Goal: Task Accomplishment & Management: Use online tool/utility

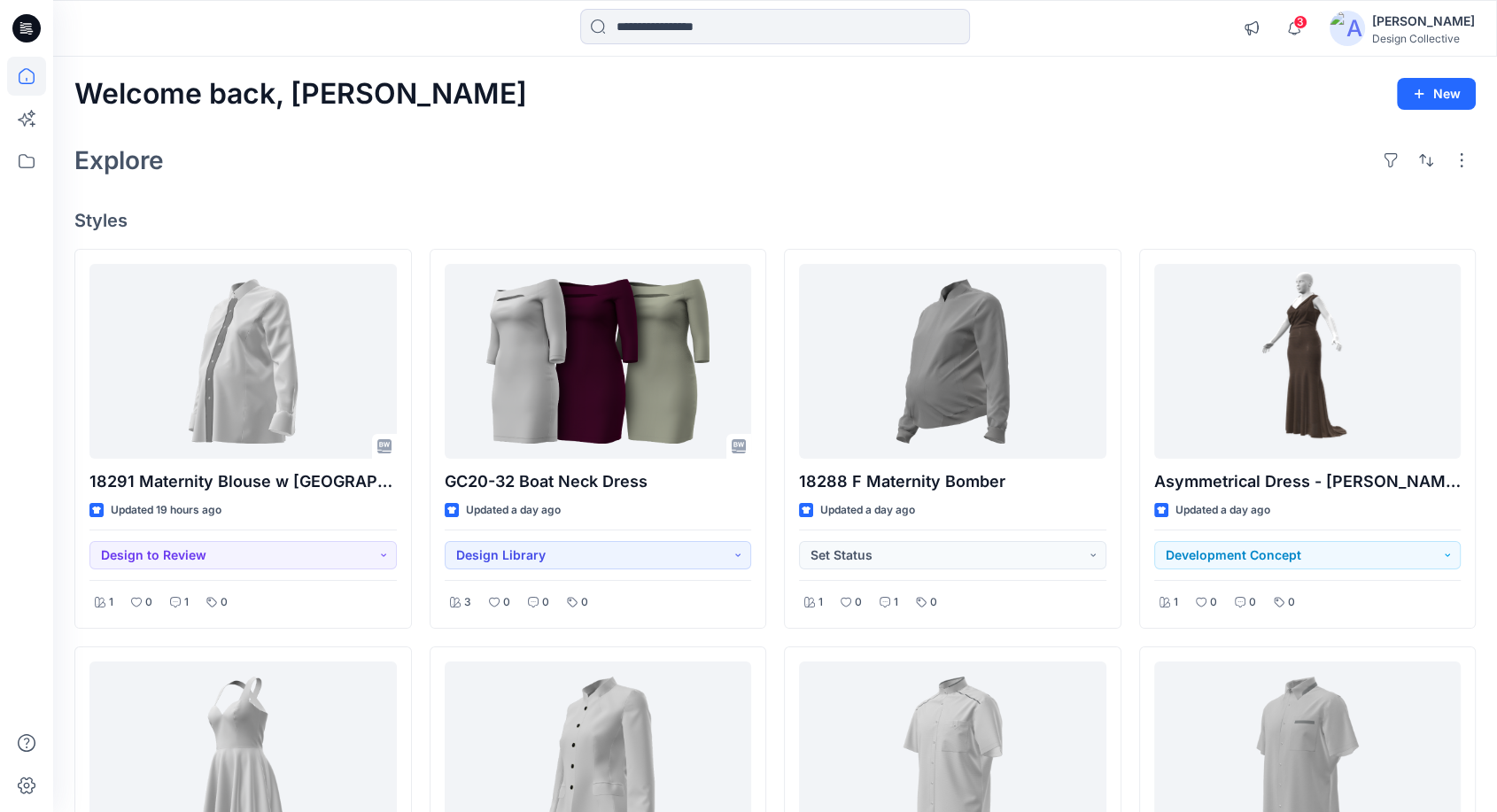
click at [964, 122] on div "Welcome back, [PERSON_NAME] New Explore Styles 18291 Maternity Blouse w [GEOGRA…" at bounding box center [775, 783] width 1445 height 1453
click at [1128, 140] on div "Explore" at bounding box center [775, 160] width 1402 height 43
click at [776, 114] on div "Welcome back, [PERSON_NAME] New Explore Styles 18291 Maternity Blouse w [GEOGRA…" at bounding box center [775, 783] width 1445 height 1453
click at [21, 157] on icon at bounding box center [26, 161] width 39 height 39
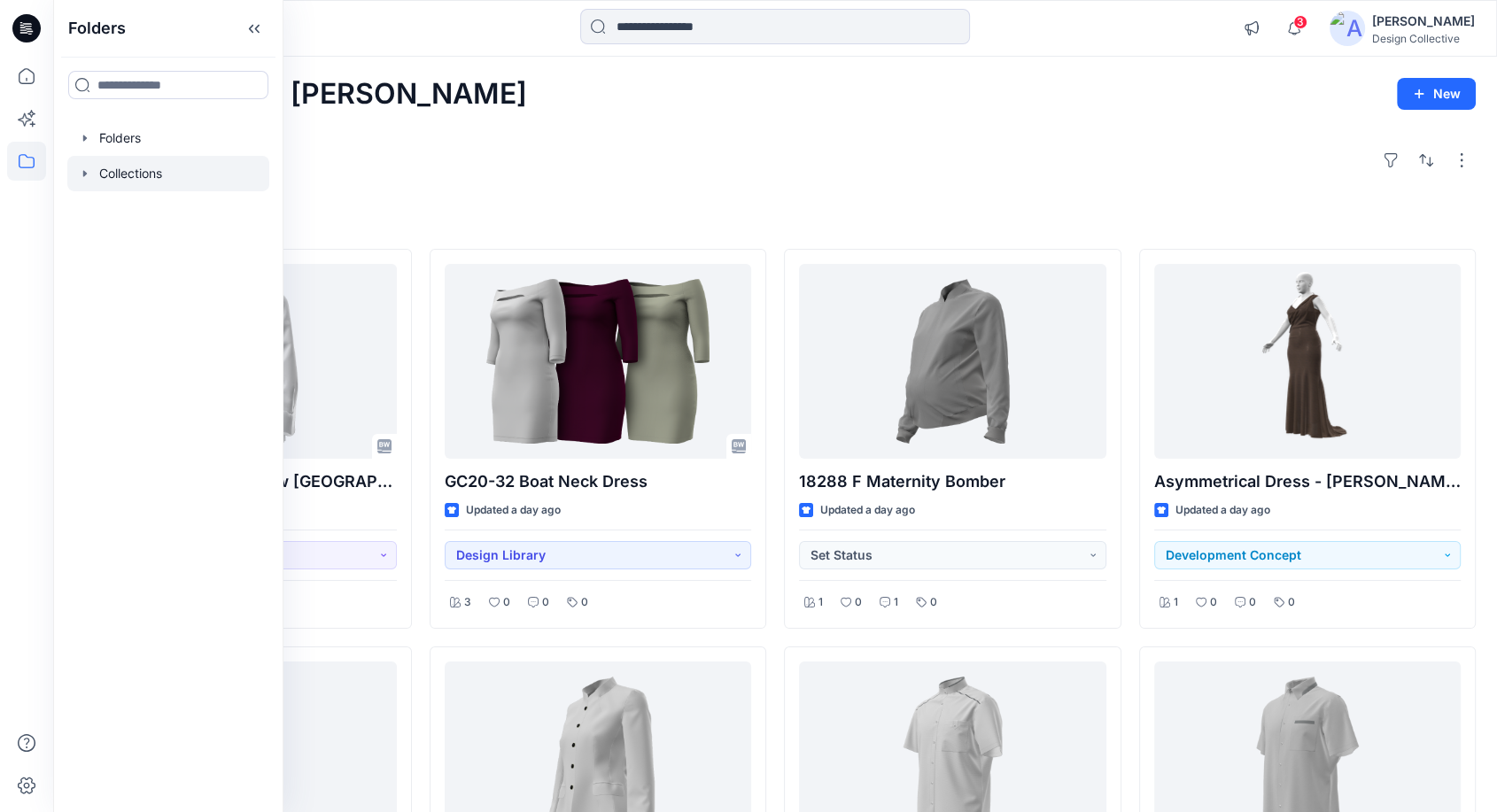
click at [90, 174] on icon "button" at bounding box center [85, 173] width 15 height 15
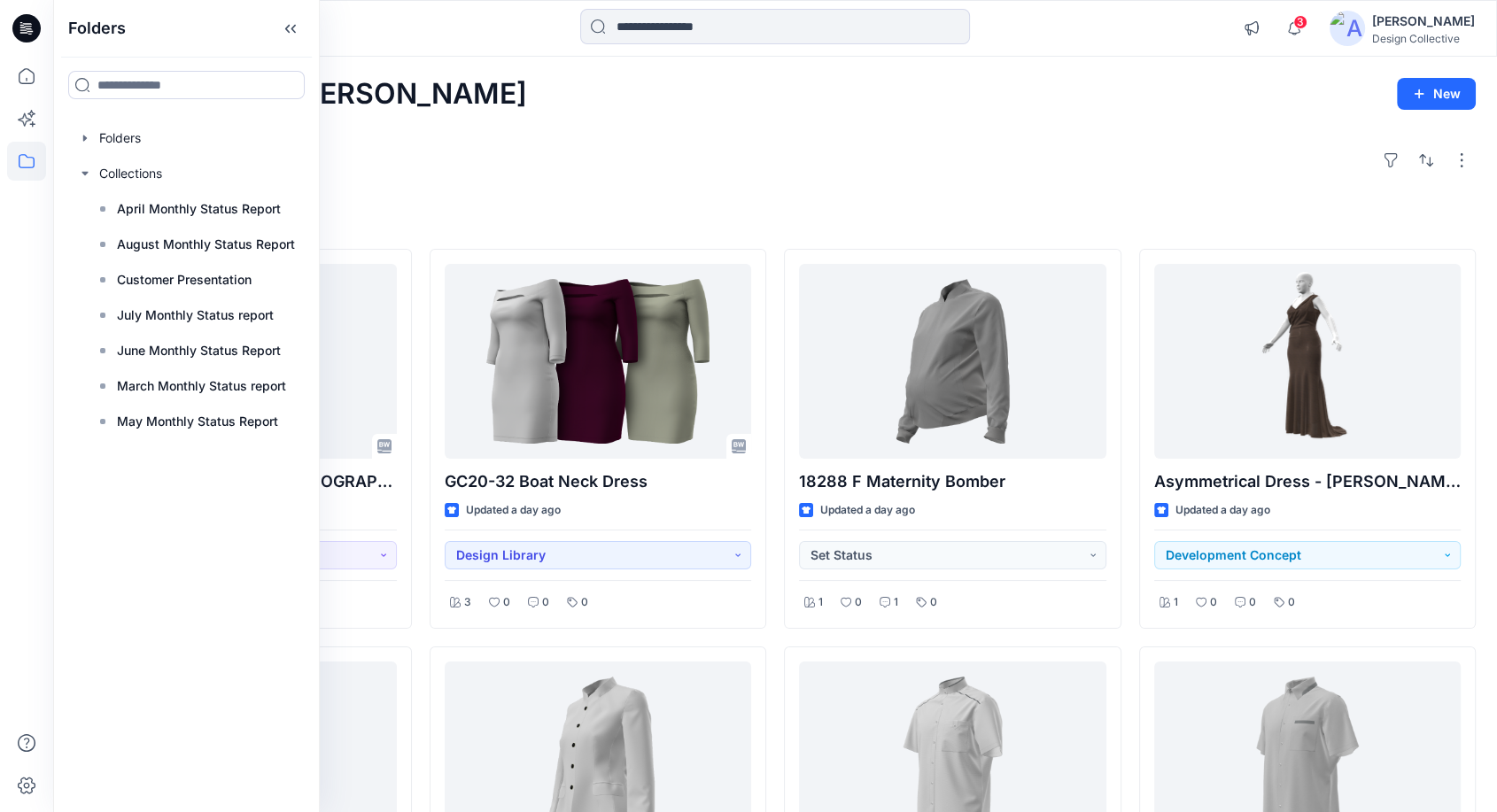
click at [646, 133] on div "Welcome back, [PERSON_NAME] New Explore Styles 18291 Maternity Blouse w [GEOGRA…" at bounding box center [775, 783] width 1445 height 1453
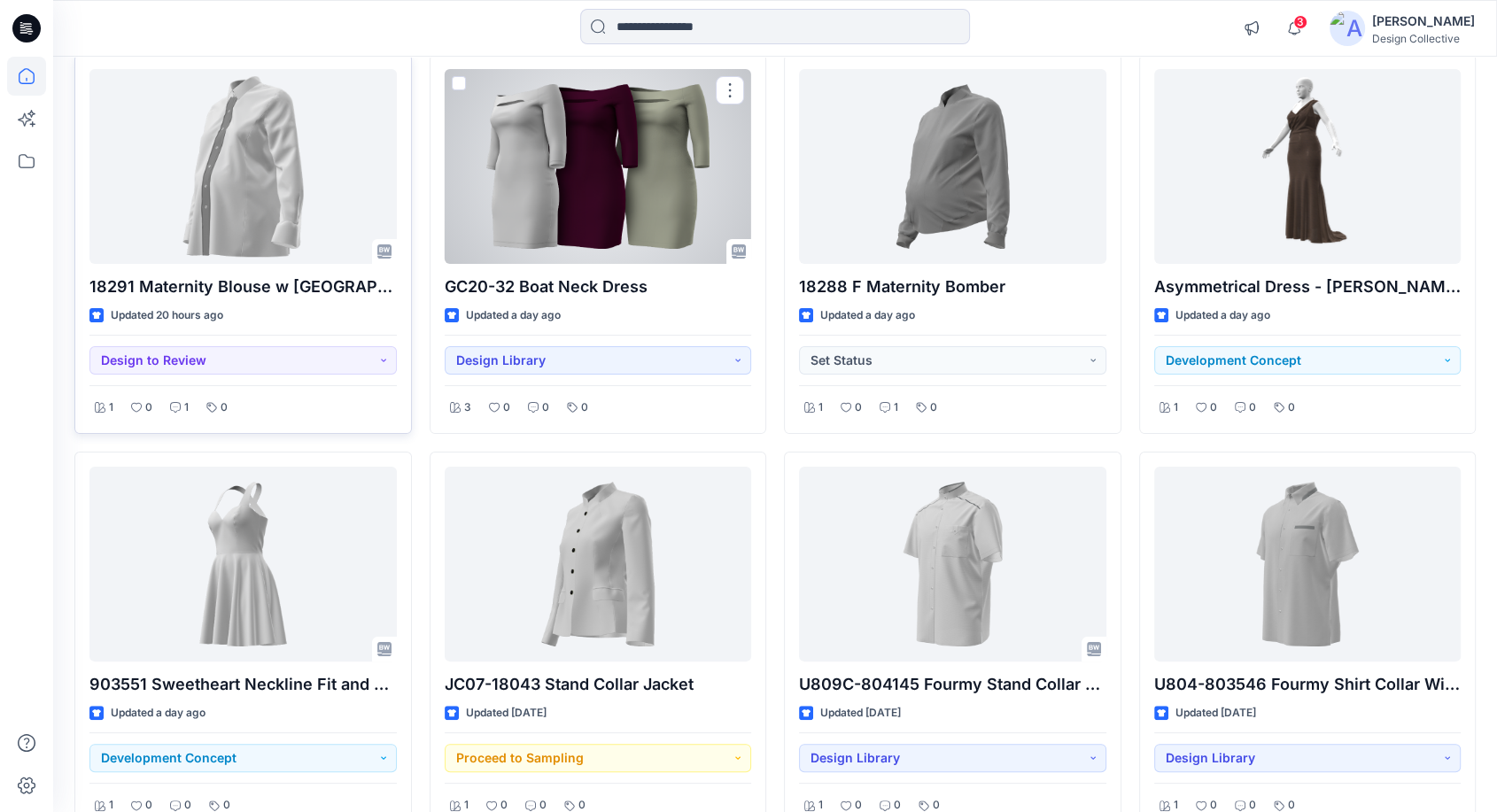
scroll to position [196, 0]
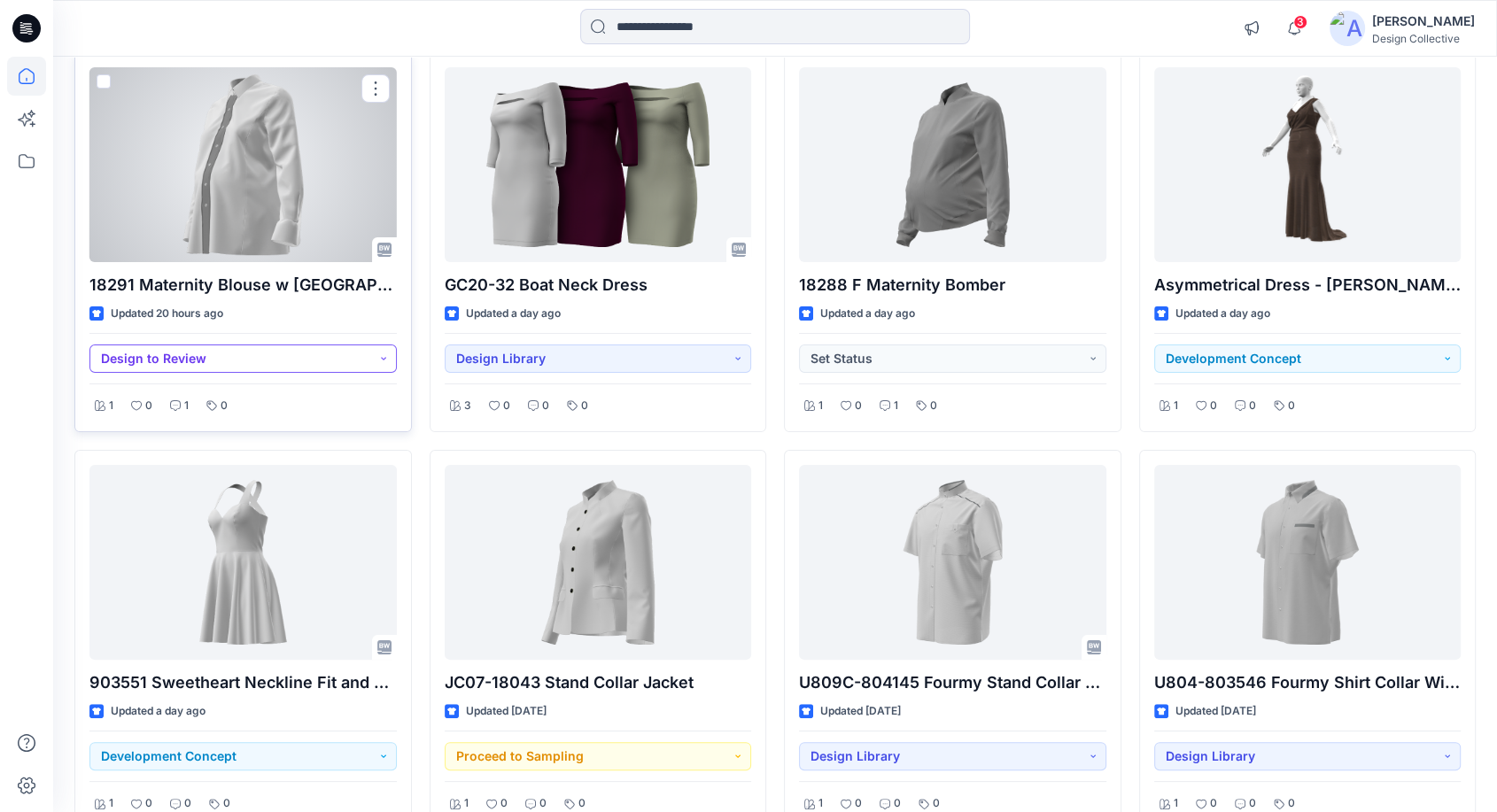
click at [357, 362] on button "Design to Review" at bounding box center [243, 358] width 307 height 28
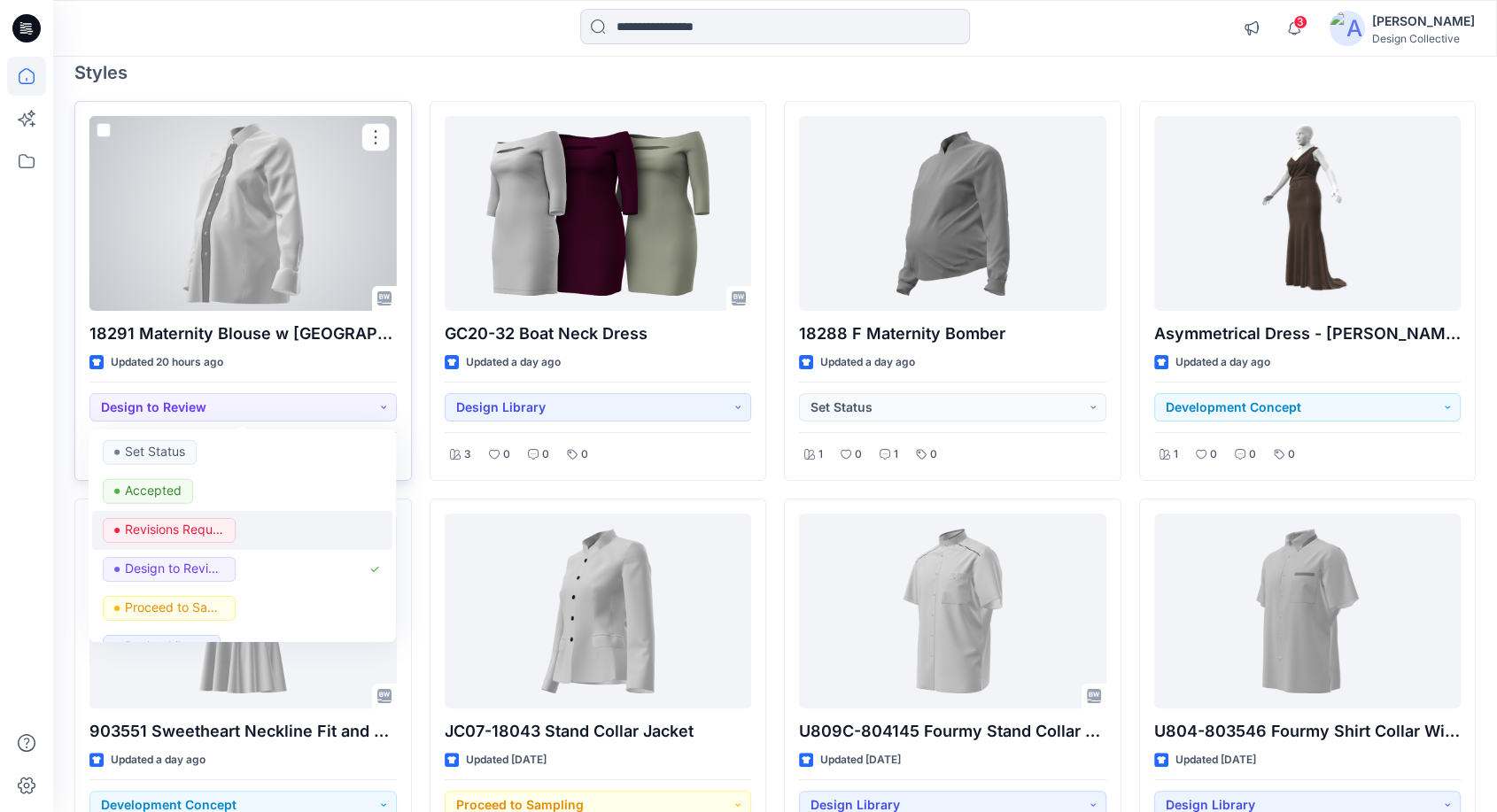
scroll to position [0, 0]
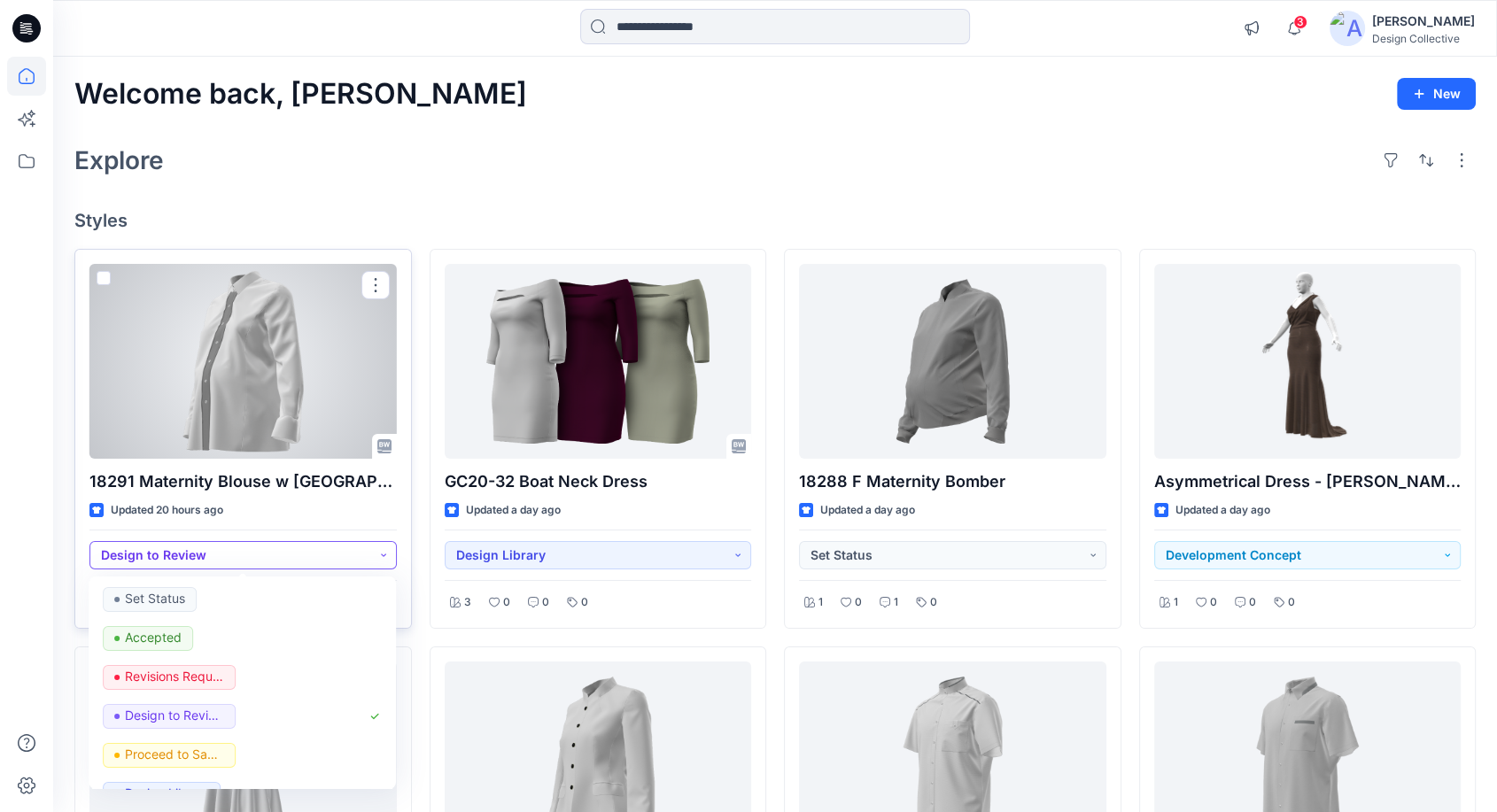
click at [307, 560] on button "Design to Review" at bounding box center [243, 555] width 307 height 28
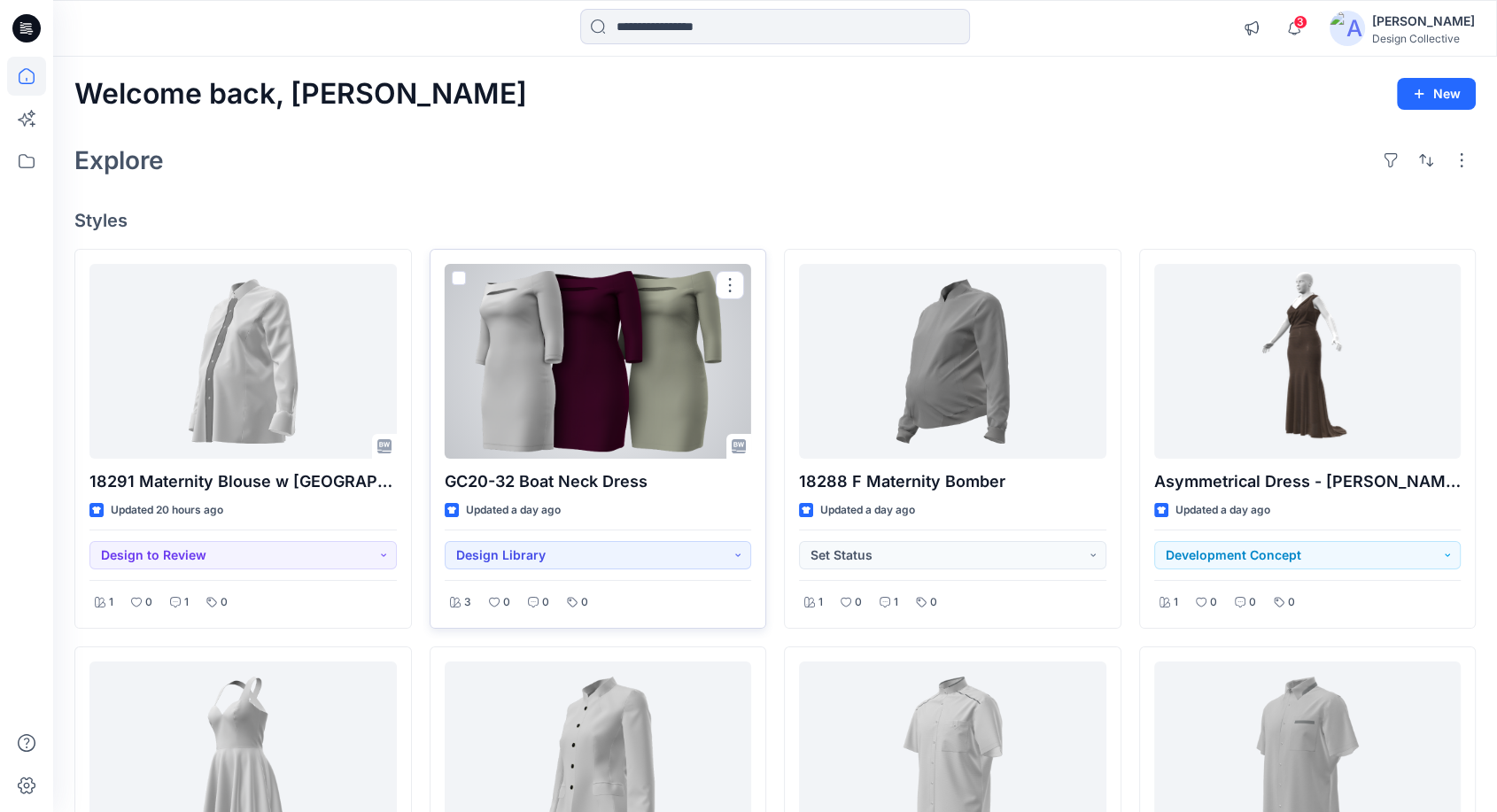
click at [605, 342] on div at bounding box center [598, 361] width 307 height 195
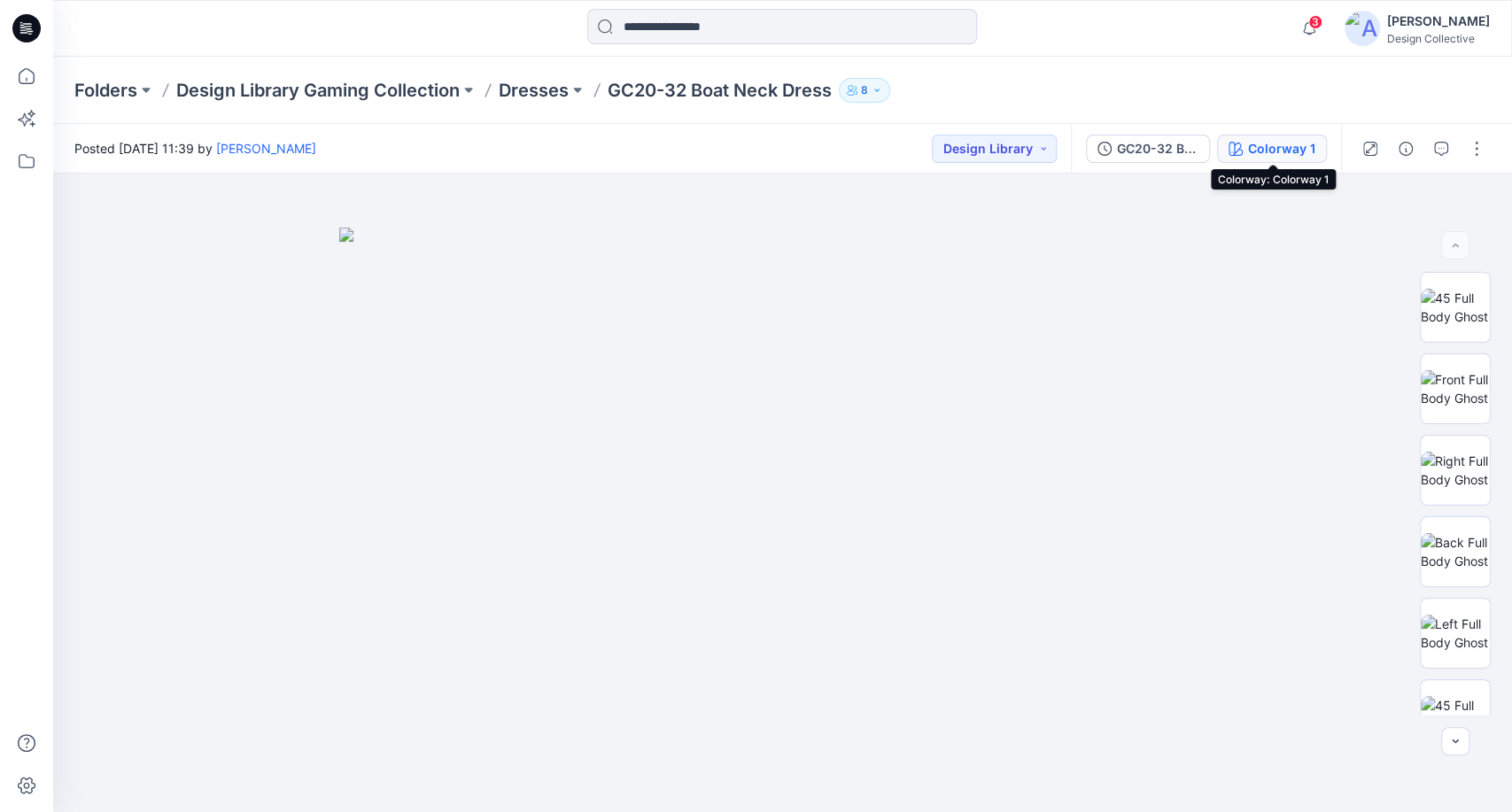
click at [1257, 152] on div "Colorway 1" at bounding box center [1281, 149] width 67 height 19
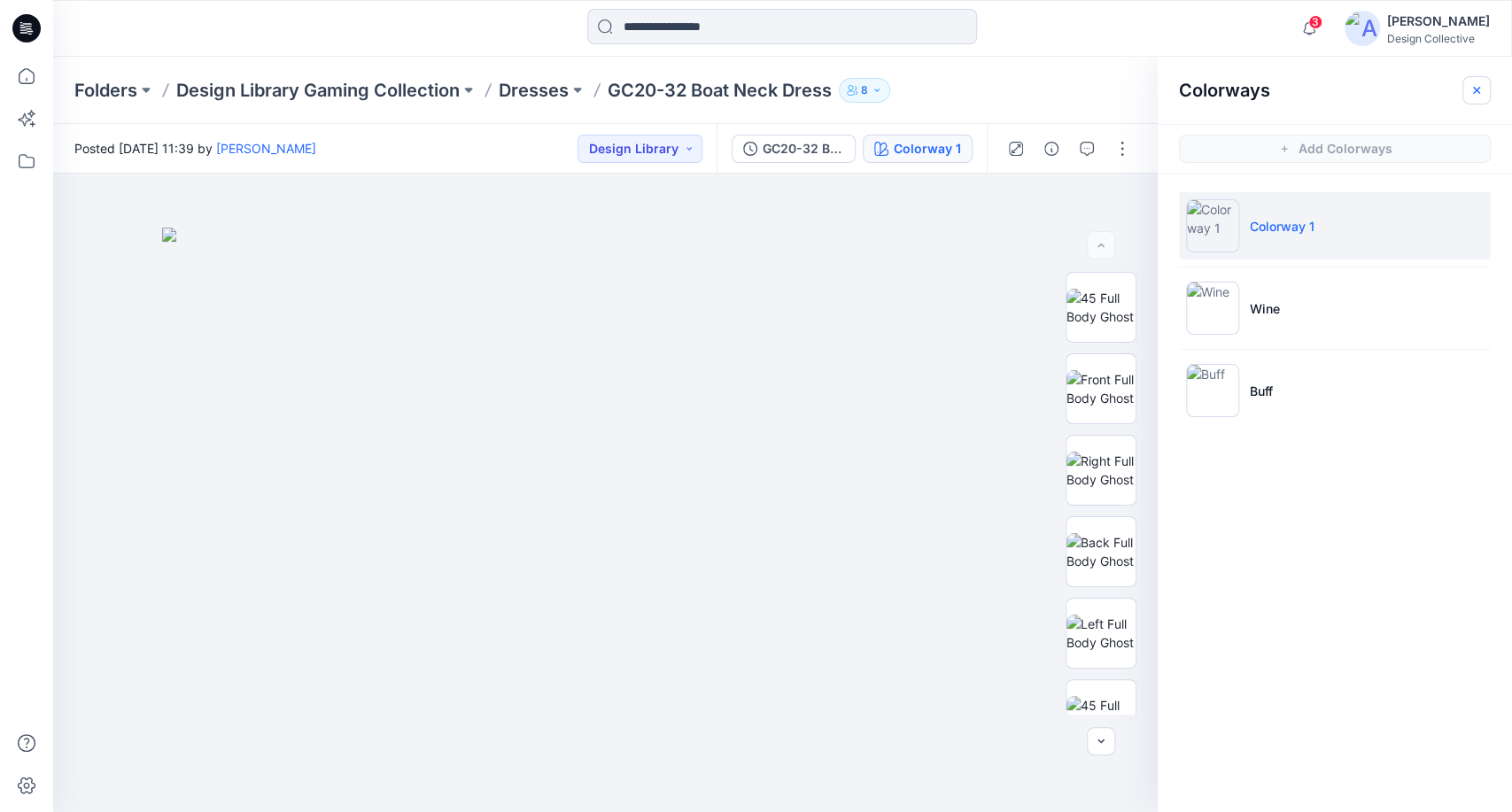
click at [1469, 85] on icon "button" at bounding box center [1476, 90] width 15 height 15
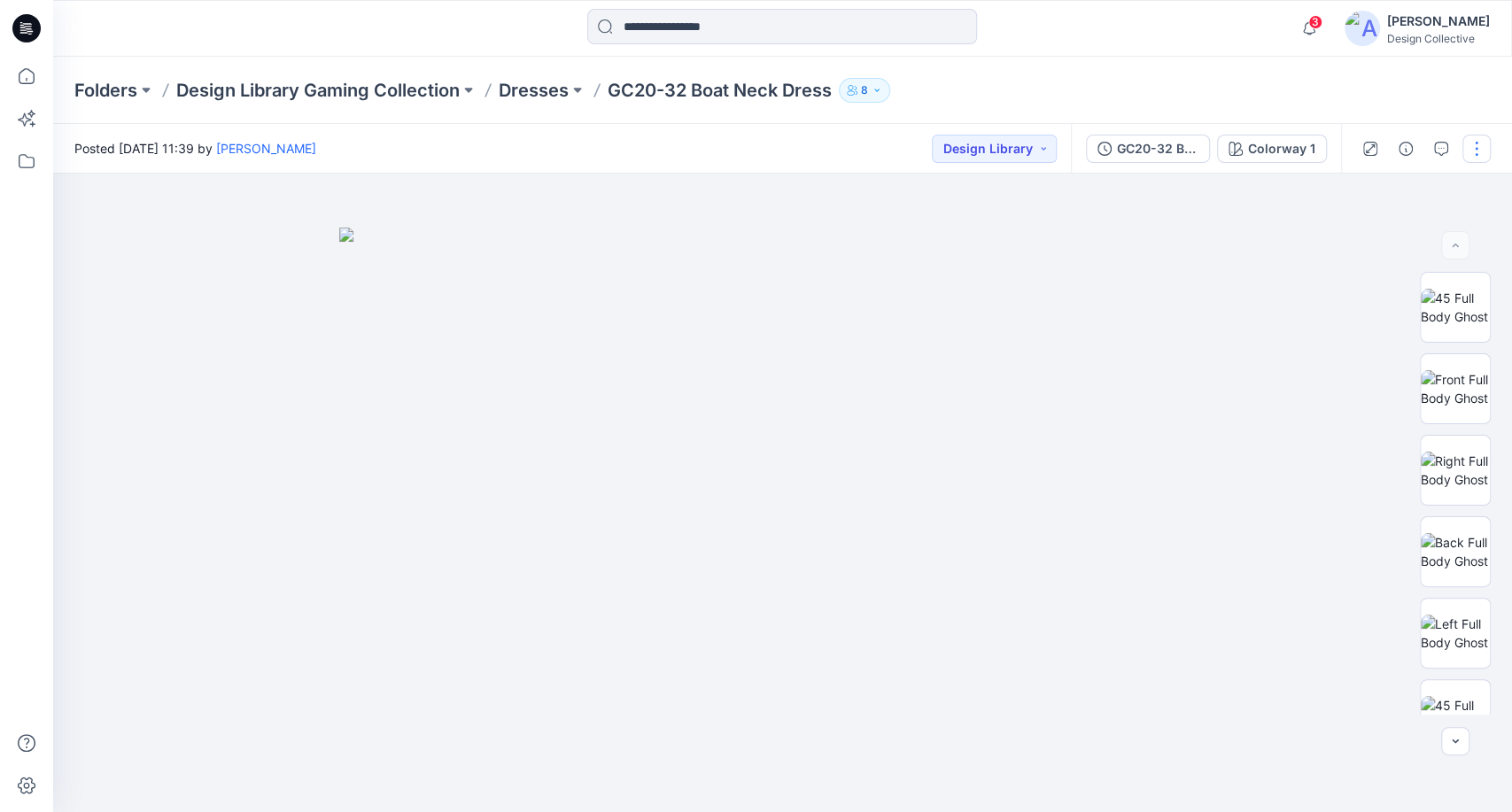
click at [1462, 143] on button "button" at bounding box center [1476, 149] width 28 height 28
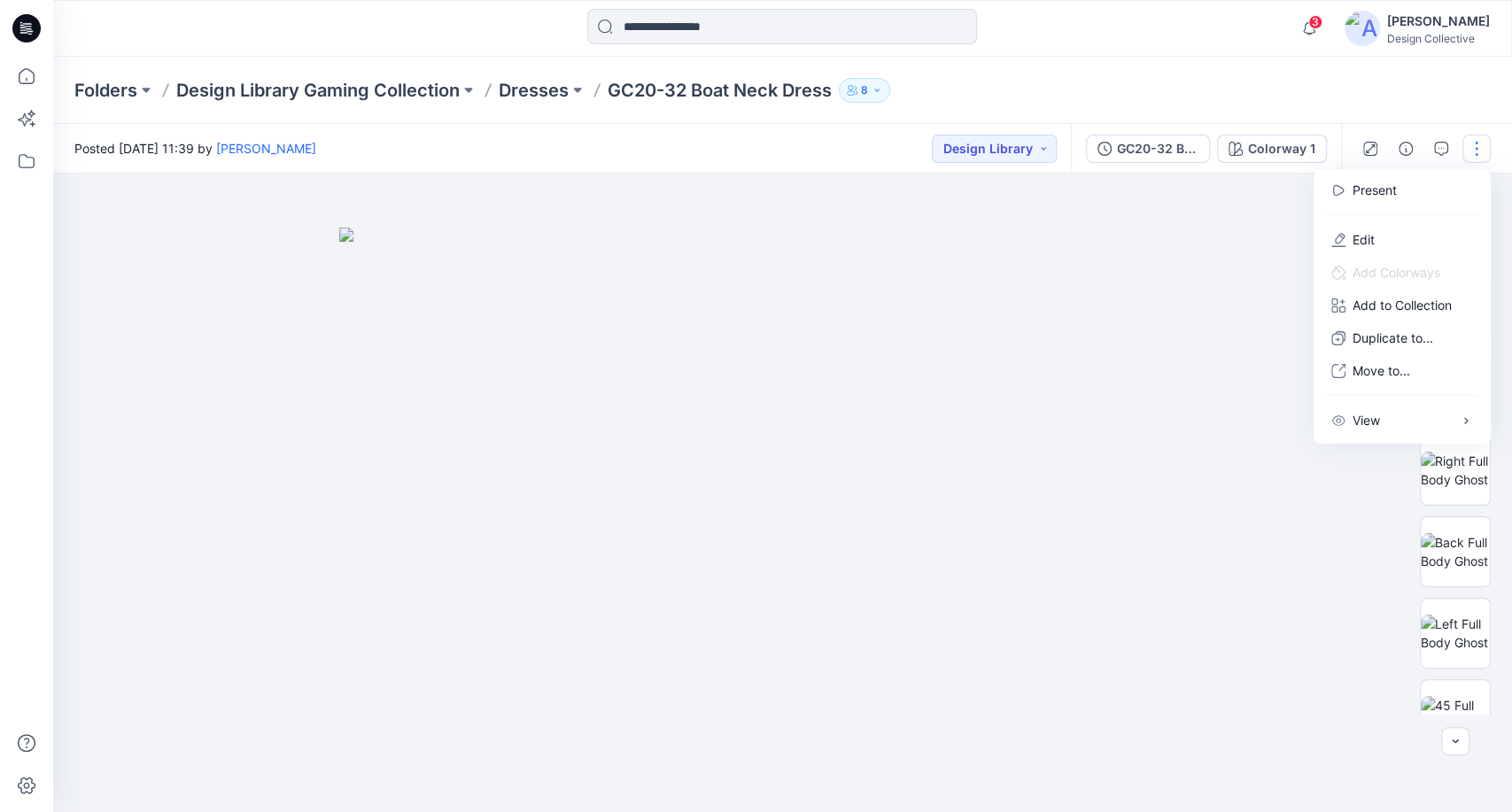
click at [1475, 143] on button "button" at bounding box center [1476, 149] width 28 height 28
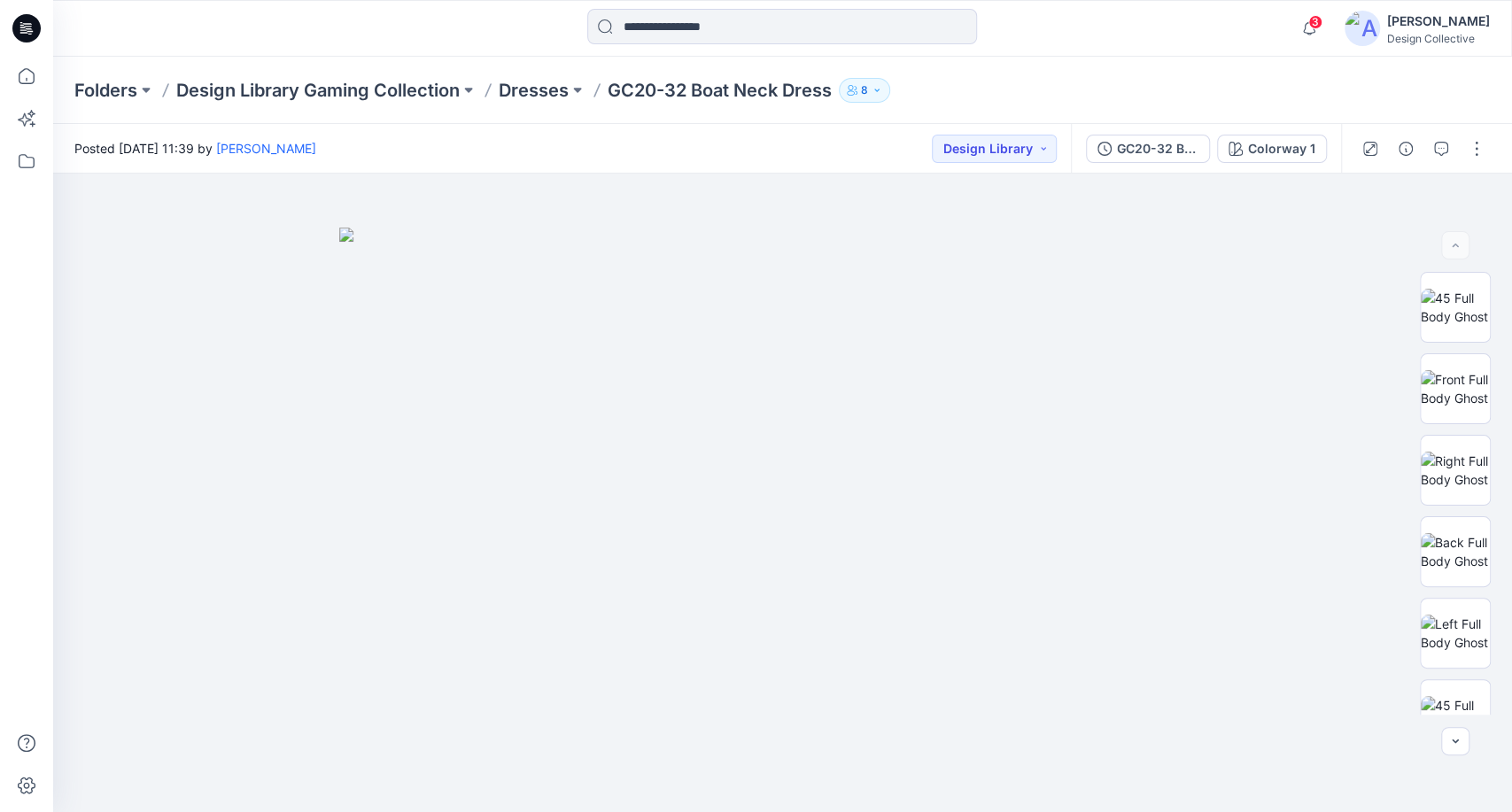
click at [1364, 75] on div "Folders Design Library Gaming Collection Dresses GC20-32 Boat Neck Dress 8" at bounding box center [783, 89] width 1459 height 67
click at [1475, 154] on button "button" at bounding box center [1476, 149] width 28 height 28
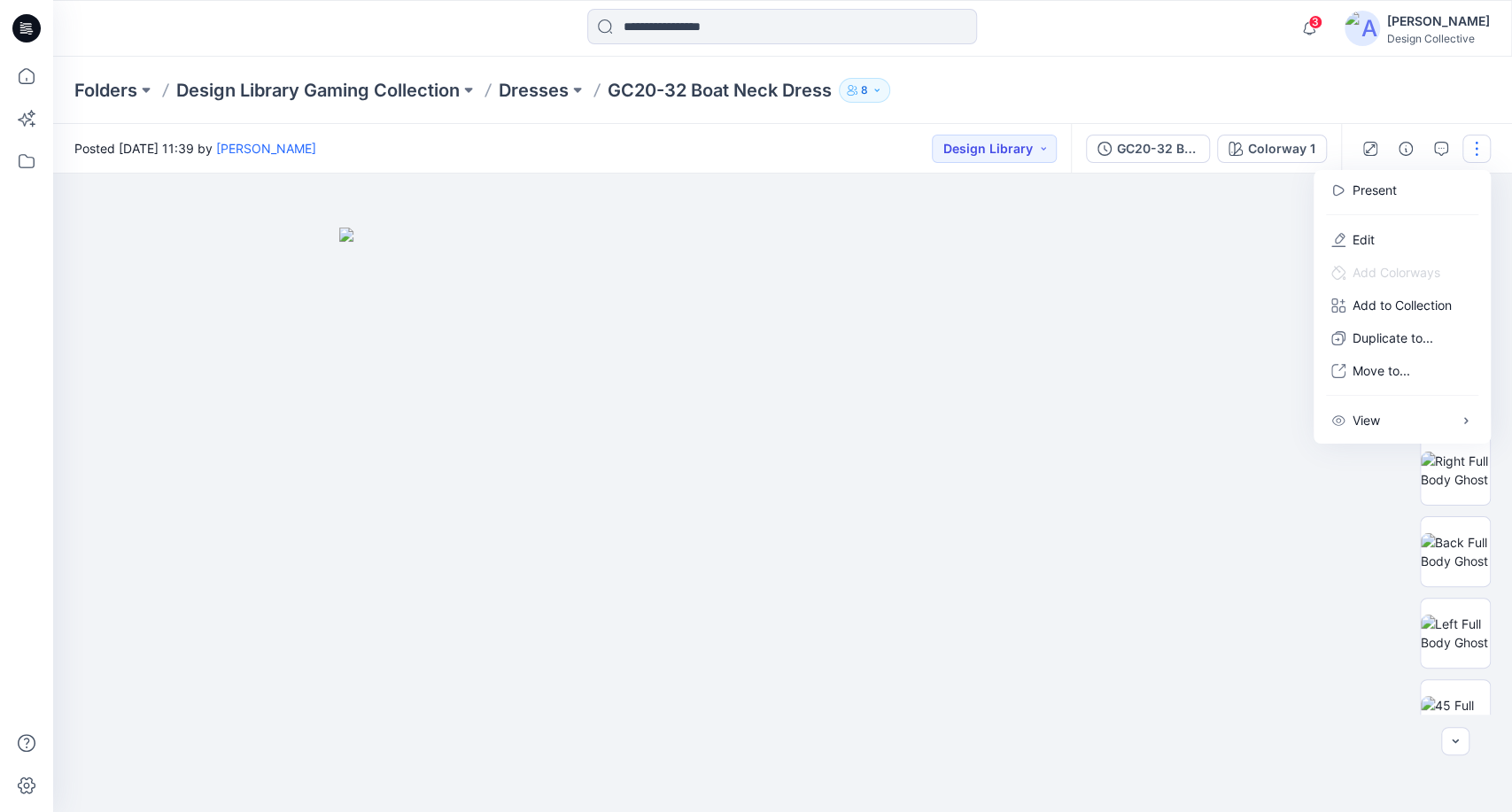
click at [1475, 154] on button "button" at bounding box center [1476, 149] width 28 height 28
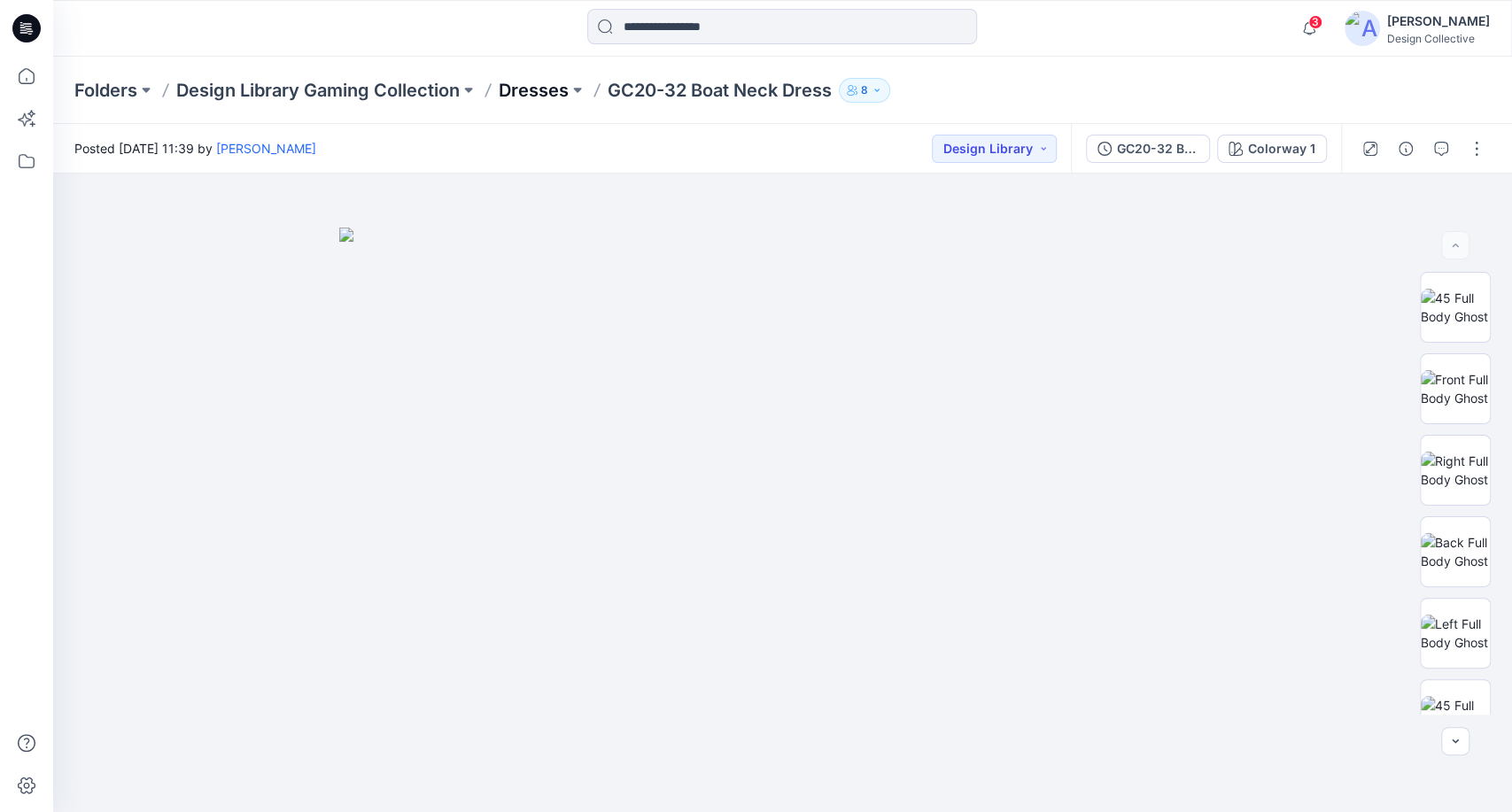
click at [530, 85] on p "Dresses" at bounding box center [533, 90] width 70 height 25
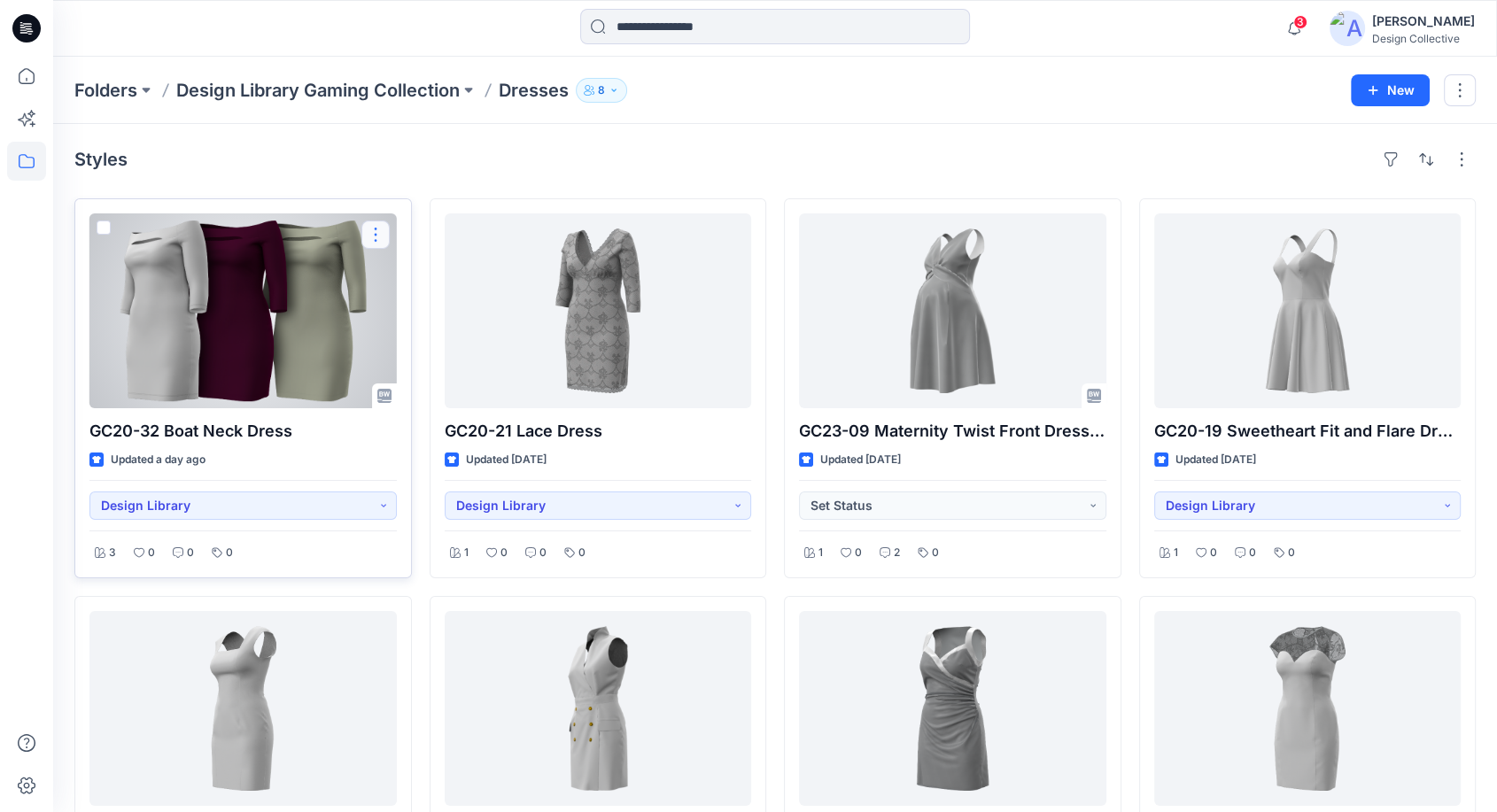
click at [376, 233] on button "button" at bounding box center [375, 234] width 28 height 28
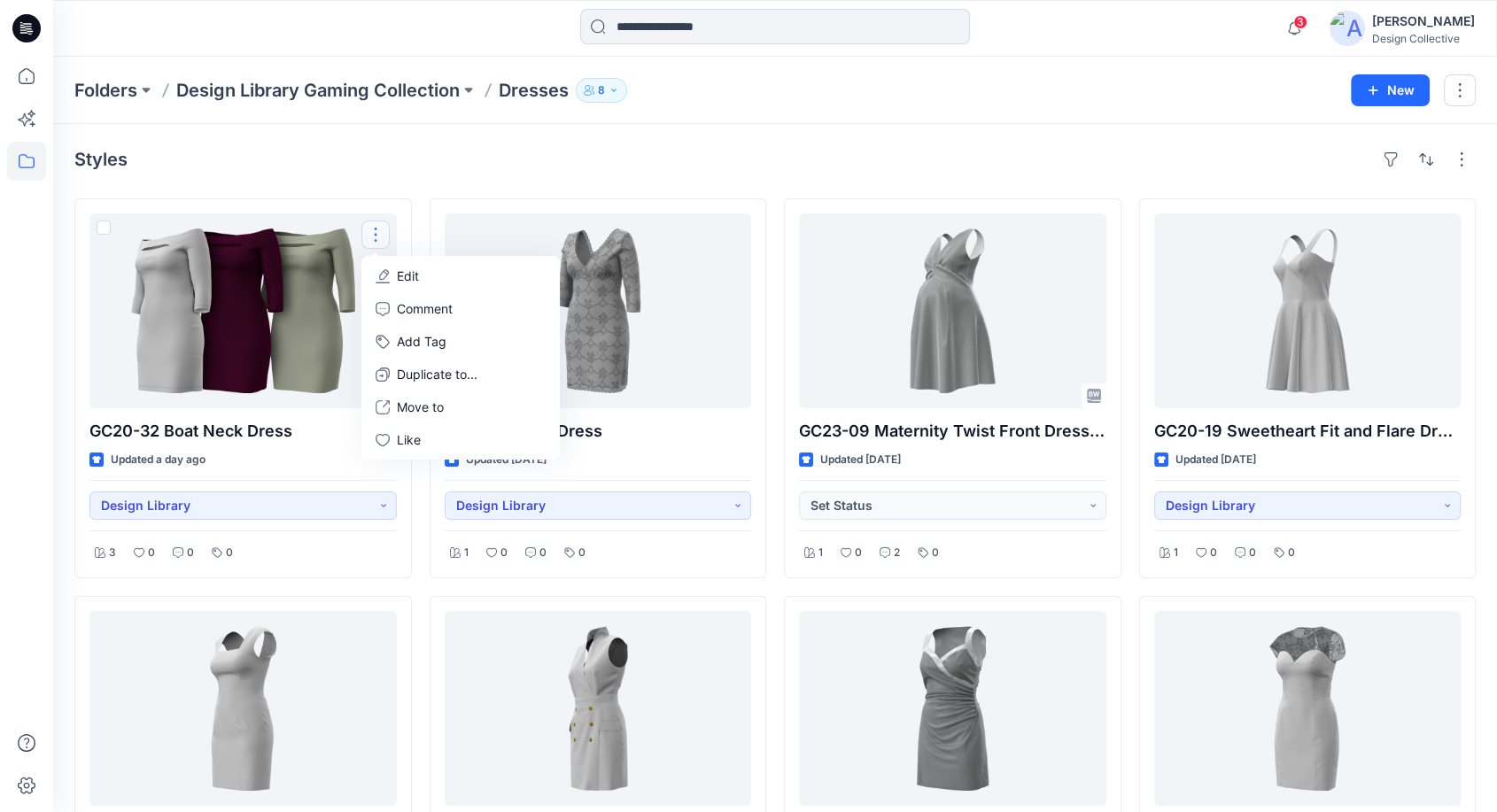
drag, startPoint x: 206, startPoint y: 171, endPoint x: 180, endPoint y: 186, distance: 30.0
click at [206, 172] on div "Styles" at bounding box center [775, 159] width 1402 height 28
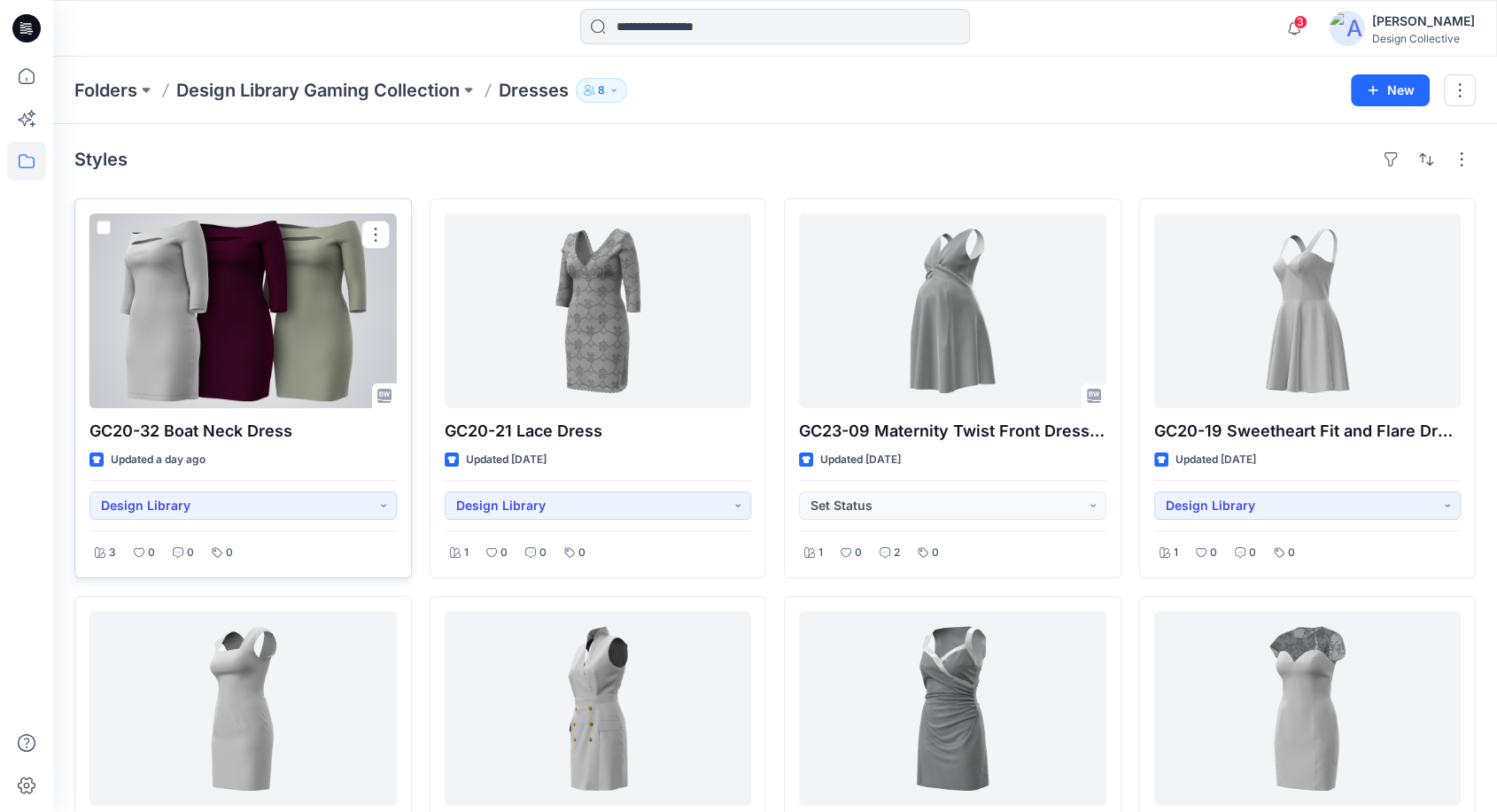
click at [105, 226] on span at bounding box center [103, 227] width 15 height 15
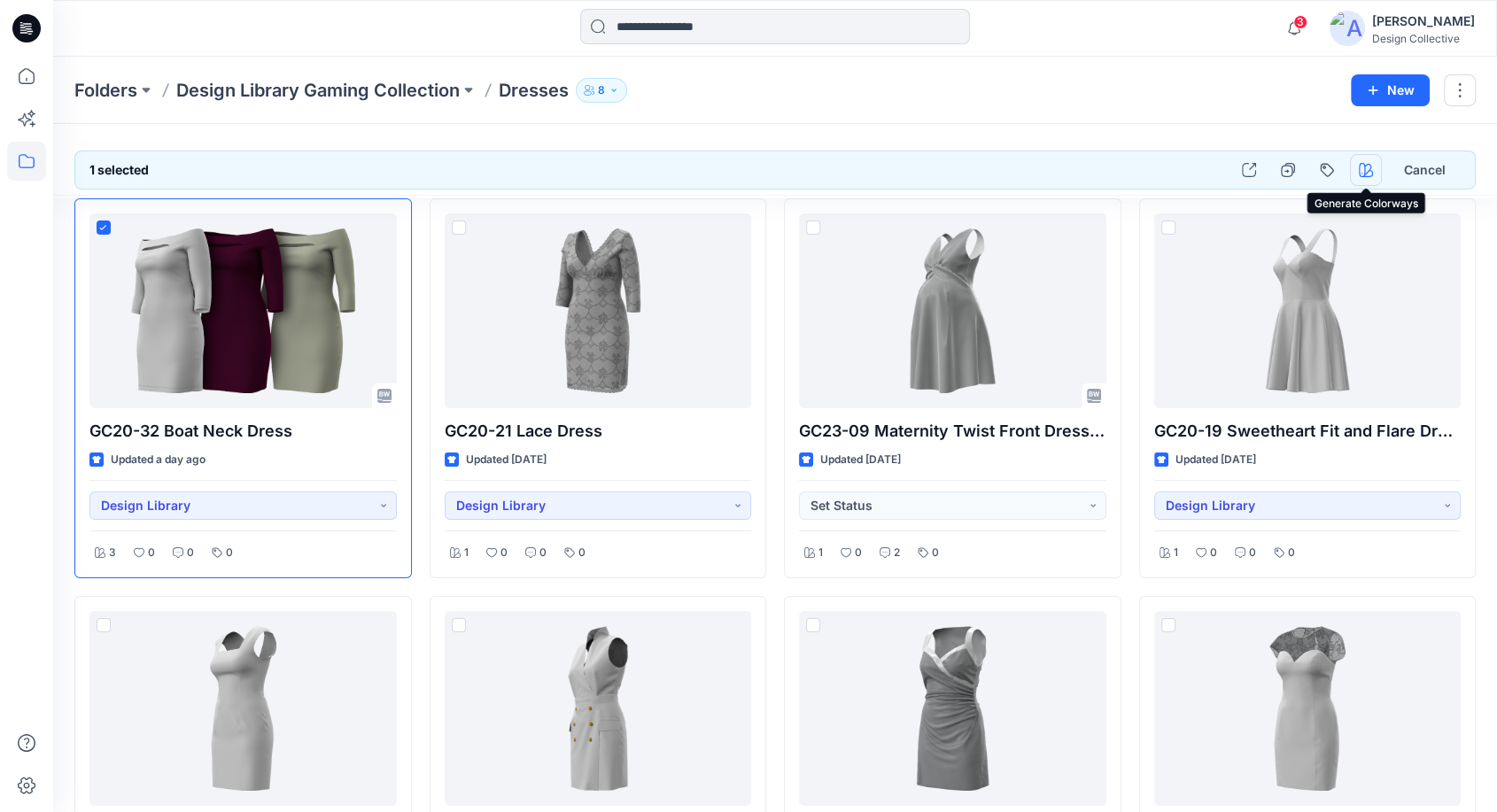
click at [1368, 169] on icon "button" at bounding box center [1366, 170] width 15 height 15
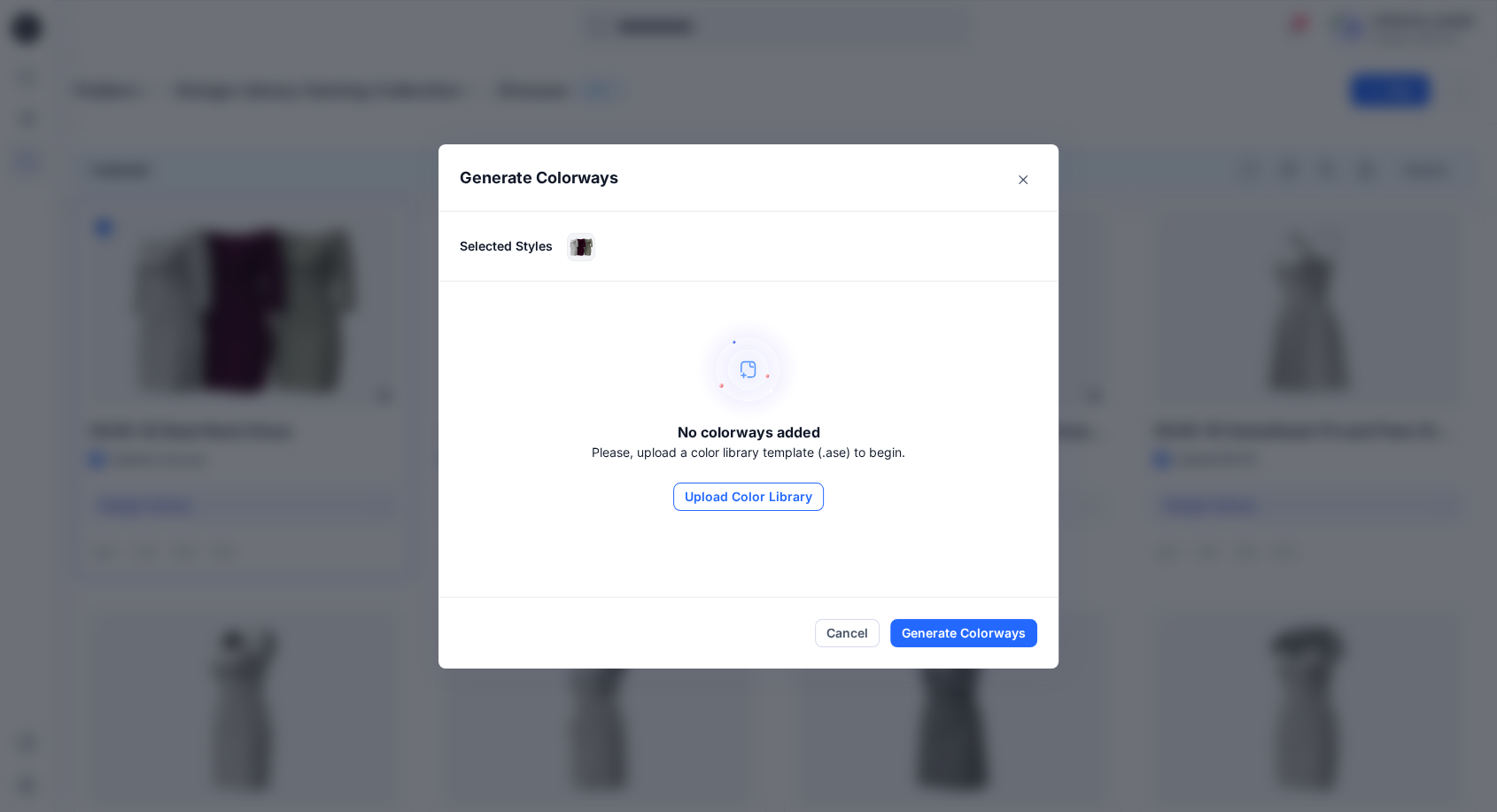
click at [751, 496] on button "Upload Color Library" at bounding box center [748, 496] width 151 height 28
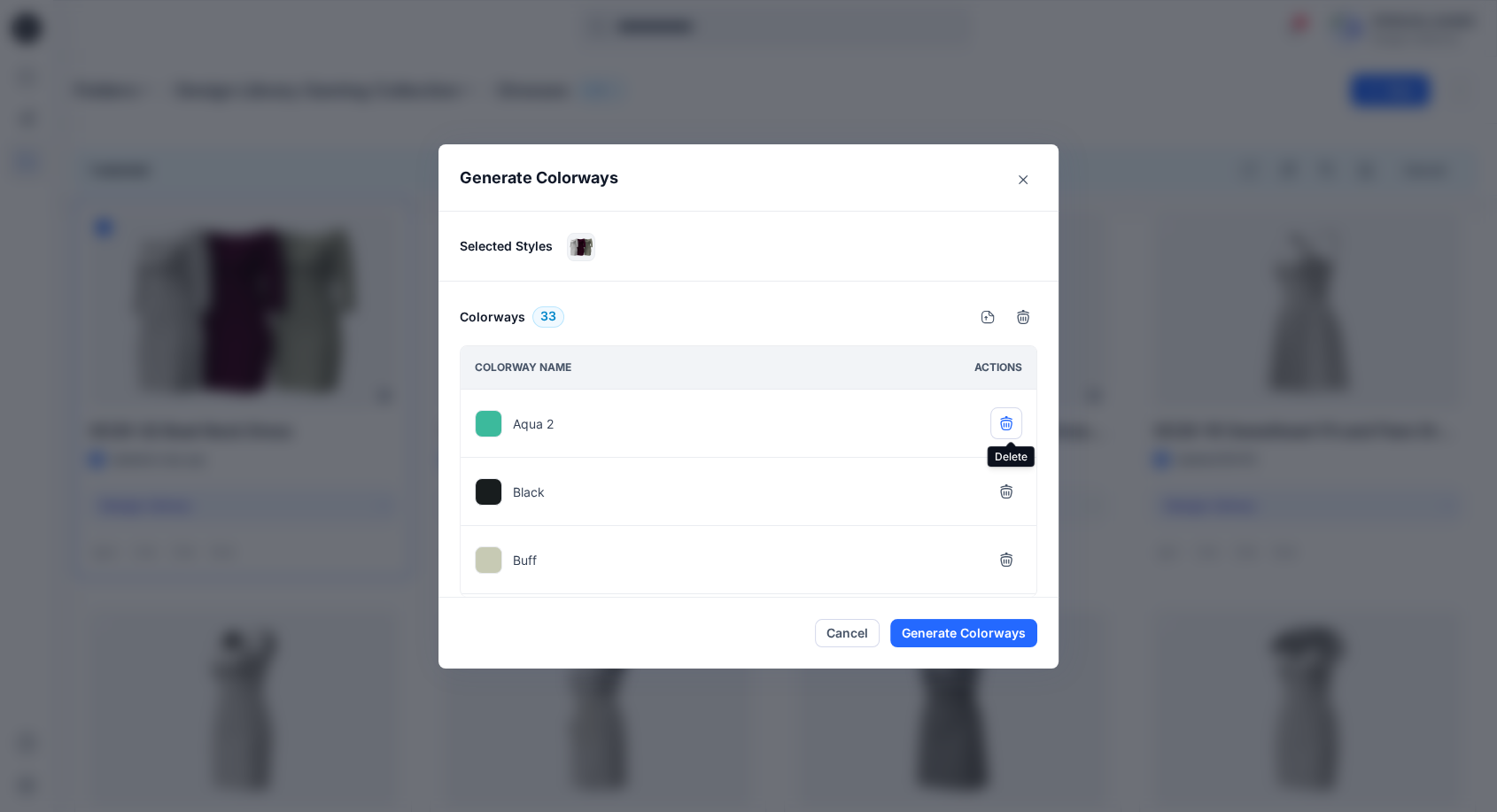
click at [1021, 423] on button "button" at bounding box center [1006, 423] width 32 height 32
click at [1021, 423] on button "button" at bounding box center [1006, 423] width 32 height 32
click at [1011, 428] on icon "button" at bounding box center [1006, 423] width 15 height 15
click at [1005, 497] on icon "button" at bounding box center [1006, 491] width 15 height 15
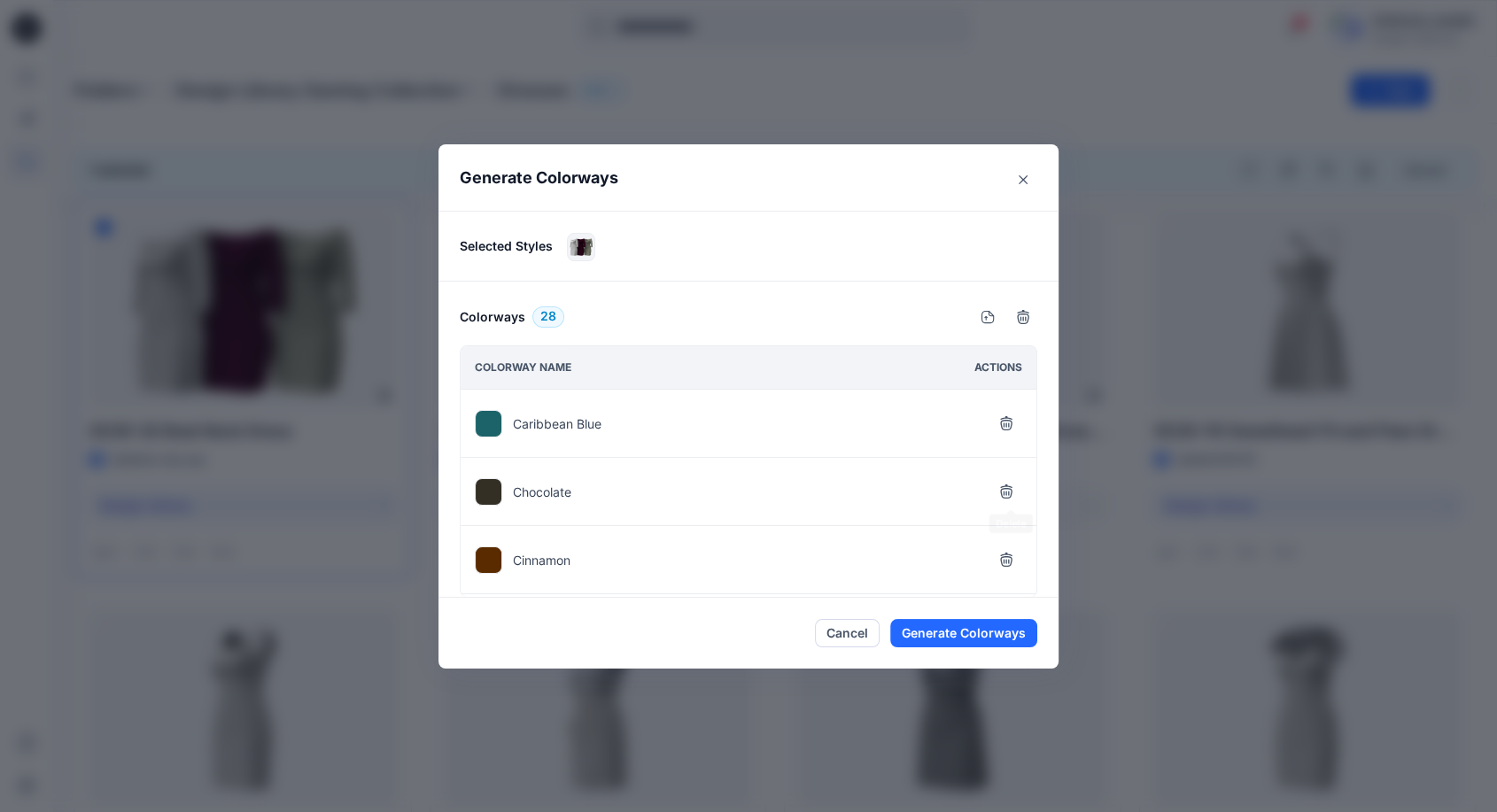
click at [1005, 497] on icon "button" at bounding box center [1006, 491] width 15 height 15
click at [1005, 553] on icon "button" at bounding box center [1006, 559] width 15 height 15
click at [1005, 497] on icon "button" at bounding box center [1006, 491] width 15 height 15
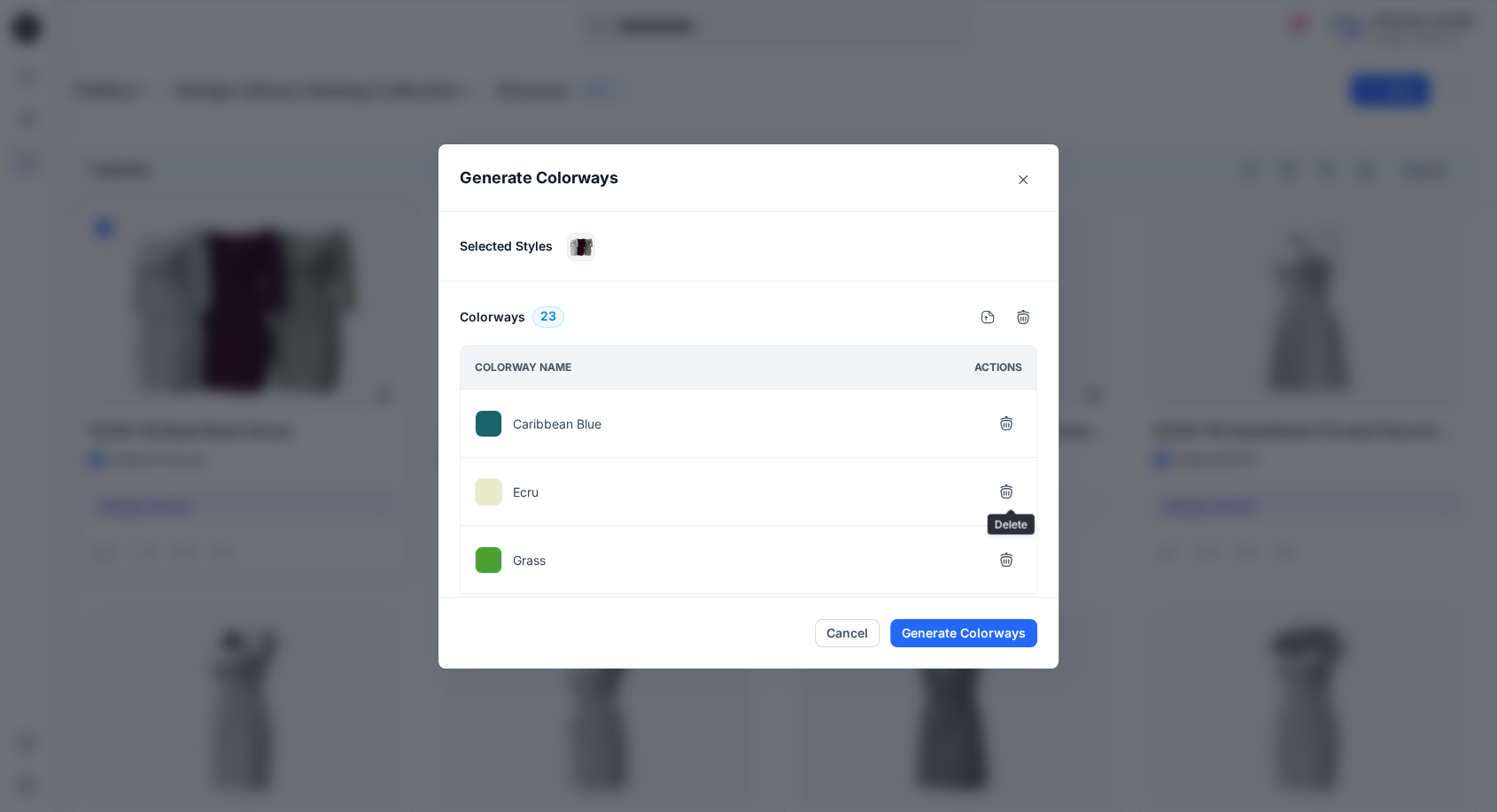
click at [1005, 497] on icon "button" at bounding box center [1006, 491] width 15 height 15
click at [1005, 553] on icon "button" at bounding box center [1006, 559] width 15 height 15
click at [1005, 497] on icon "button" at bounding box center [1006, 491] width 15 height 15
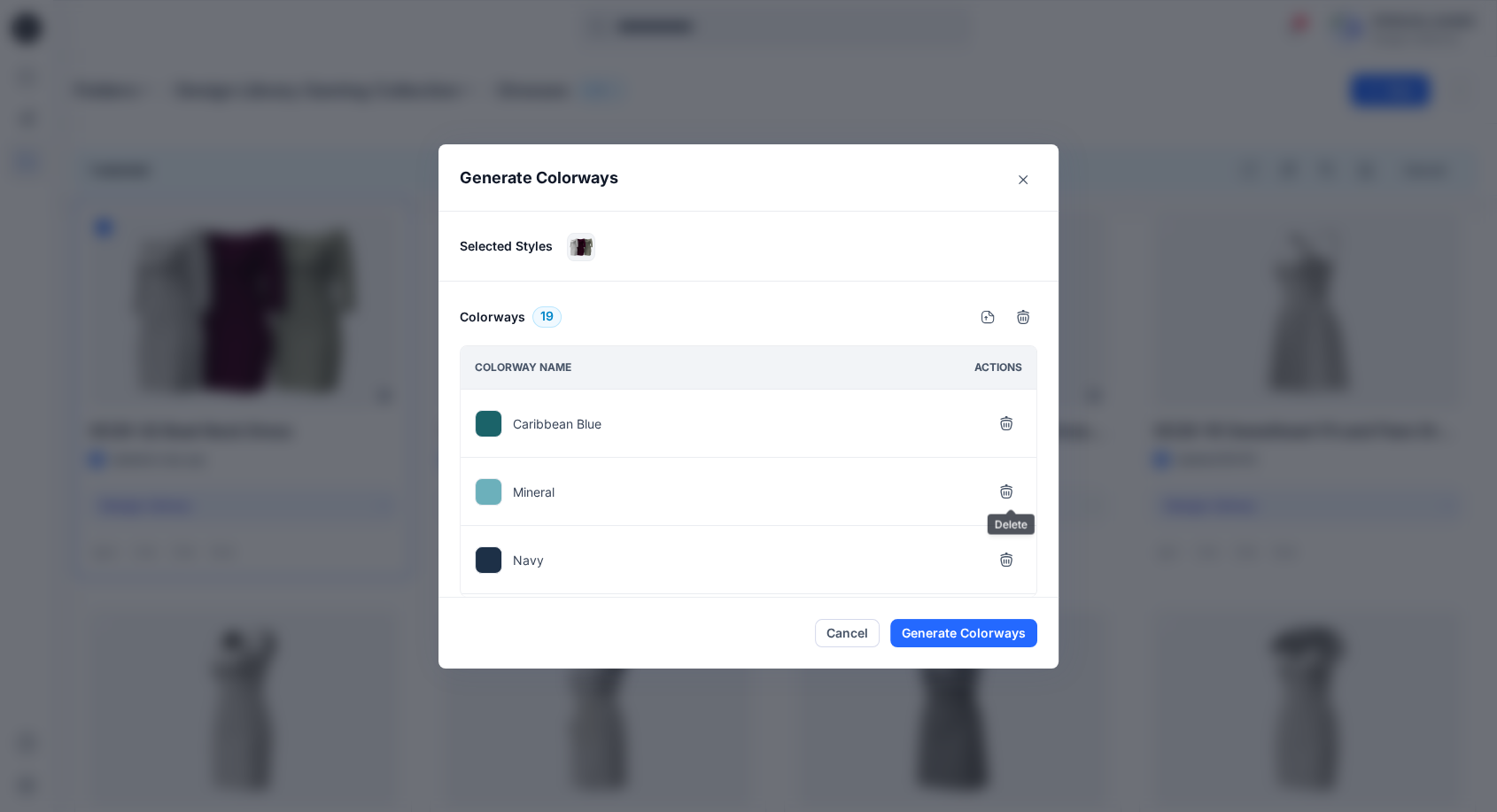
click at [1005, 553] on icon "button" at bounding box center [1006, 559] width 15 height 15
click at [1005, 497] on icon "button" at bounding box center [1006, 491] width 15 height 15
click at [1005, 553] on icon "button" at bounding box center [1006, 559] width 15 height 15
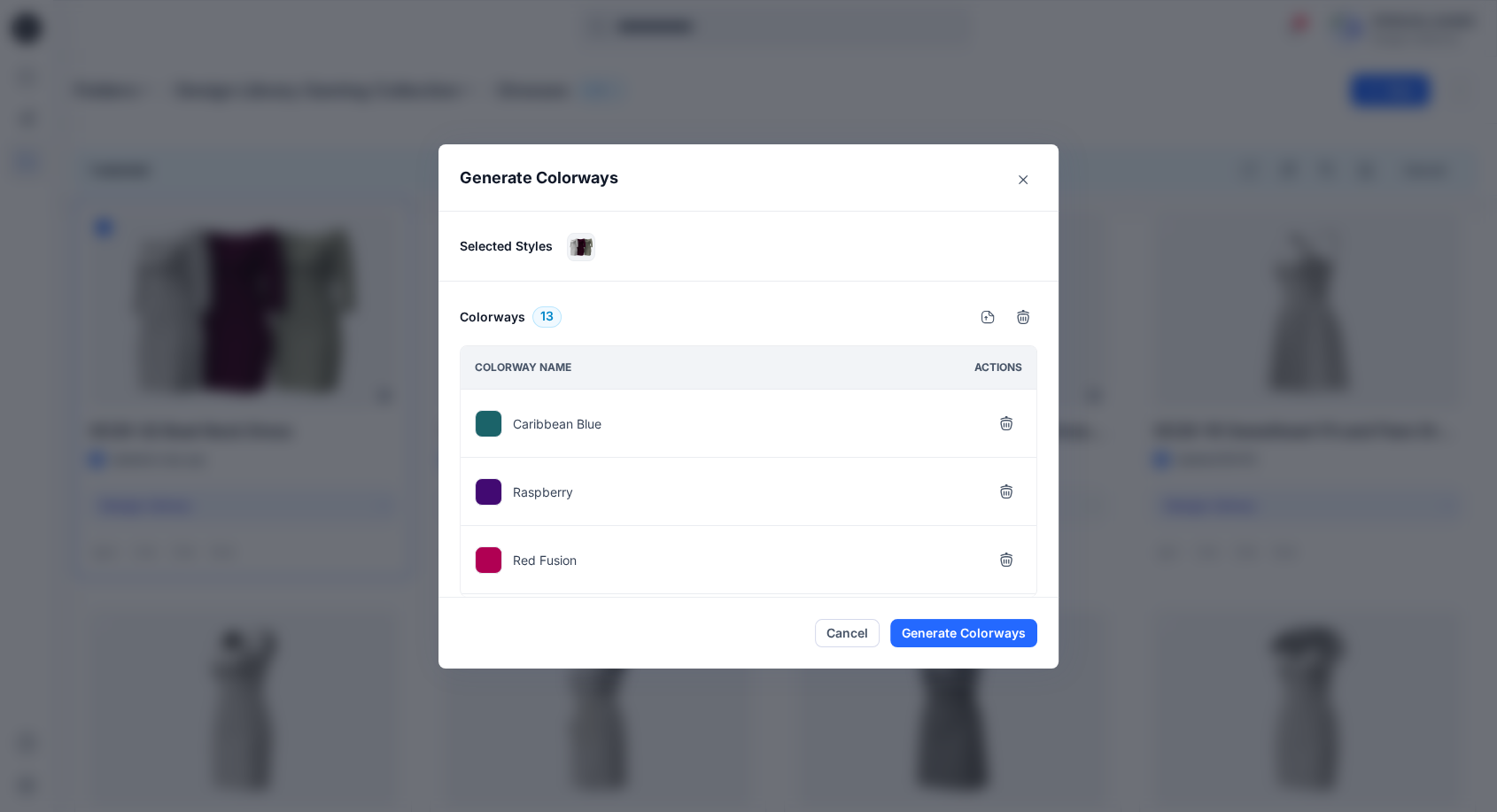
click at [1005, 497] on icon "button" at bounding box center [1006, 491] width 15 height 15
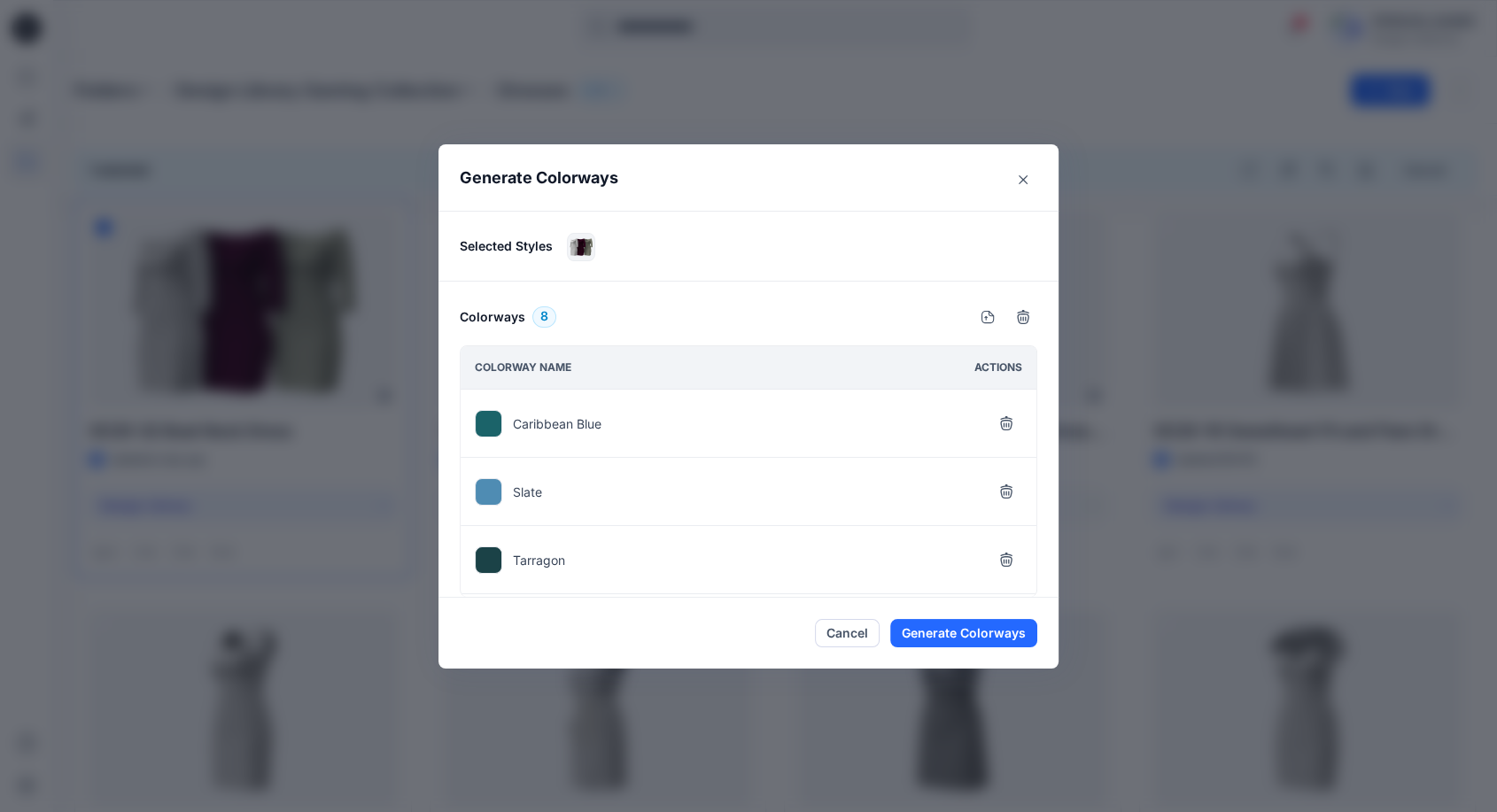
click at [1005, 497] on icon "button" at bounding box center [1006, 491] width 15 height 15
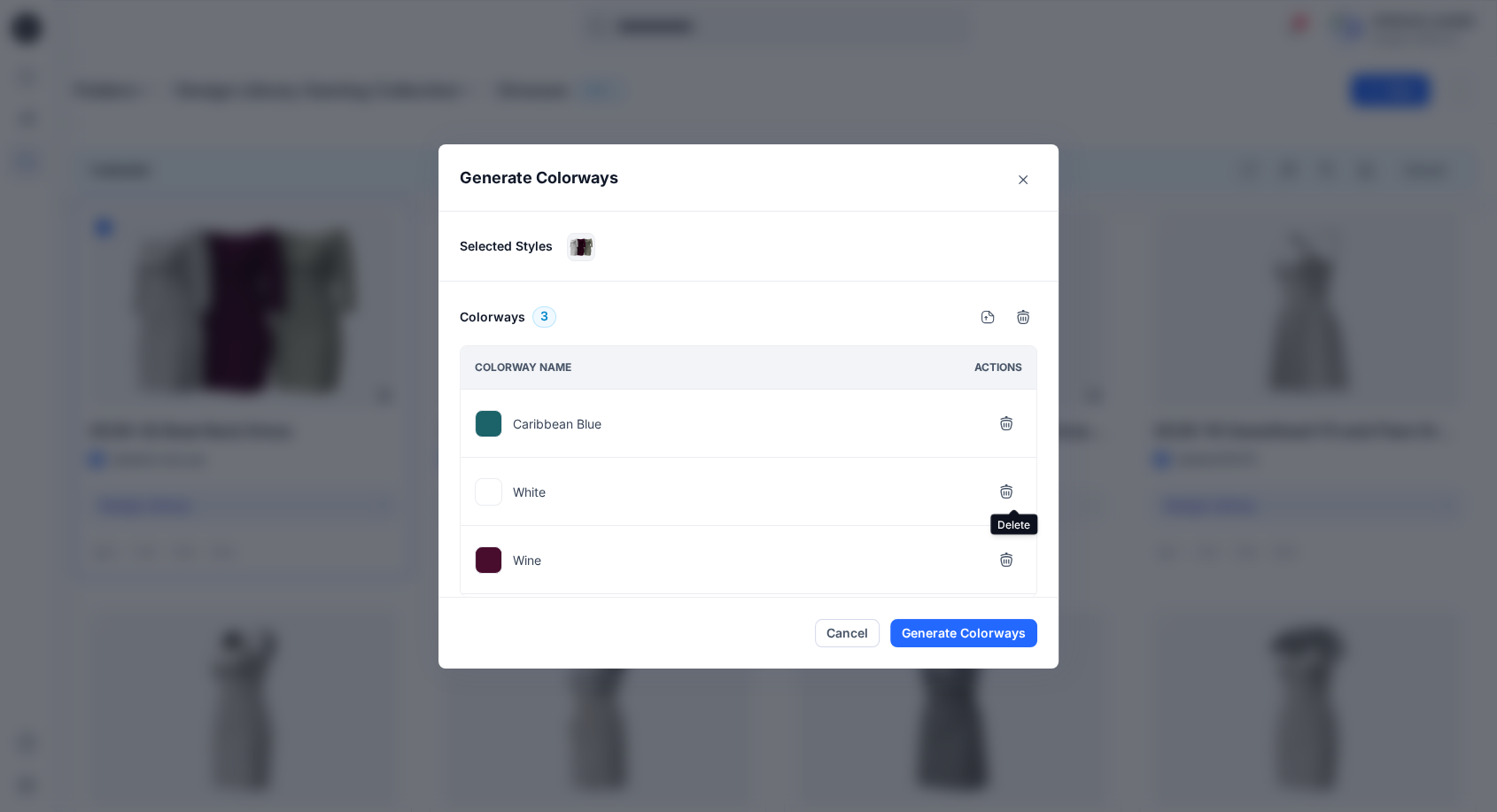
click at [1005, 497] on button "button" at bounding box center [1006, 491] width 32 height 32
click at [990, 640] on button "Generate Colorways" at bounding box center [964, 633] width 147 height 28
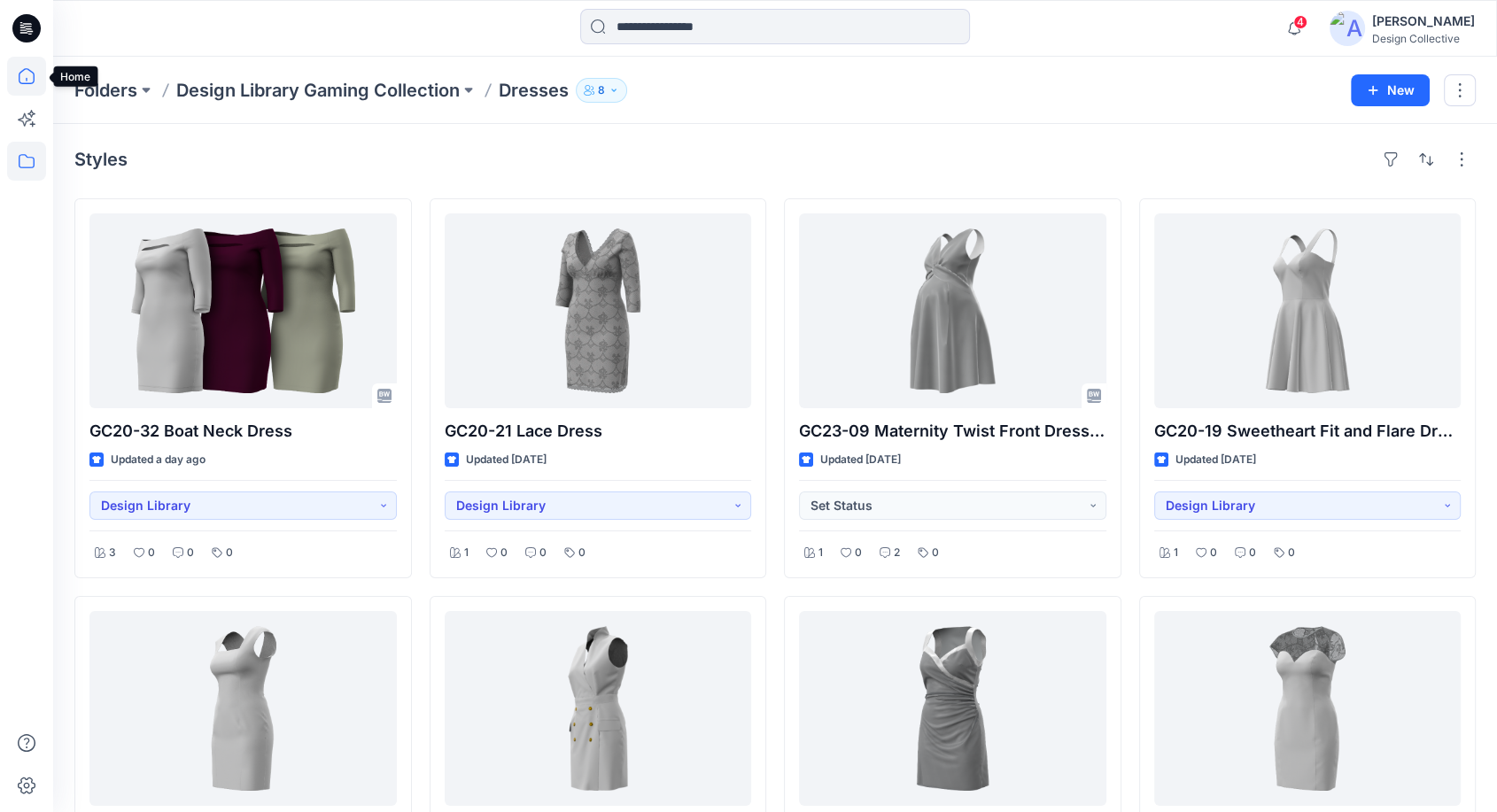
click at [31, 75] on icon at bounding box center [26, 76] width 39 height 39
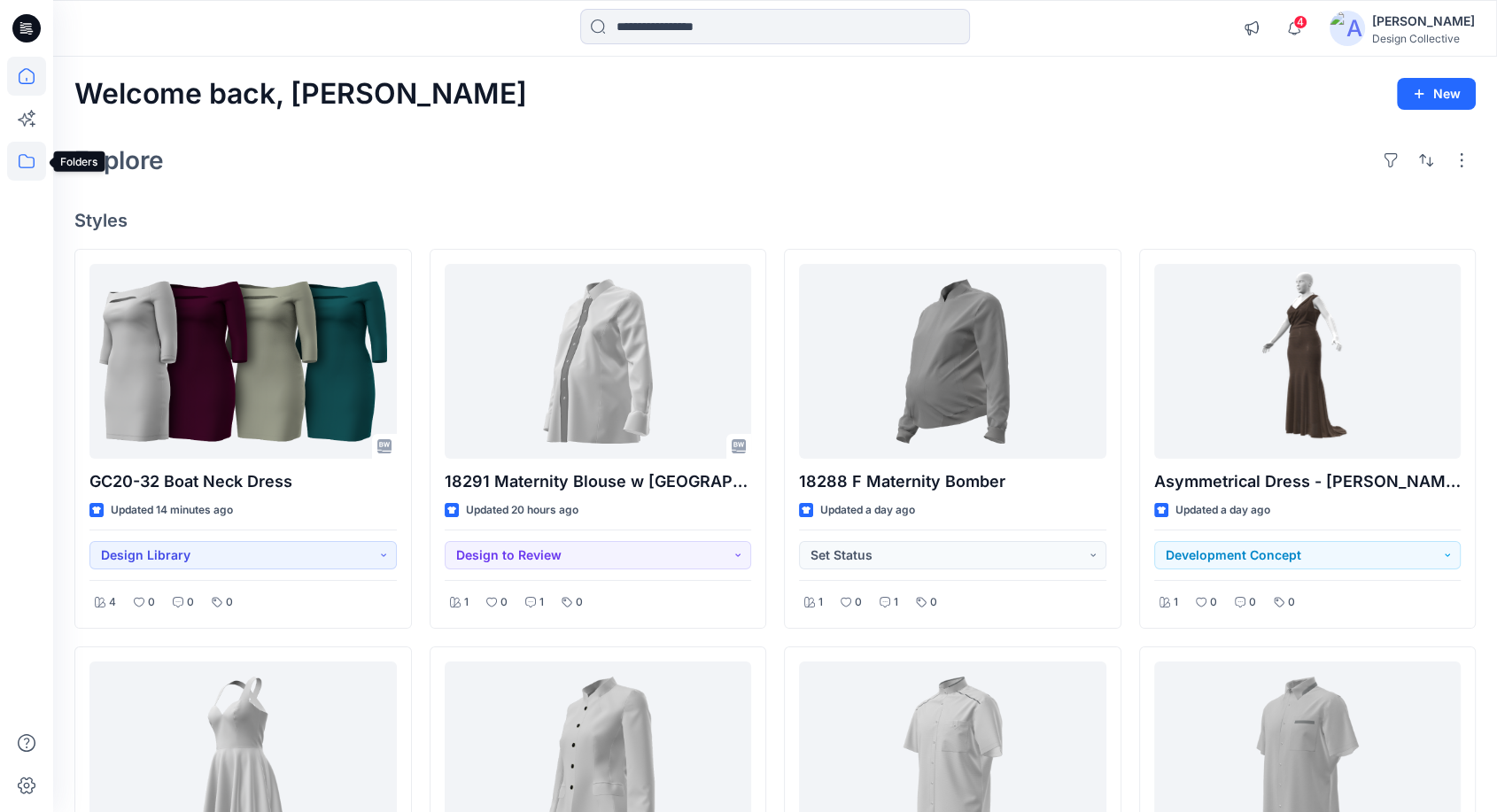
click at [19, 161] on icon at bounding box center [26, 161] width 16 height 15
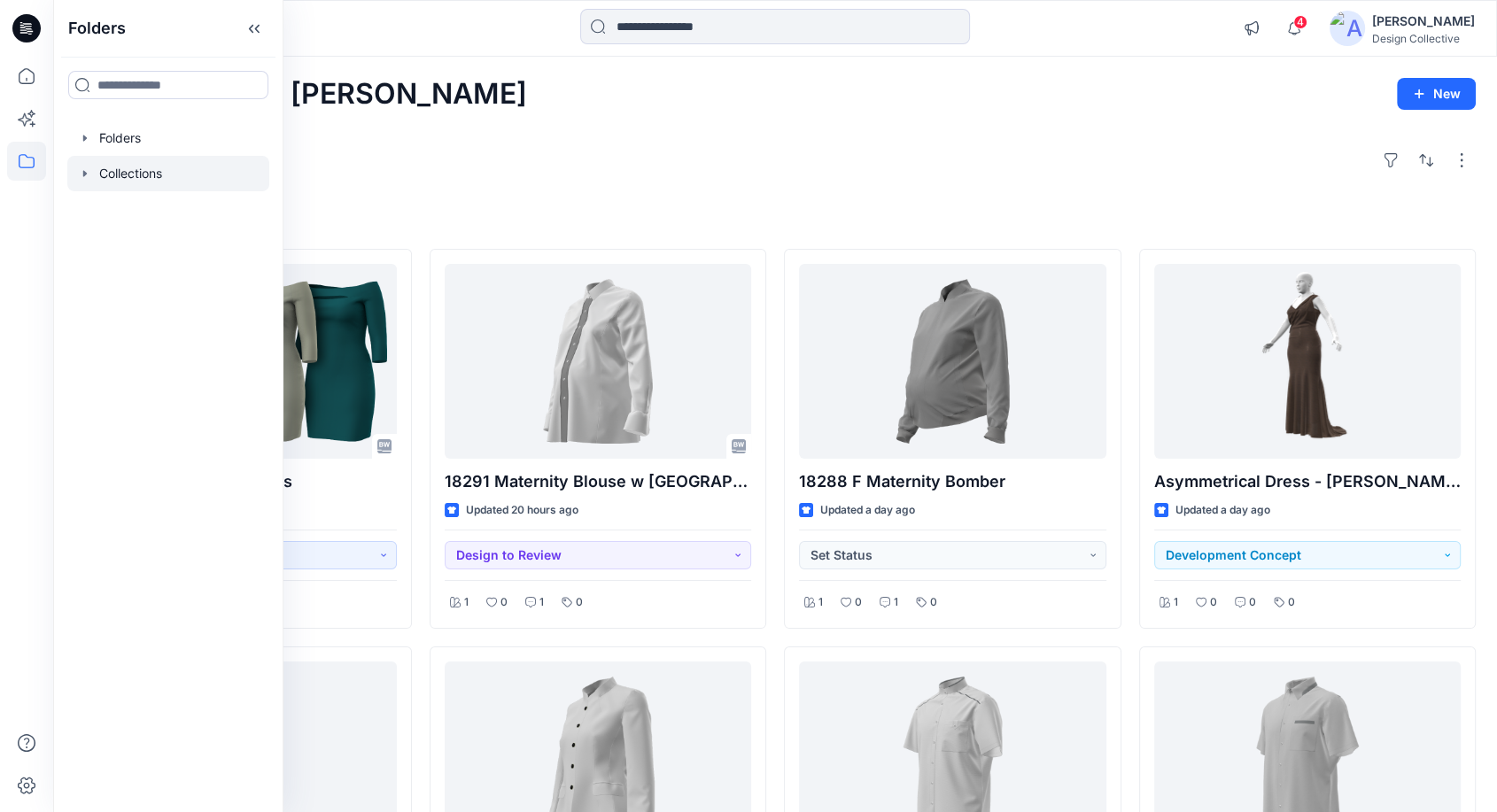
click at [84, 172] on icon "button" at bounding box center [85, 173] width 4 height 6
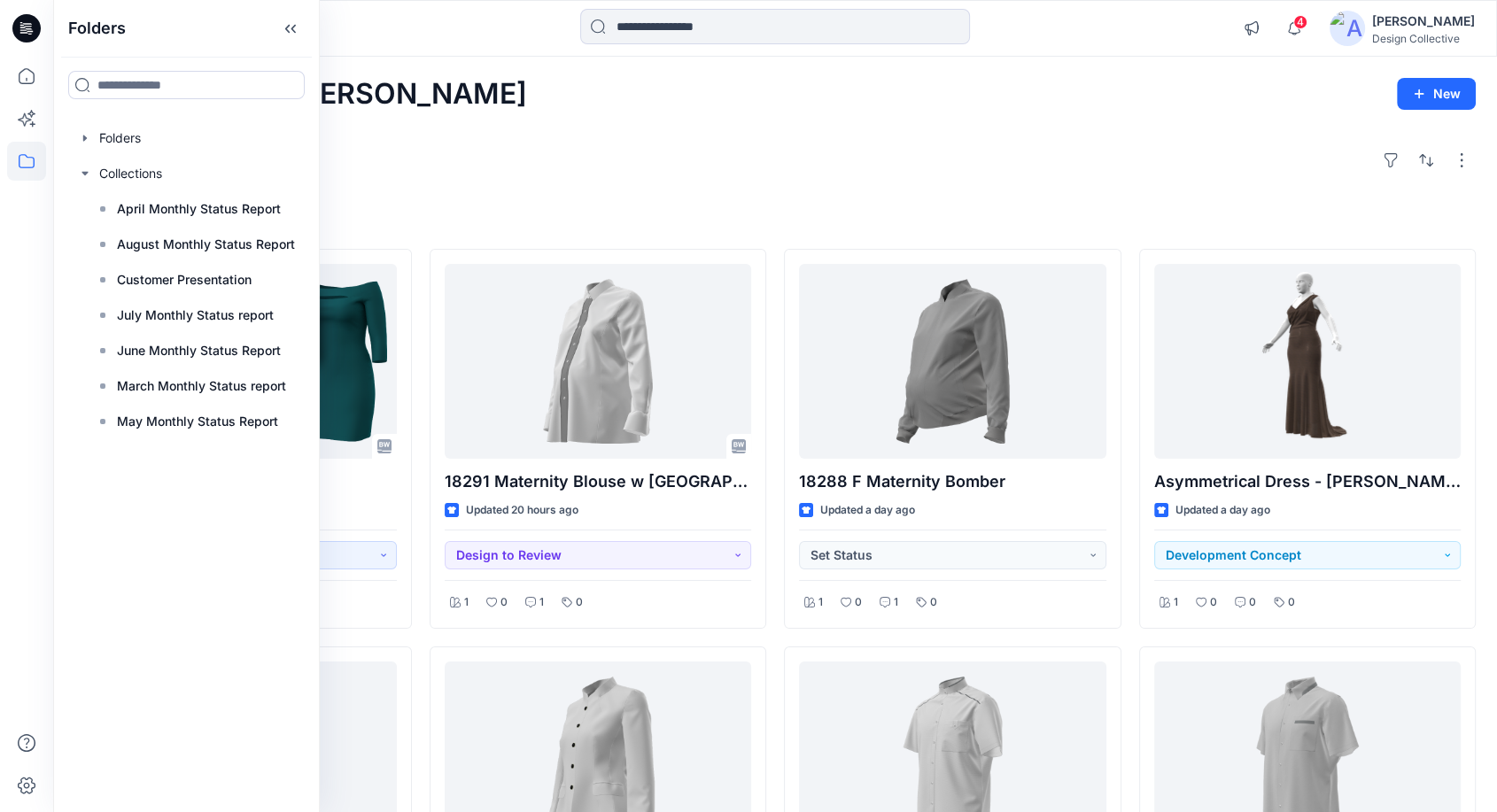
click at [618, 143] on div "Explore" at bounding box center [775, 160] width 1402 height 43
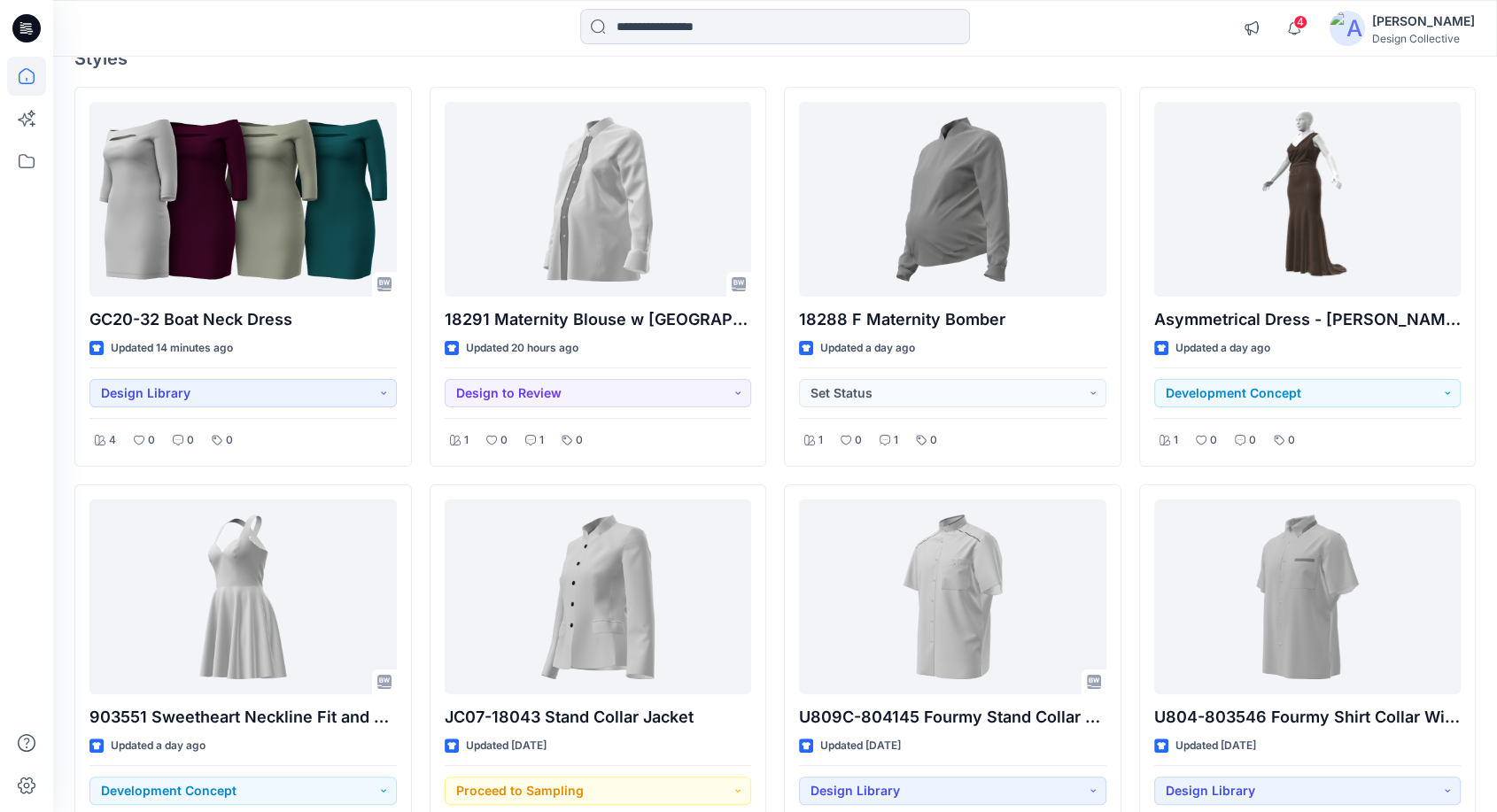
scroll to position [196, 0]
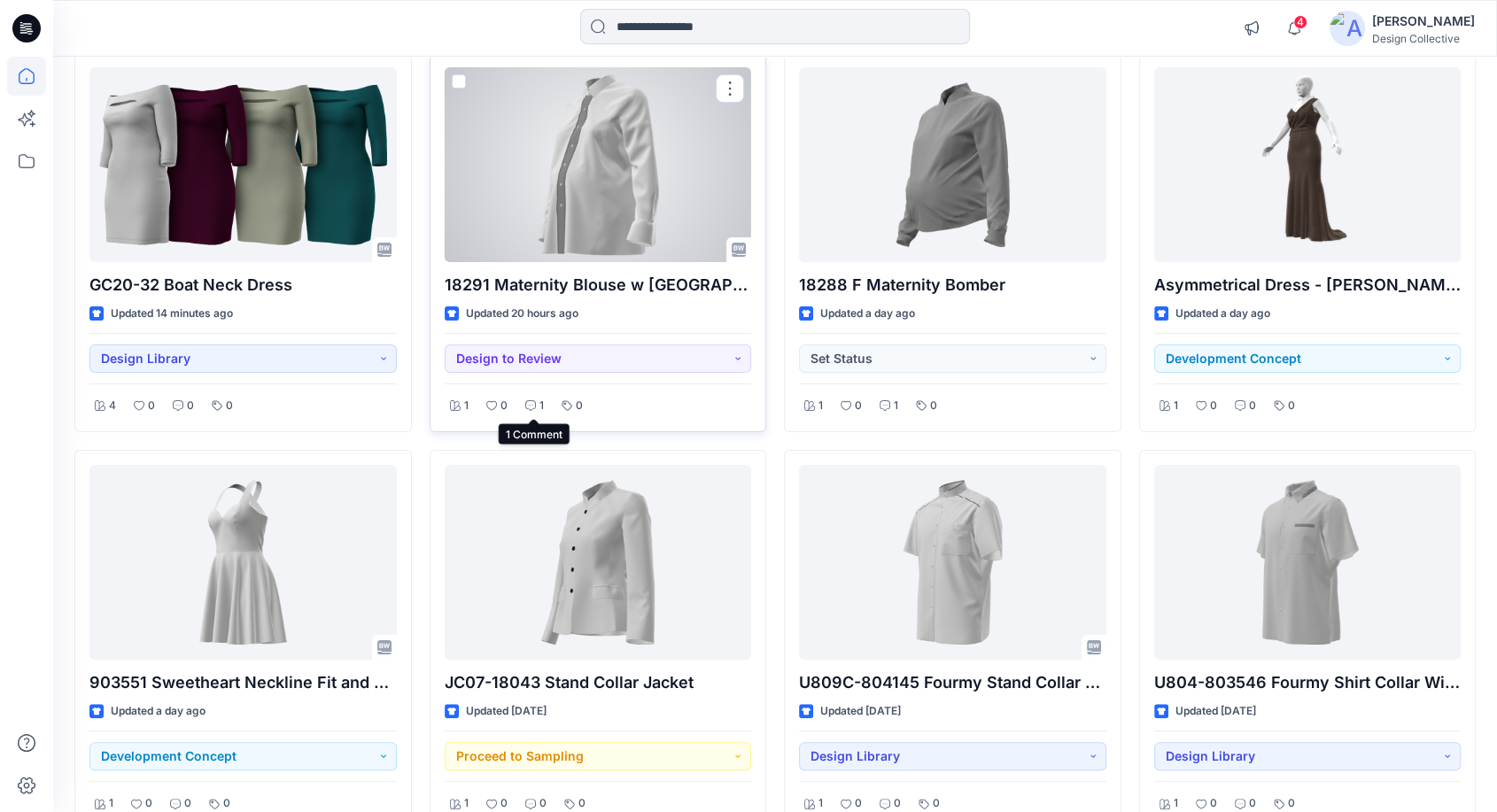
click at [531, 409] on icon at bounding box center [530, 405] width 11 height 11
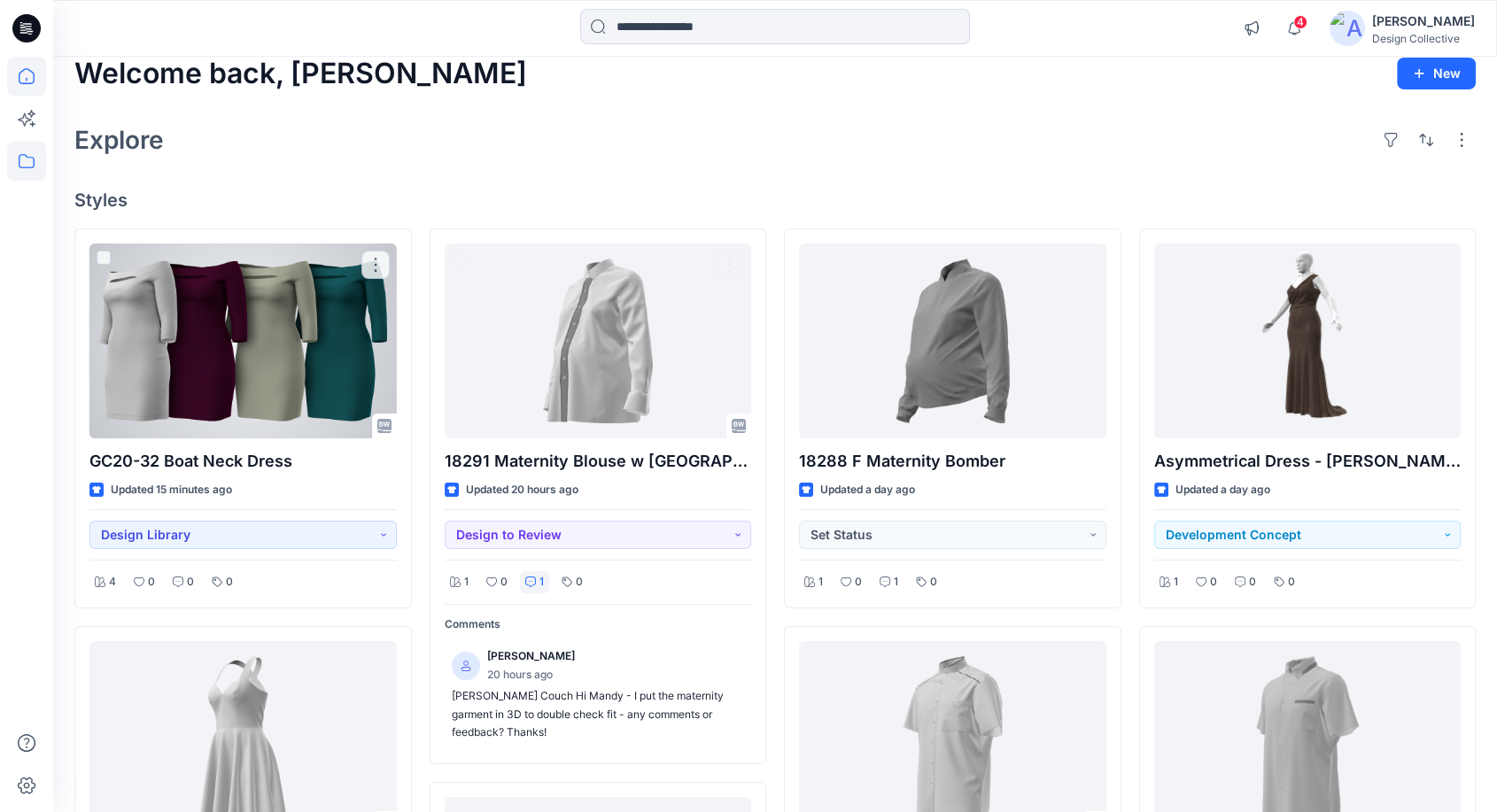
scroll to position [0, 0]
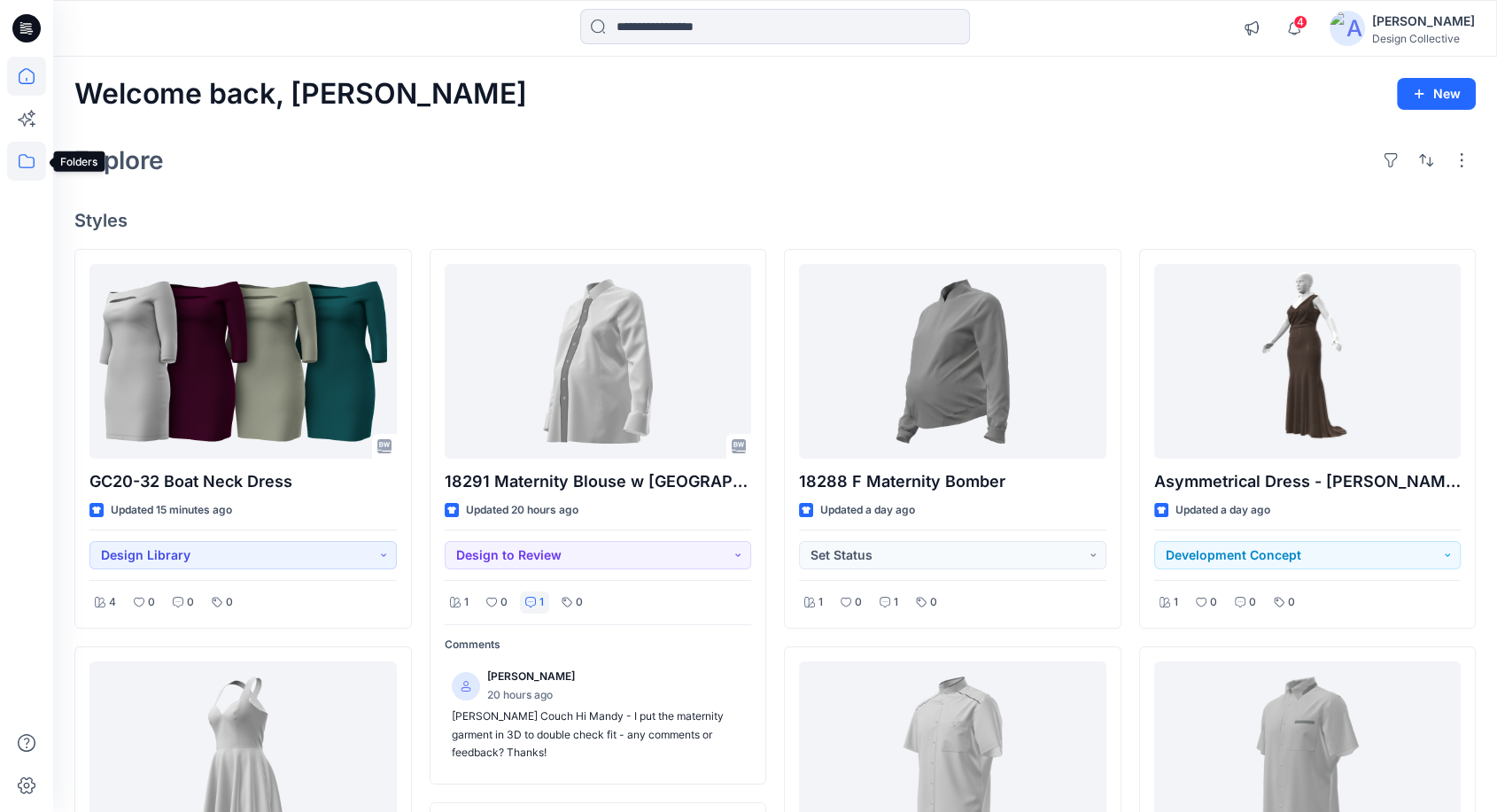
click at [19, 156] on icon at bounding box center [26, 161] width 16 height 15
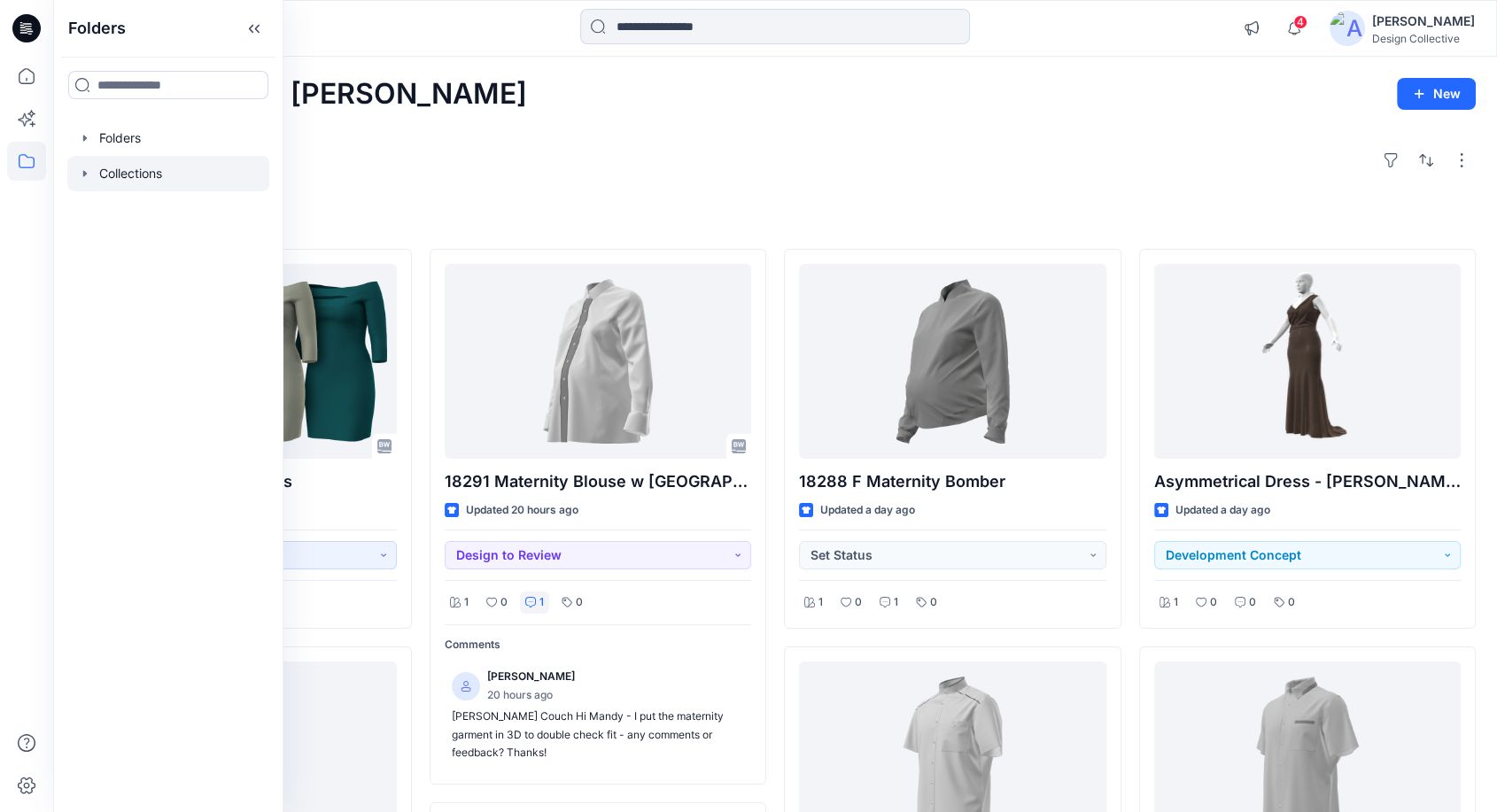
click at [81, 168] on icon "button" at bounding box center [85, 173] width 15 height 15
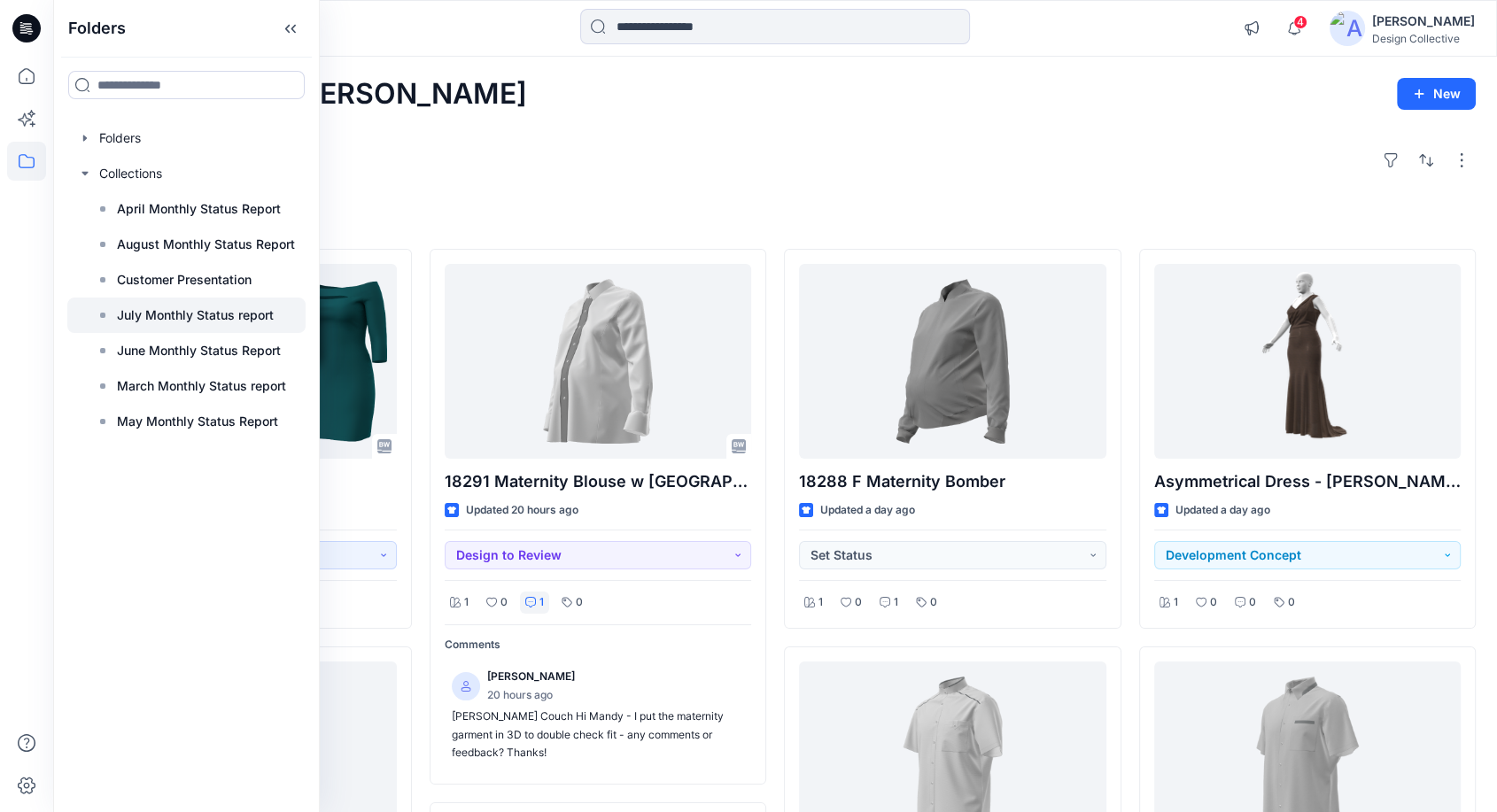
click at [171, 315] on p "July Monthly Status report" at bounding box center [194, 316] width 156 height 21
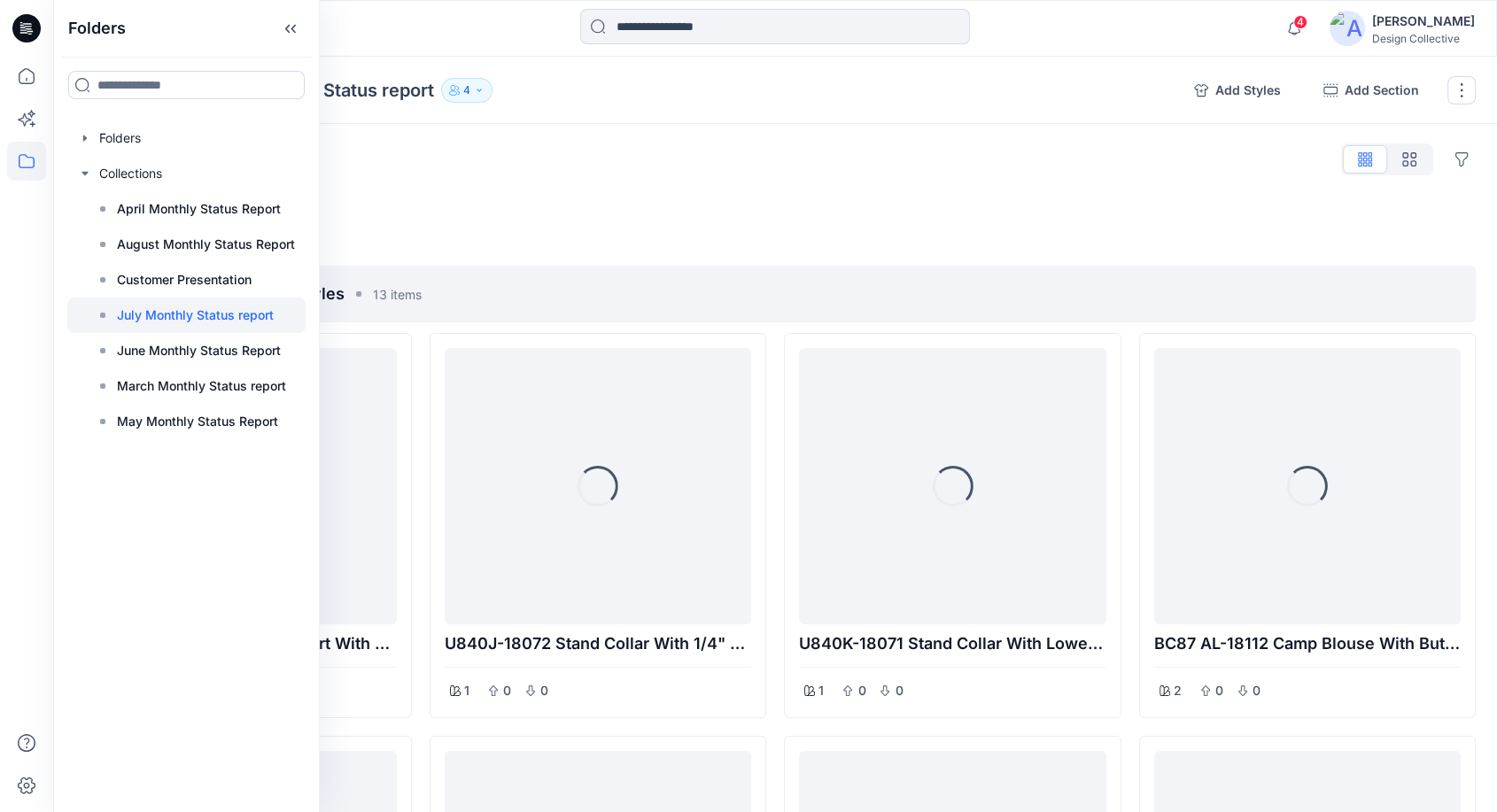
click at [597, 79] on div "Collections July Monthly Status report 4" at bounding box center [628, 90] width 1106 height 25
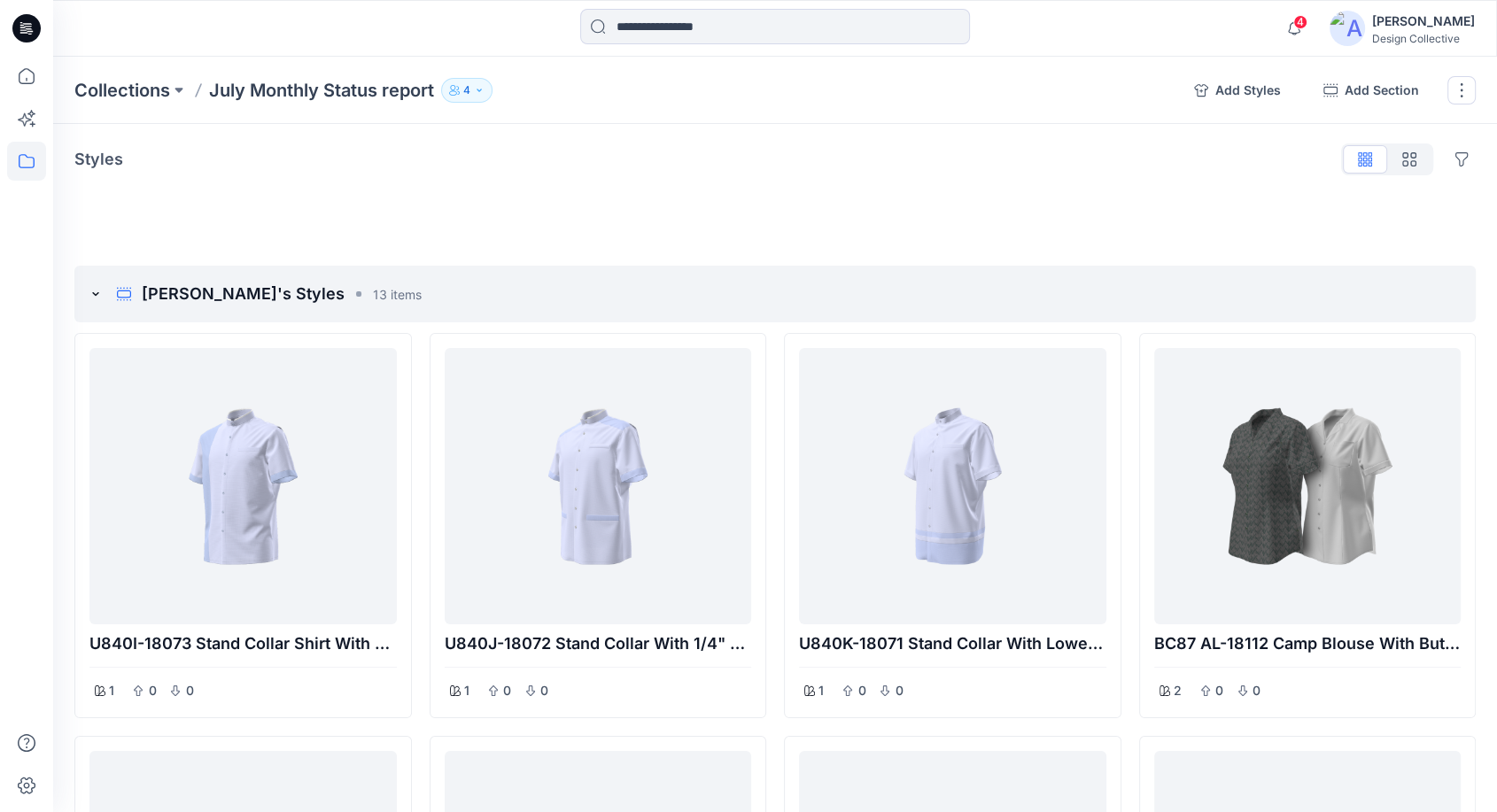
click at [477, 91] on icon "button" at bounding box center [479, 90] width 11 height 11
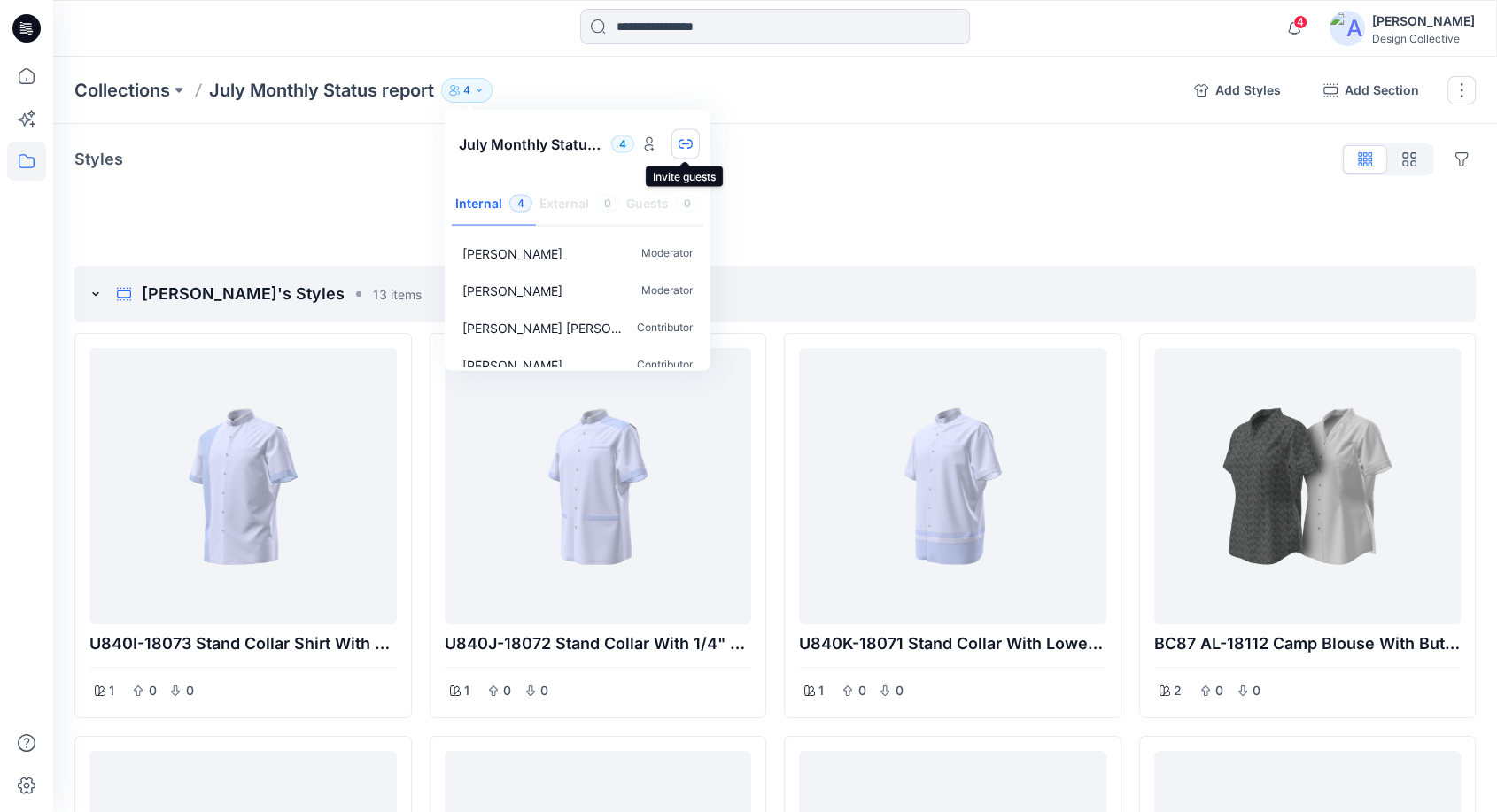
click at [679, 139] on icon "button" at bounding box center [686, 144] width 15 height 15
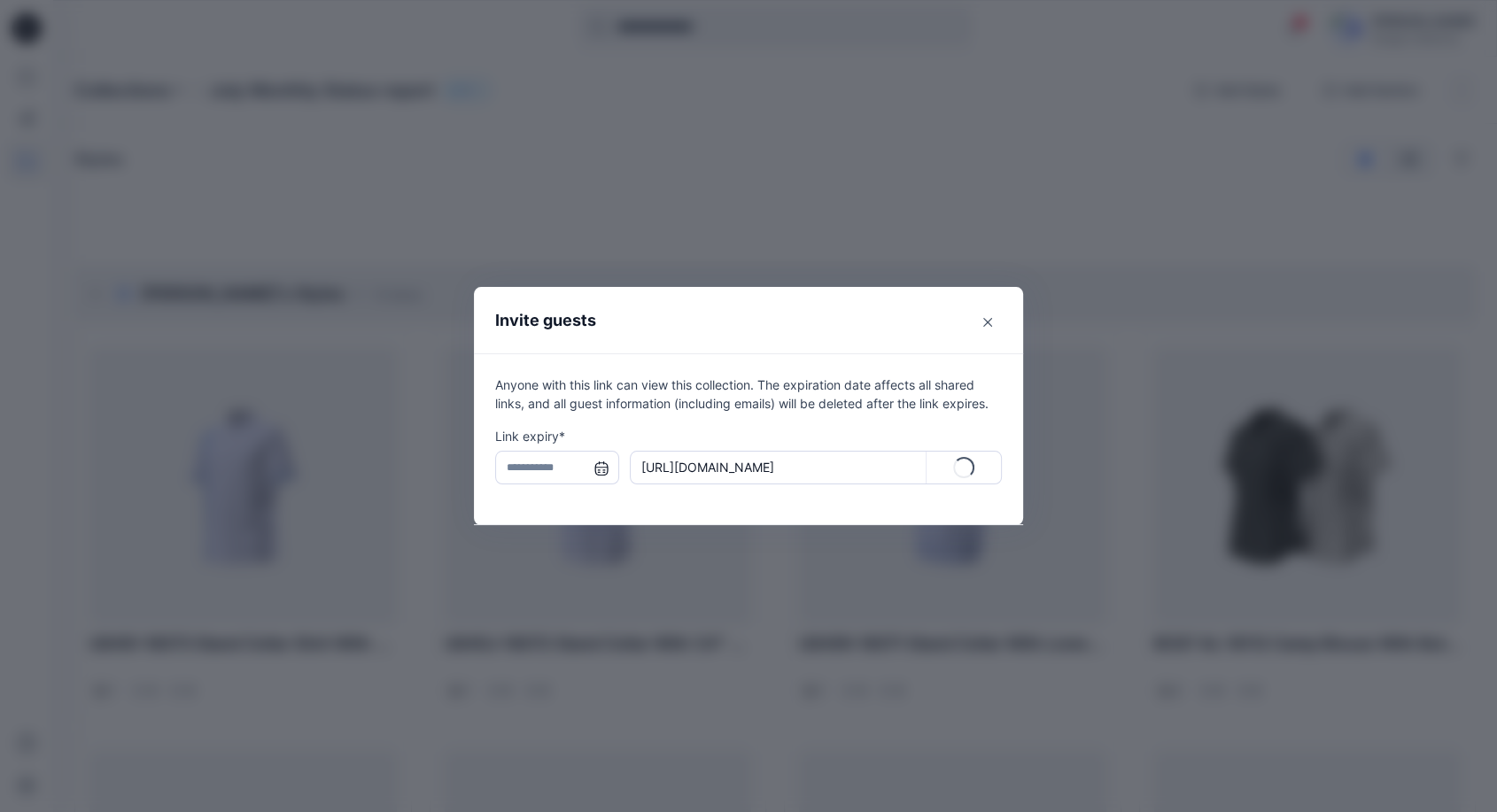
type input "**********"
click at [992, 322] on icon "Close" at bounding box center [987, 321] width 9 height 9
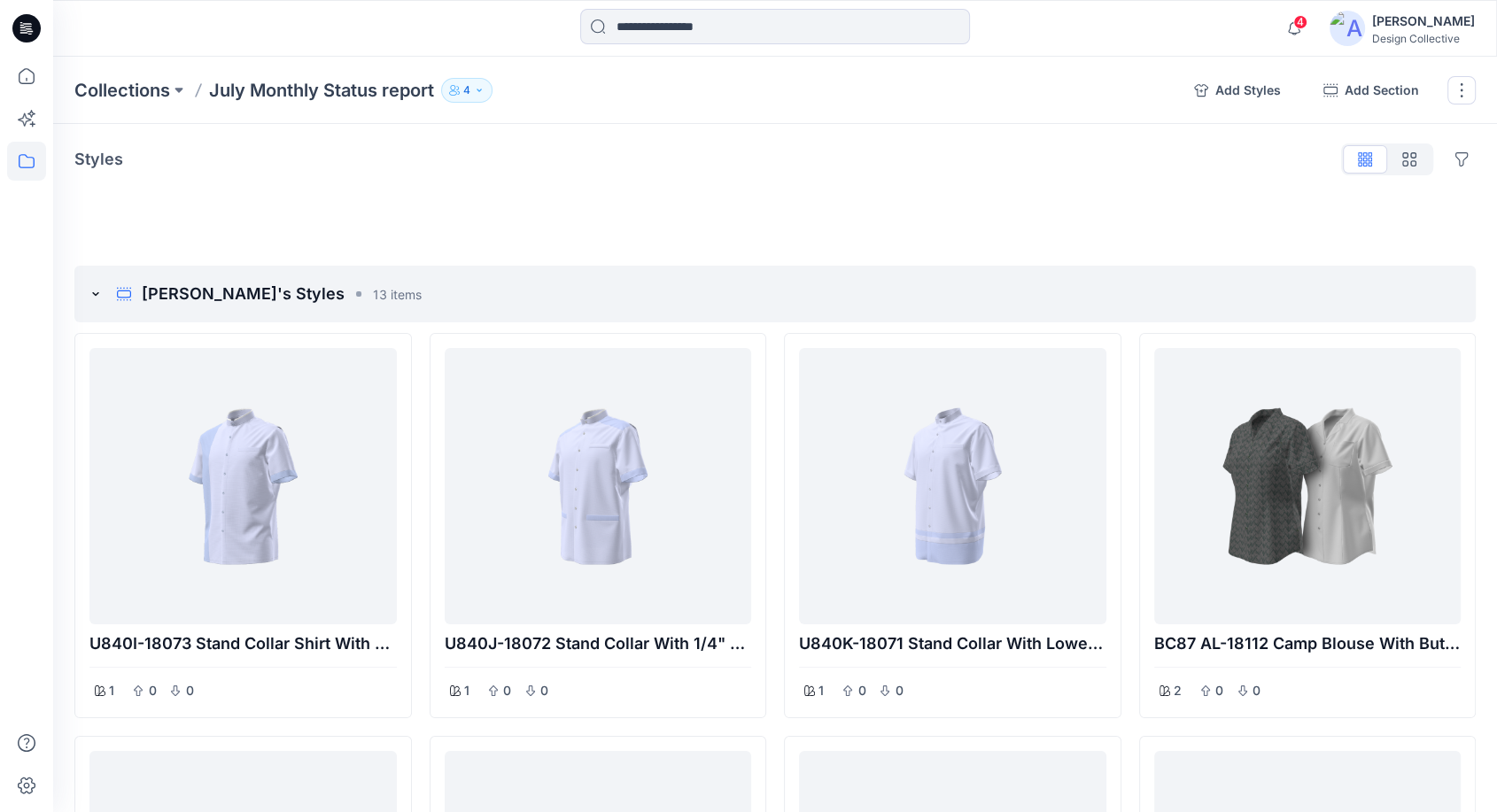
click at [488, 90] on button "4" at bounding box center [466, 90] width 51 height 25
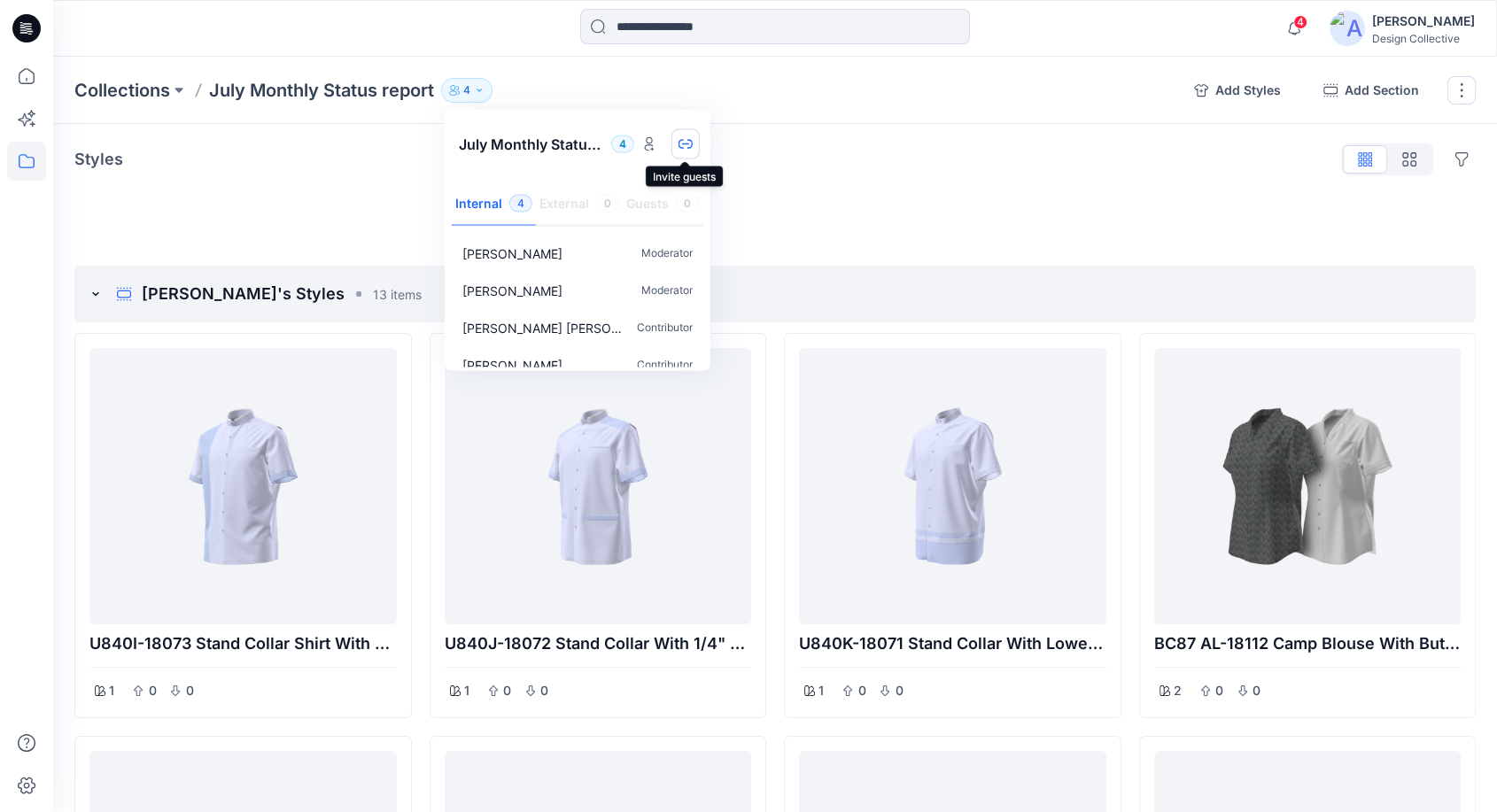
click at [697, 146] on button "button" at bounding box center [685, 144] width 28 height 30
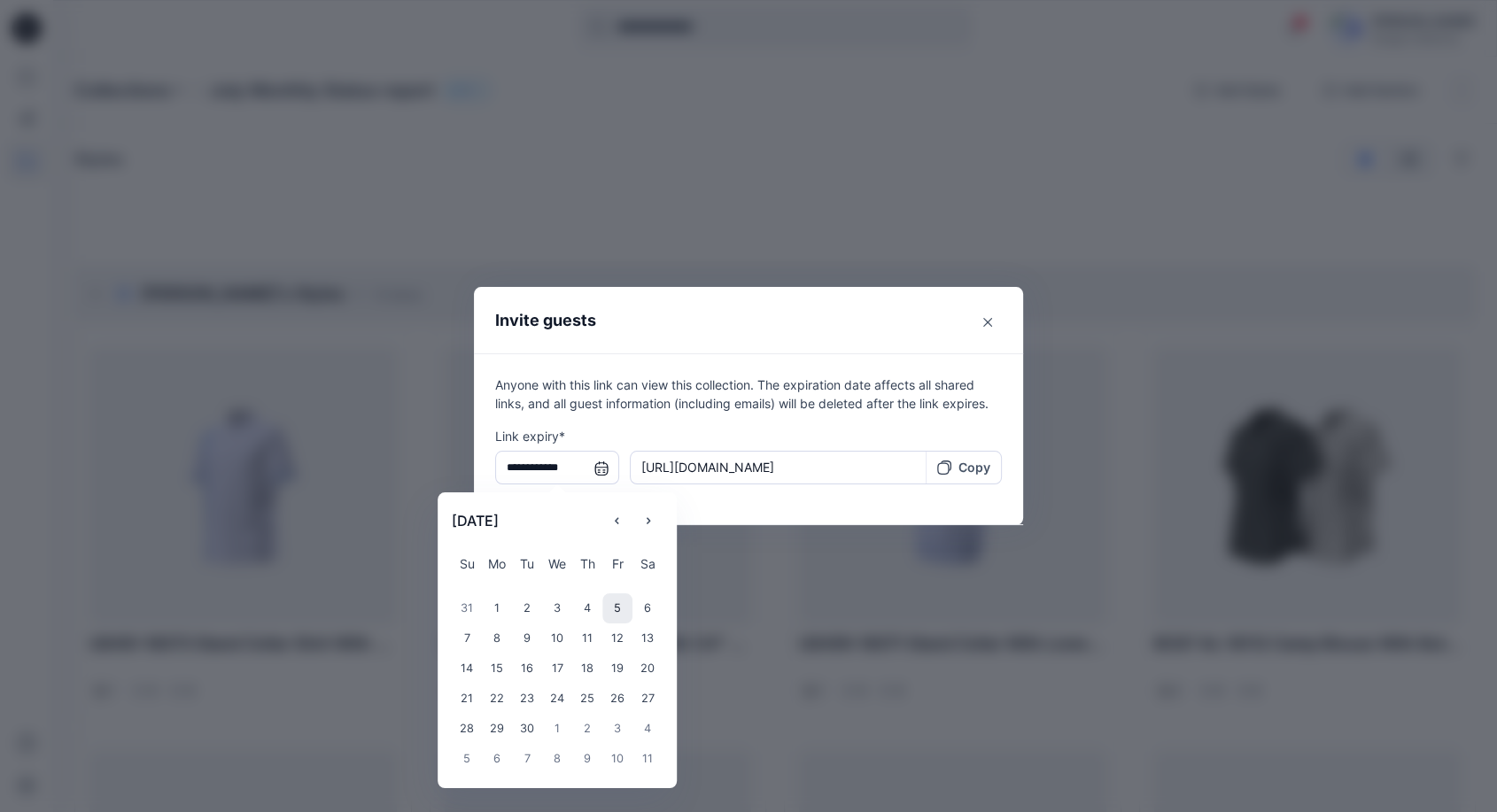
click at [609, 469] on input "**********" at bounding box center [558, 467] width 124 height 34
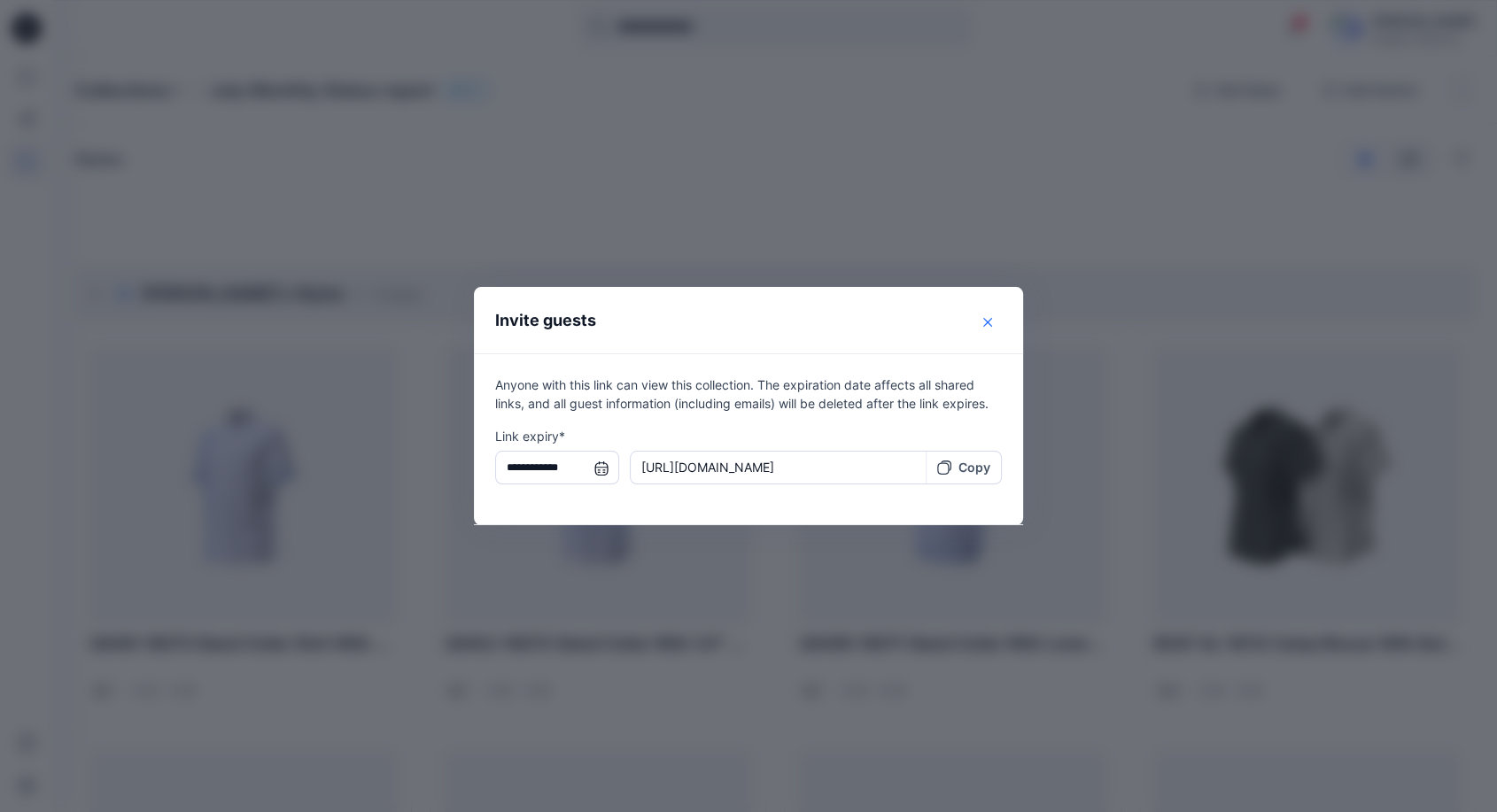
click at [992, 321] on icon "Close" at bounding box center [987, 321] width 9 height 9
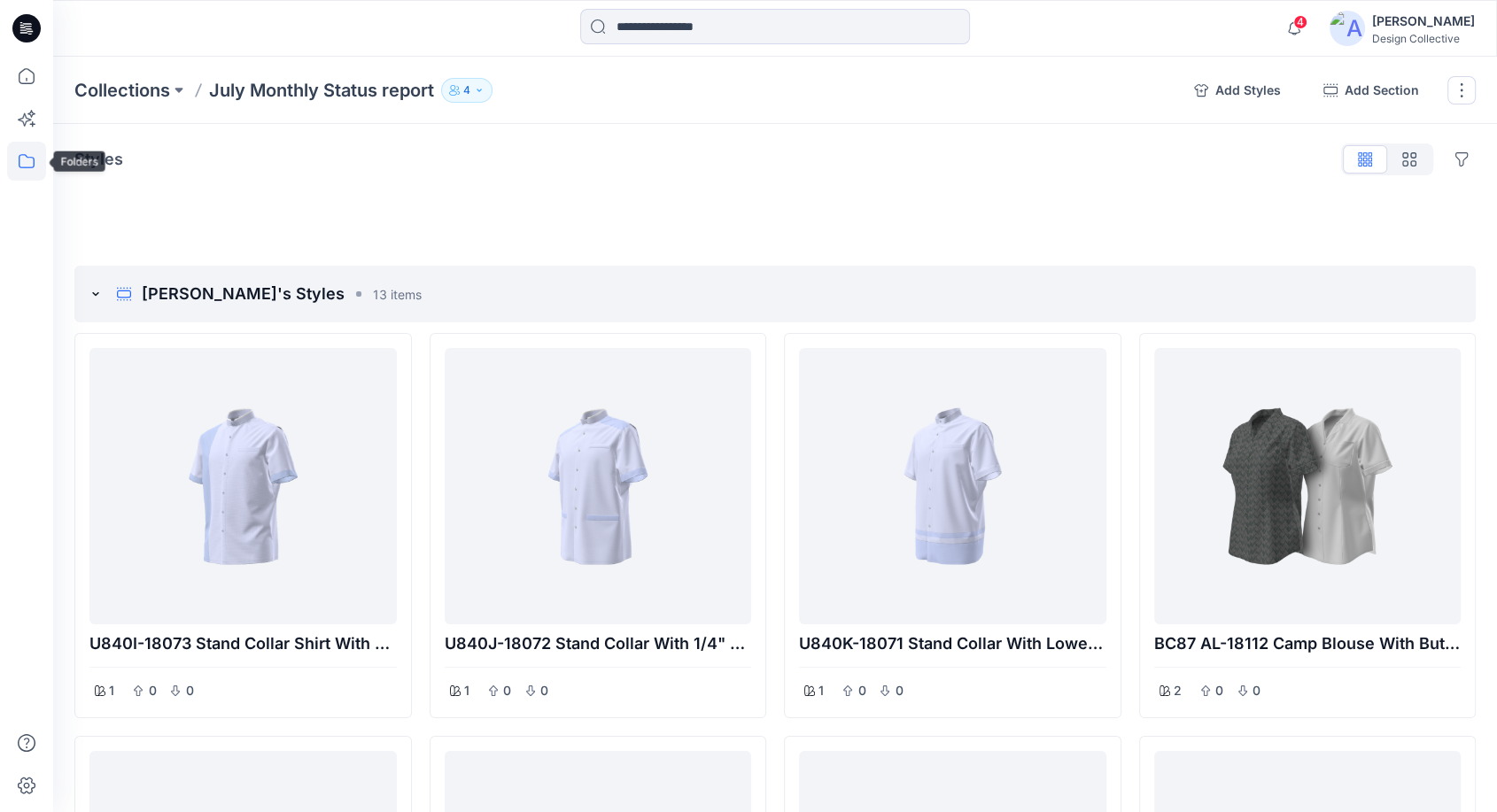
click at [28, 155] on icon at bounding box center [26, 161] width 39 height 39
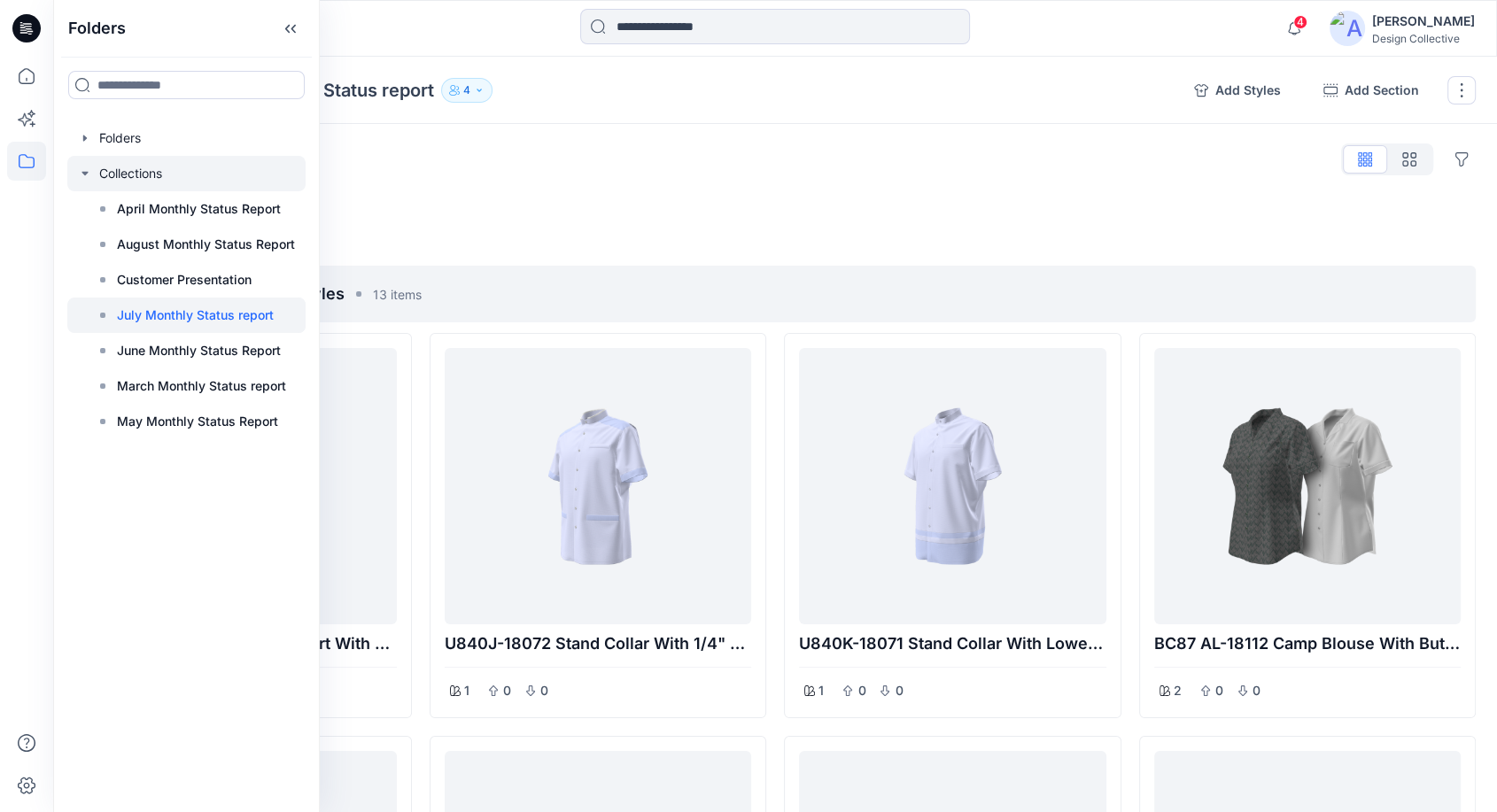
click at [126, 172] on div at bounding box center [186, 174] width 238 height 35
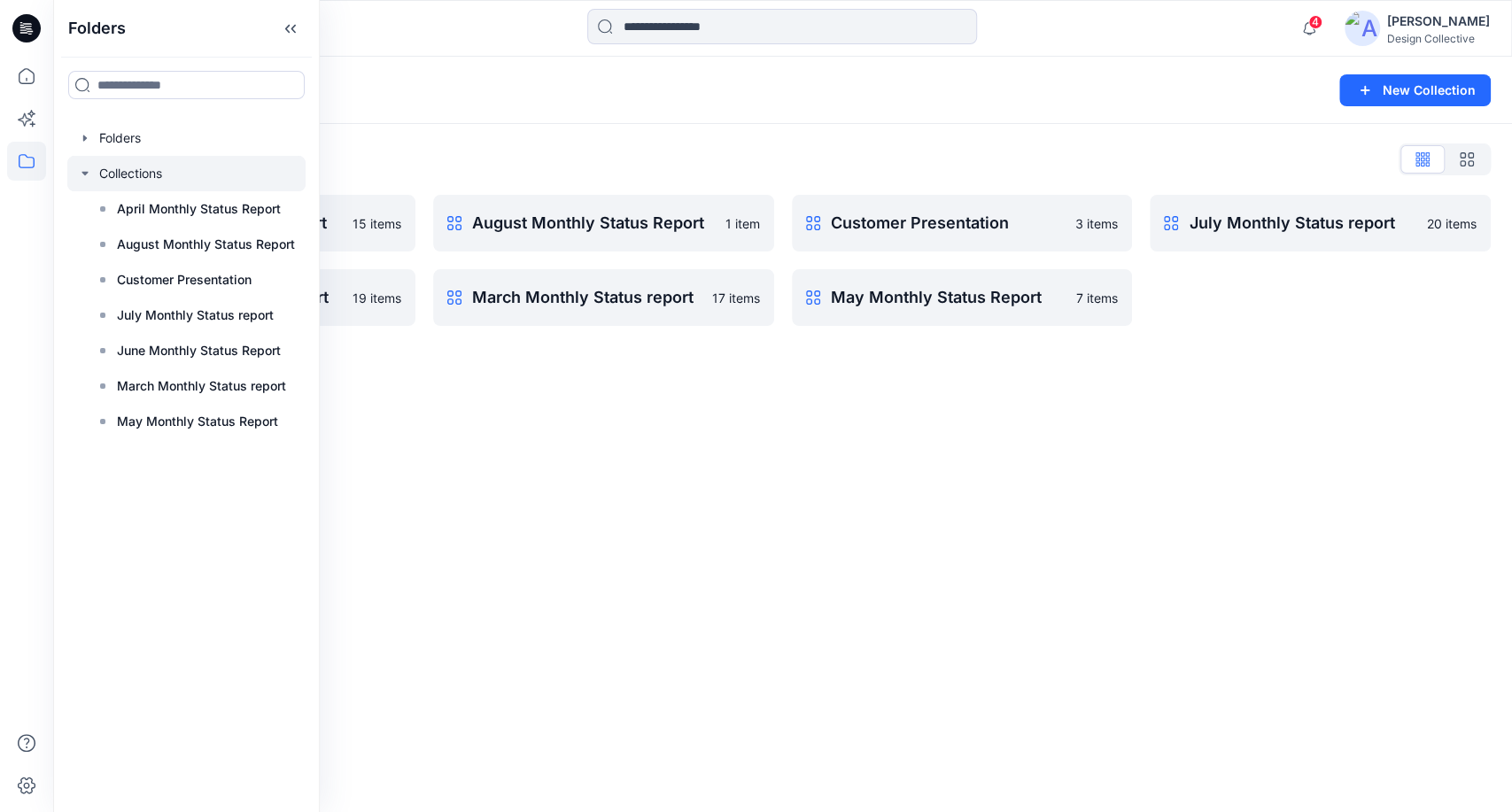
click at [1207, 136] on div "Collections List April Monthly Status Report 15 items June Monthly Status Repor…" at bounding box center [783, 236] width 1459 height 223
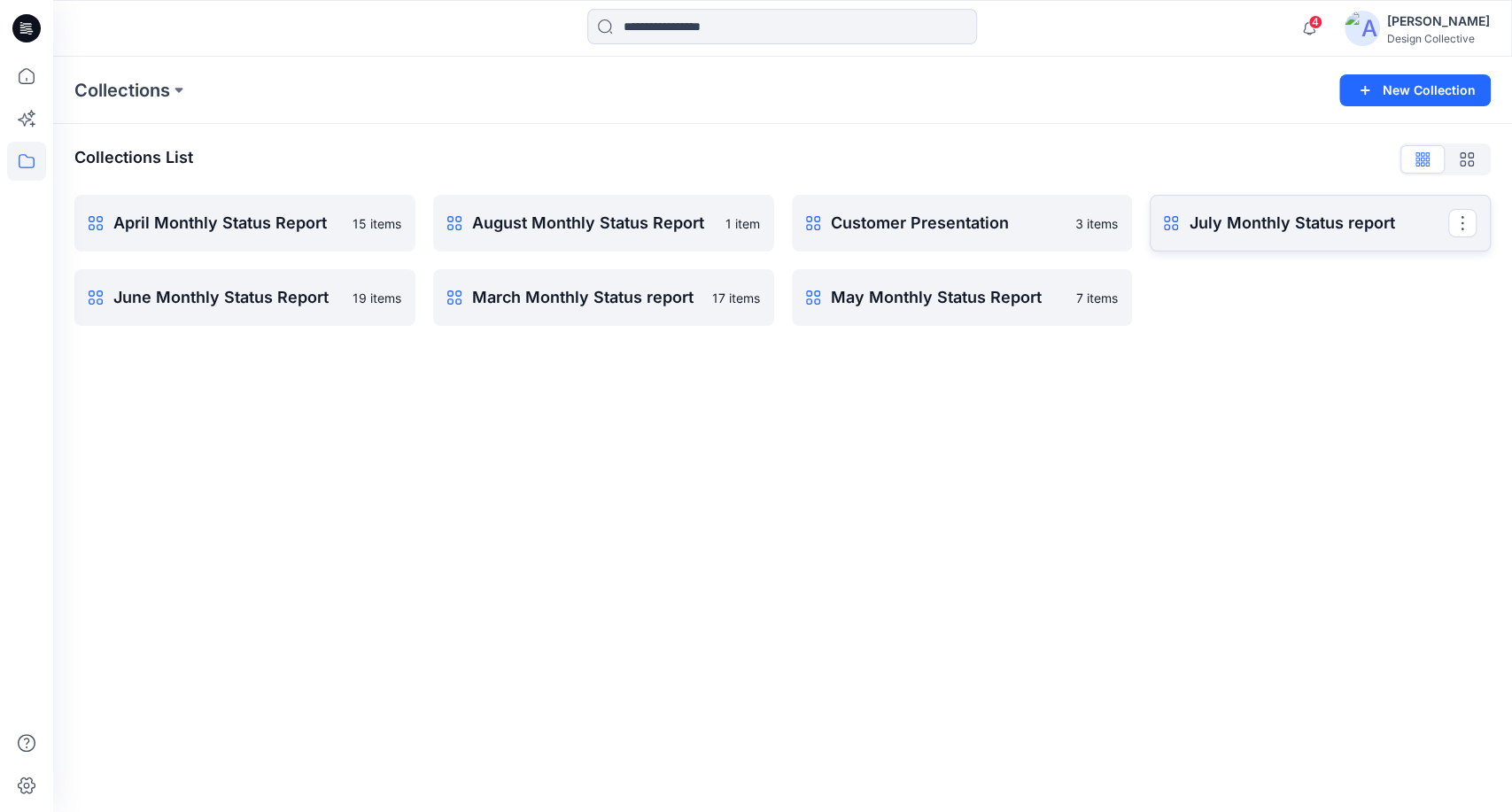
click at [1256, 235] on link "July Monthly Status report Rename Collection Clone Collection Present Collectio…" at bounding box center [1320, 223] width 341 height 56
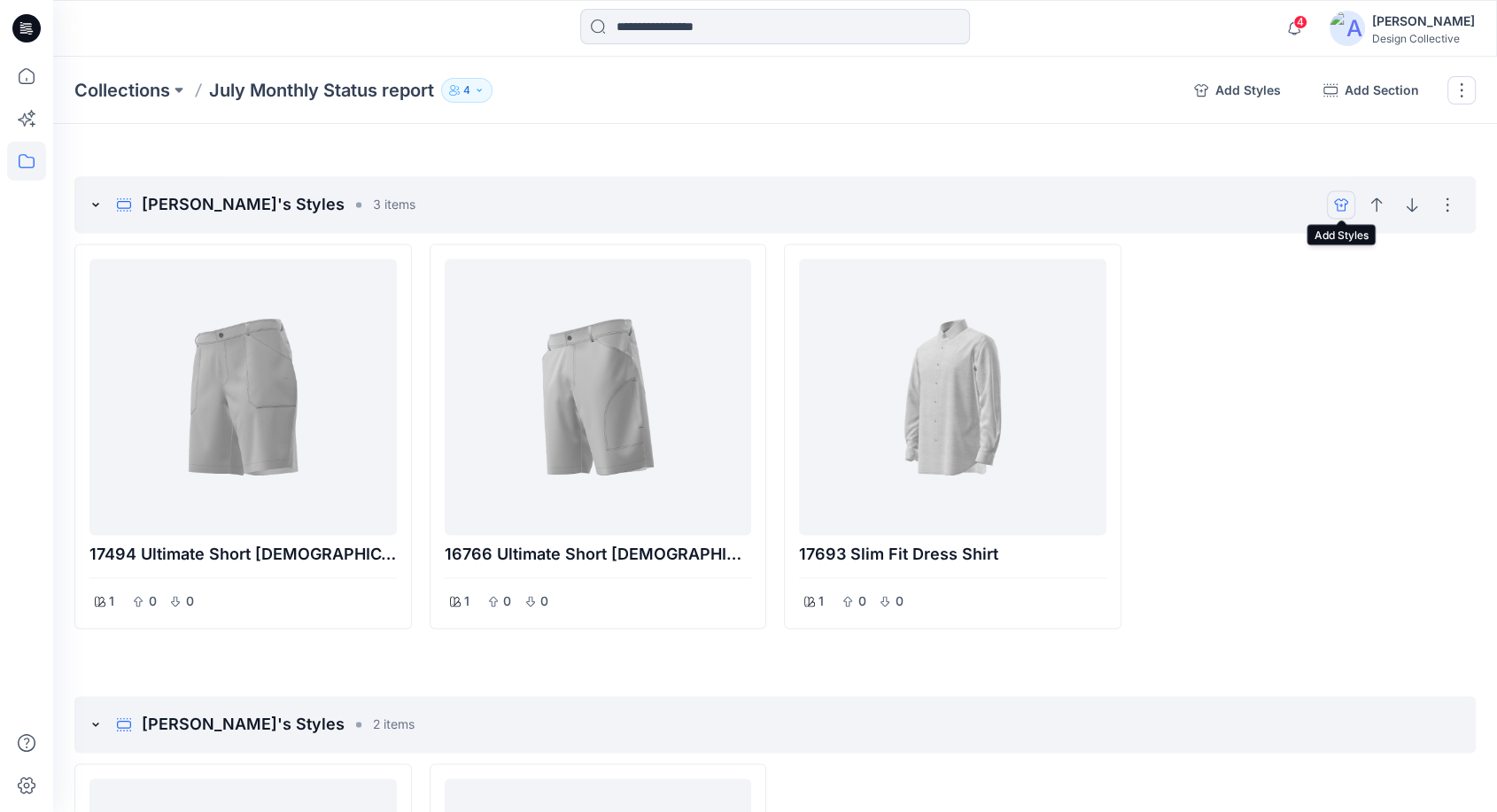
scroll to position [2362, 0]
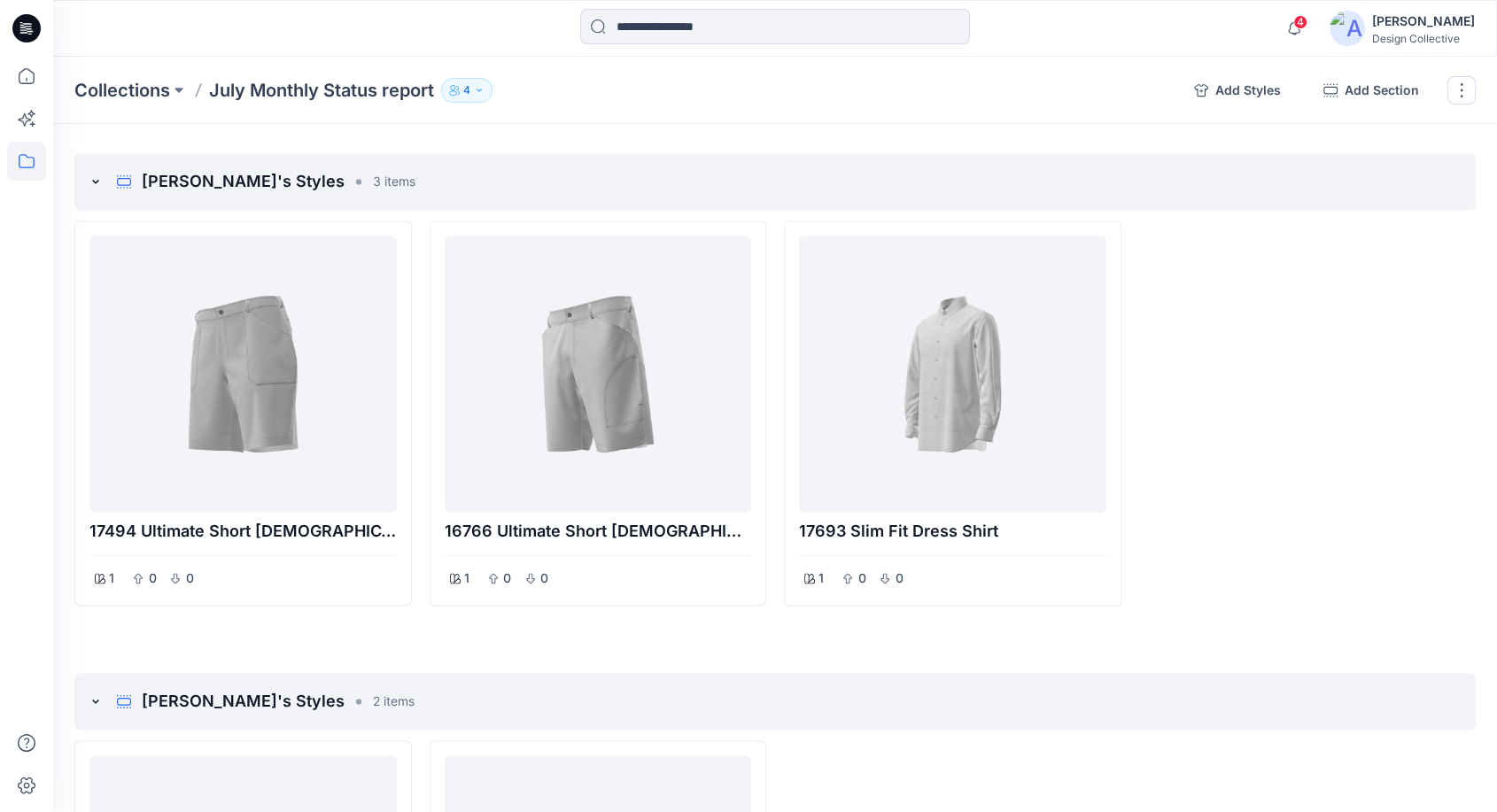
click at [459, 88] on icon "button" at bounding box center [454, 90] width 11 height 11
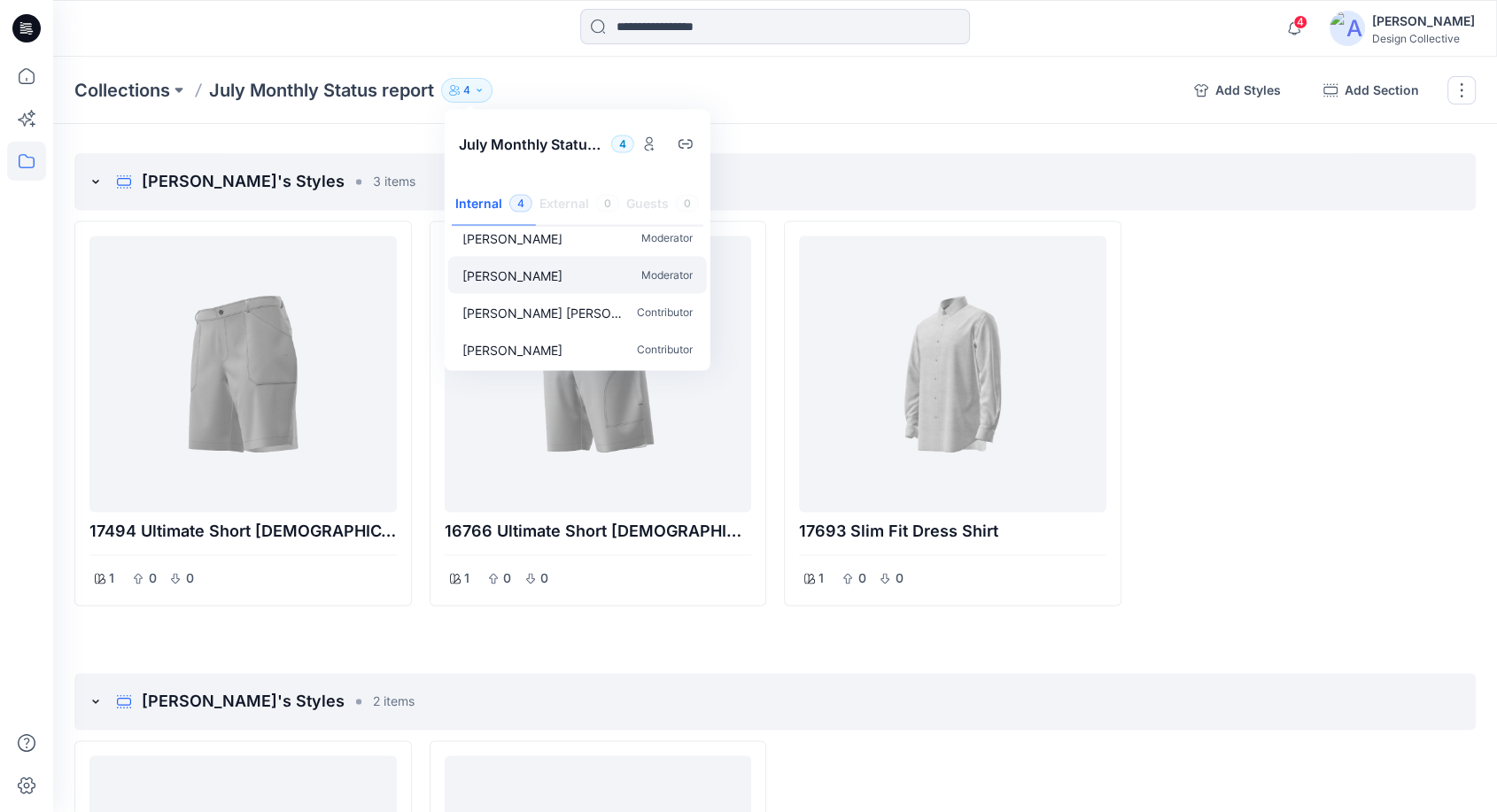
scroll to position [0, 0]
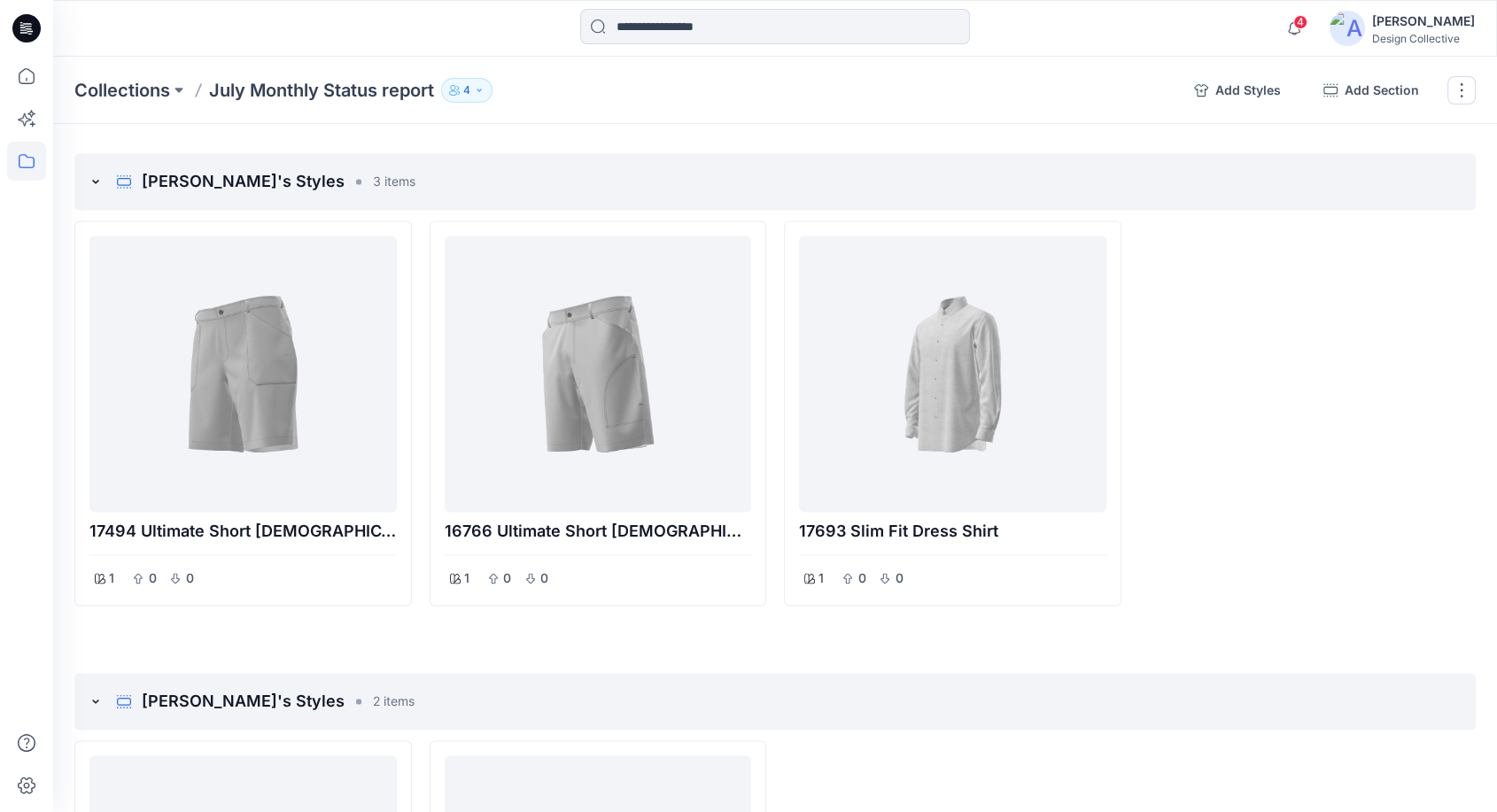
click at [1222, 416] on div at bounding box center [1308, 413] width 337 height 386
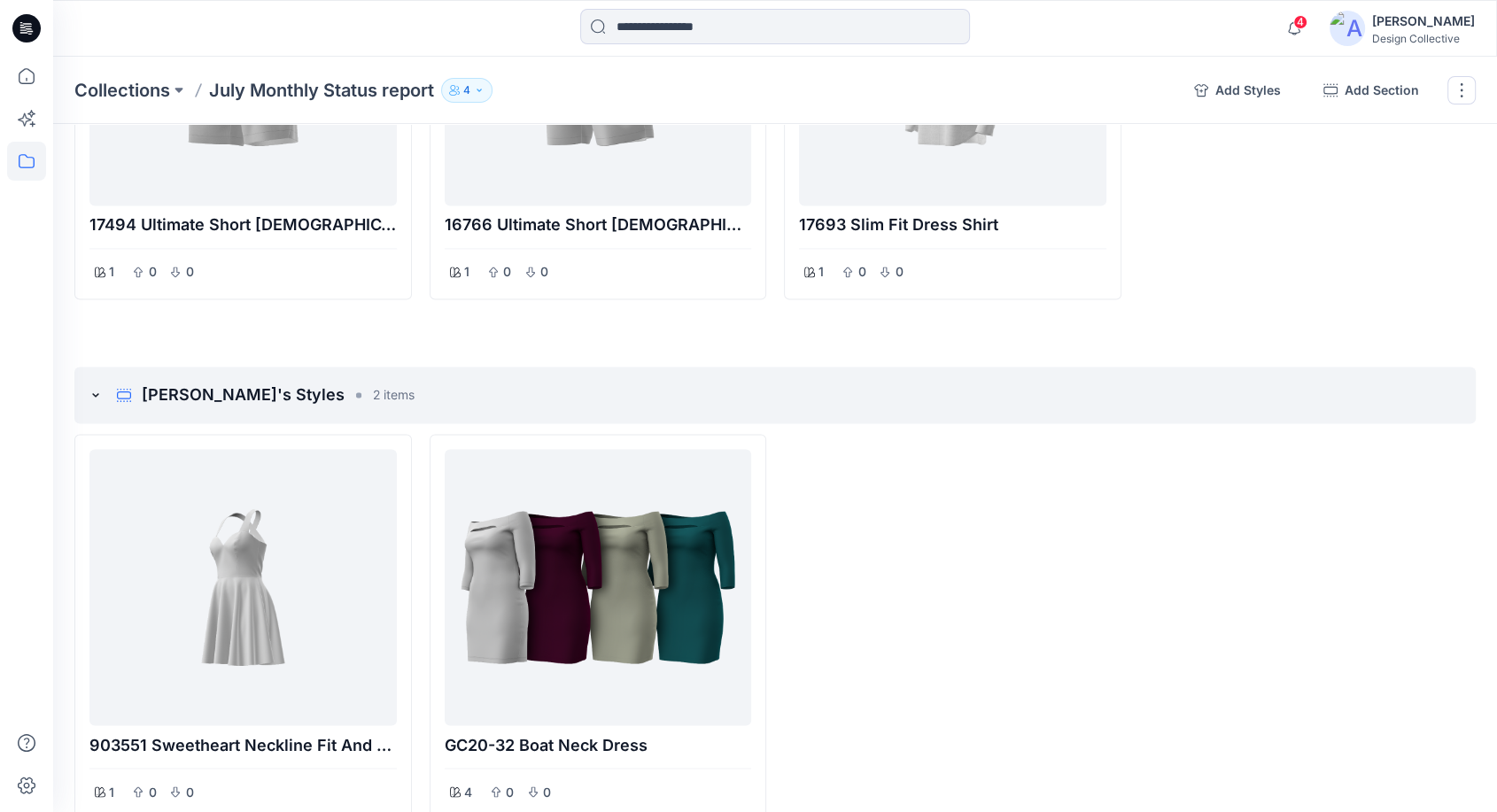
scroll to position [2756, 0]
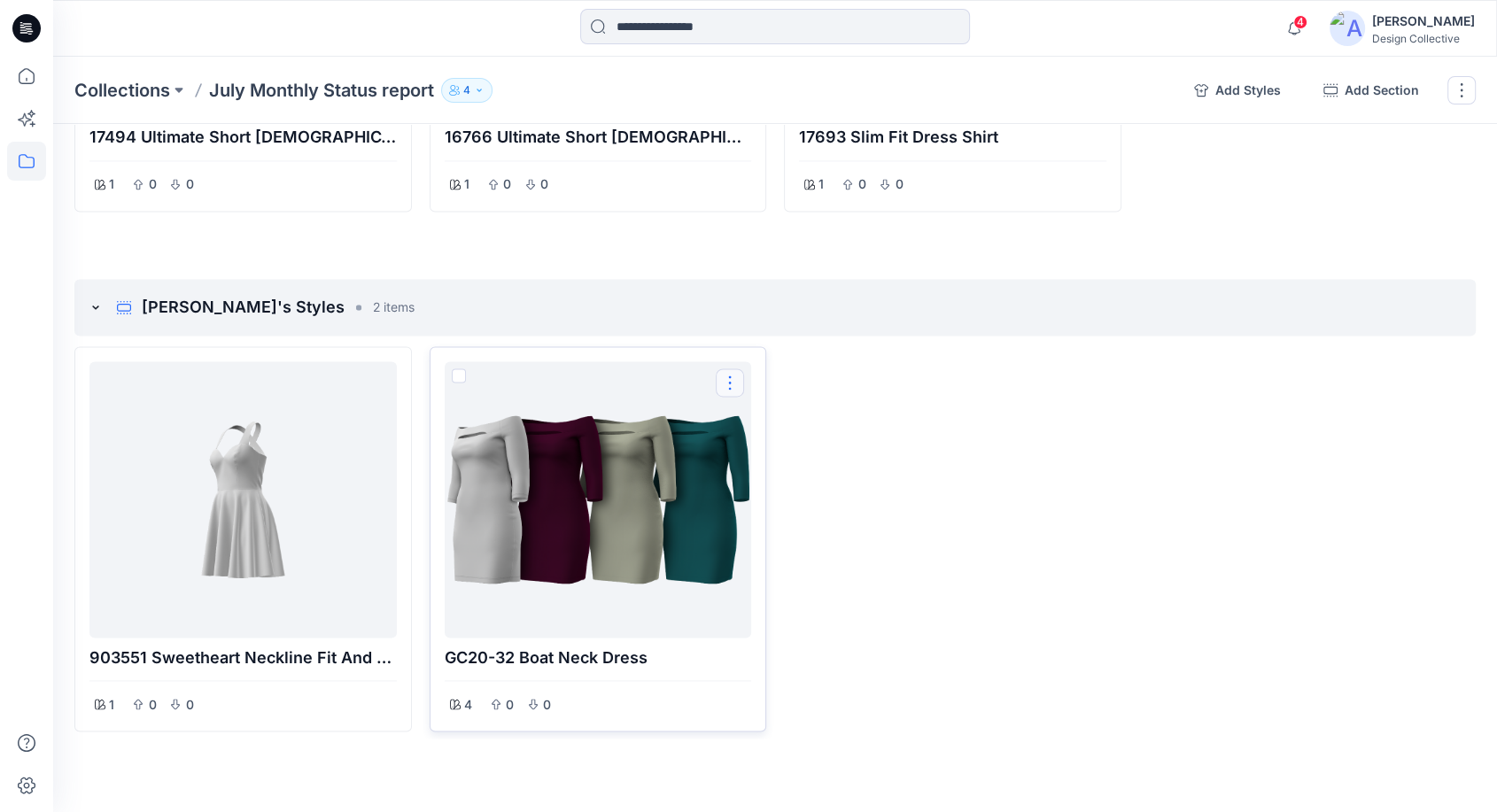
click at [727, 389] on button "Options" at bounding box center [730, 382] width 28 height 28
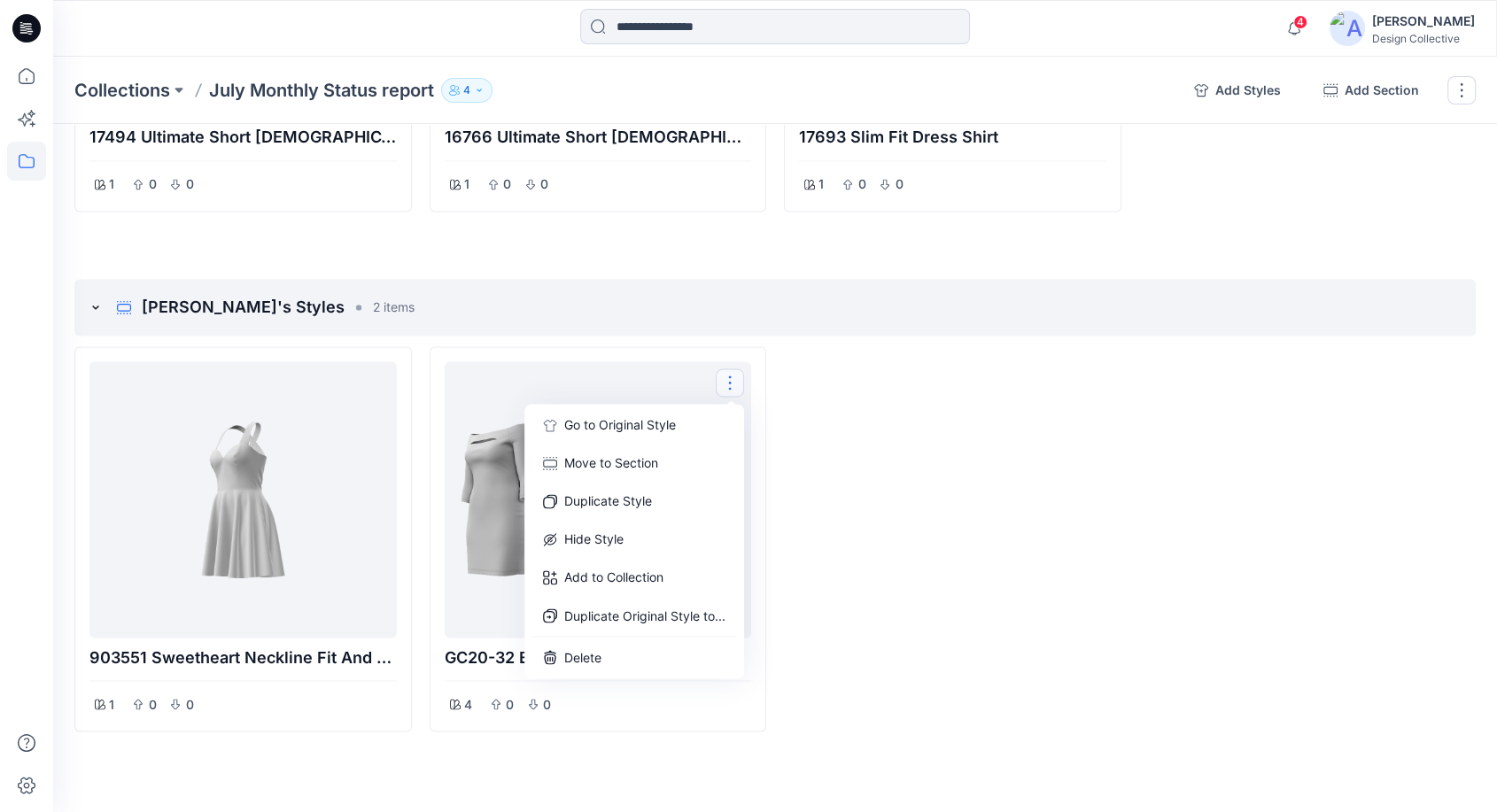
click at [917, 429] on div at bounding box center [952, 539] width 337 height 386
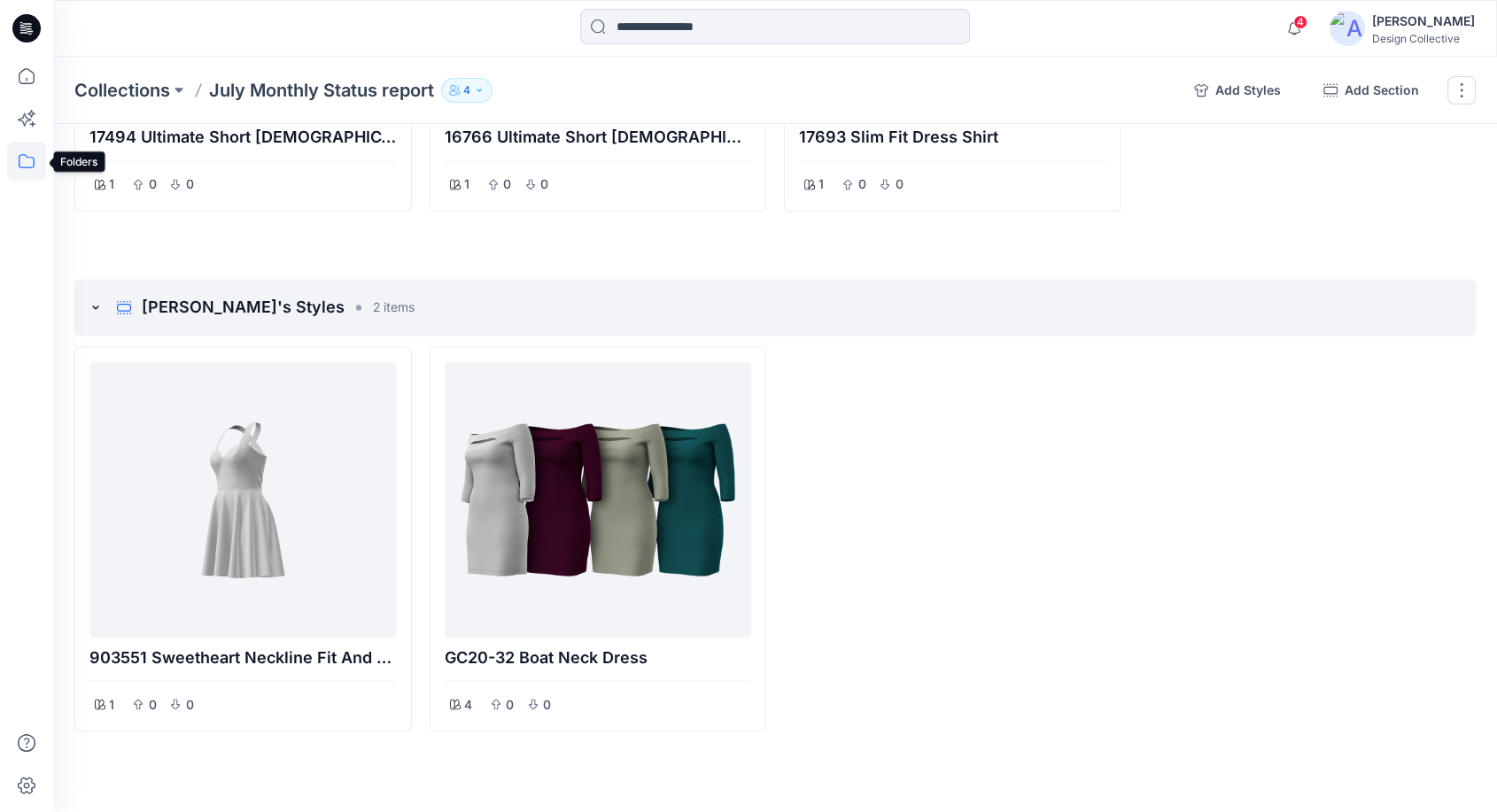
click at [17, 169] on icon at bounding box center [26, 161] width 39 height 39
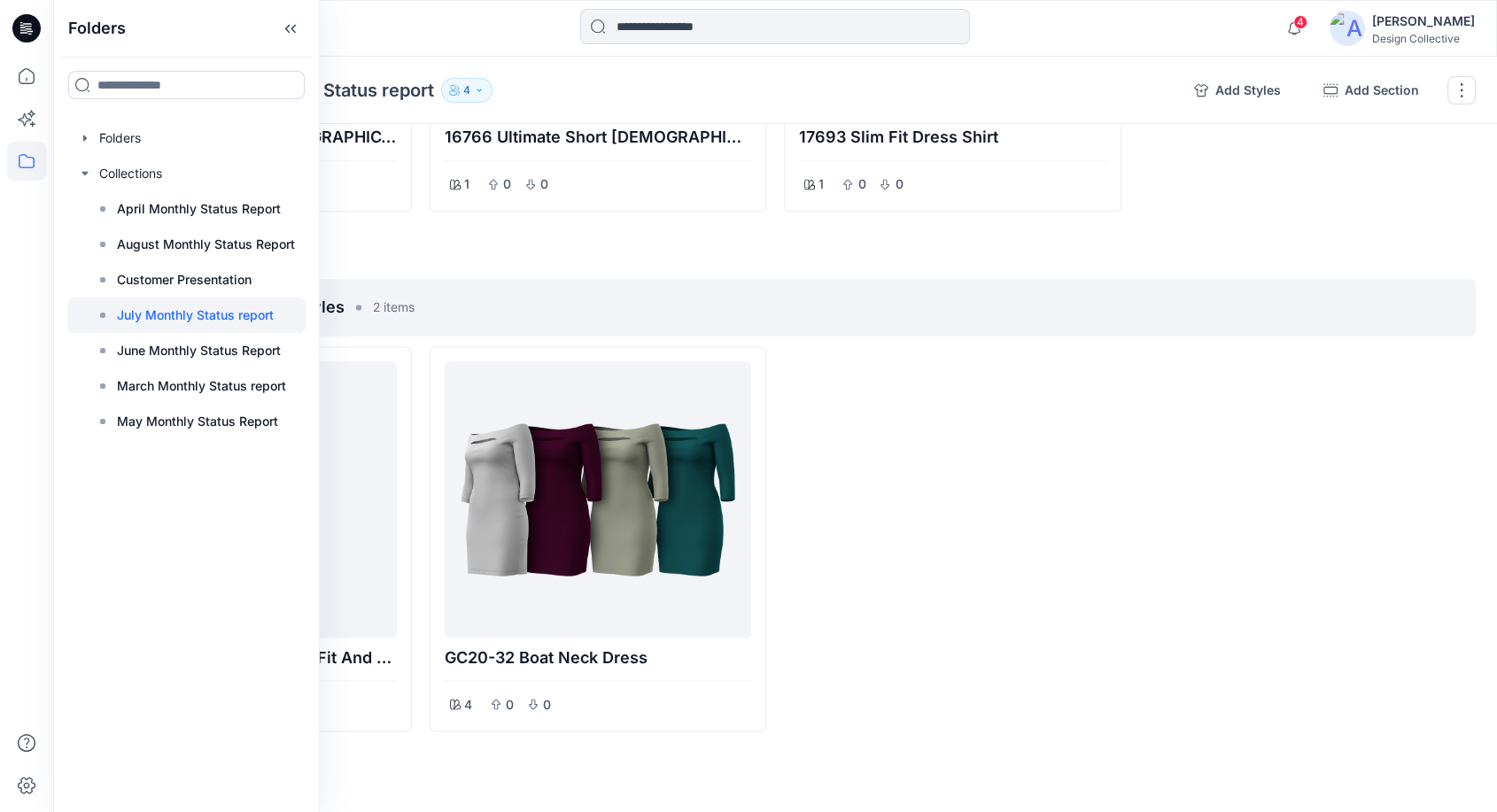
drag, startPoint x: 1020, startPoint y: 405, endPoint x: 939, endPoint y: 473, distance: 105.8
click at [1020, 404] on div at bounding box center [952, 539] width 337 height 386
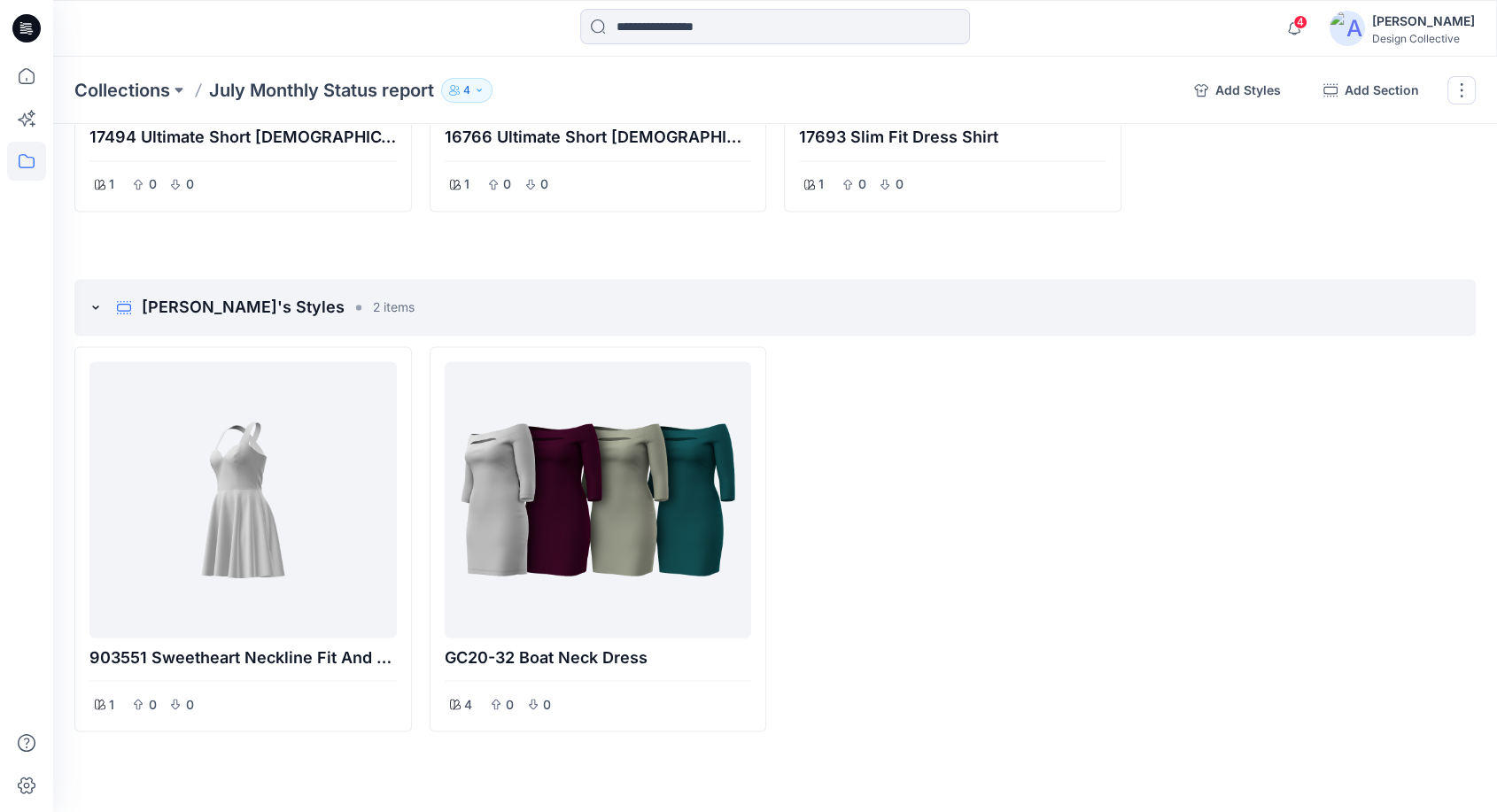
click at [479, 81] on button "4" at bounding box center [466, 90] width 51 height 25
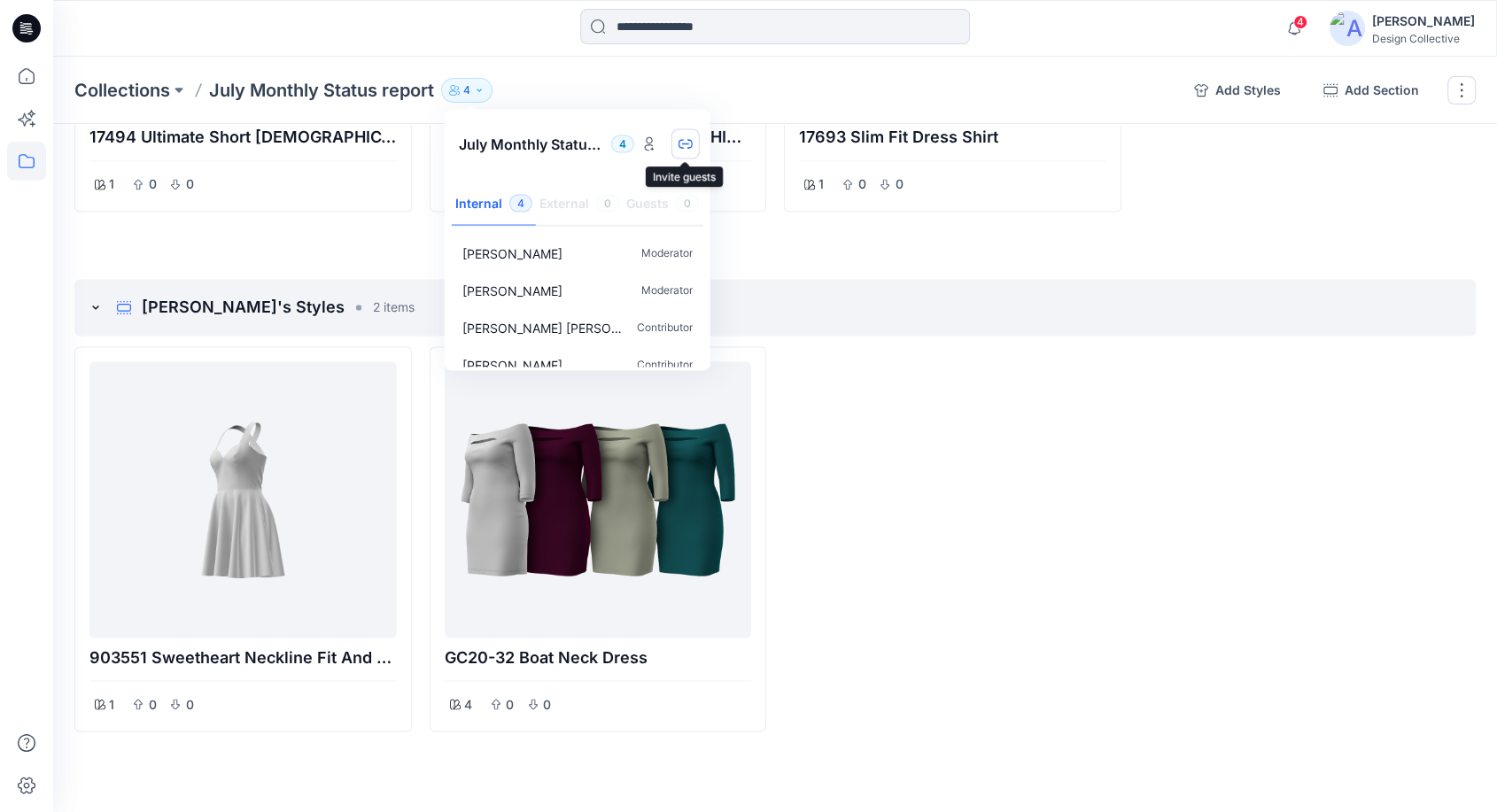
click at [690, 149] on icon "button" at bounding box center [686, 144] width 15 height 15
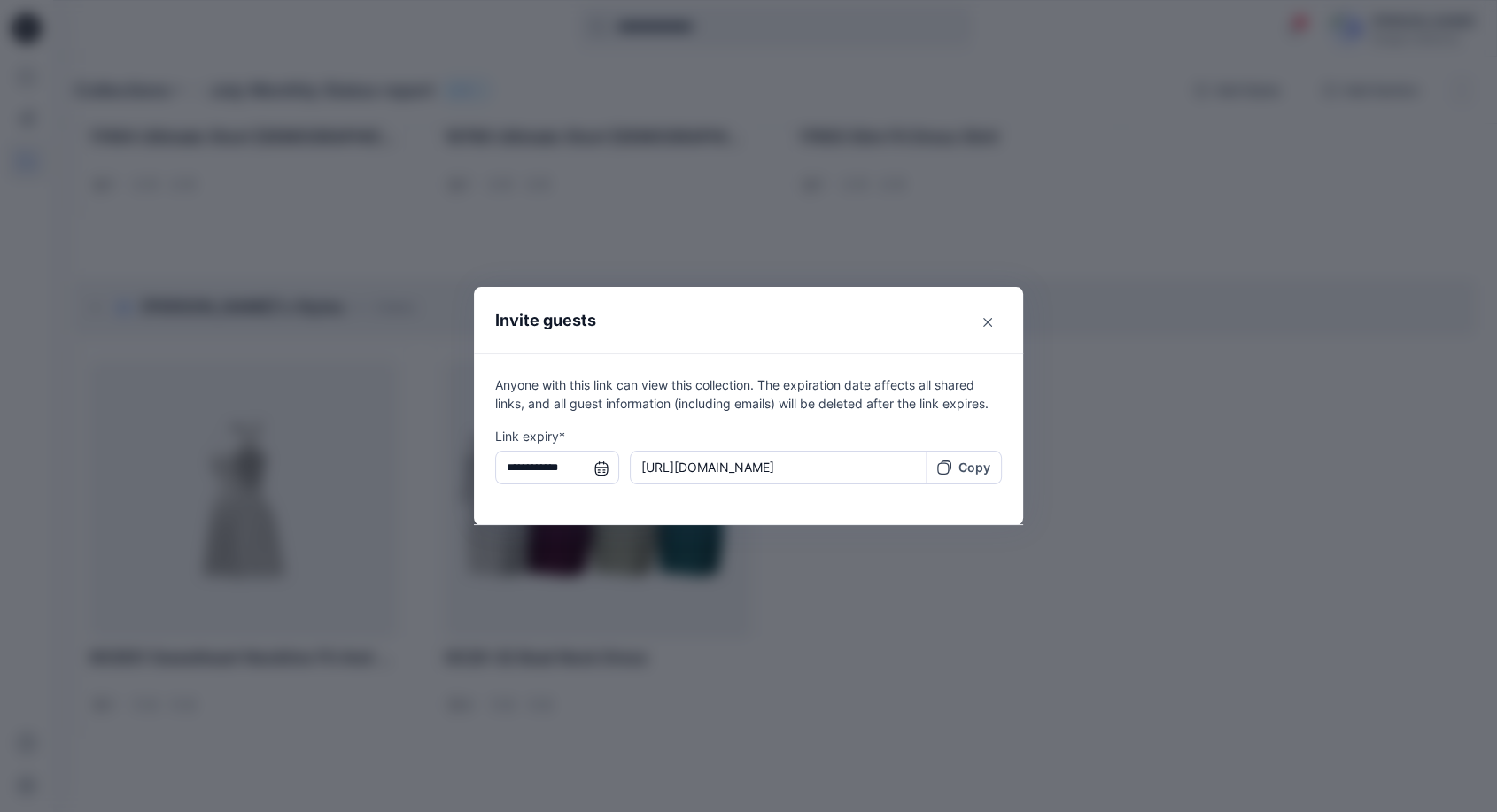
click at [974, 469] on p "Copy" at bounding box center [974, 467] width 32 height 18
click at [1003, 321] on button "Close" at bounding box center [987, 321] width 28 height 28
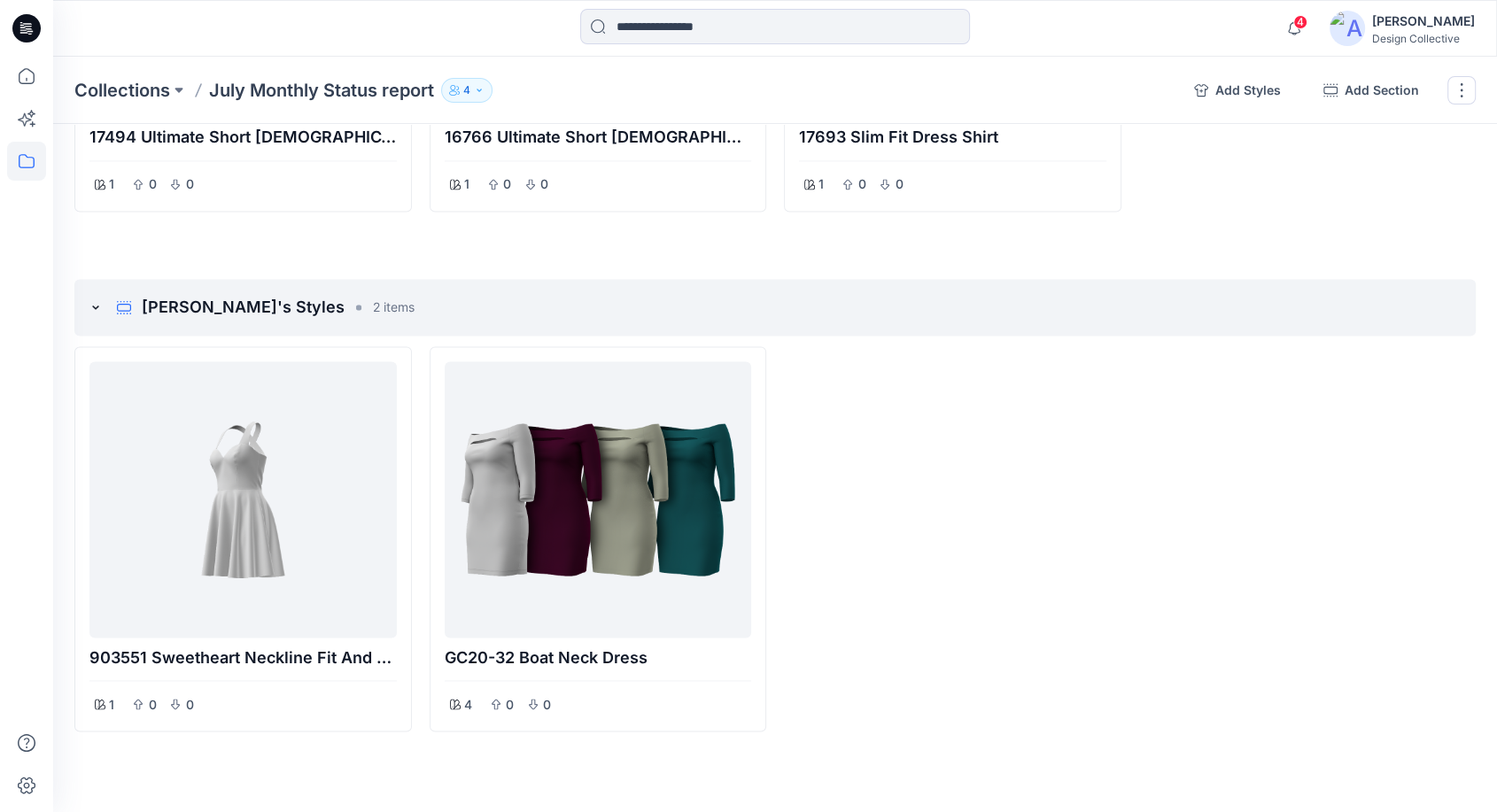
click at [959, 566] on div at bounding box center [952, 539] width 337 height 386
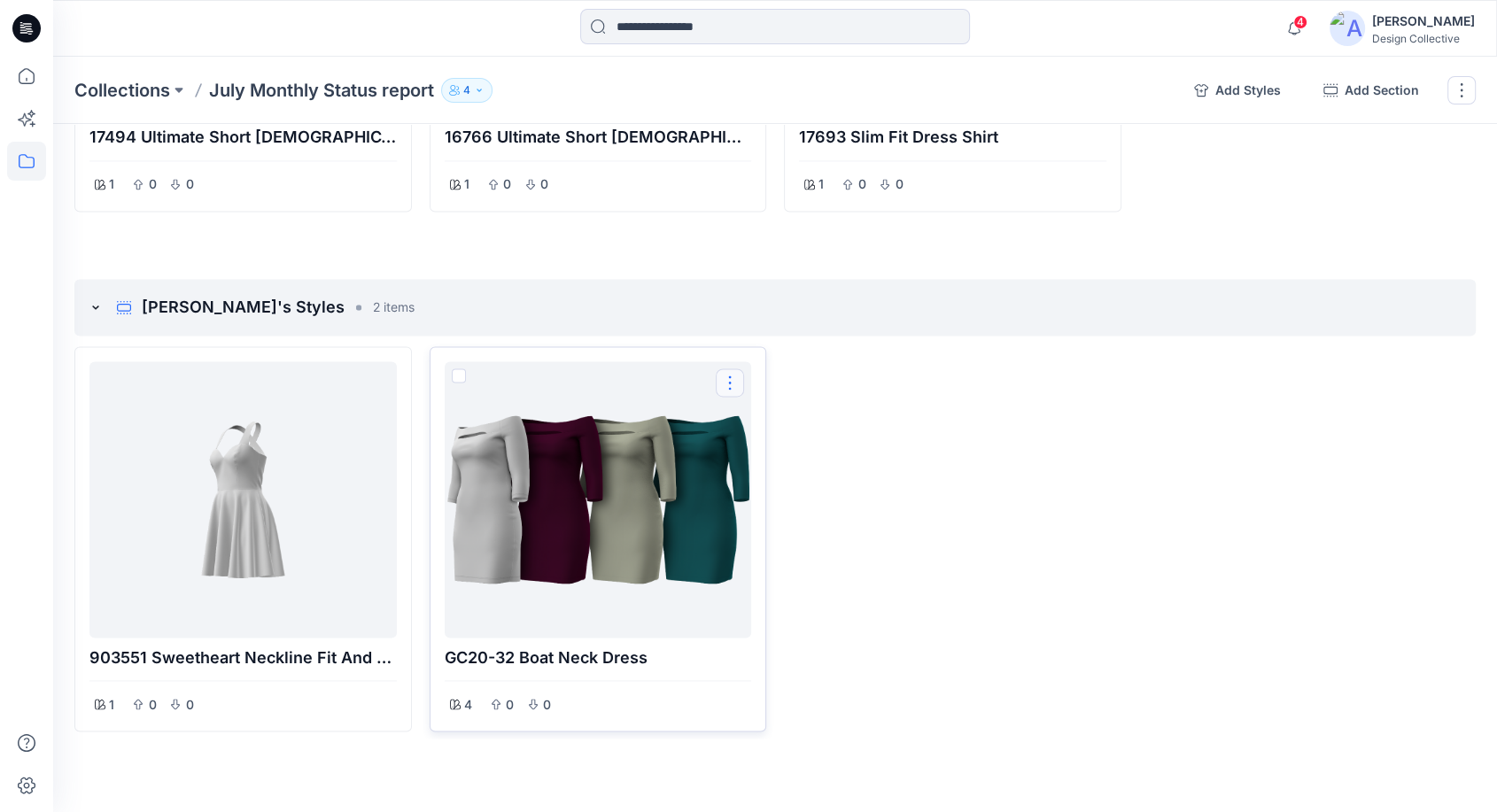
click at [729, 380] on button "Options" at bounding box center [730, 382] width 28 height 28
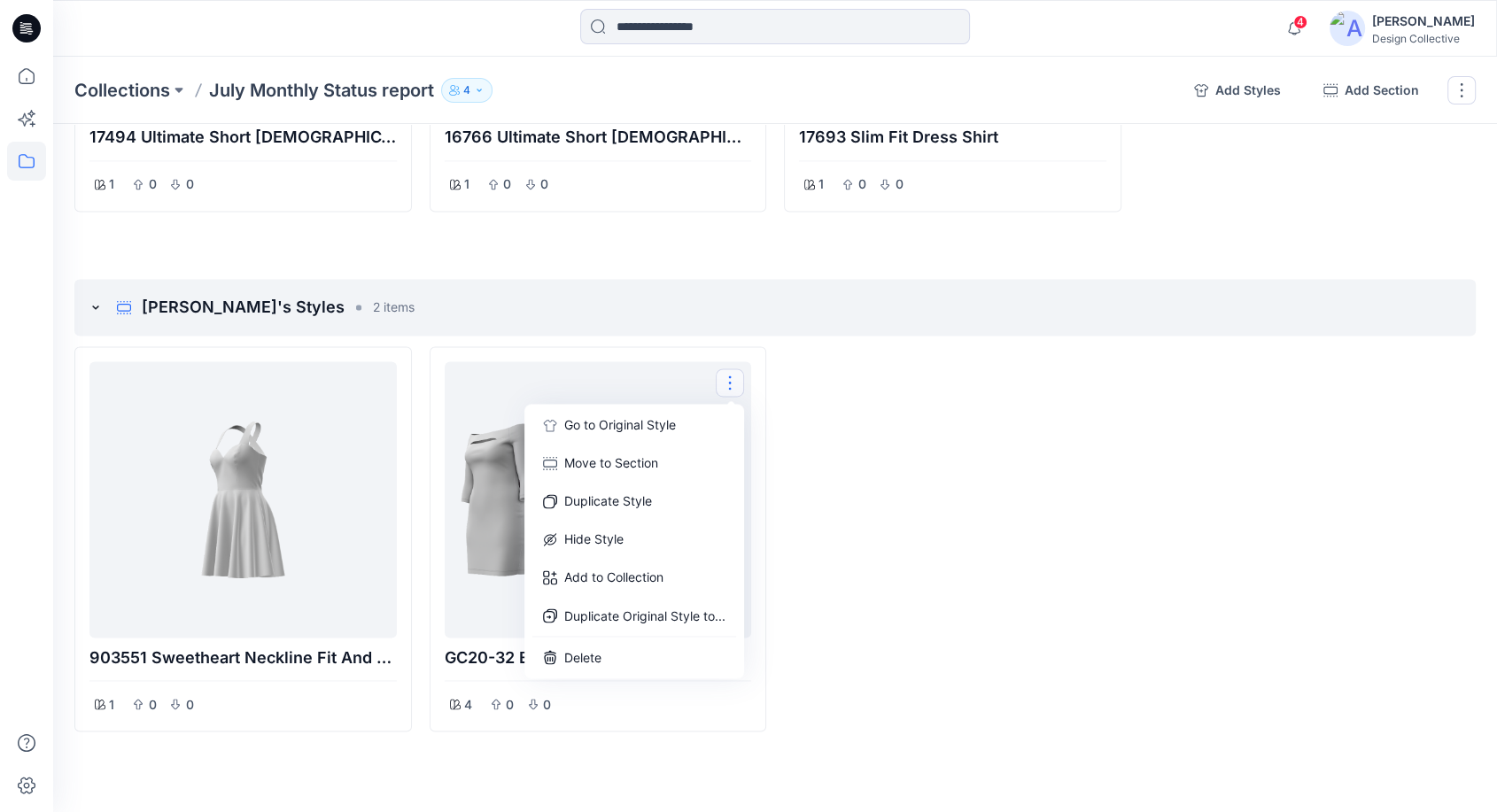
click at [1072, 489] on div at bounding box center [952, 539] width 337 height 386
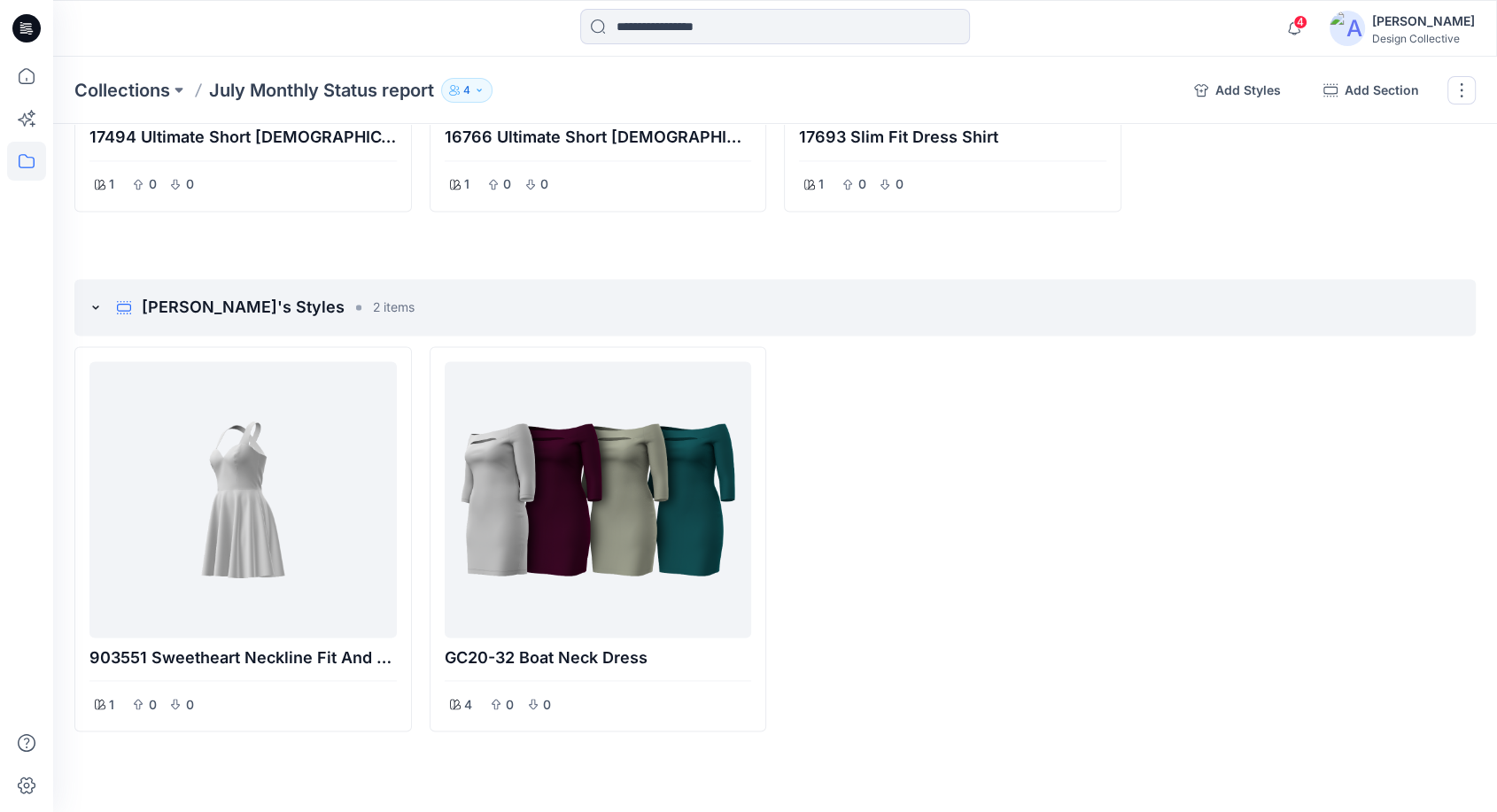
click at [454, 96] on button "4" at bounding box center [466, 90] width 51 height 25
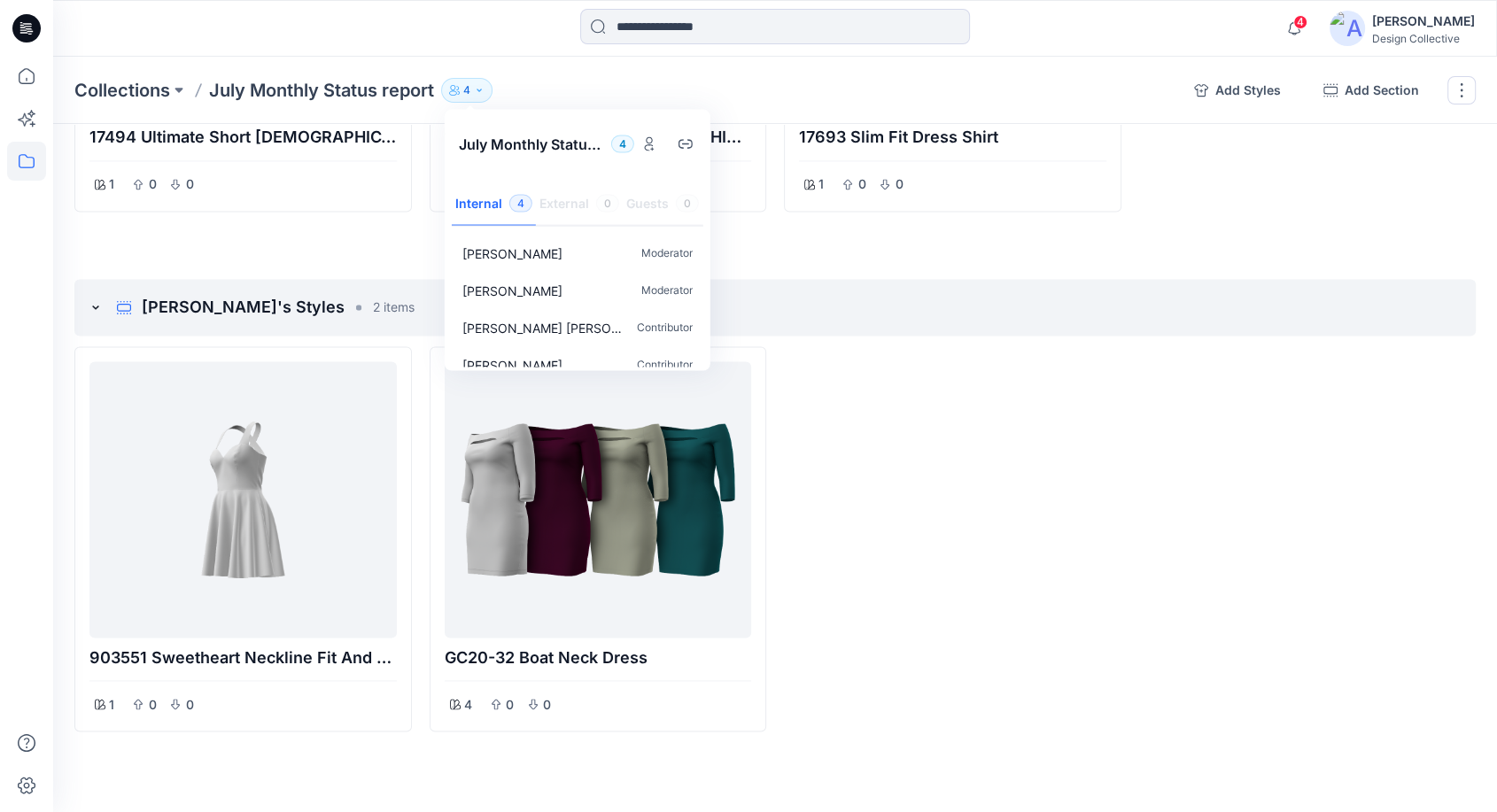
click at [595, 79] on div "Collections July Monthly Status report [DATE] Monthly Status report 4 Internal …" at bounding box center [628, 90] width 1106 height 25
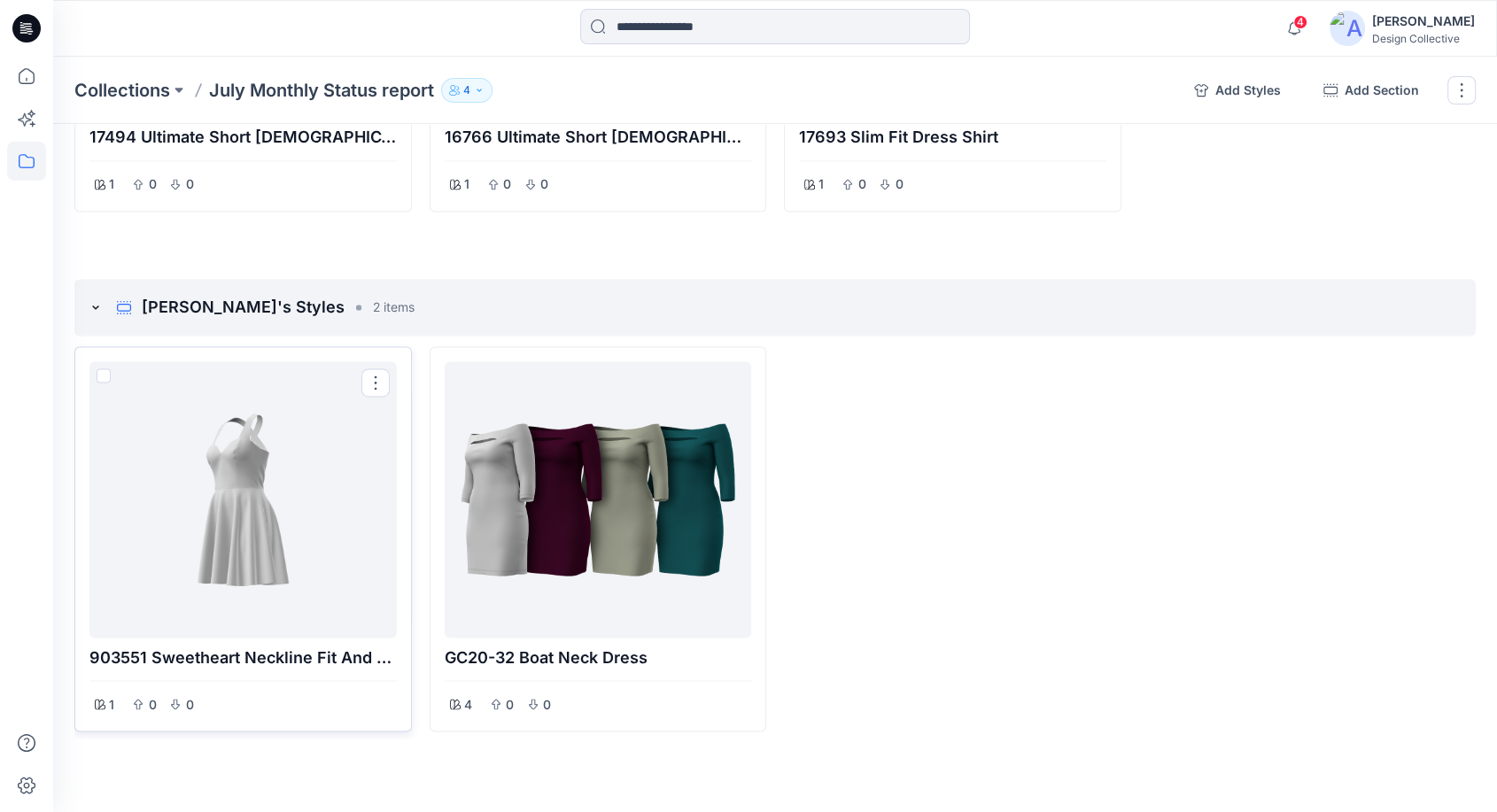
click at [262, 469] on div at bounding box center [243, 499] width 293 height 262
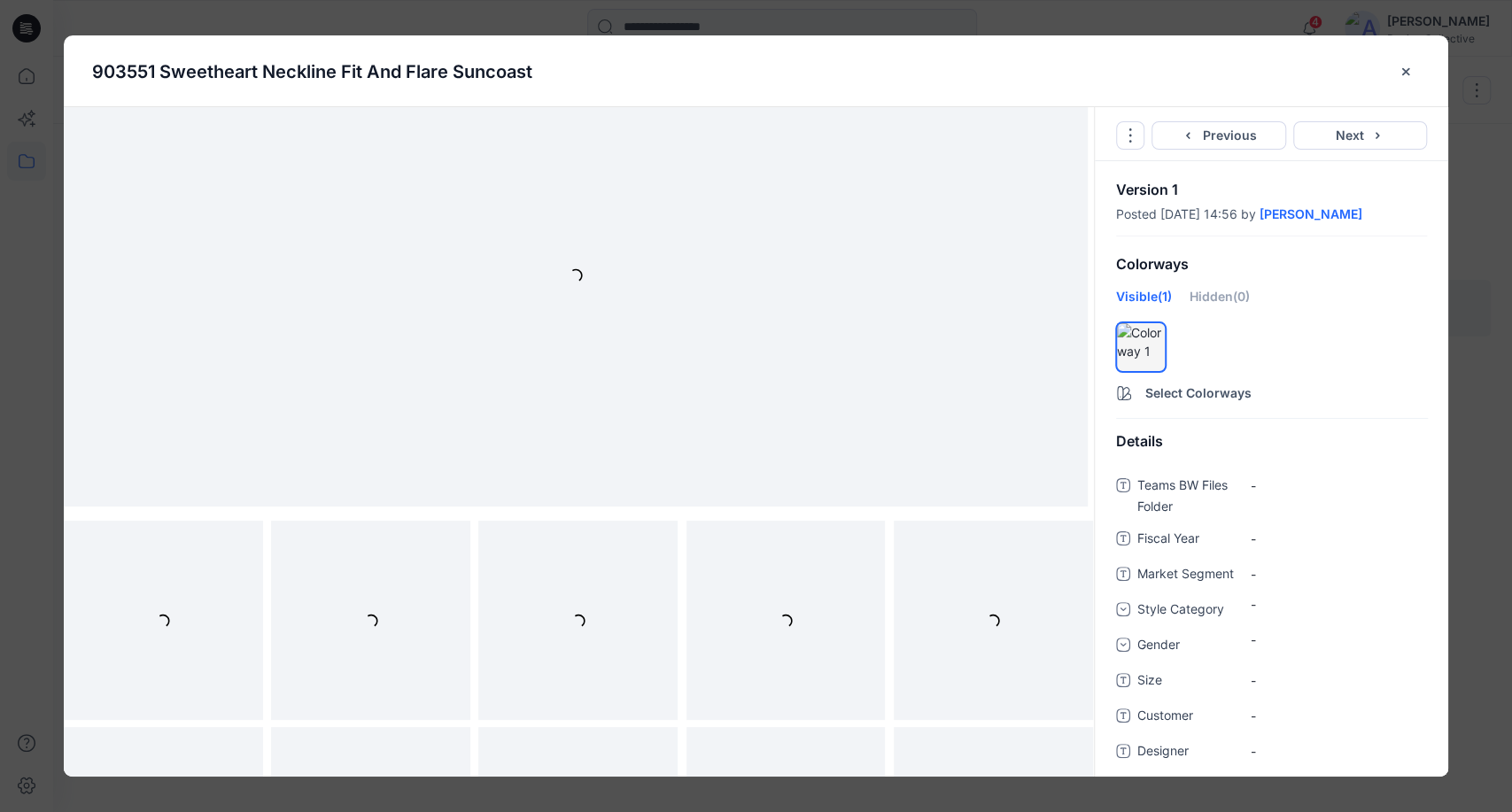
scroll to position [65, 0]
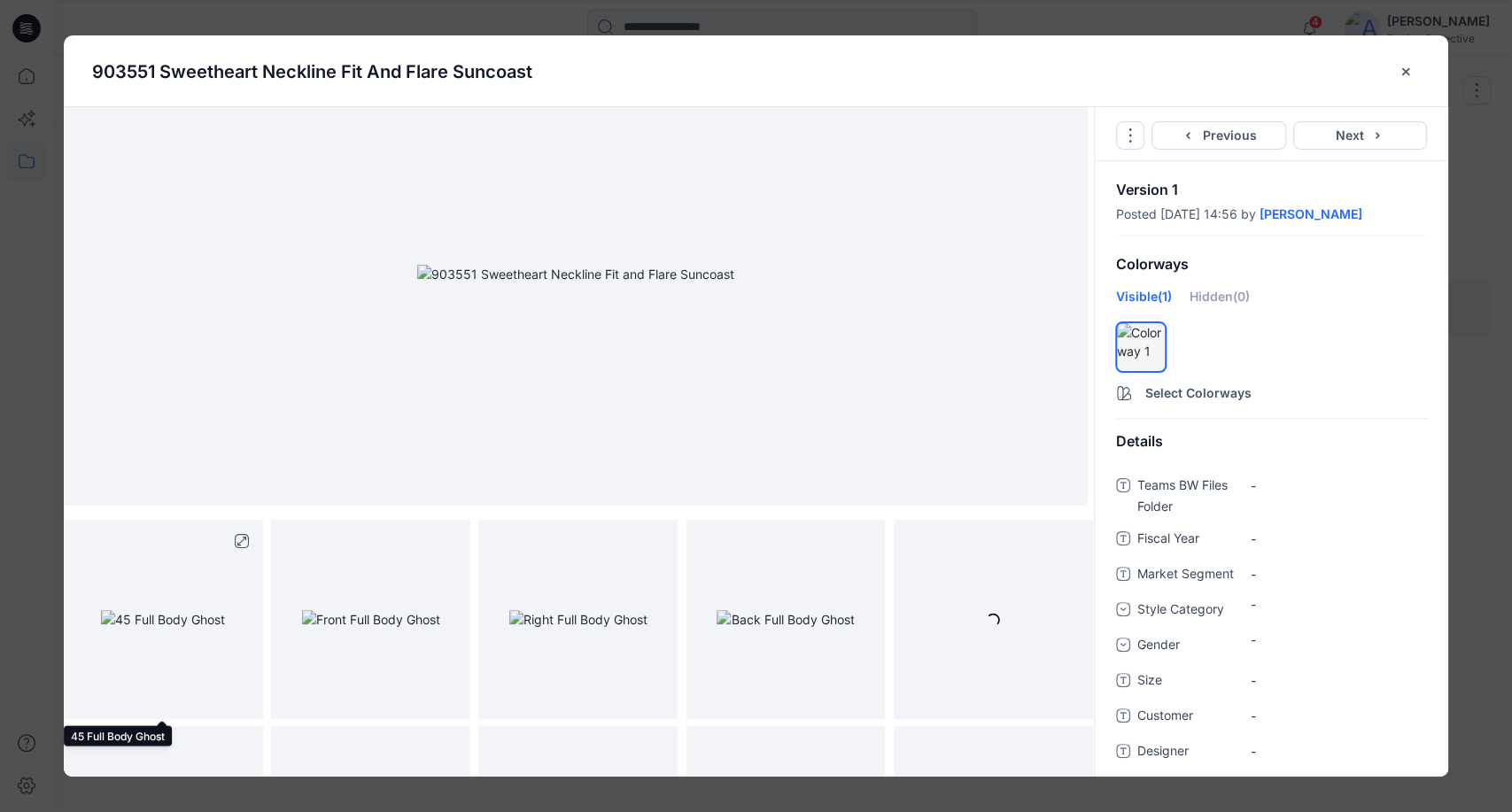
click at [199, 610] on img at bounding box center [163, 619] width 124 height 18
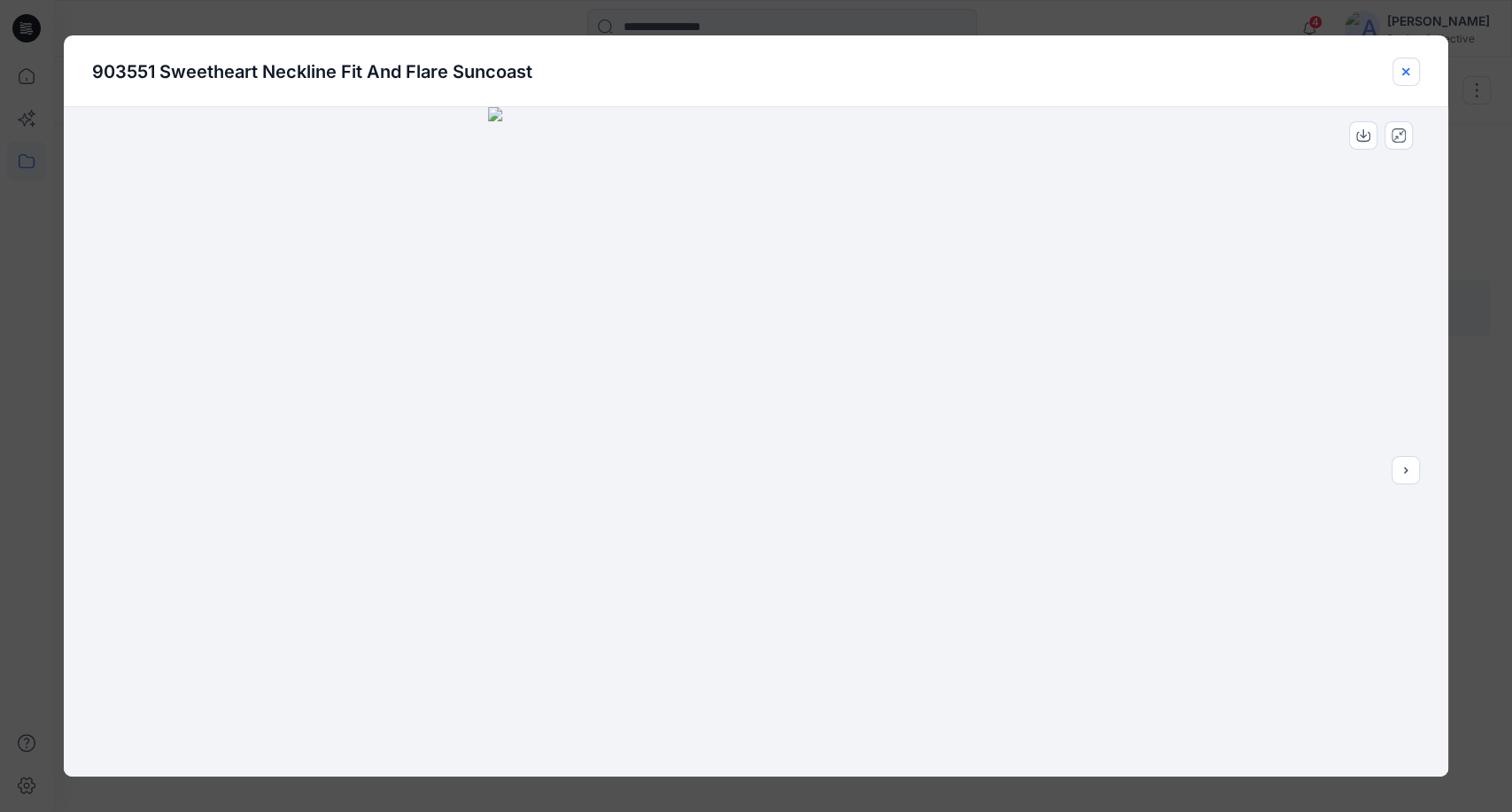
click at [1405, 77] on icon "close-btn" at bounding box center [1405, 72] width 15 height 15
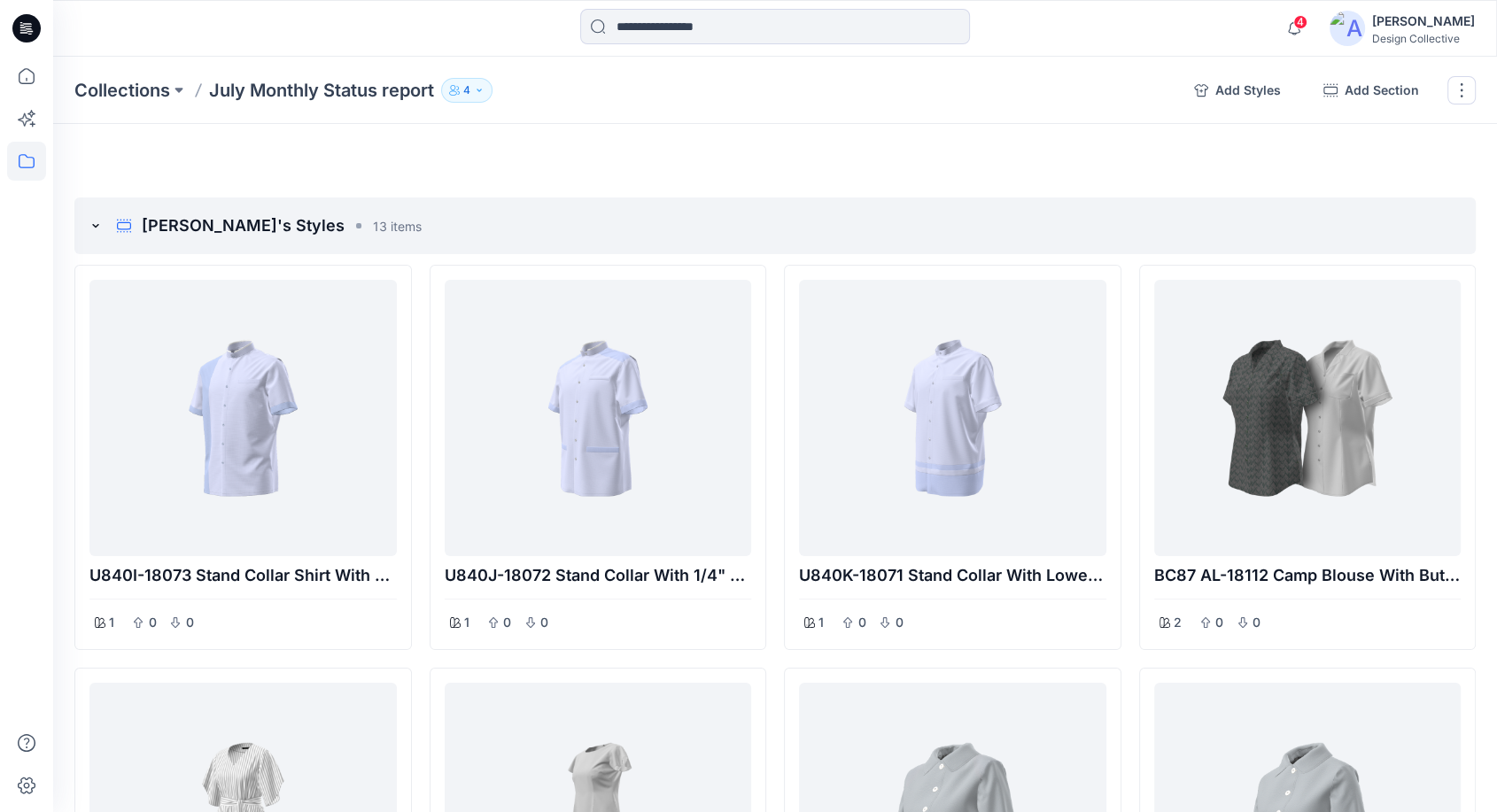
scroll to position [54, 0]
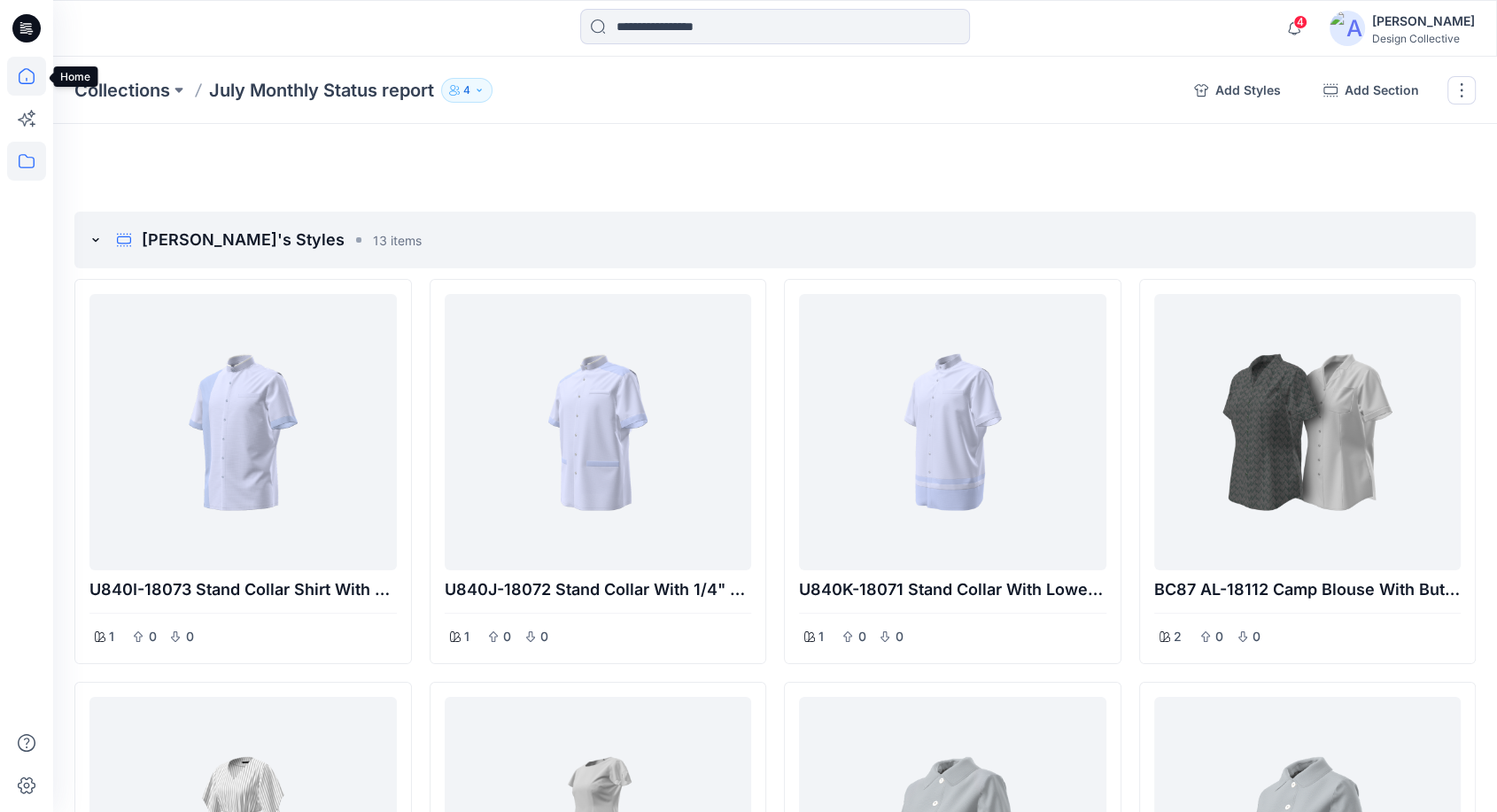
click at [35, 83] on icon at bounding box center [26, 76] width 39 height 39
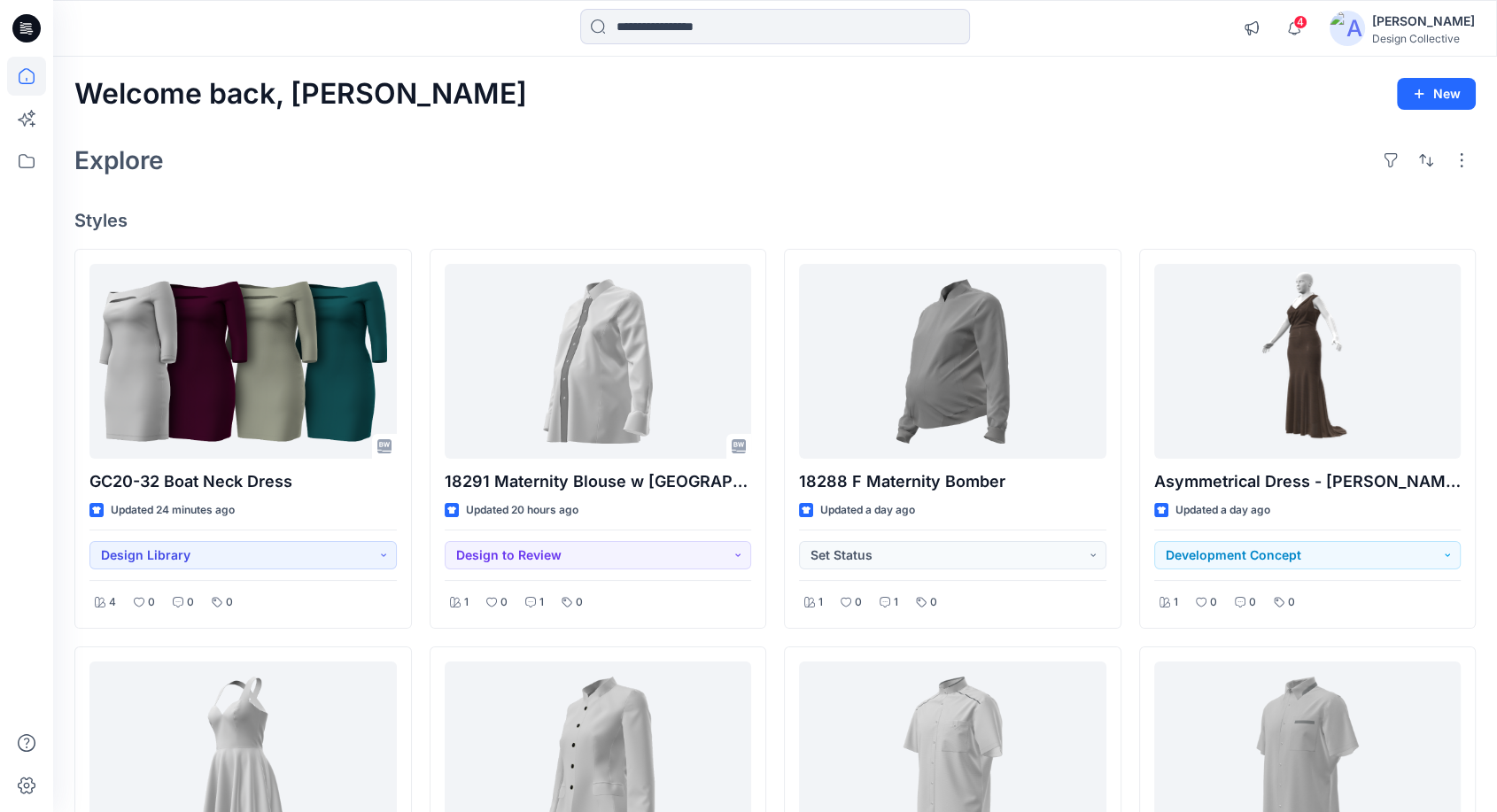
click at [1063, 92] on div "Welcome back, Taryn New" at bounding box center [775, 94] width 1402 height 33
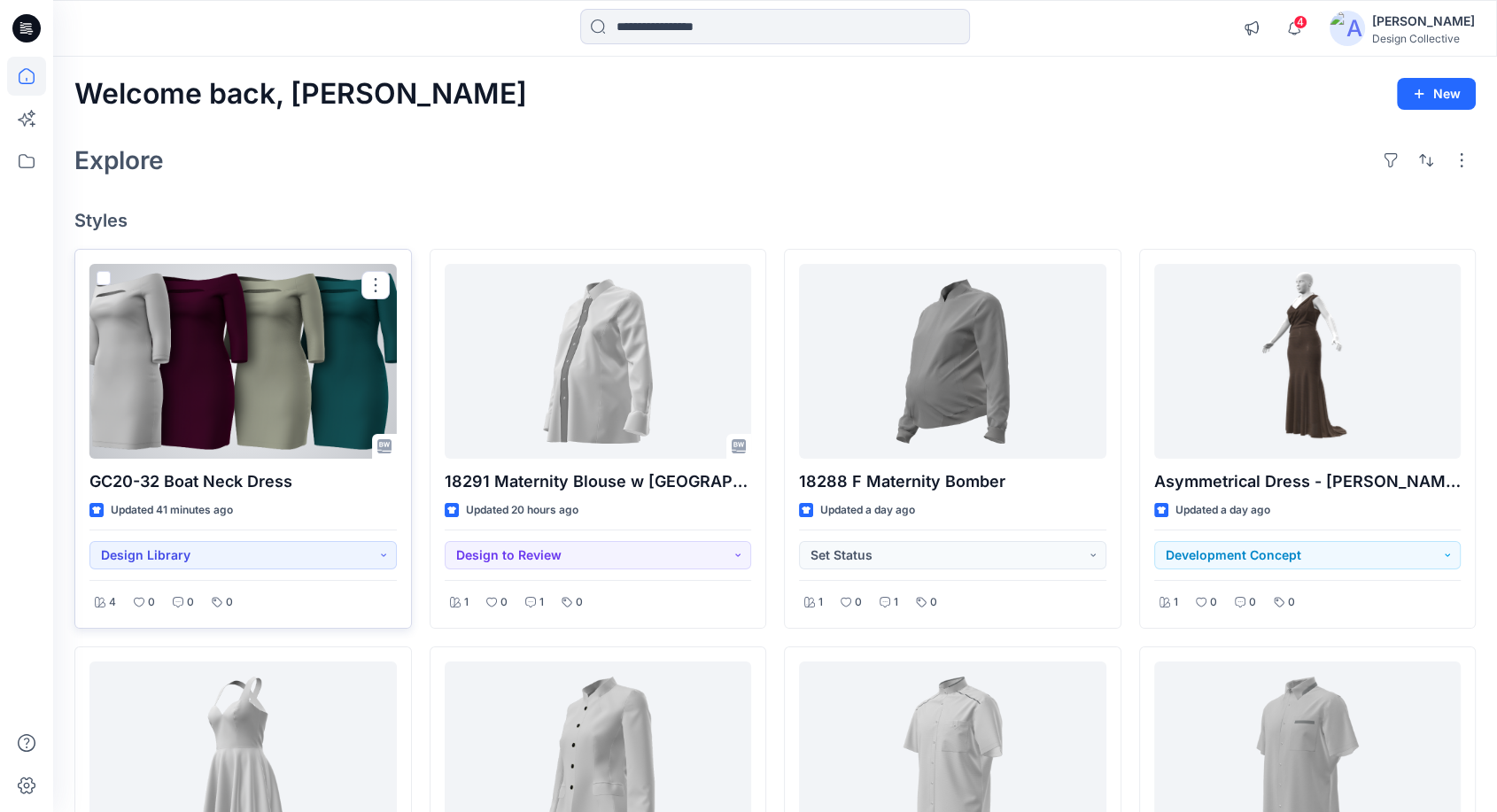
click at [249, 315] on div at bounding box center [243, 361] width 307 height 195
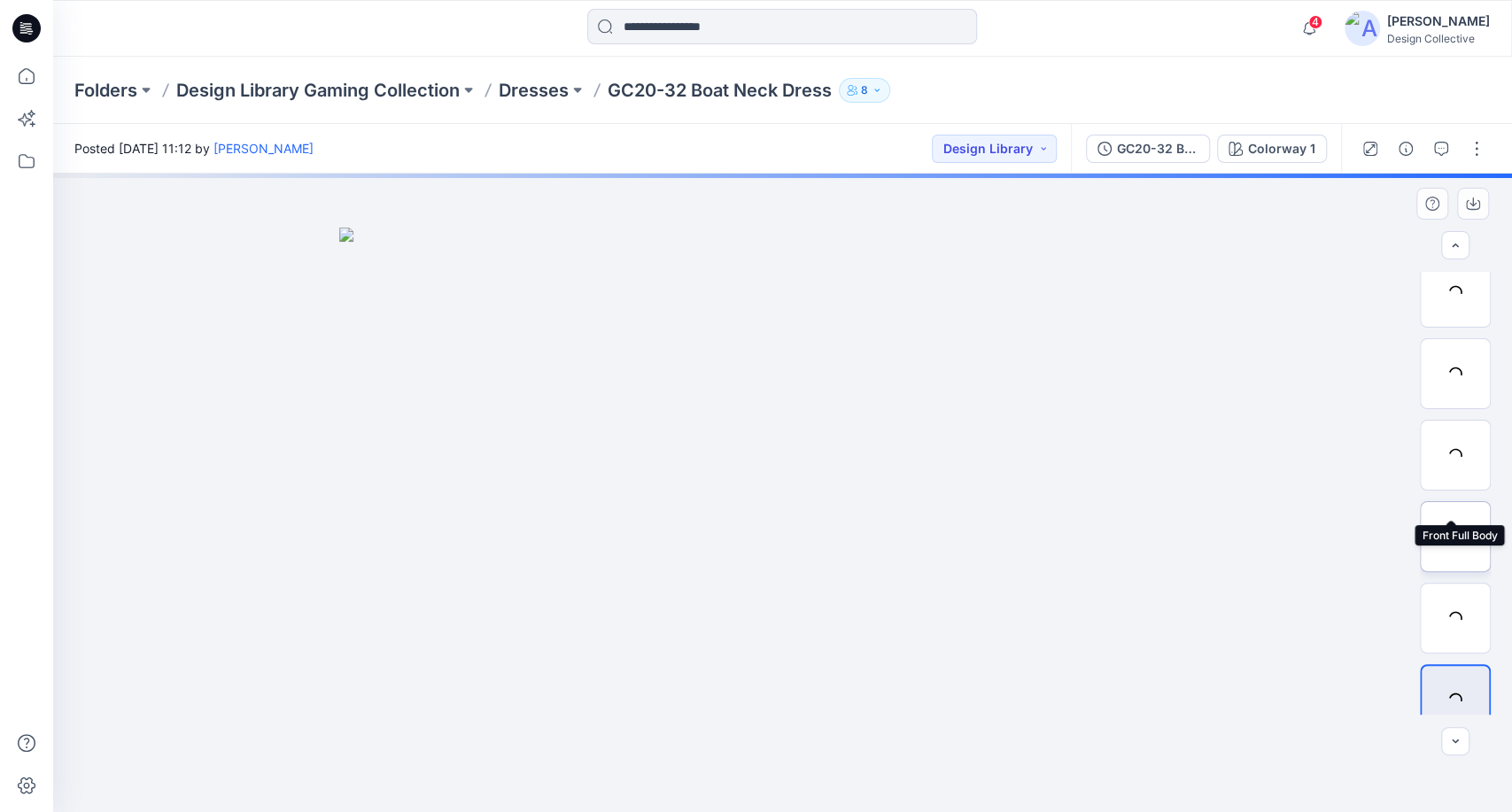
scroll to position [605, 0]
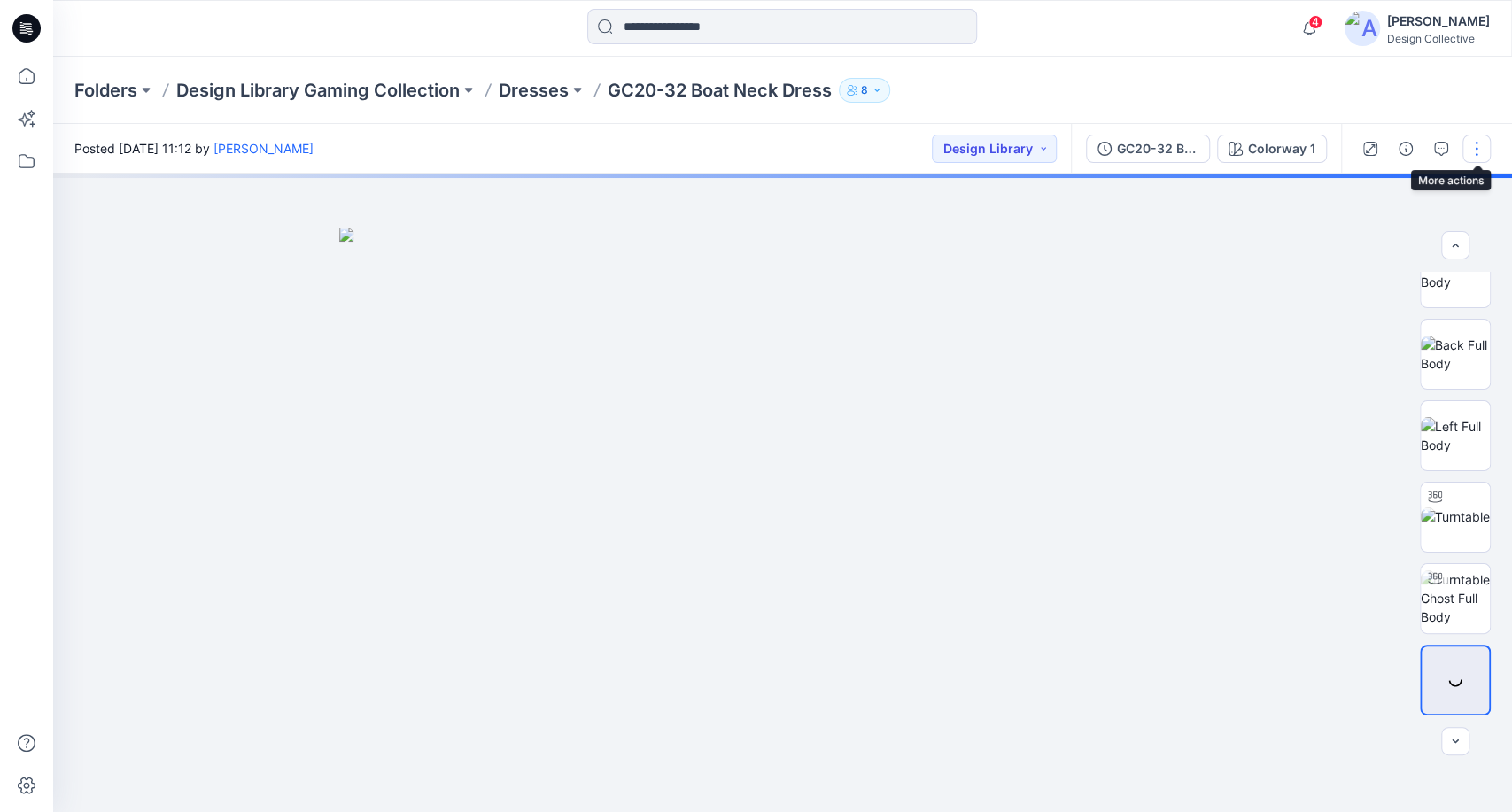
click at [1481, 152] on button "button" at bounding box center [1476, 149] width 28 height 28
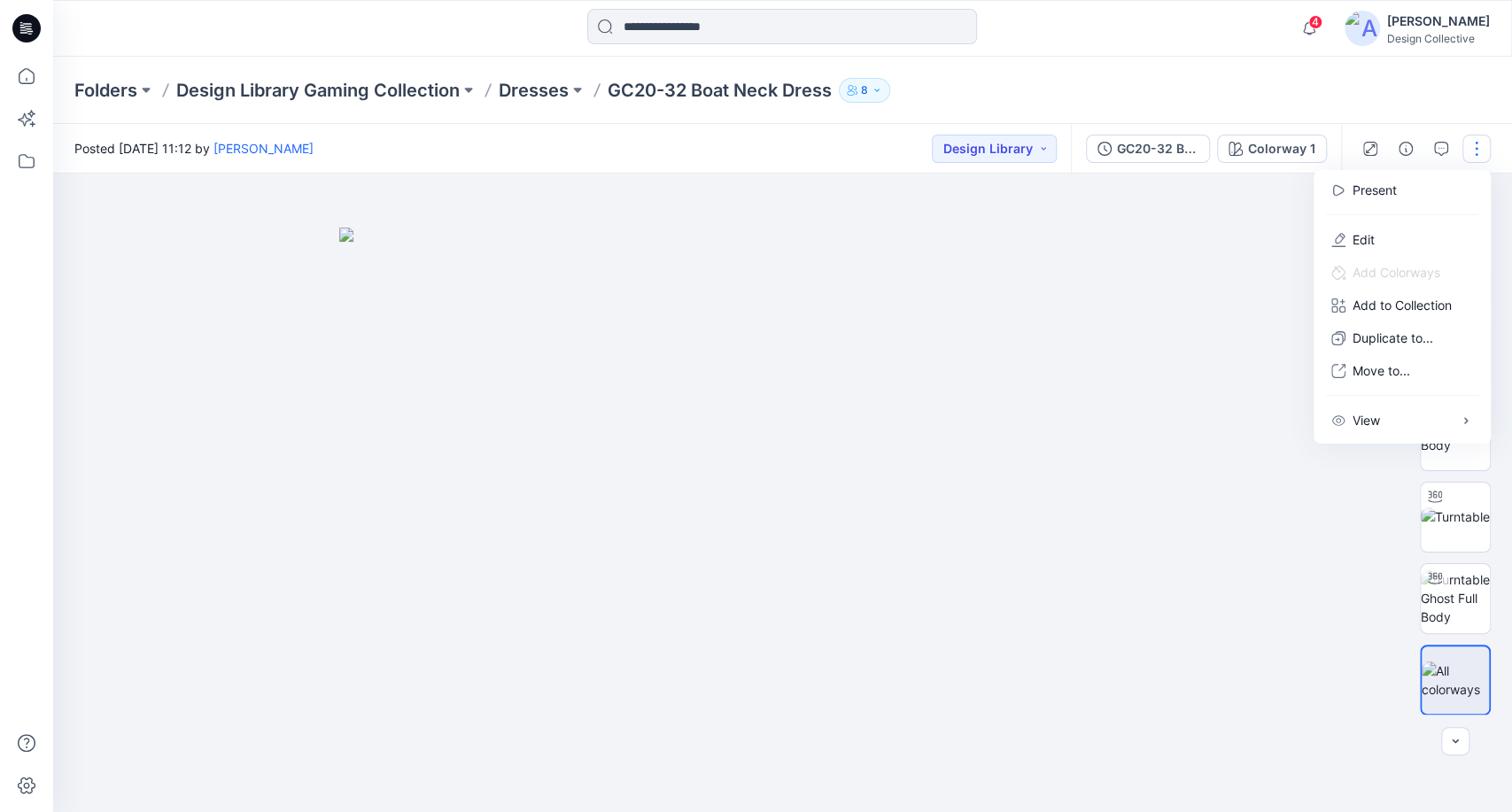
click at [1481, 152] on button "button" at bounding box center [1476, 149] width 28 height 28
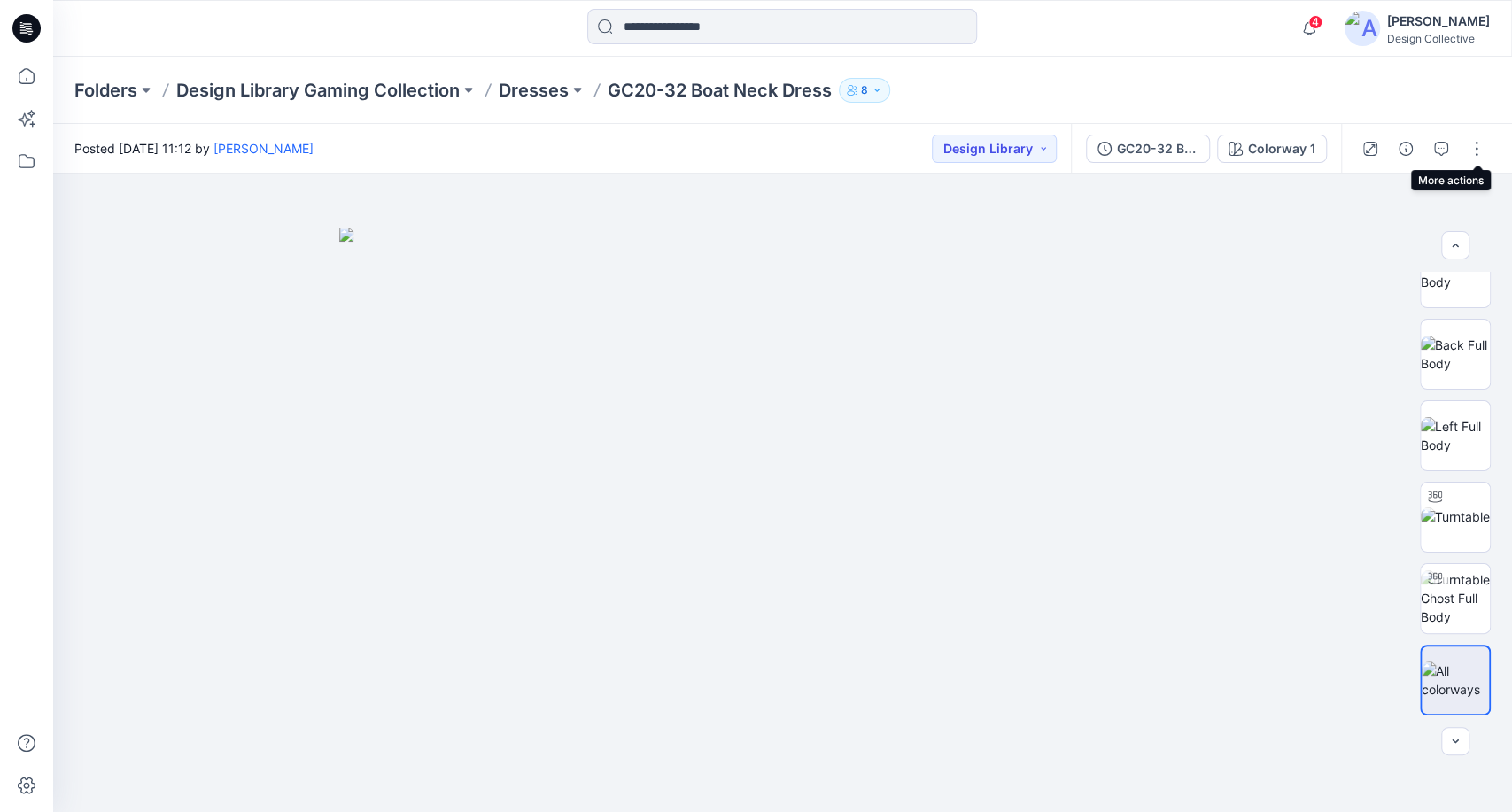
click at [1288, 142] on div "Colorway 1" at bounding box center [1281, 149] width 67 height 19
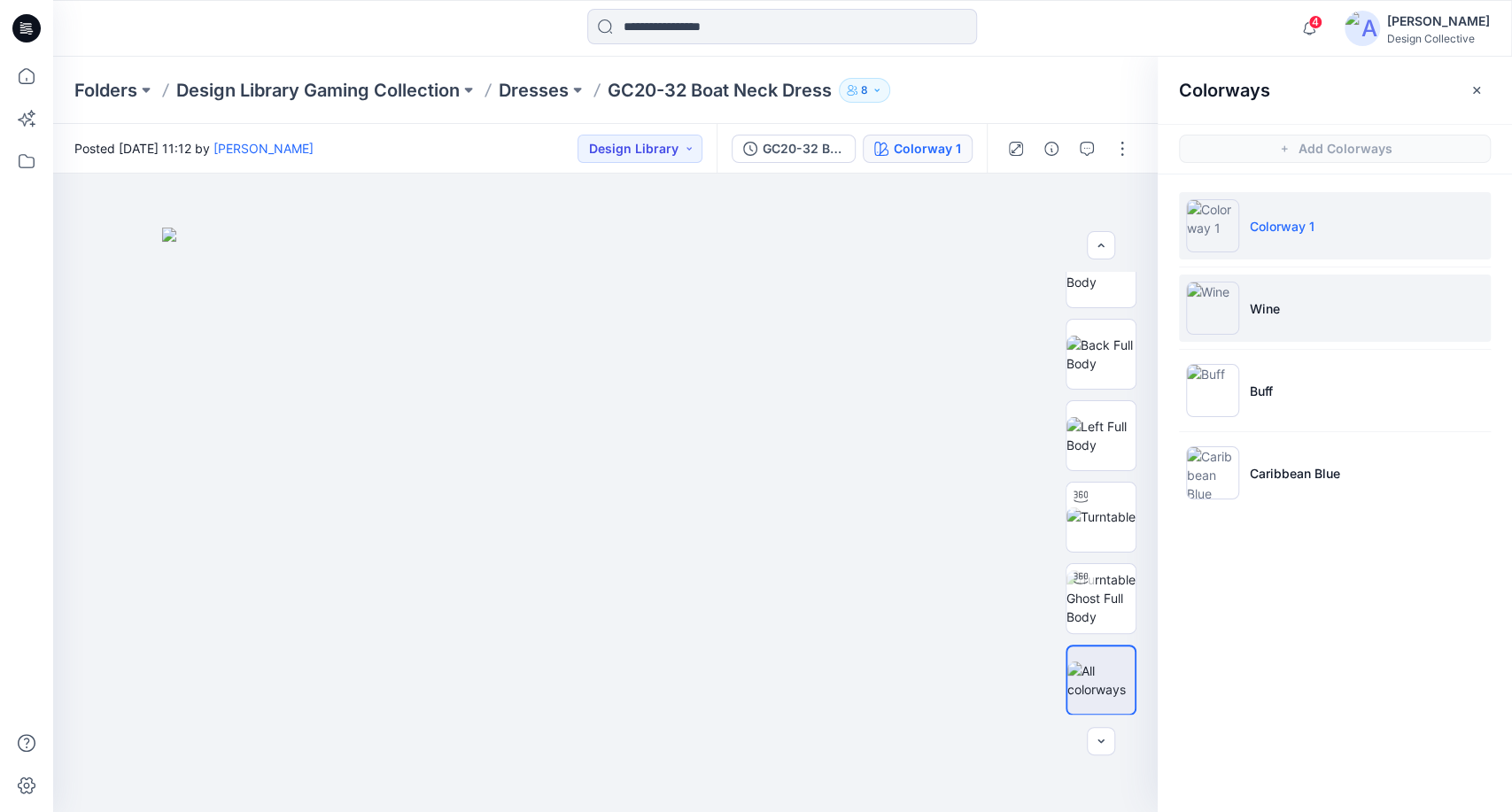
click at [1308, 318] on li "Wine" at bounding box center [1334, 308] width 312 height 67
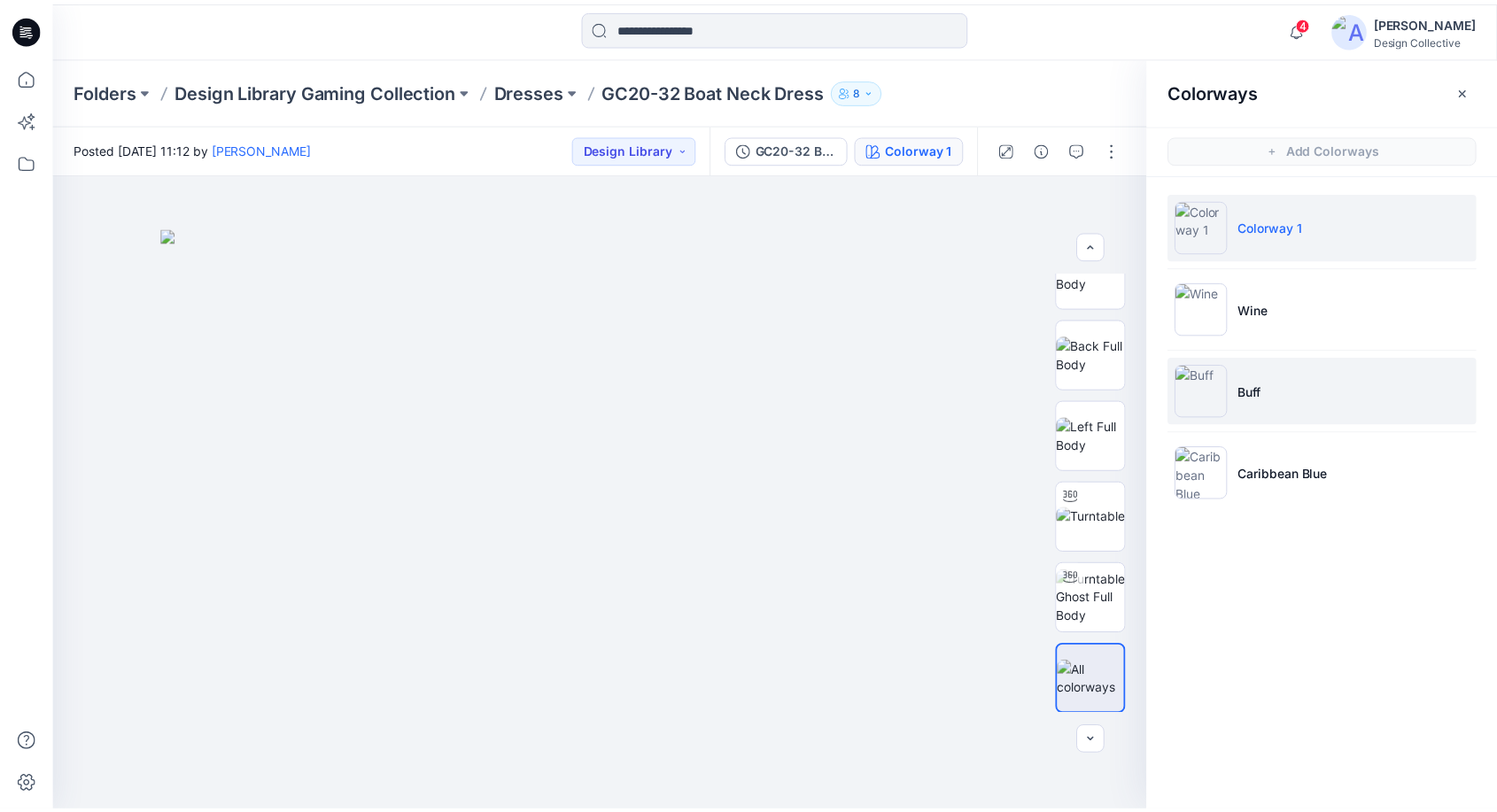
scroll to position [0, 0]
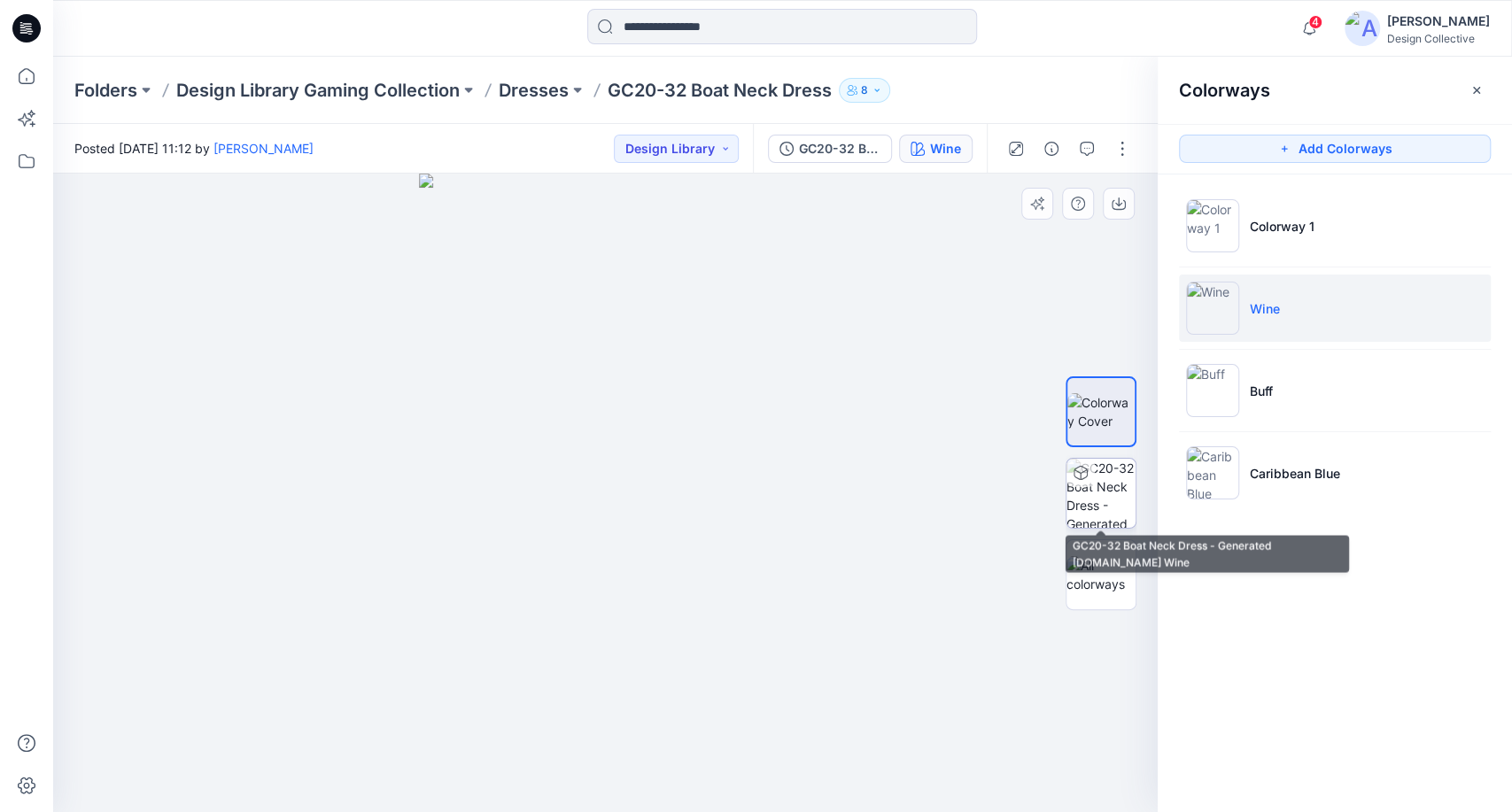
click at [1114, 514] on img at bounding box center [1100, 492] width 69 height 69
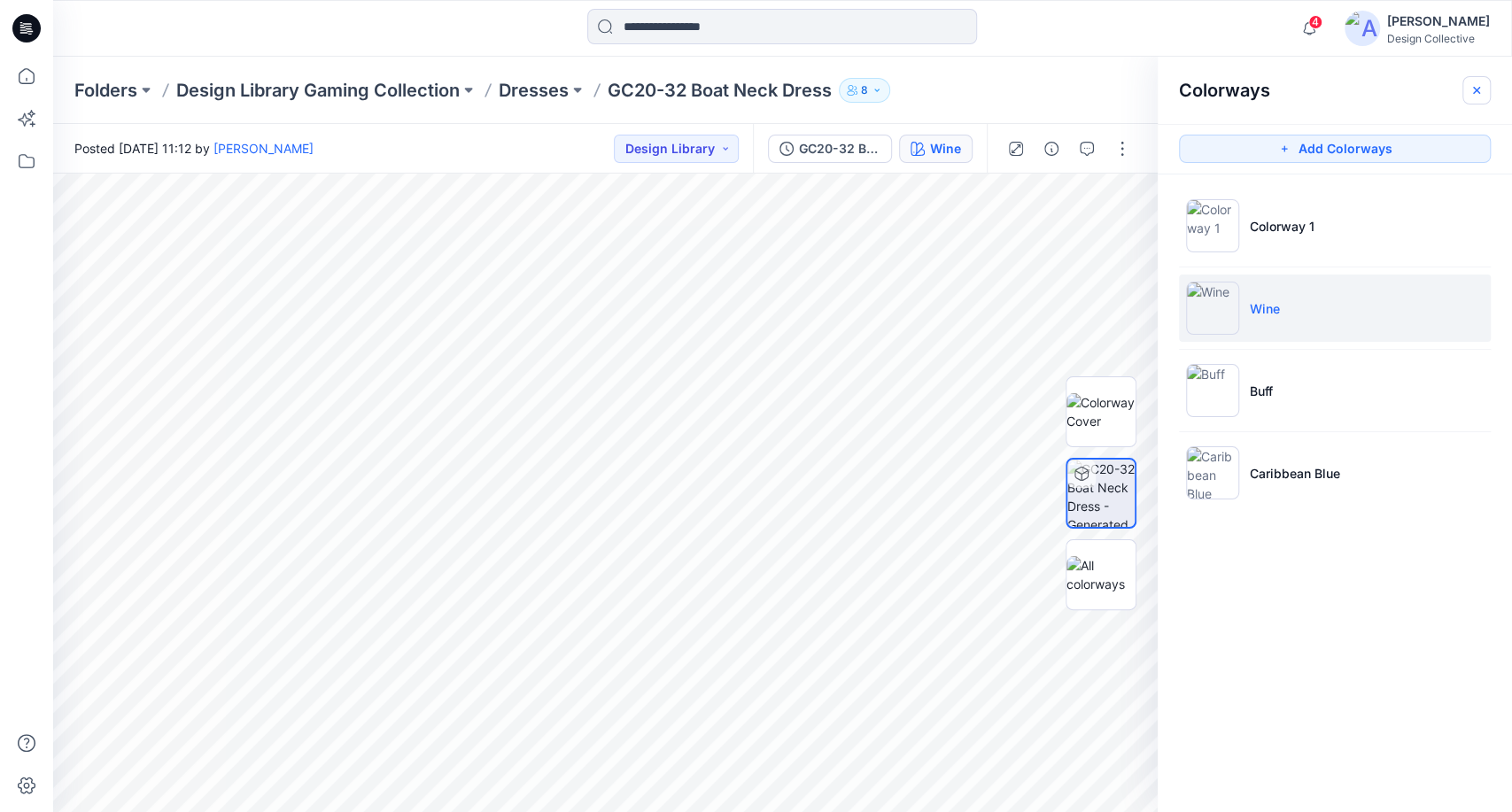
click at [1476, 94] on icon "button" at bounding box center [1476, 90] width 15 height 15
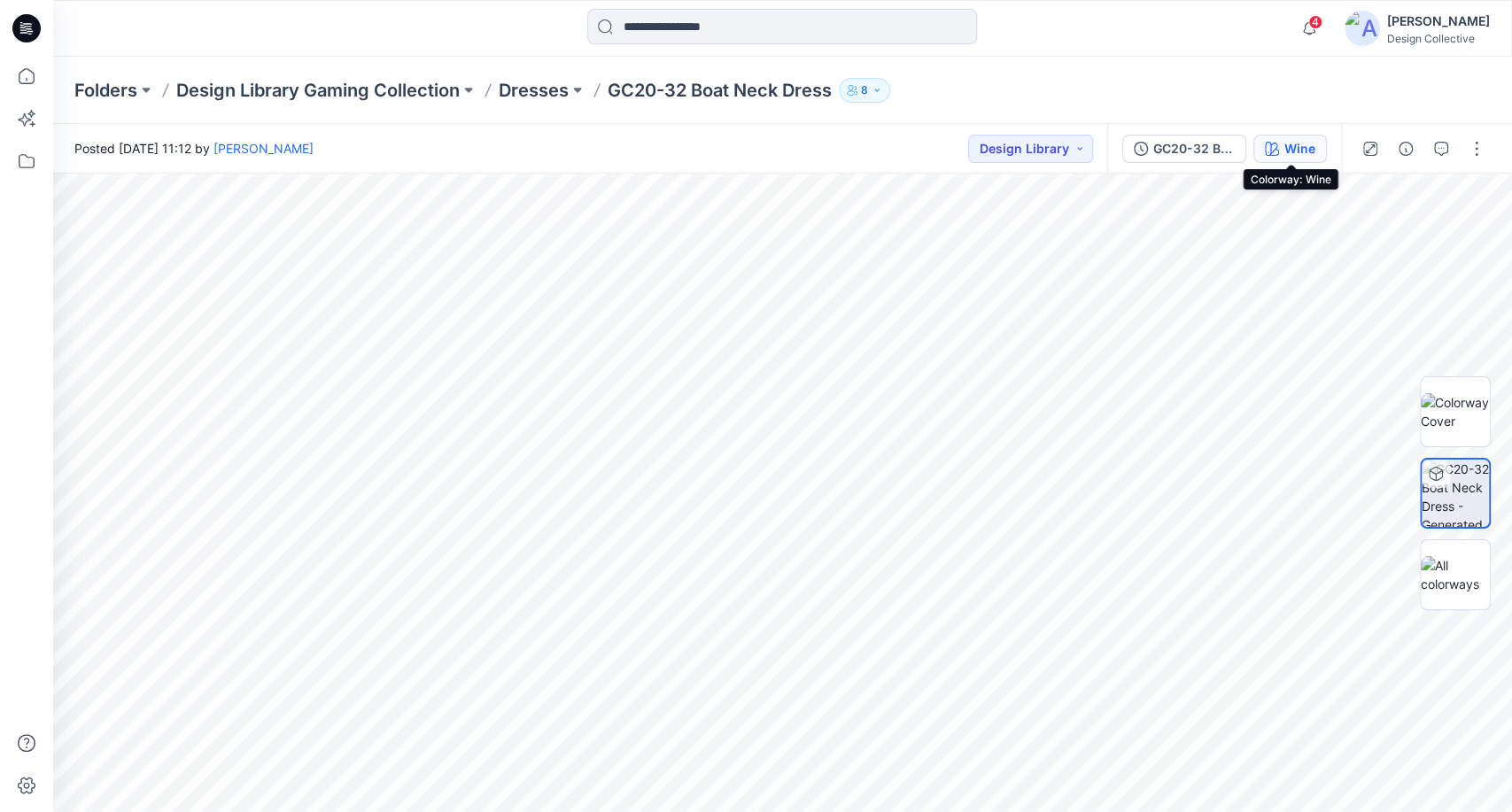
click at [1299, 161] on button "Wine" at bounding box center [1291, 149] width 74 height 28
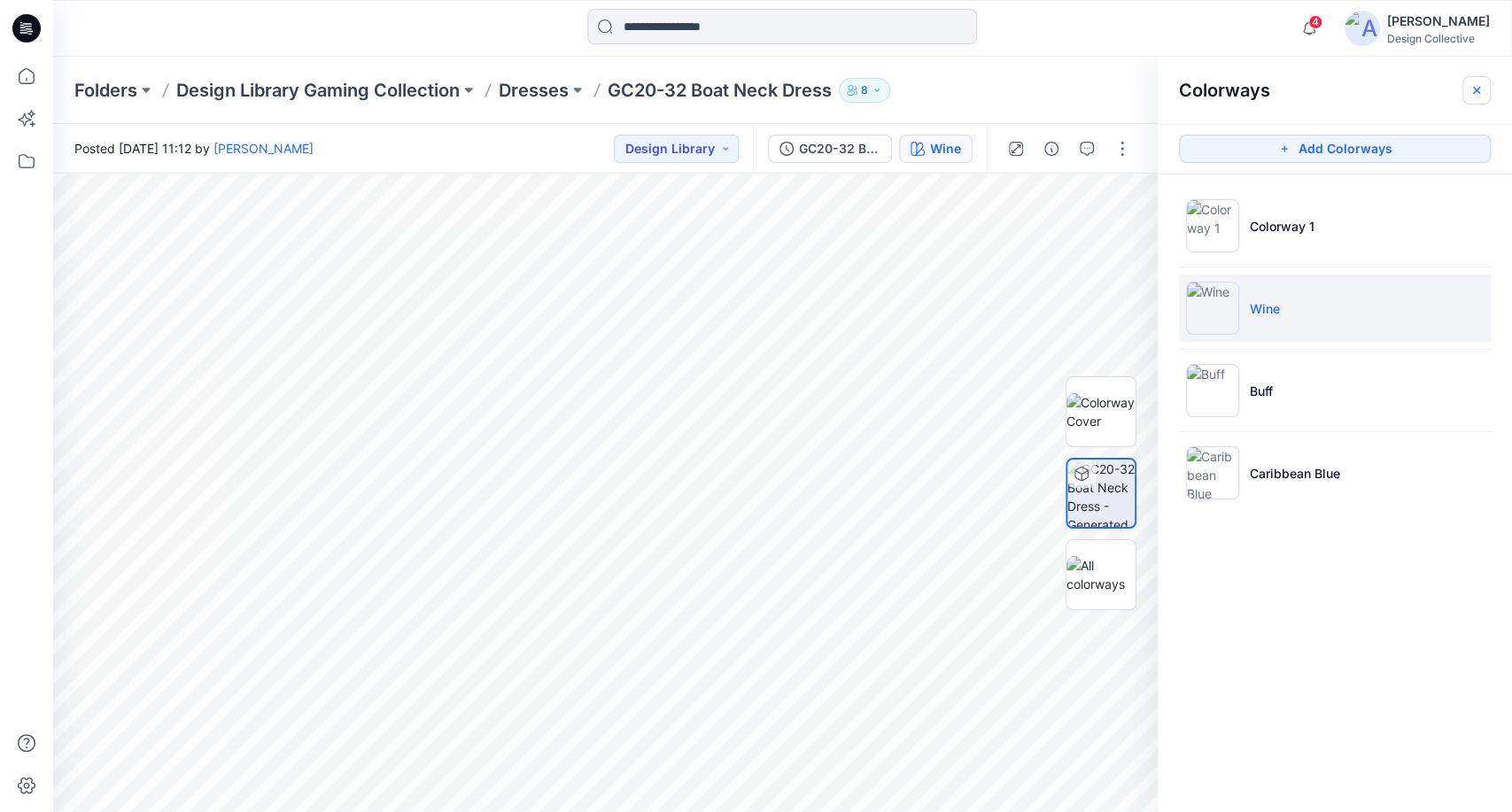
click at [1466, 85] on button "button" at bounding box center [1476, 89] width 28 height 28
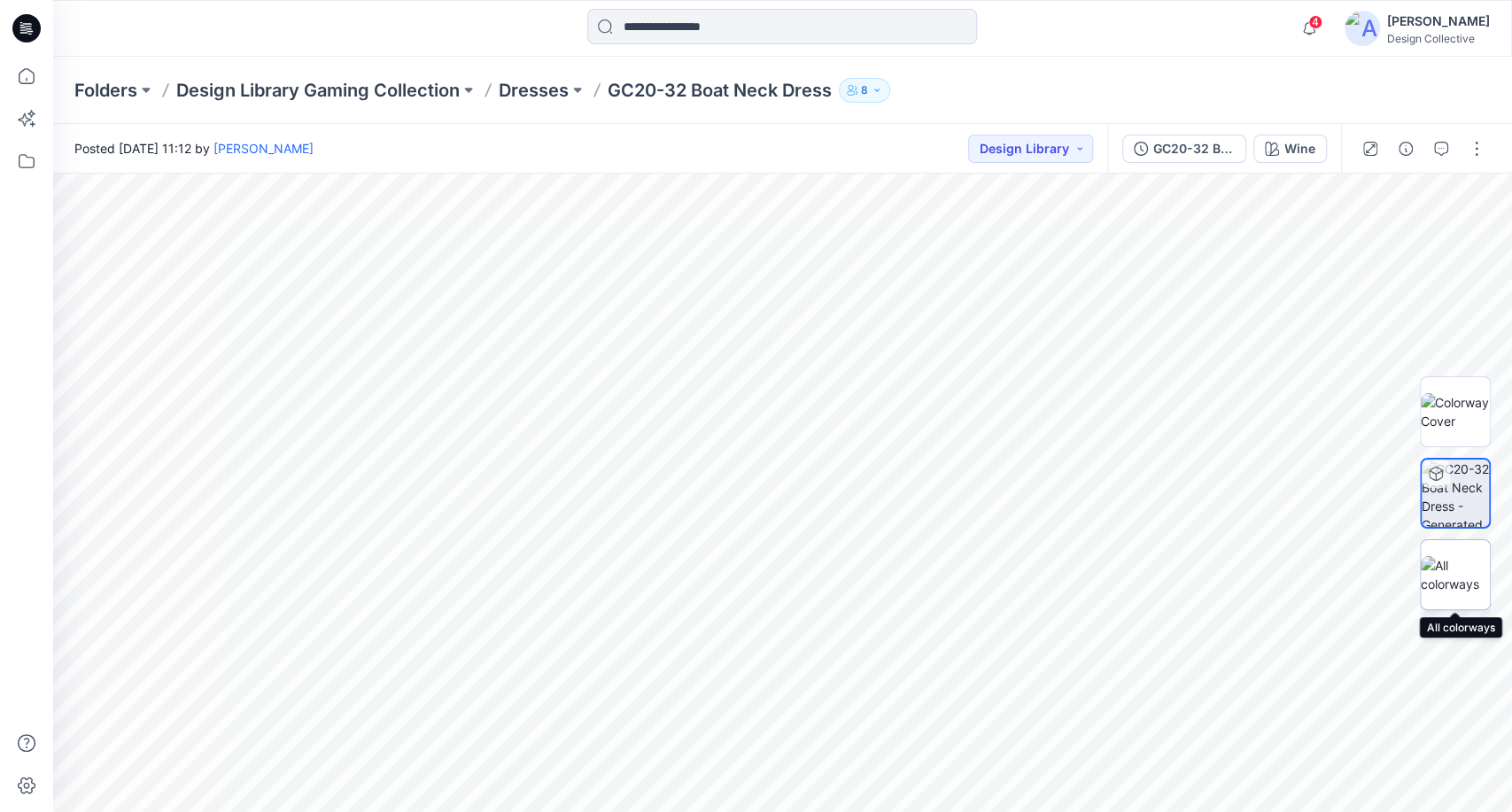
click at [1447, 578] on img at bounding box center [1455, 575] width 69 height 37
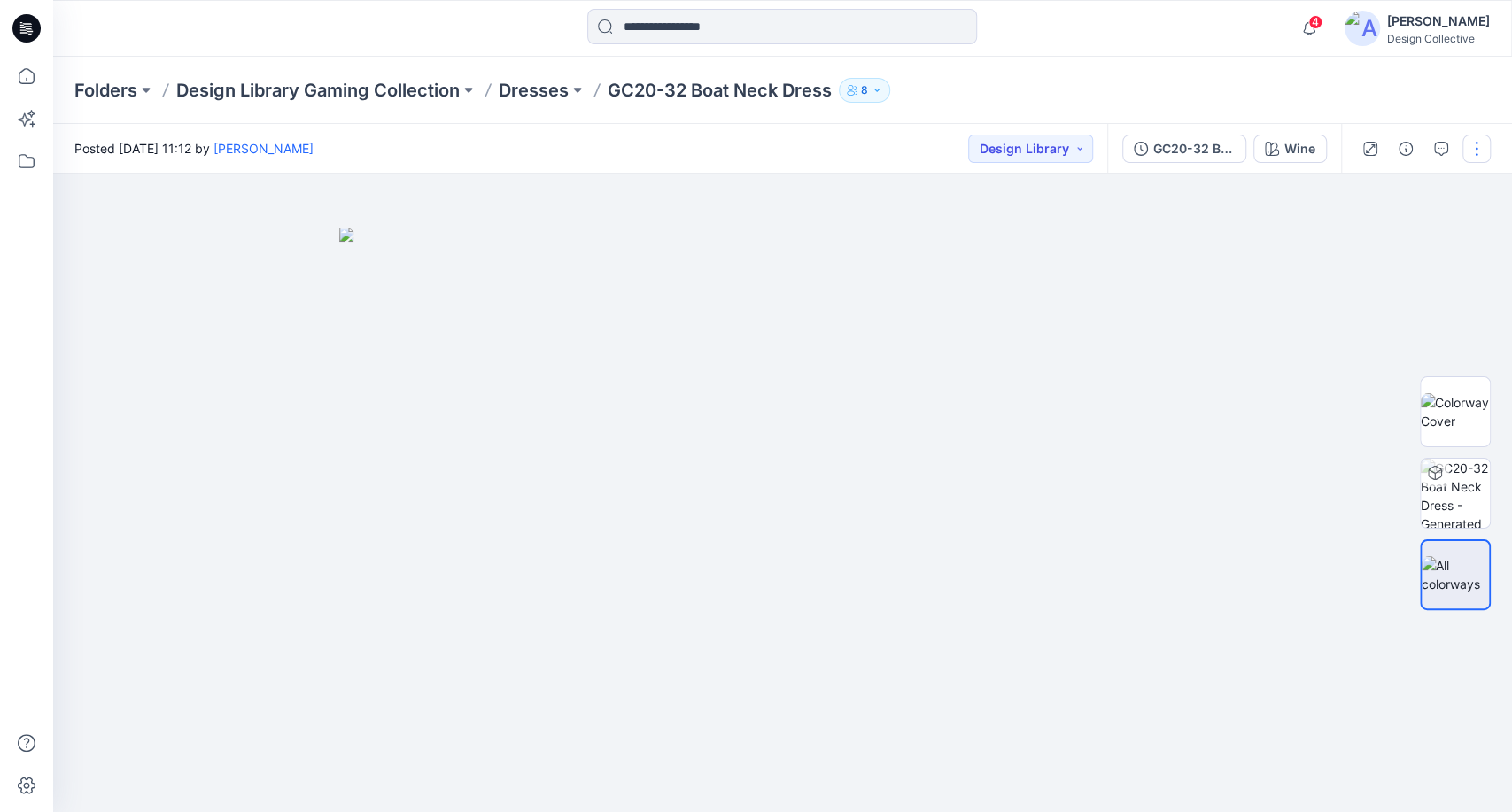
click at [1481, 144] on button "button" at bounding box center [1476, 149] width 28 height 28
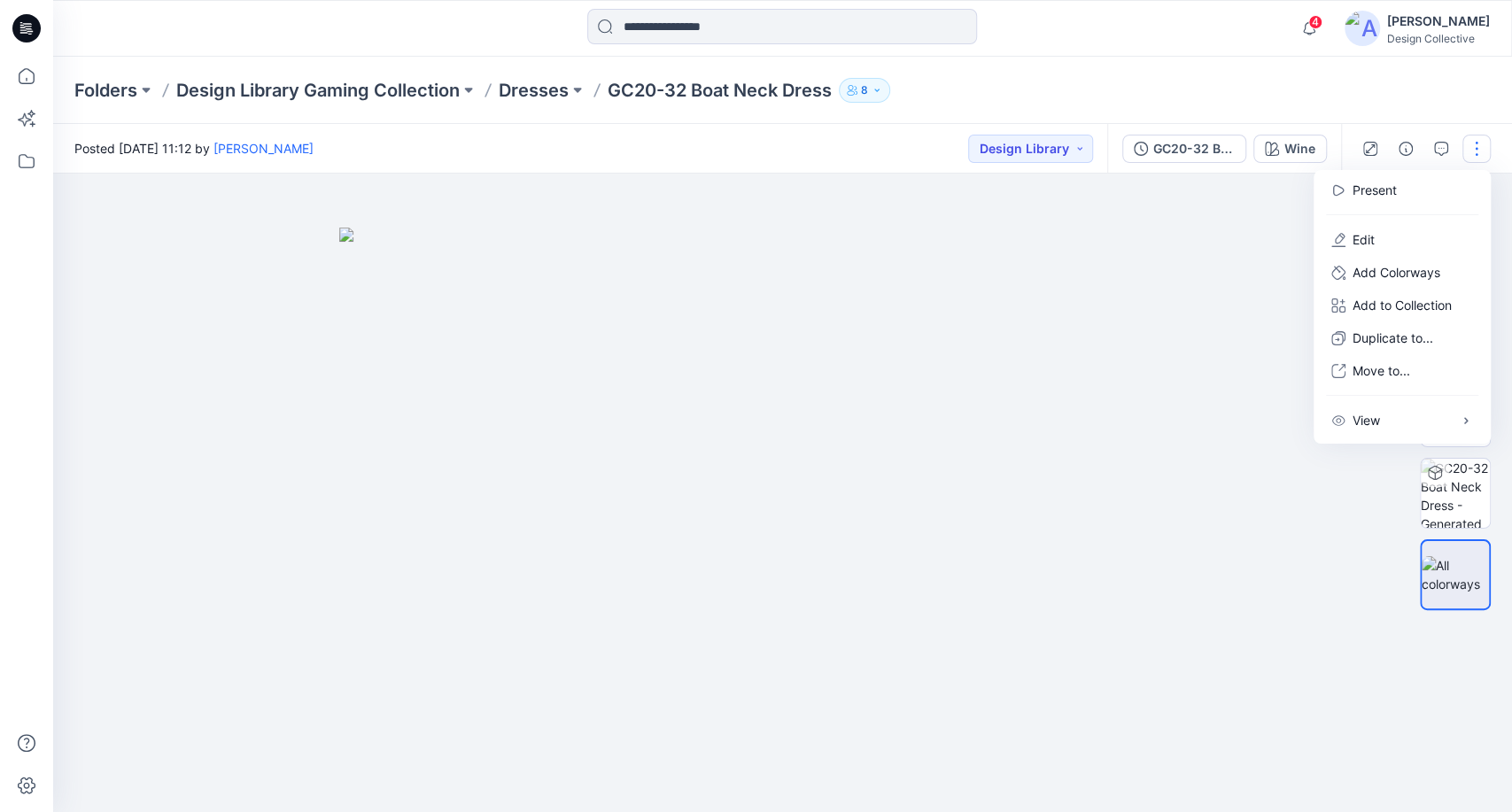
click at [1481, 144] on button "button" at bounding box center [1476, 149] width 28 height 28
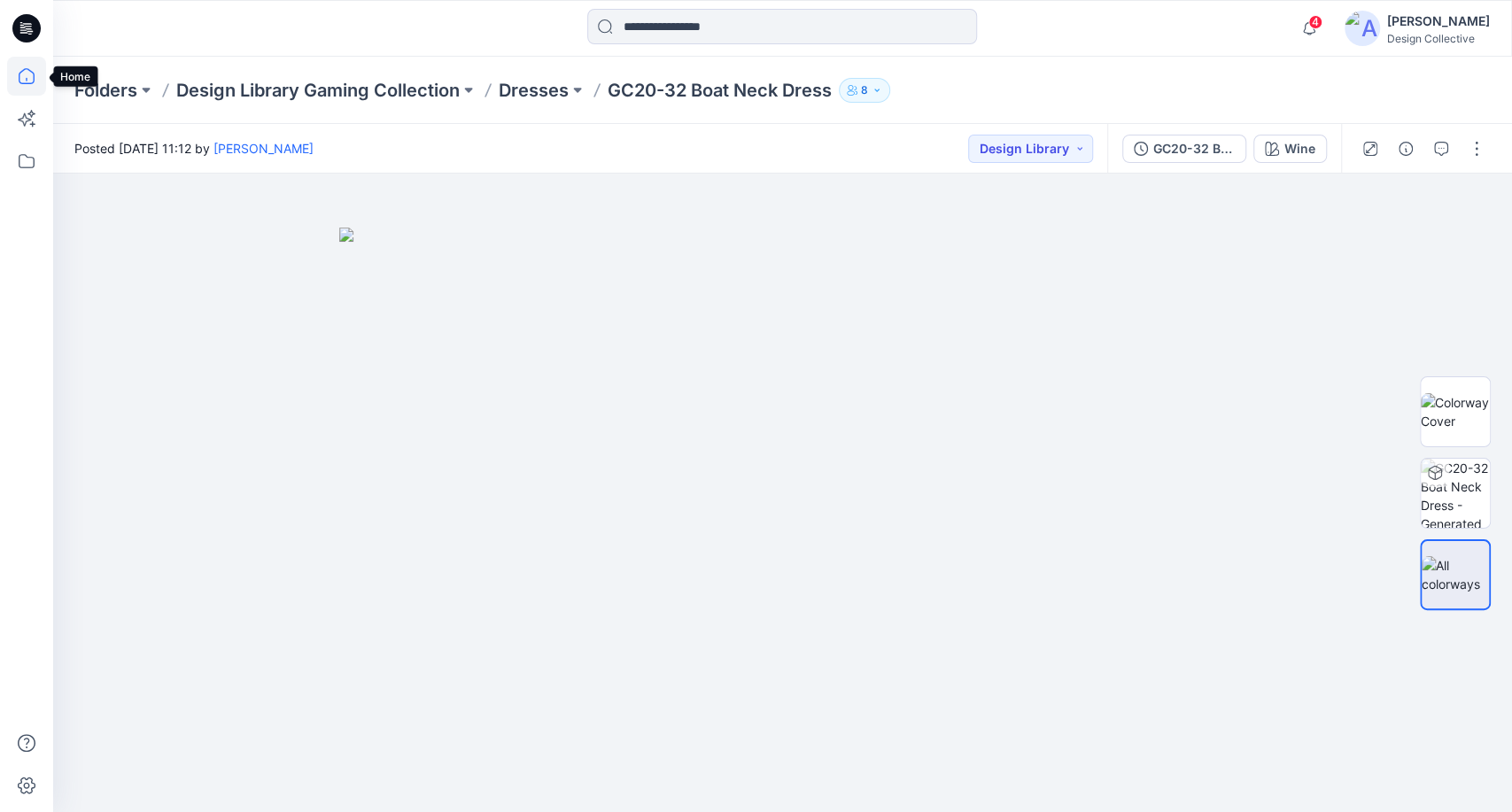
drag, startPoint x: 30, startPoint y: 80, endPoint x: 39, endPoint y: 81, distance: 9.1
click at [29, 80] on icon at bounding box center [26, 76] width 39 height 39
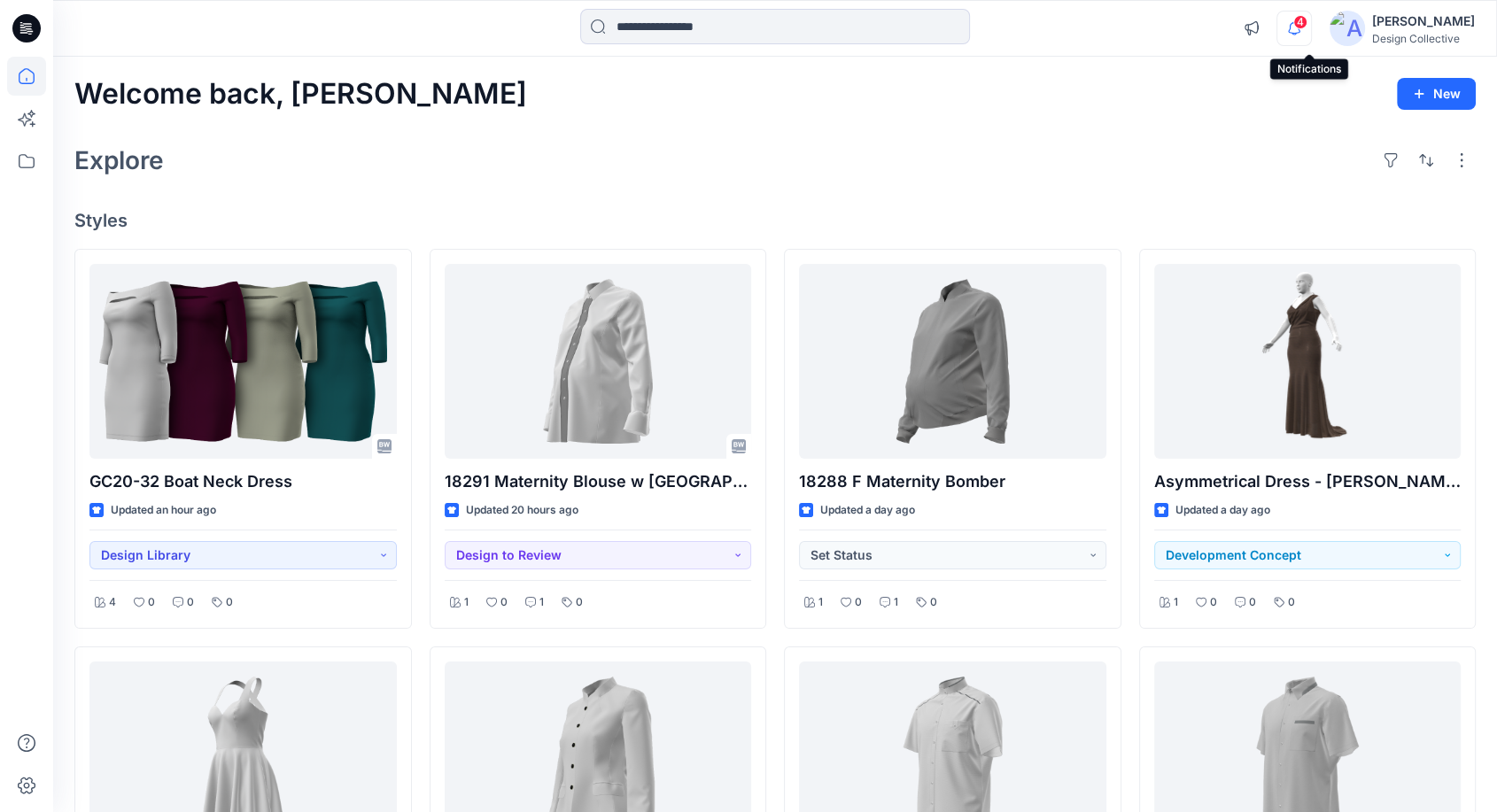
click at [1311, 35] on icon "button" at bounding box center [1294, 28] width 34 height 35
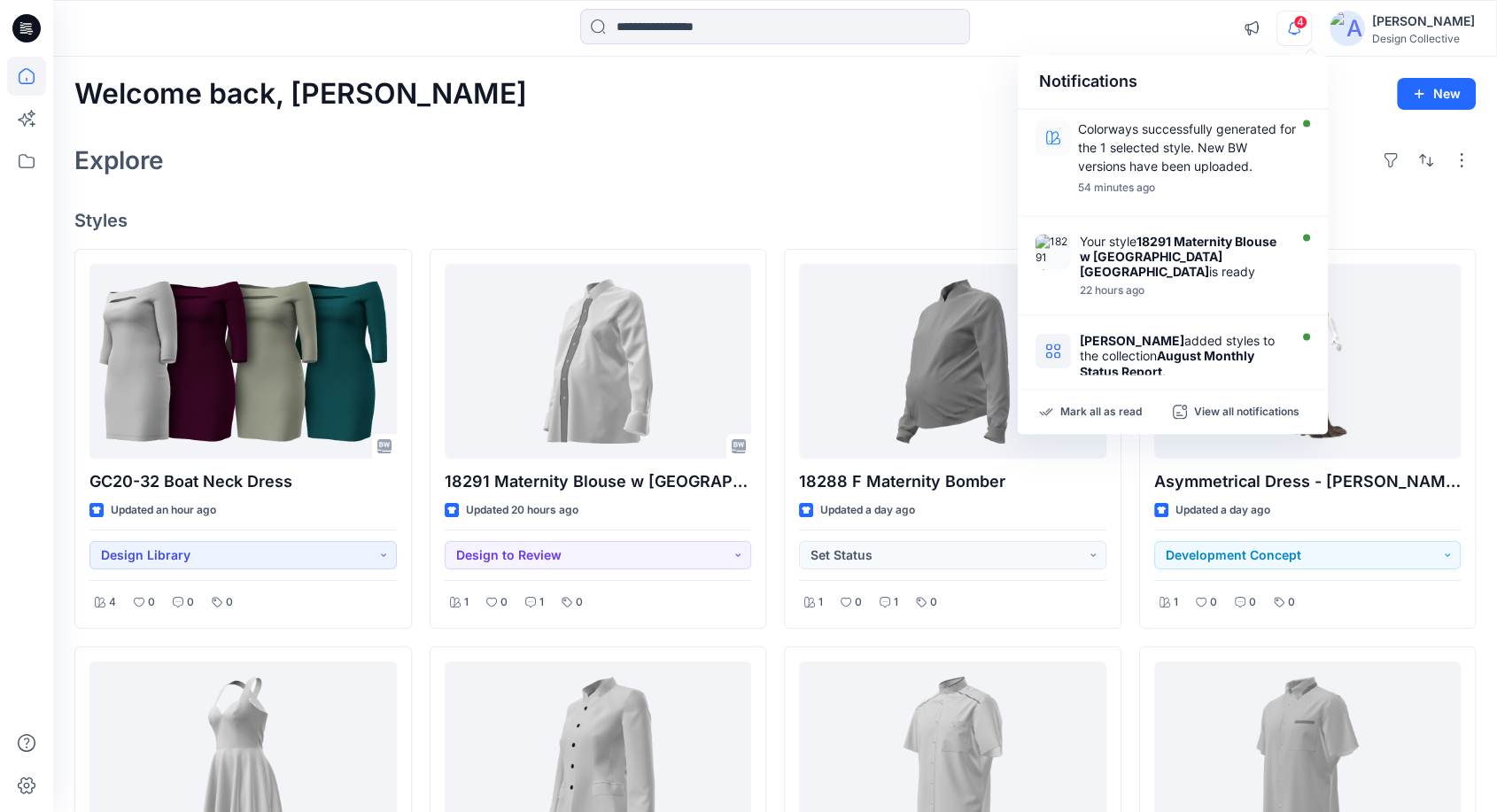
click at [1311, 35] on icon "button" at bounding box center [1294, 28] width 34 height 35
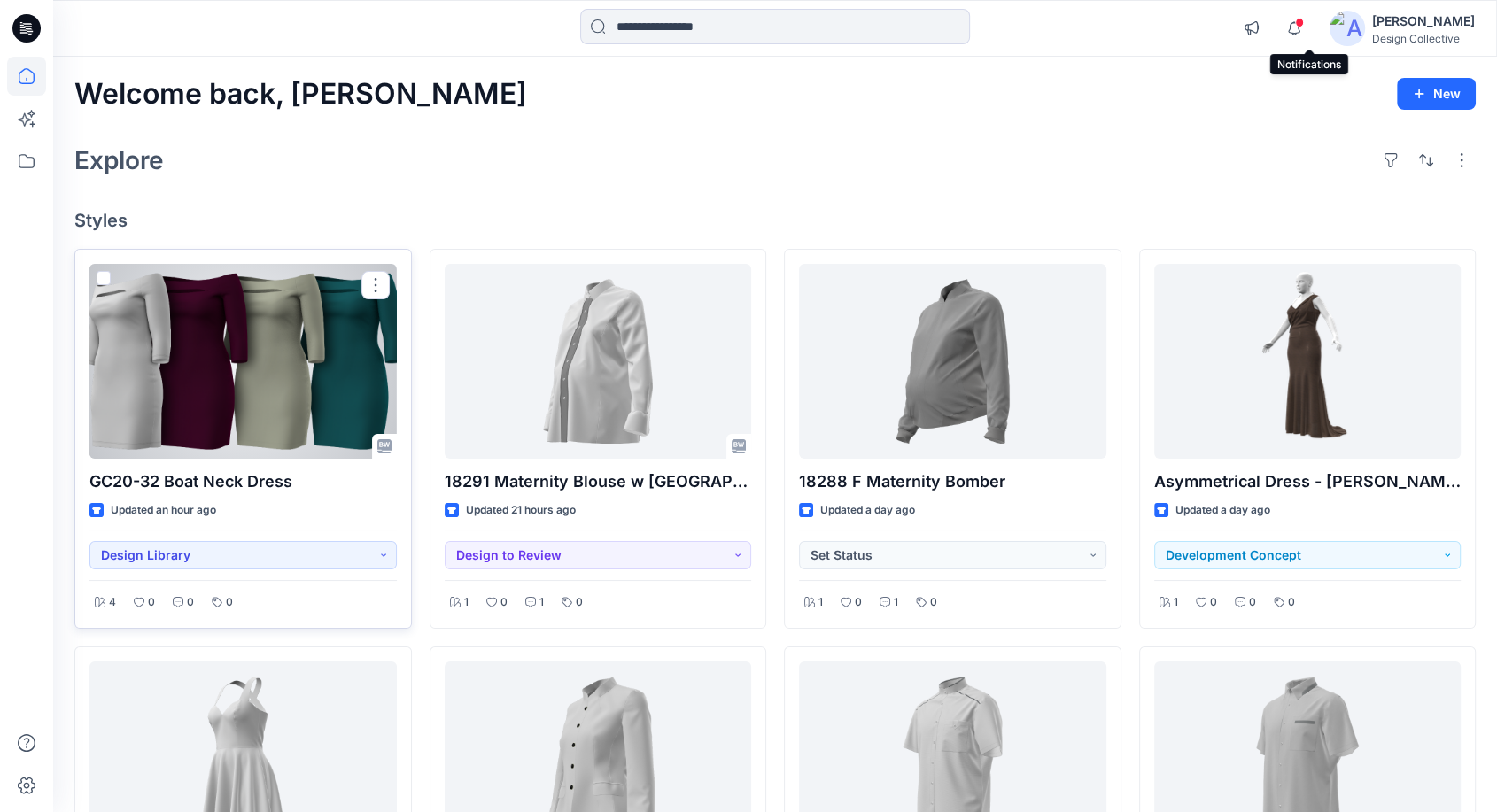
click at [336, 367] on div at bounding box center [243, 361] width 307 height 195
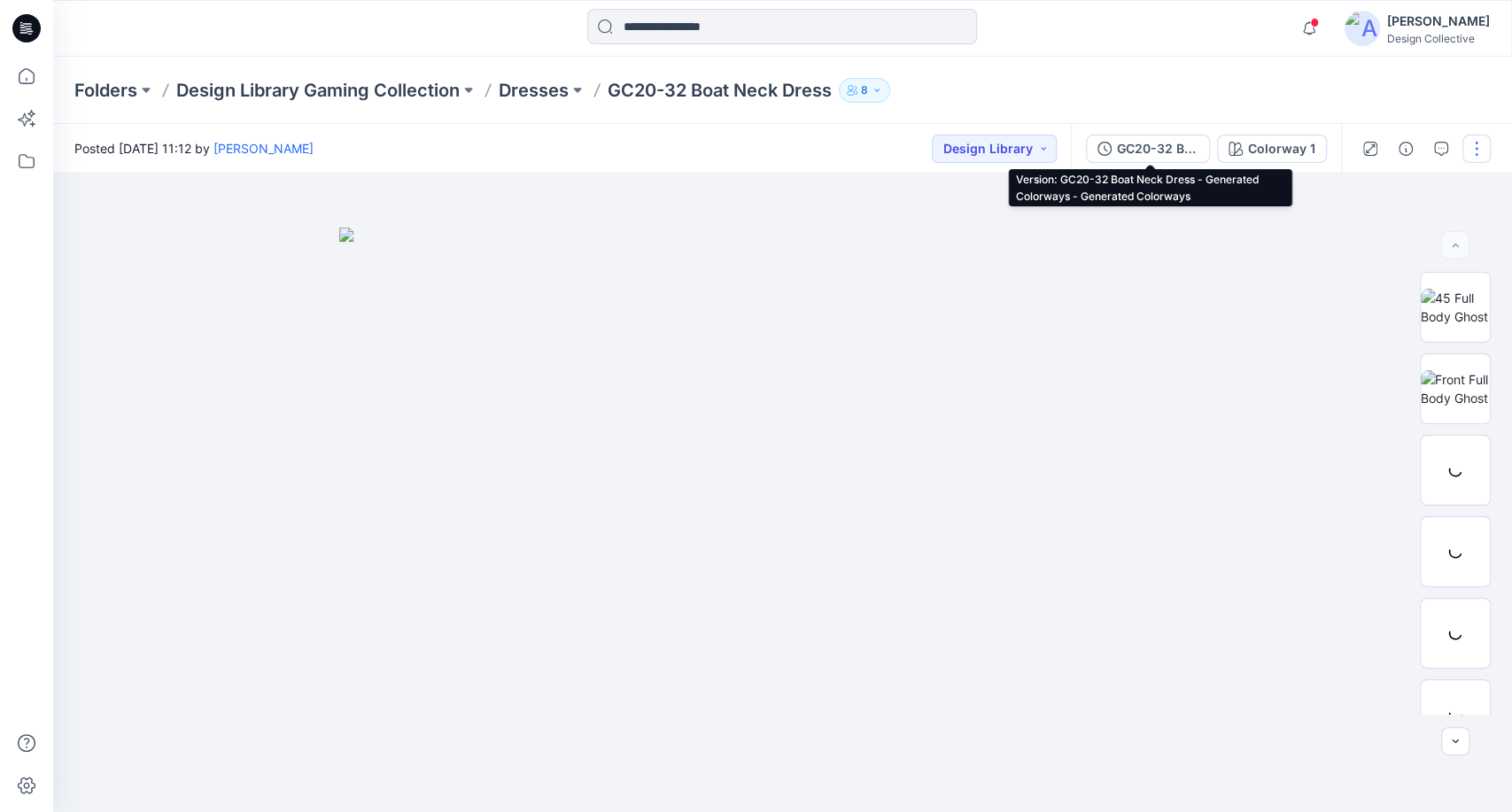
click at [1134, 144] on div "GC20-32 Boat Neck Dress - Generated Colorways - Generated Colorways" at bounding box center [1158, 149] width 82 height 19
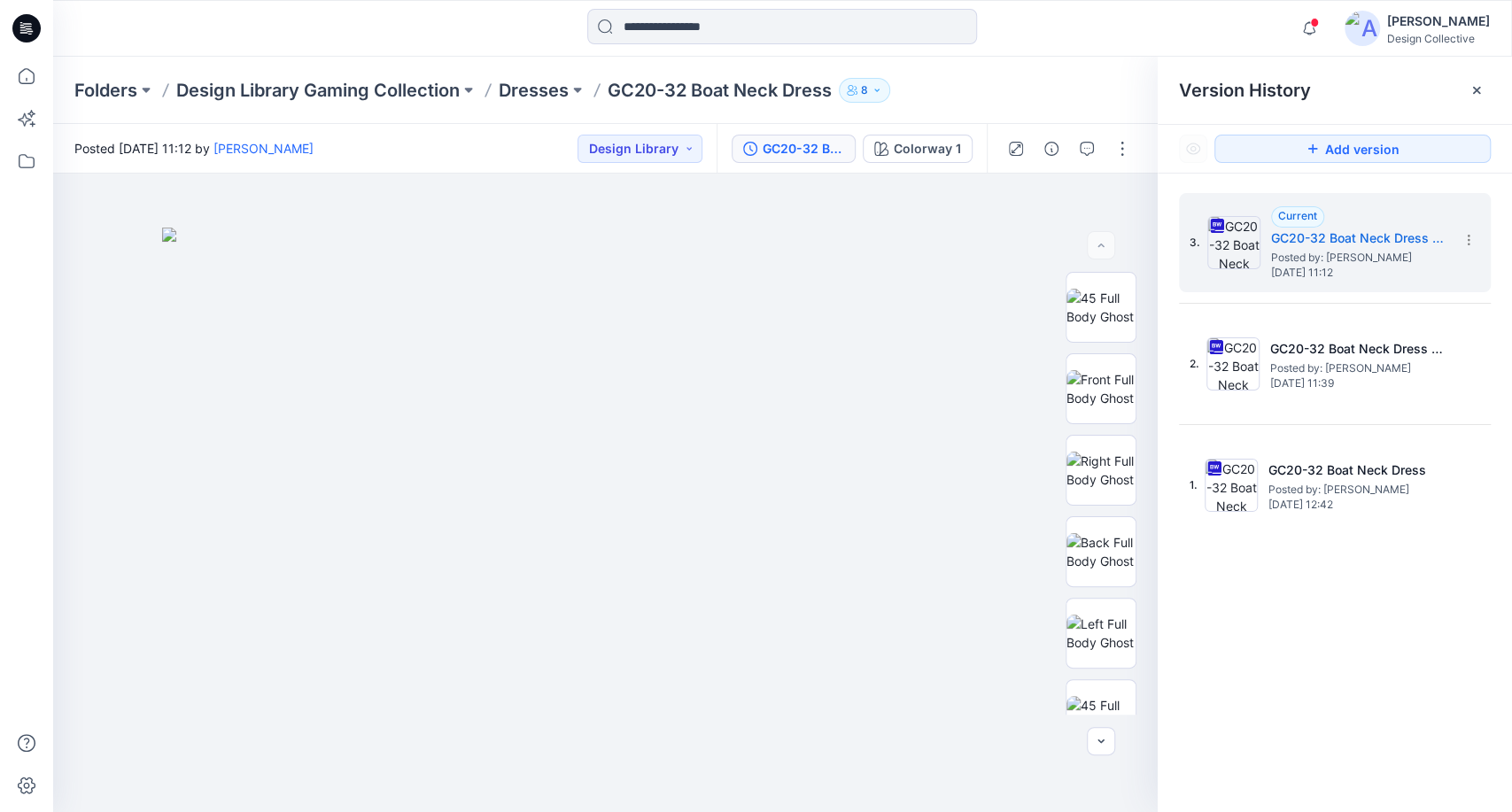
click at [1465, 93] on div at bounding box center [1476, 89] width 28 height 28
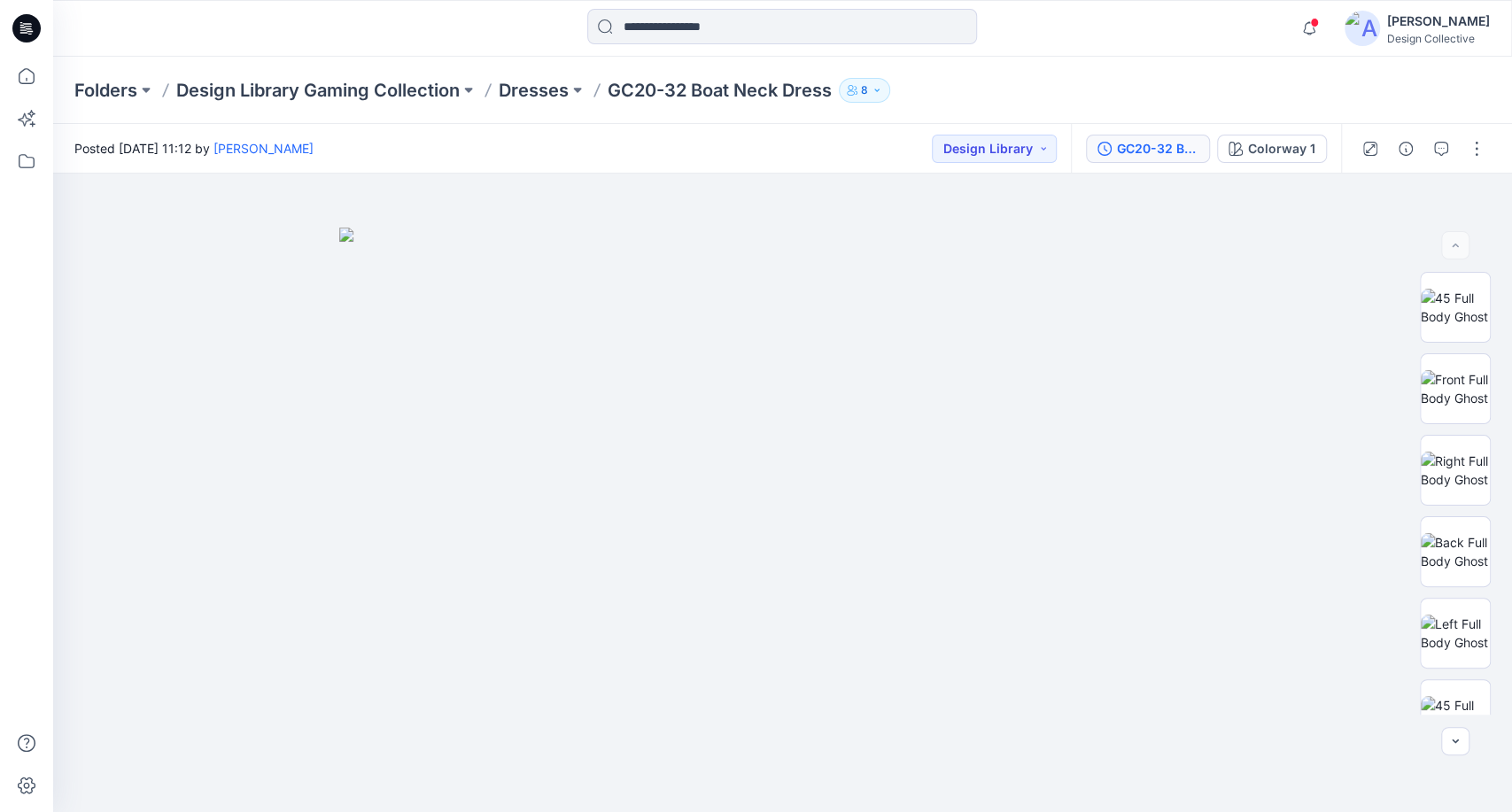
click at [1127, 158] on button "GC20-32 Boat Neck Dress - Generated Colorways - Generated Colorways" at bounding box center [1148, 149] width 124 height 28
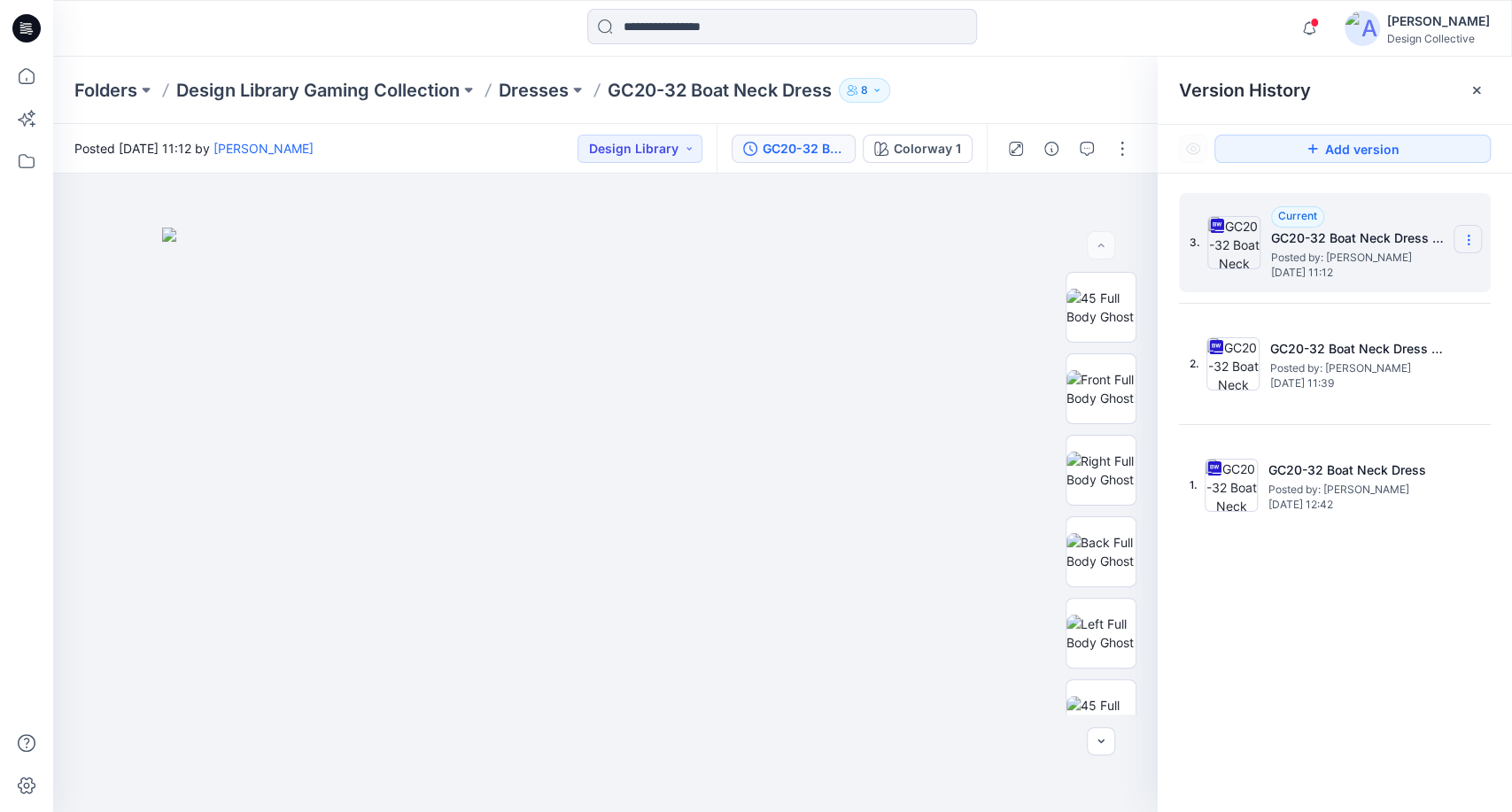
click at [1475, 238] on section at bounding box center [1467, 239] width 28 height 28
click at [1418, 271] on span "Download Source BW File" at bounding box center [1378, 275] width 148 height 21
click at [1475, 96] on icon at bounding box center [1476, 90] width 15 height 15
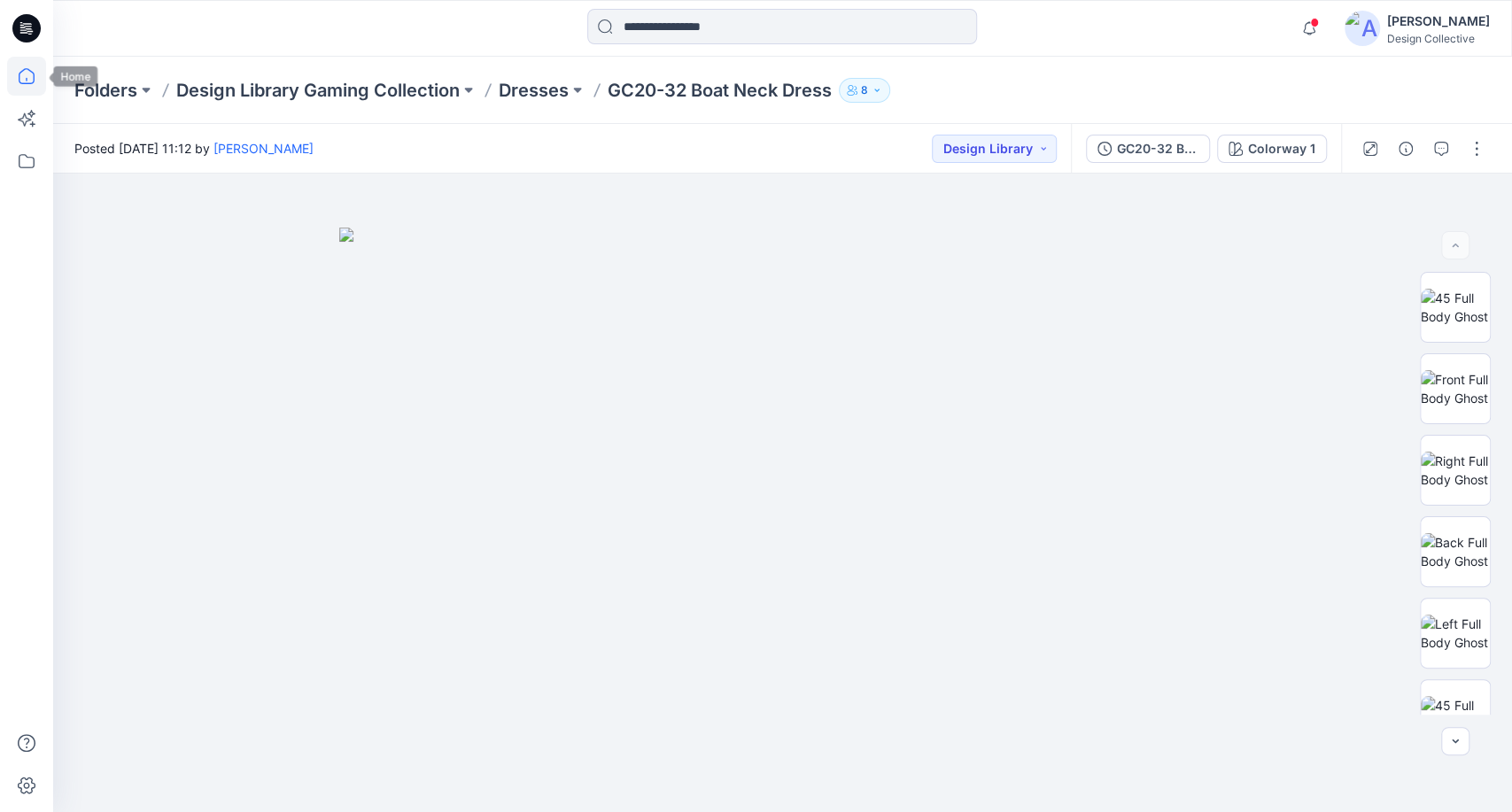
click at [28, 85] on icon at bounding box center [26, 76] width 39 height 39
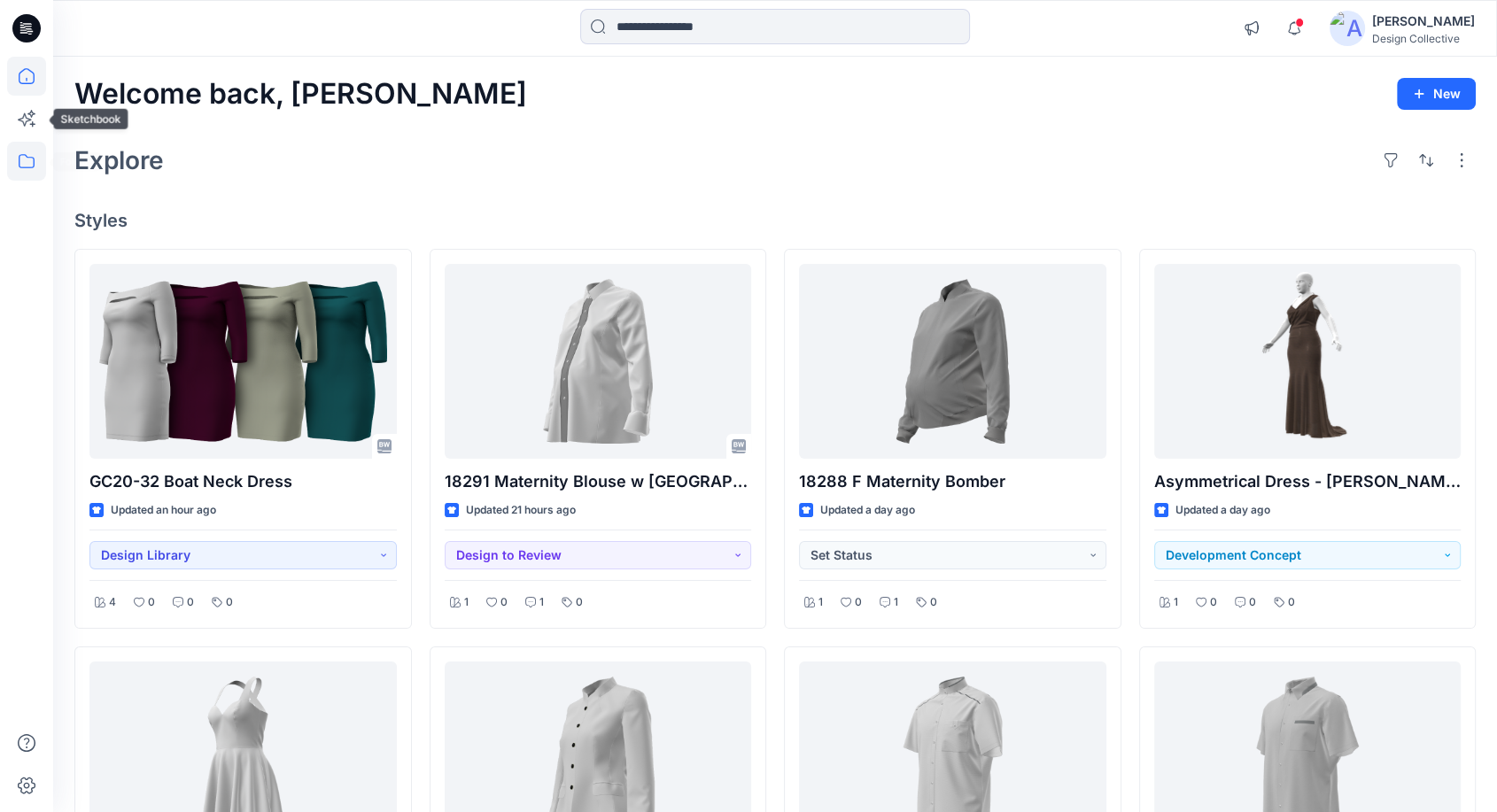
click at [24, 176] on icon at bounding box center [26, 161] width 39 height 39
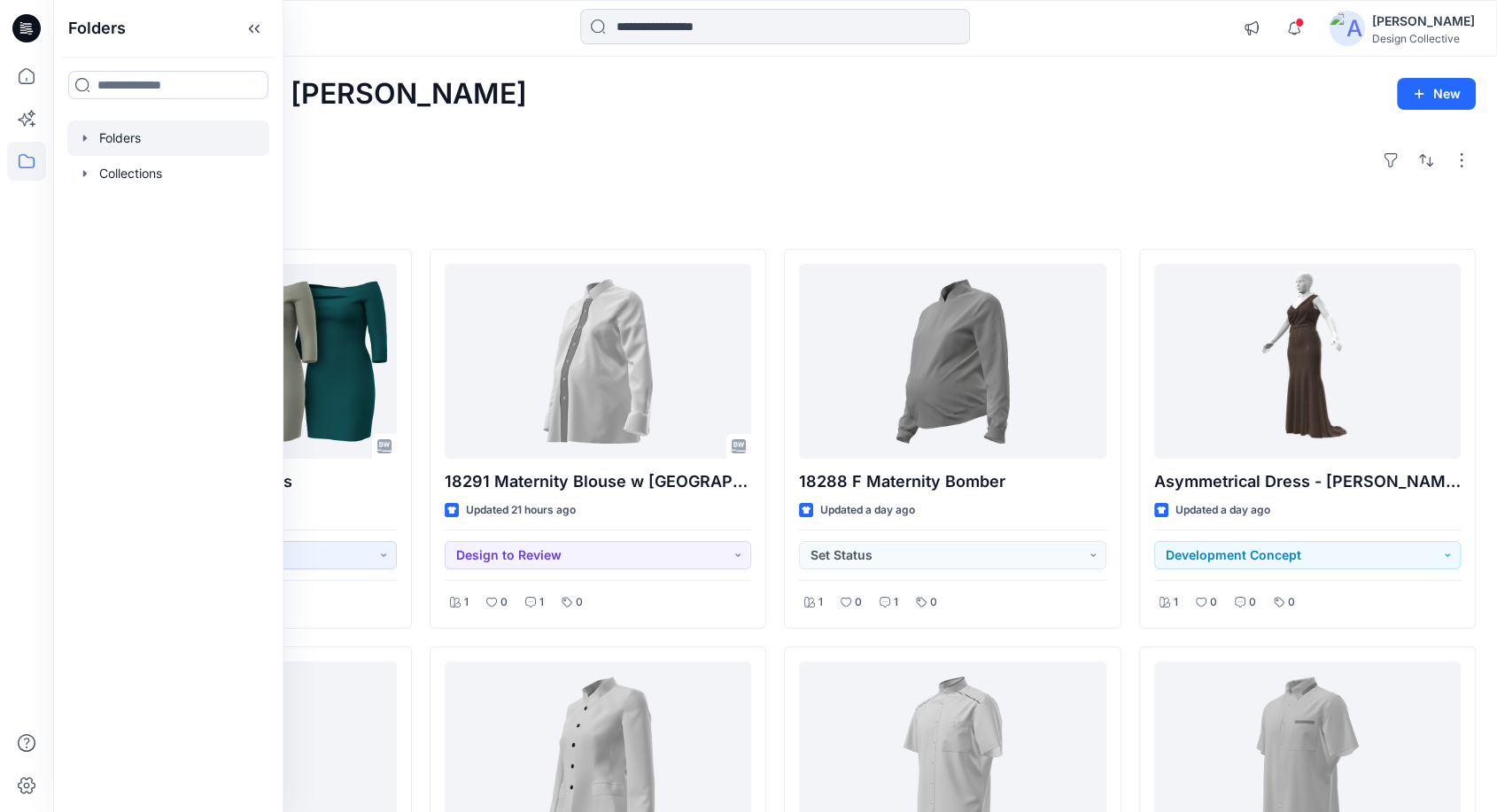
click at [85, 133] on icon "button" at bounding box center [85, 138] width 15 height 15
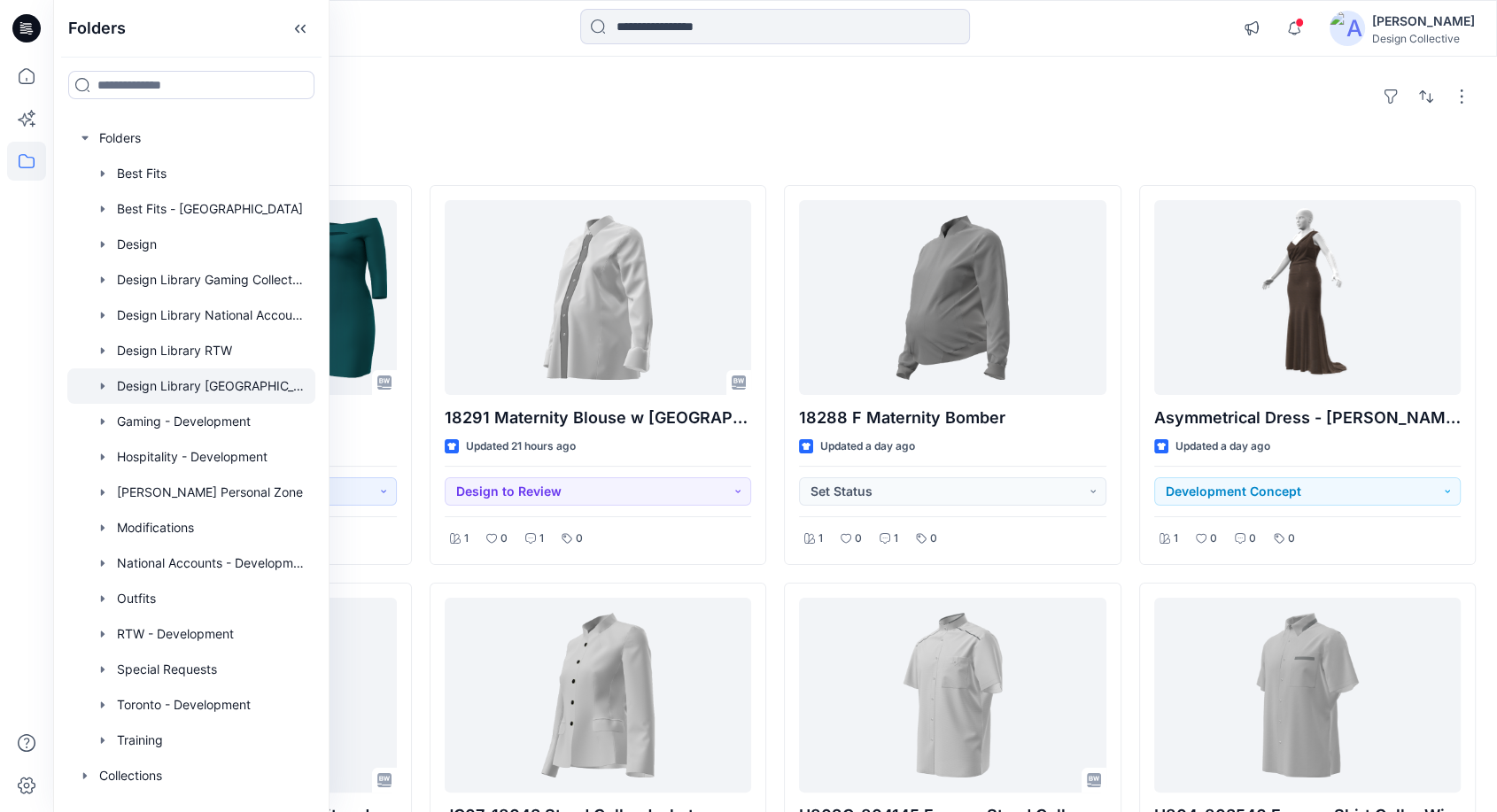
scroll to position [65, 0]
click at [144, 272] on div at bounding box center [190, 280] width 248 height 35
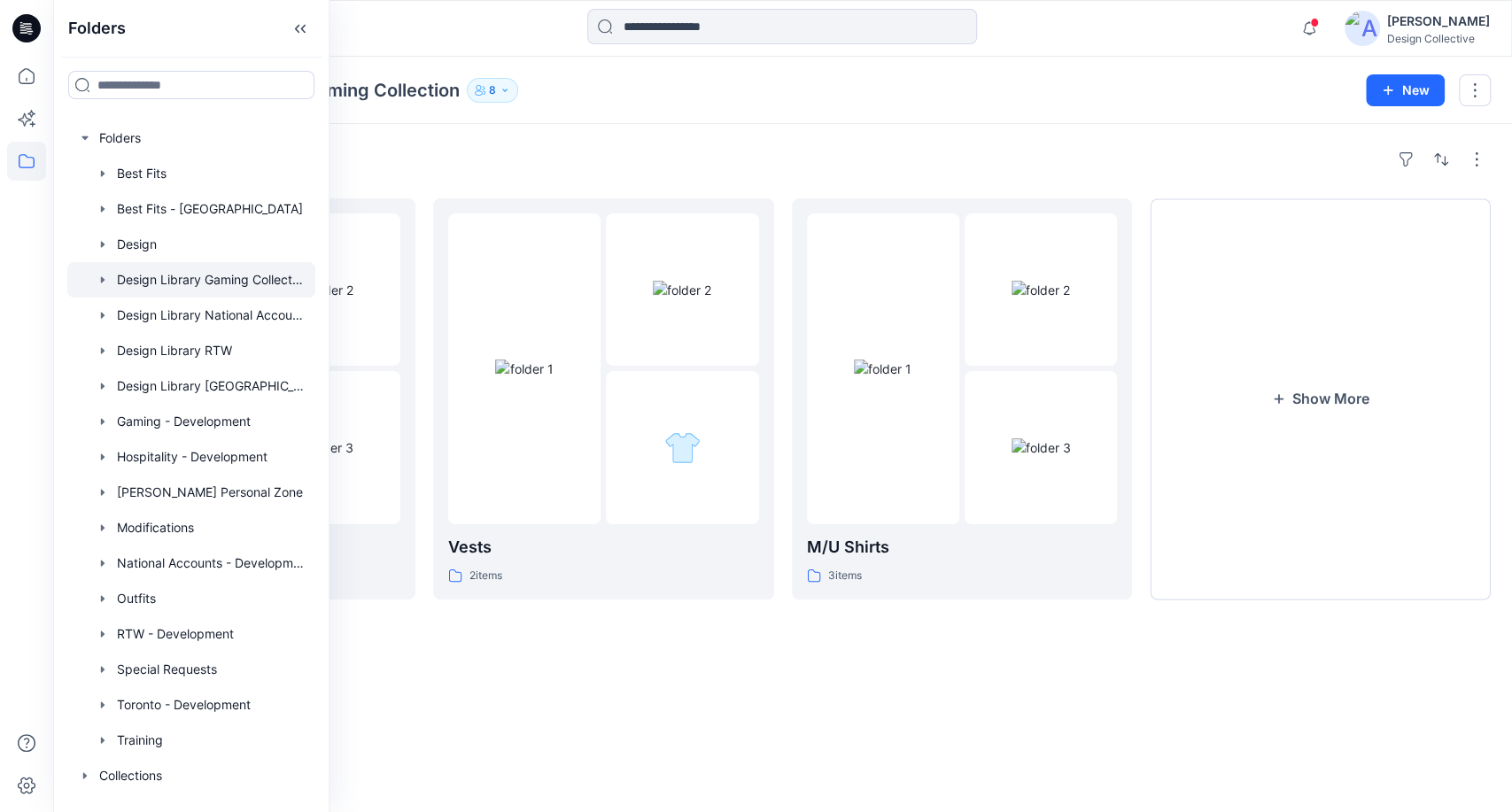
click at [744, 165] on div "Folders" at bounding box center [783, 159] width 1416 height 28
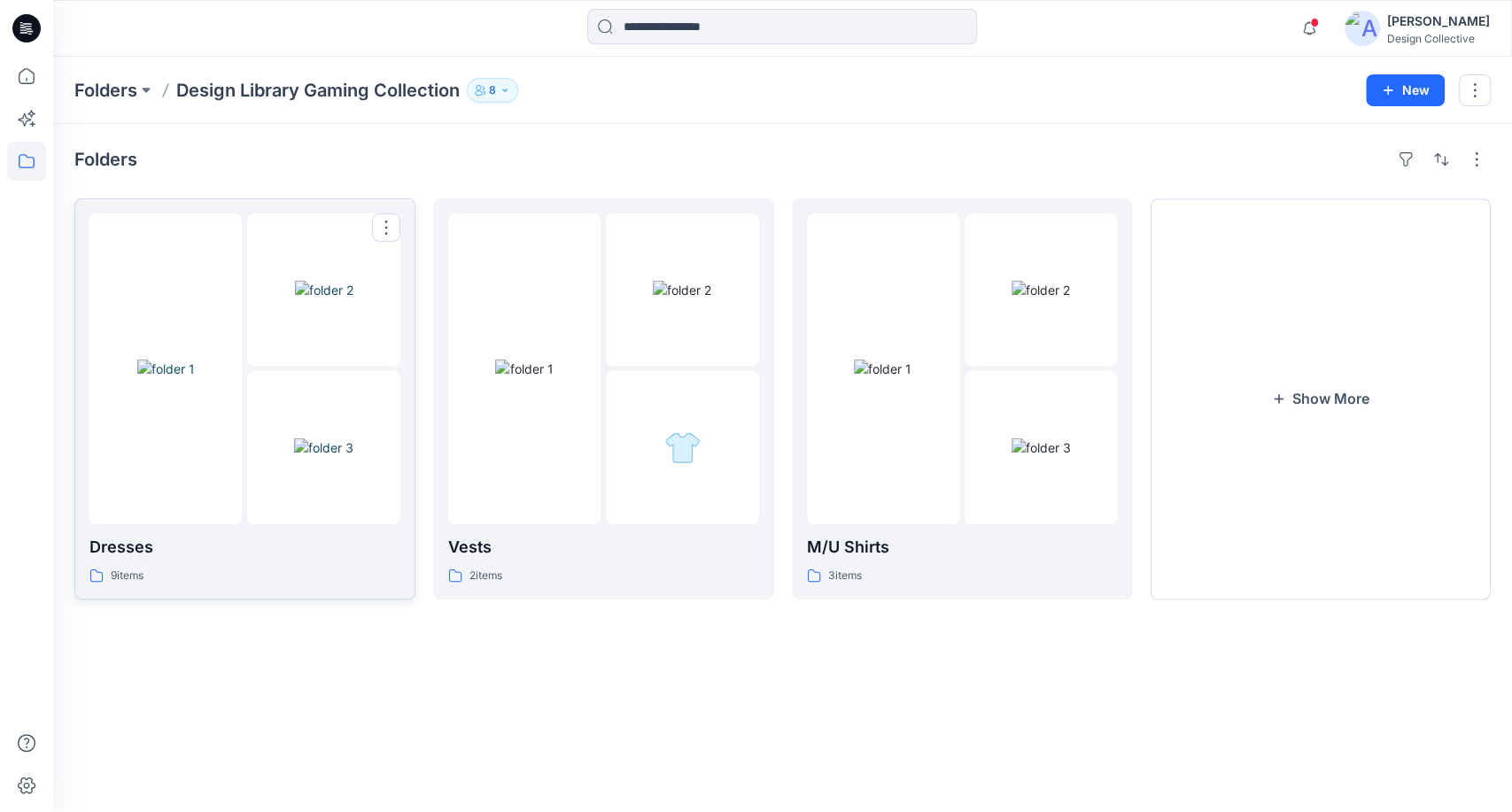
click at [283, 530] on div "Dresses 9 items" at bounding box center [245, 399] width 311 height 371
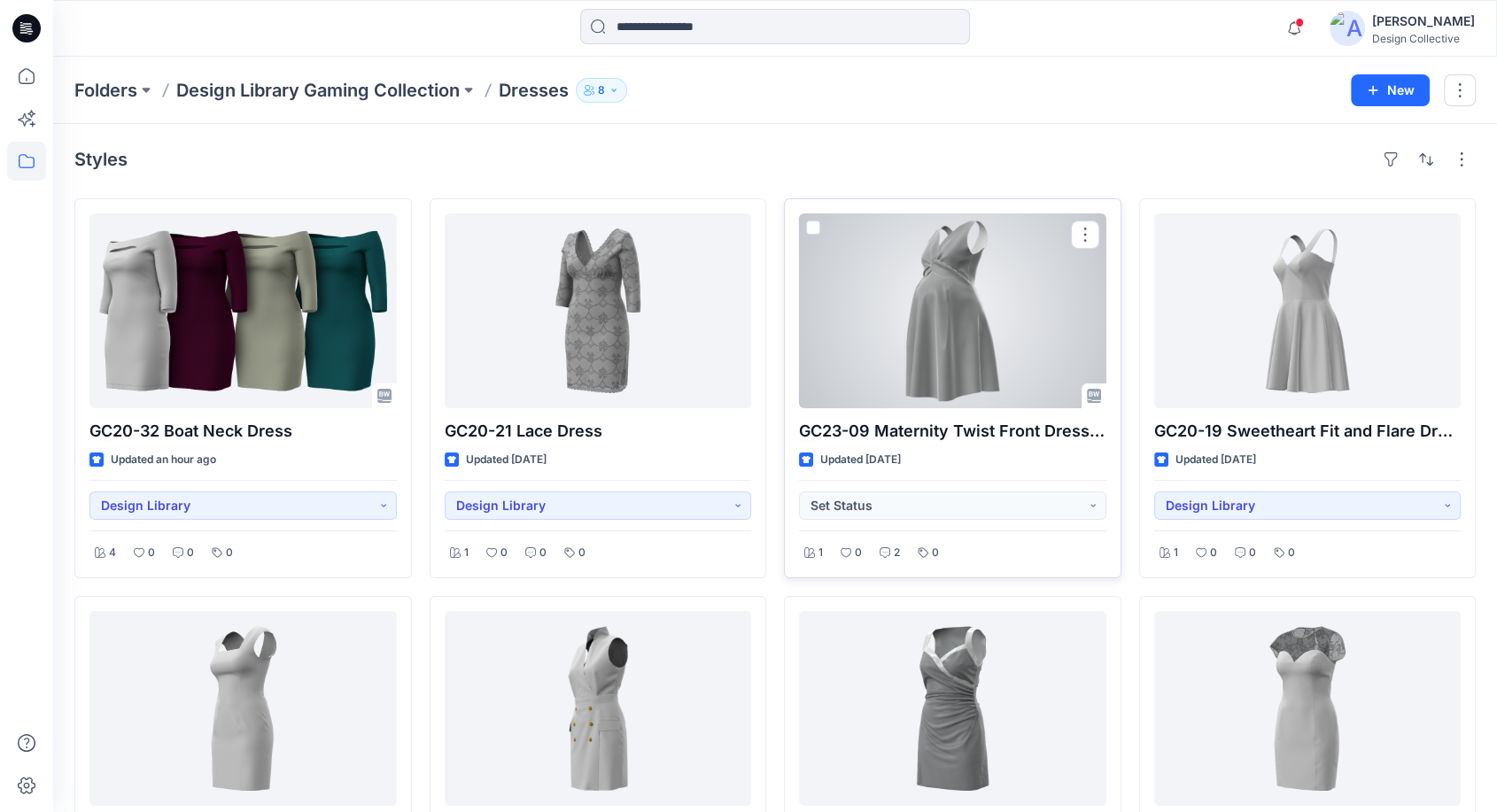
click at [813, 228] on span at bounding box center [813, 227] width 15 height 15
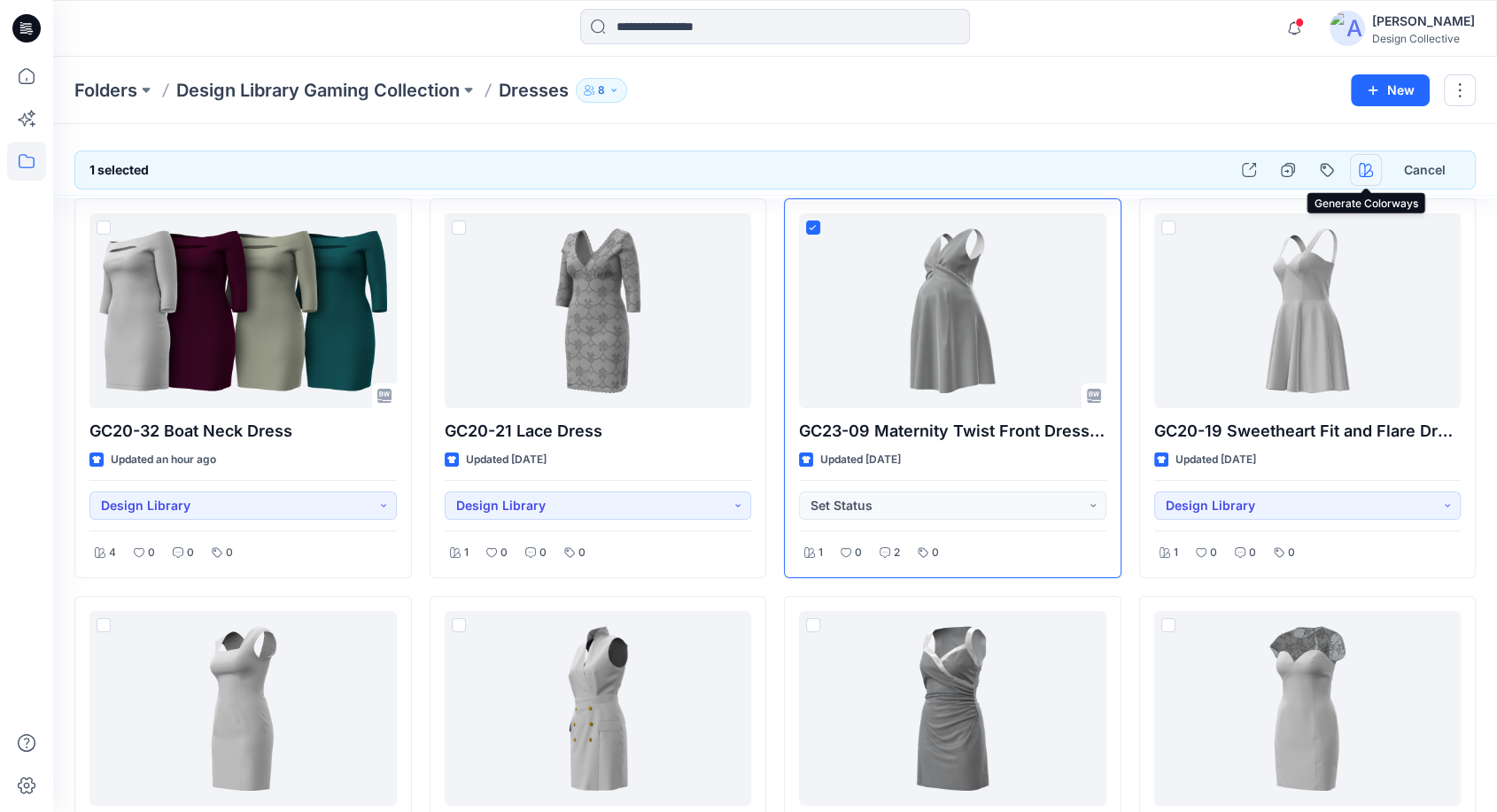
click at [1363, 166] on icon "button" at bounding box center [1366, 170] width 15 height 15
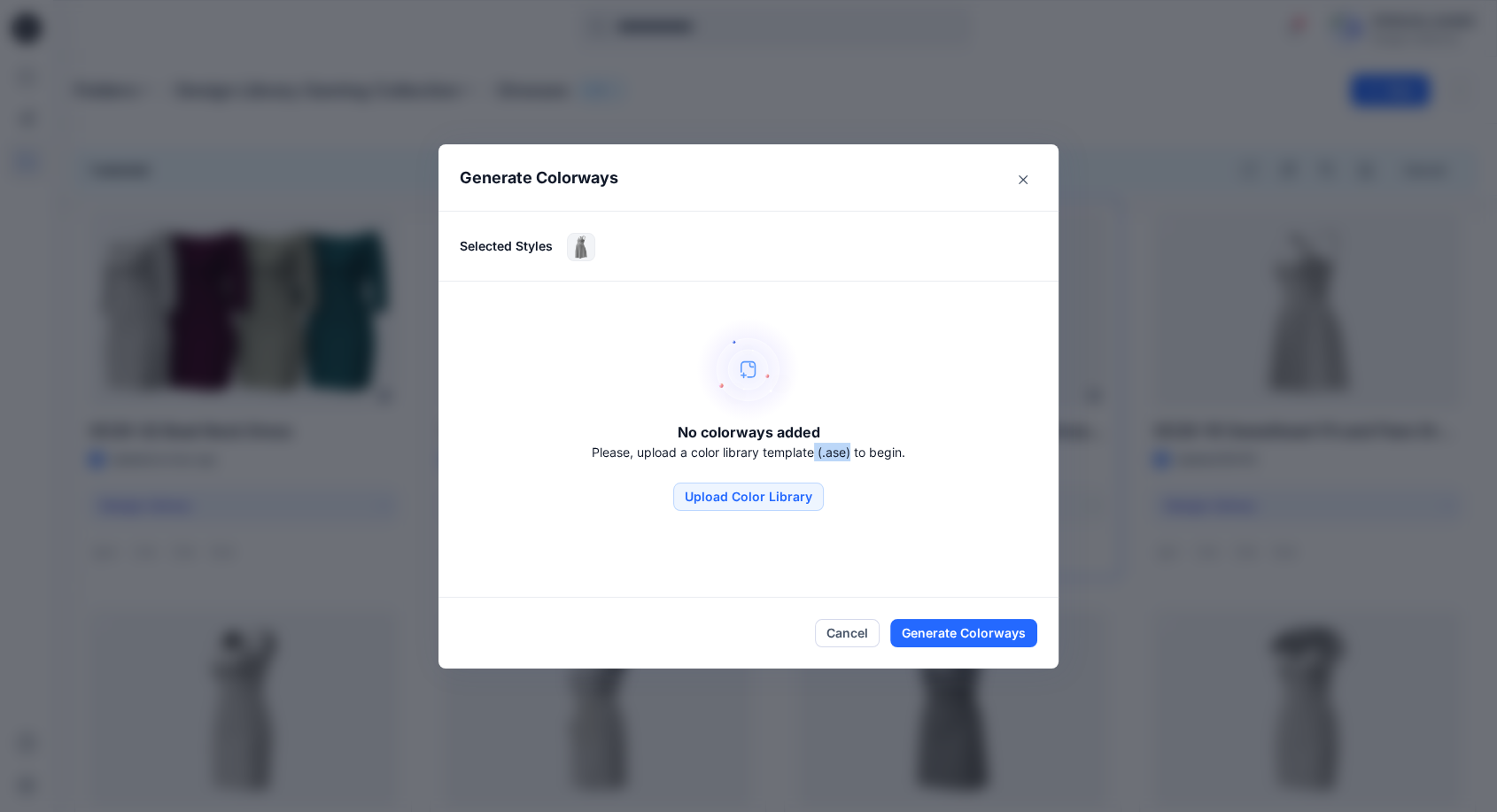
drag, startPoint x: 823, startPoint y: 455, endPoint x: 857, endPoint y: 448, distance: 34.7
click at [857, 448] on p "Please, upload a color library template (.ase) to begin." at bounding box center [748, 452] width 314 height 18
click at [858, 479] on div "No colorways added Please, upload a color library template (.ase) to begin. Upl…" at bounding box center [748, 414] width 620 height 265
click at [774, 483] on button "Upload Color Library" at bounding box center [748, 496] width 151 height 28
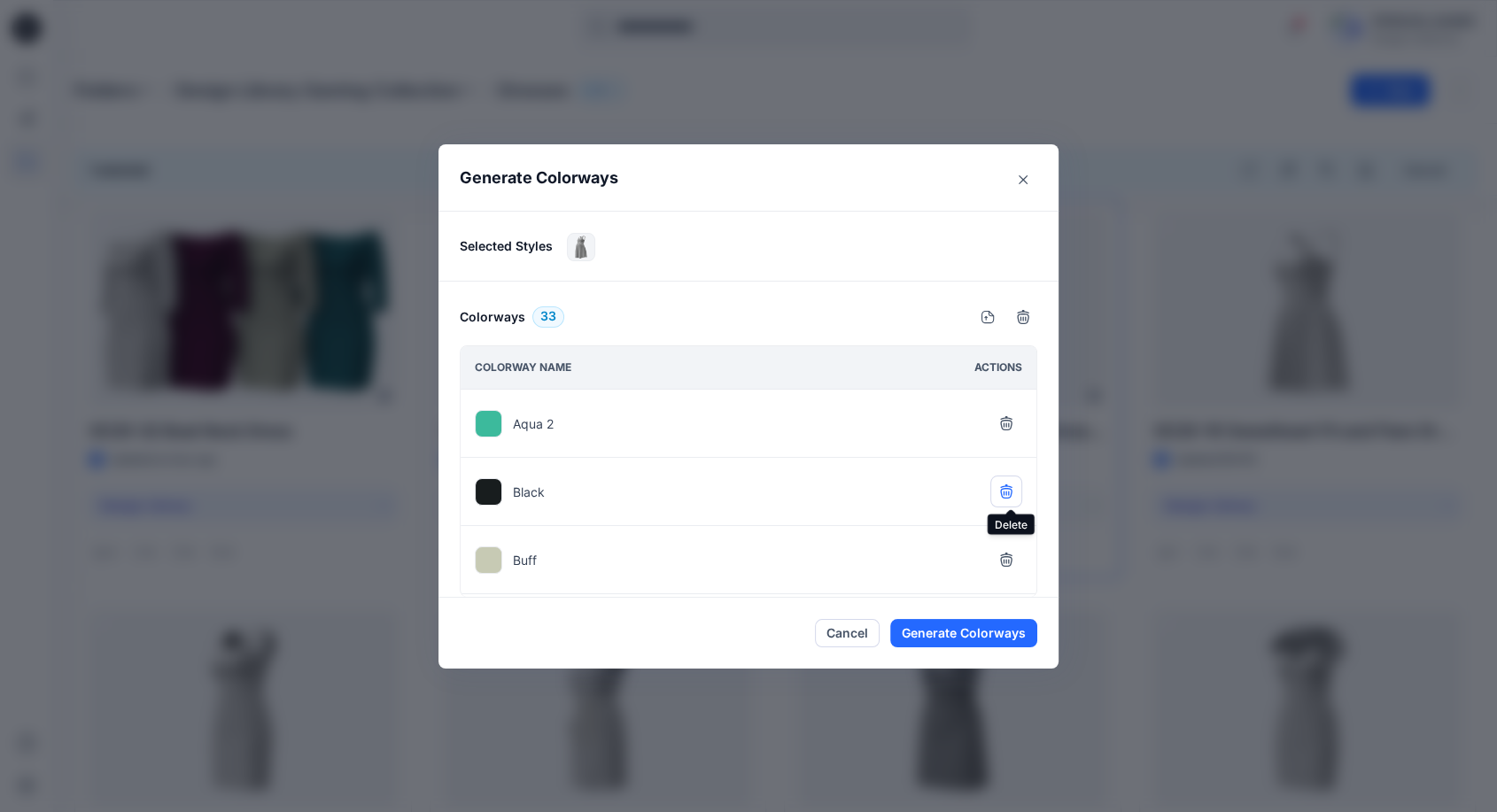
click at [1012, 490] on icon "button" at bounding box center [1006, 491] width 15 height 15
click at [1012, 489] on icon "button" at bounding box center [1006, 493] width 12 height 11
click at [1009, 503] on button "button" at bounding box center [1006, 494] width 32 height 32
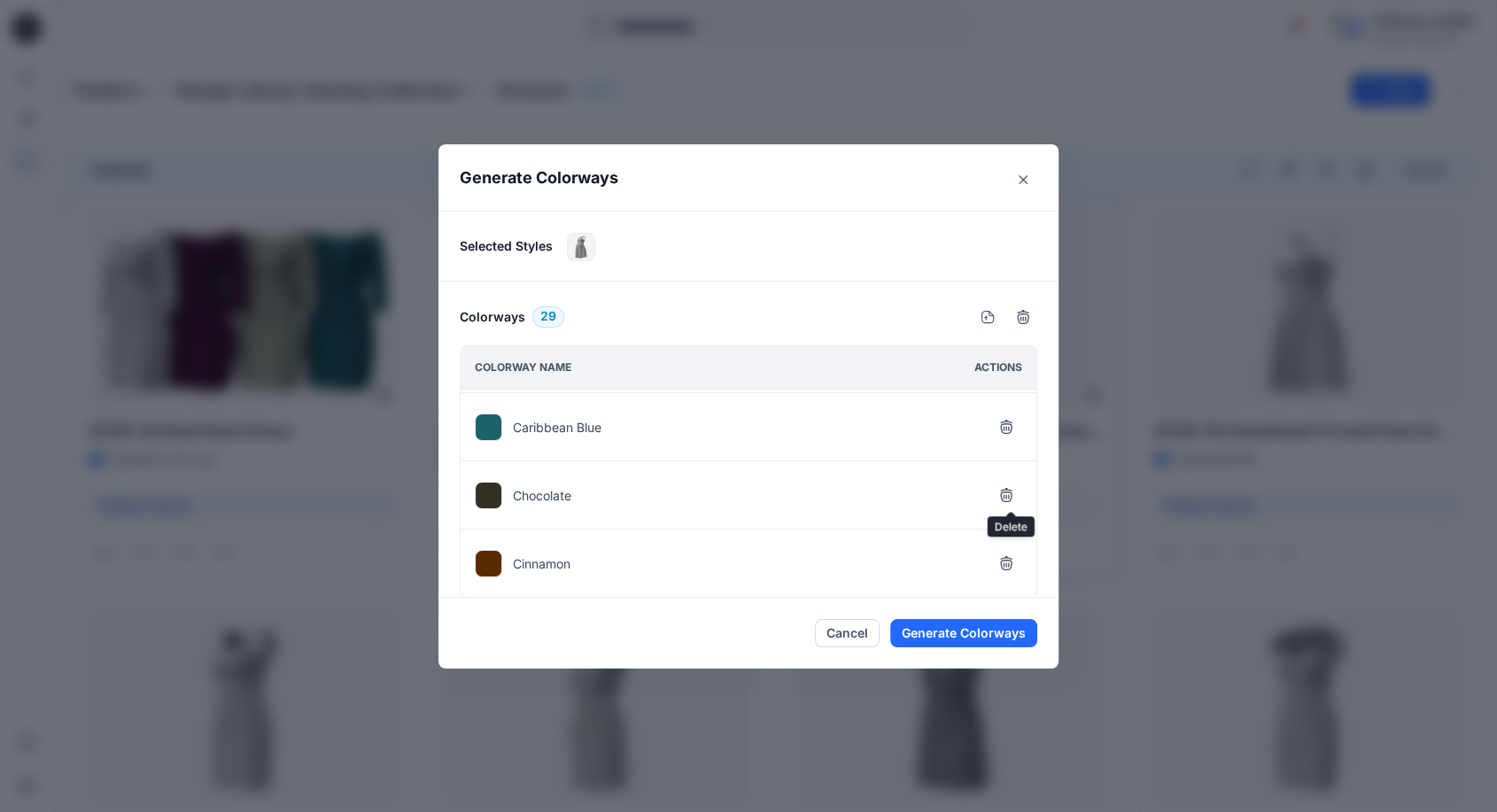
click at [1009, 503] on button "button" at bounding box center [1006, 494] width 32 height 32
click at [1009, 548] on button "button" at bounding box center [1006, 563] width 32 height 32
click at [1009, 503] on button "button" at bounding box center [1006, 494] width 32 height 32
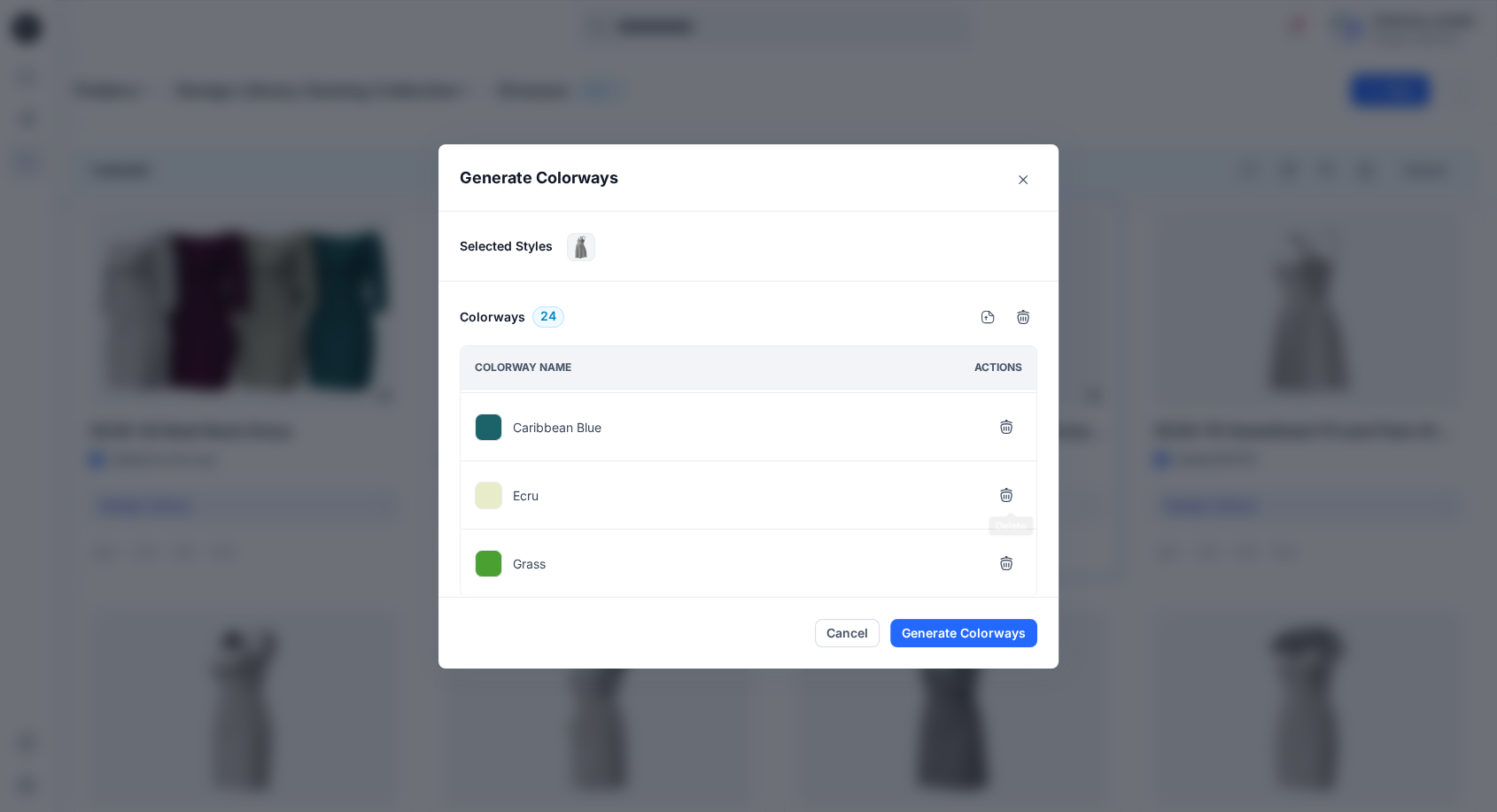
click at [1009, 503] on button "button" at bounding box center [1006, 494] width 32 height 32
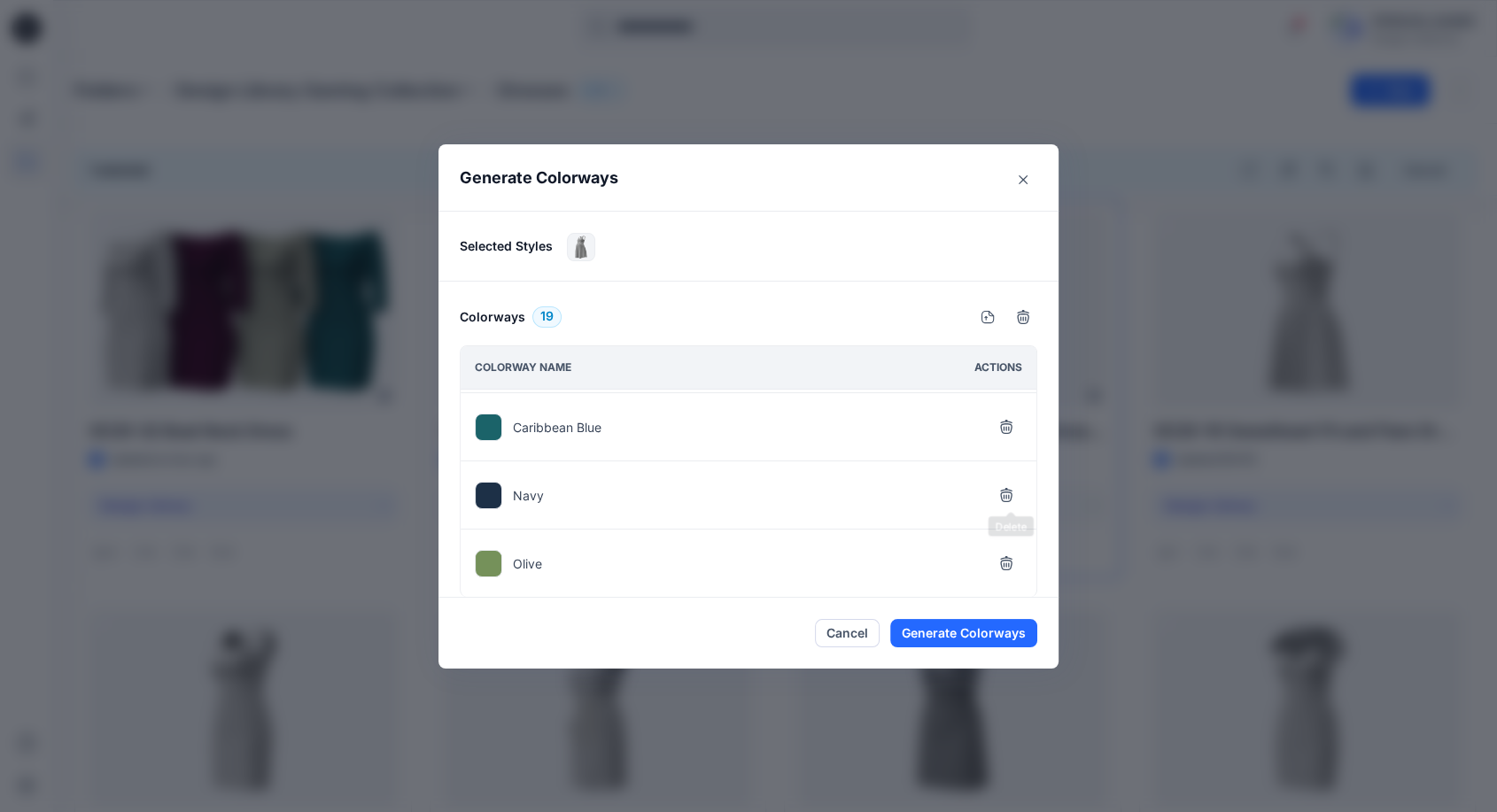
click at [1009, 503] on button "button" at bounding box center [1006, 494] width 32 height 32
click at [1009, 548] on button "button" at bounding box center [1006, 563] width 32 height 32
click at [1009, 503] on button "button" at bounding box center [1006, 494] width 32 height 32
click at [1009, 548] on button "button" at bounding box center [1006, 563] width 32 height 32
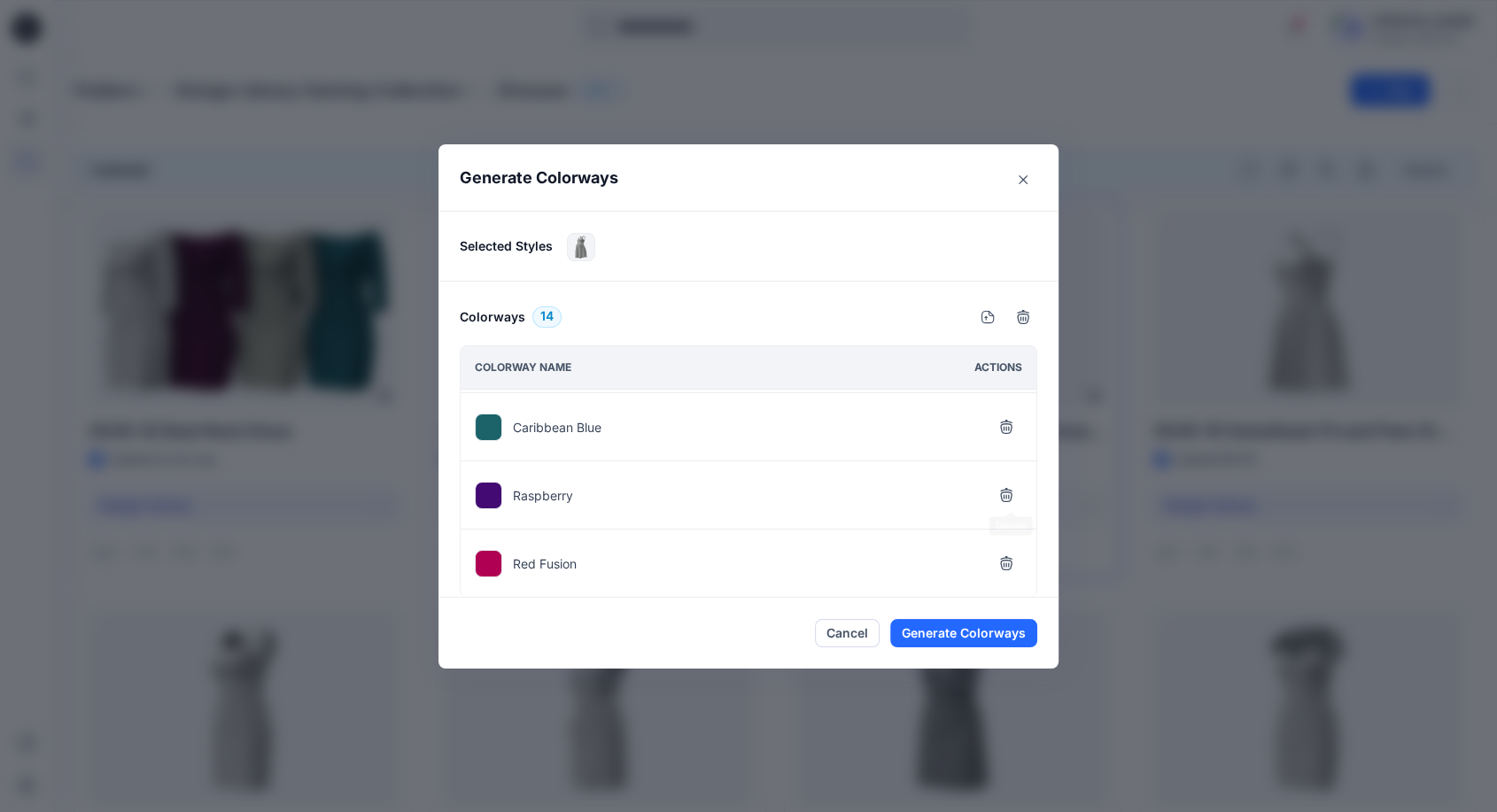
click at [1009, 503] on button "button" at bounding box center [1006, 494] width 32 height 32
click at [1009, 548] on button "button" at bounding box center [1006, 563] width 32 height 32
click at [1009, 504] on button "button" at bounding box center [1006, 494] width 32 height 32
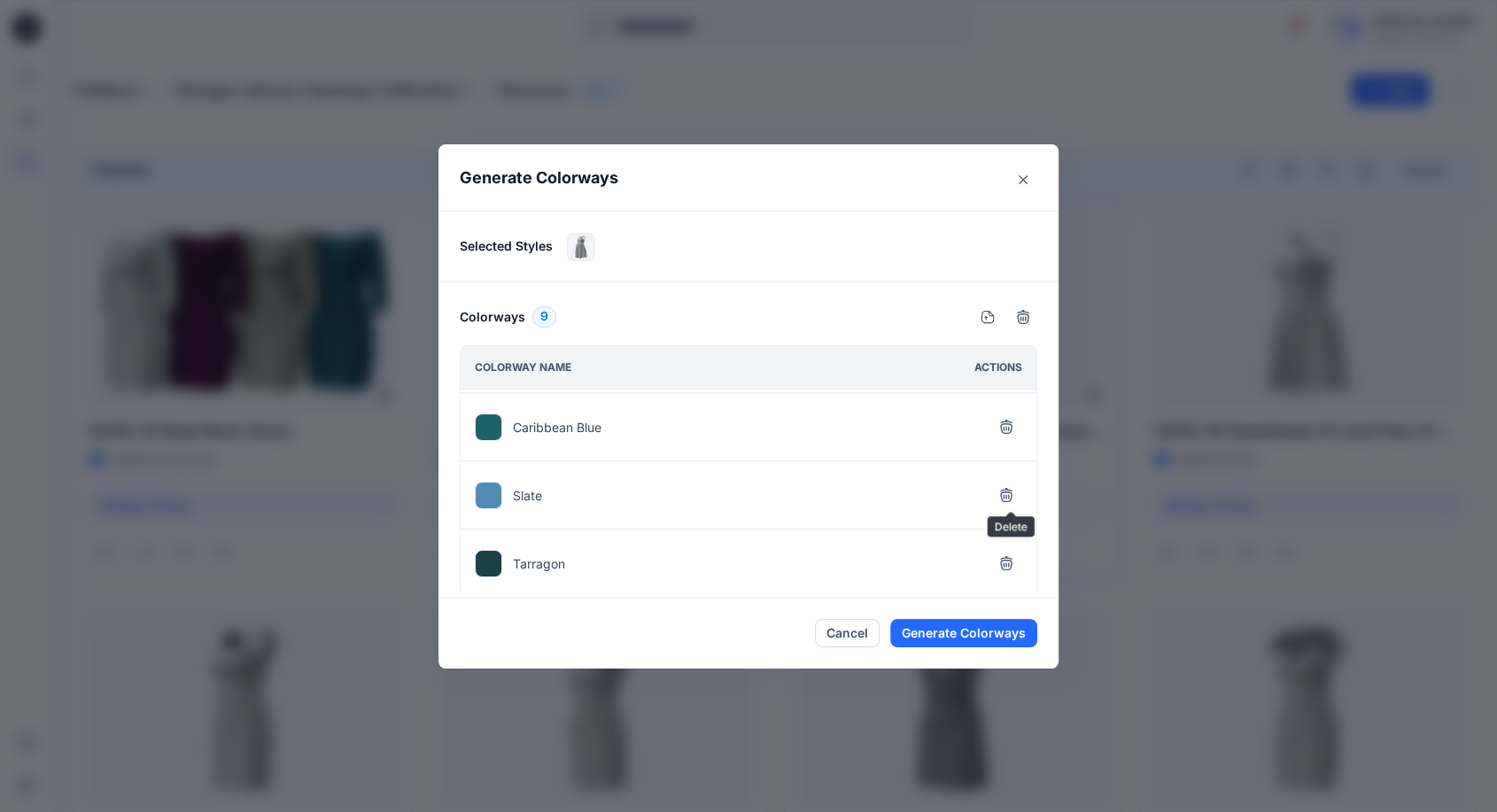
click at [1009, 504] on button "button" at bounding box center [1006, 494] width 32 height 32
click at [1009, 548] on button "button" at bounding box center [1006, 563] width 32 height 32
click at [1009, 504] on button "button" at bounding box center [1006, 494] width 32 height 32
click at [1009, 505] on button "button" at bounding box center [1006, 494] width 32 height 32
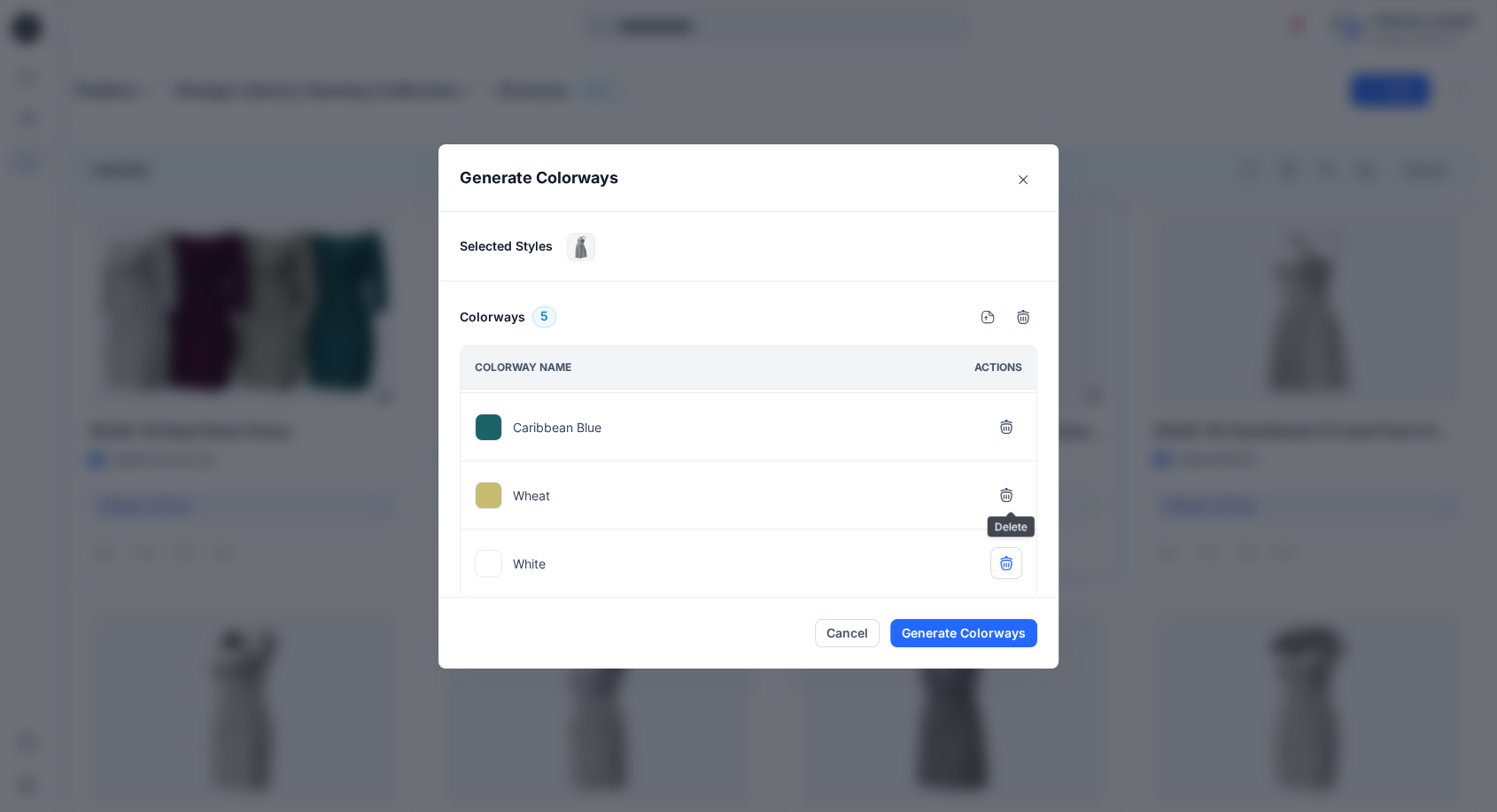
scroll to position [64, 0]
click at [1009, 549] on button "button" at bounding box center [1006, 564] width 32 height 32
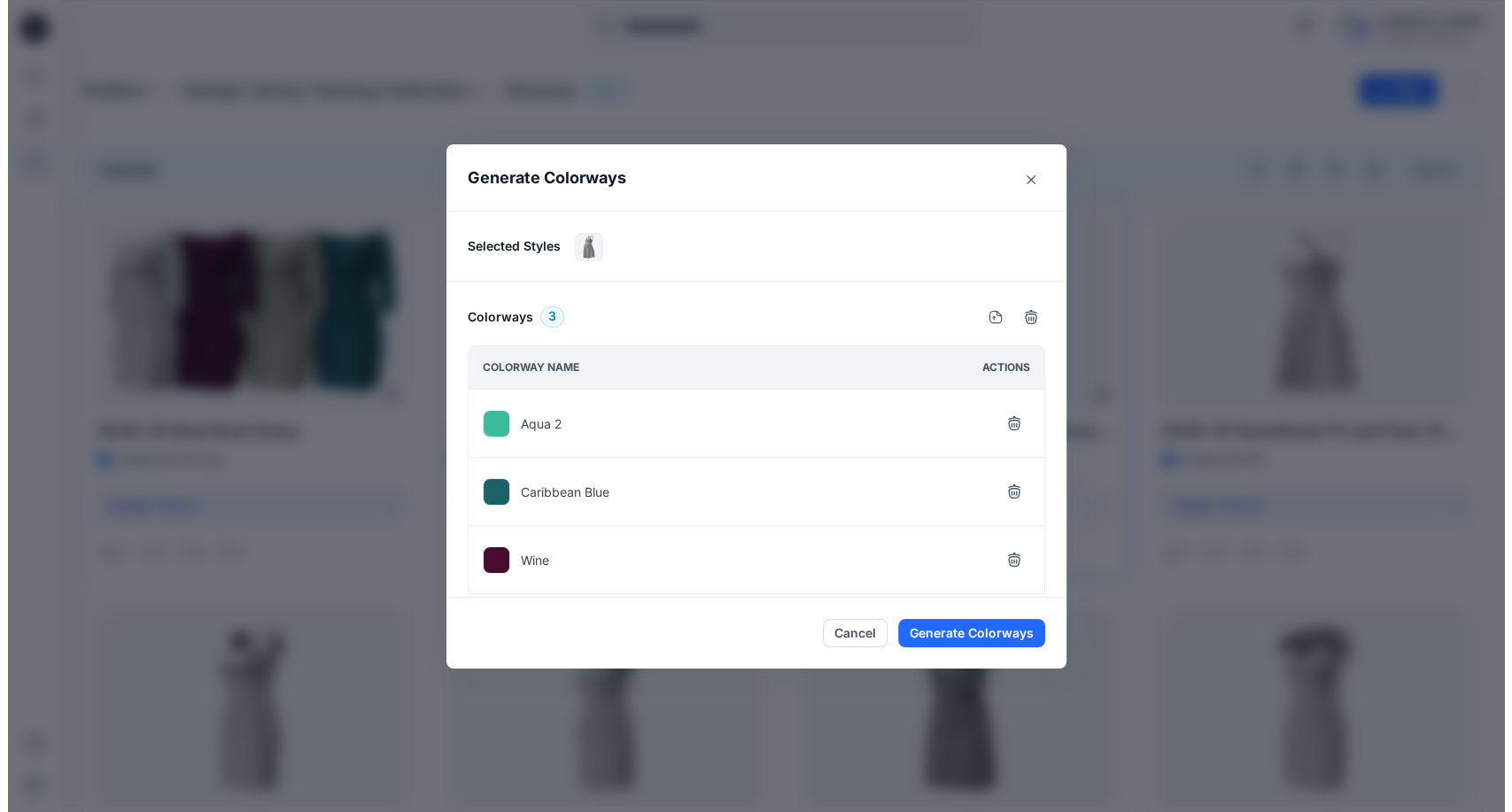
scroll to position [0, 0]
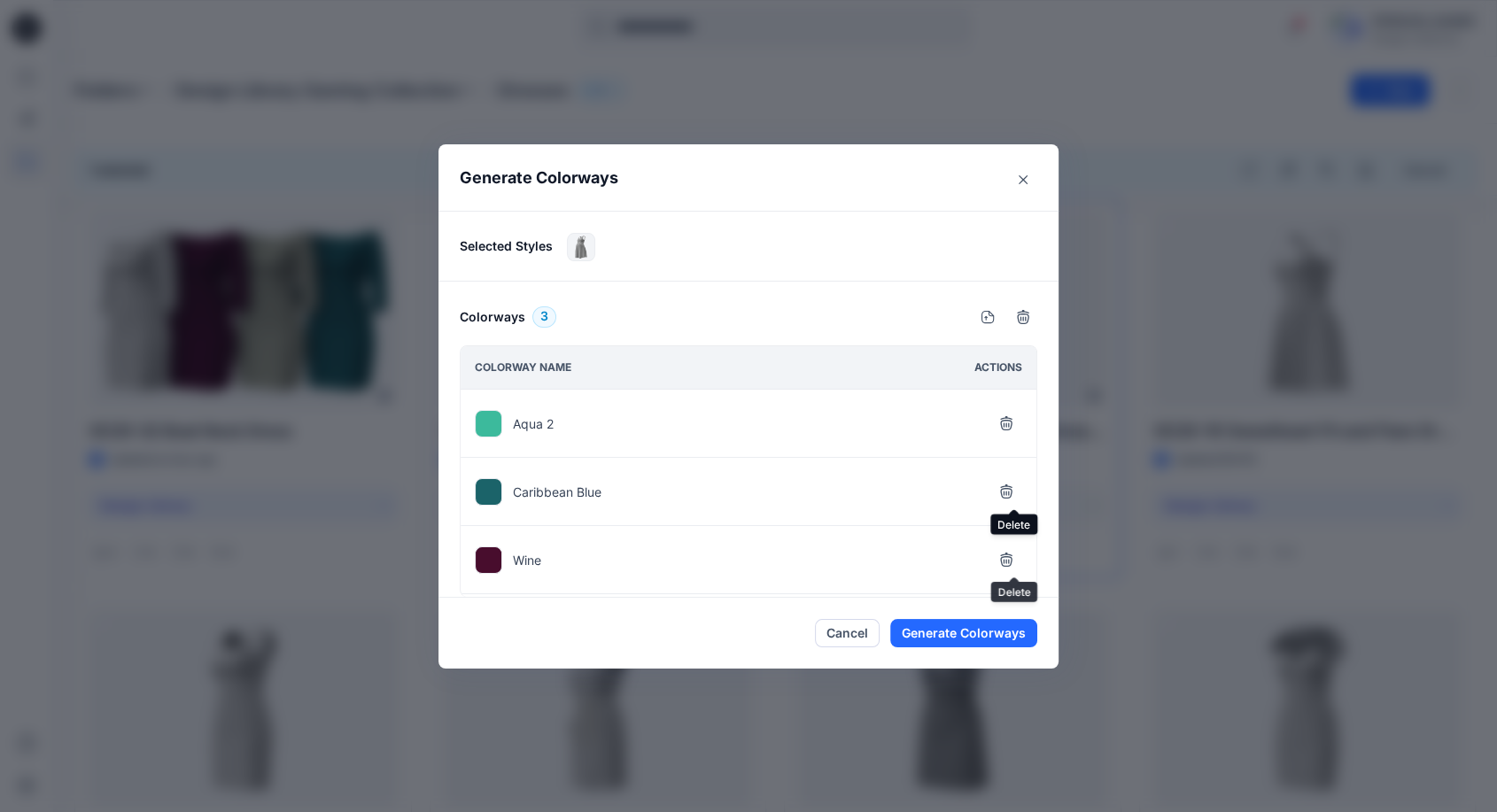
click at [1009, 505] on button "button" at bounding box center [1006, 491] width 32 height 32
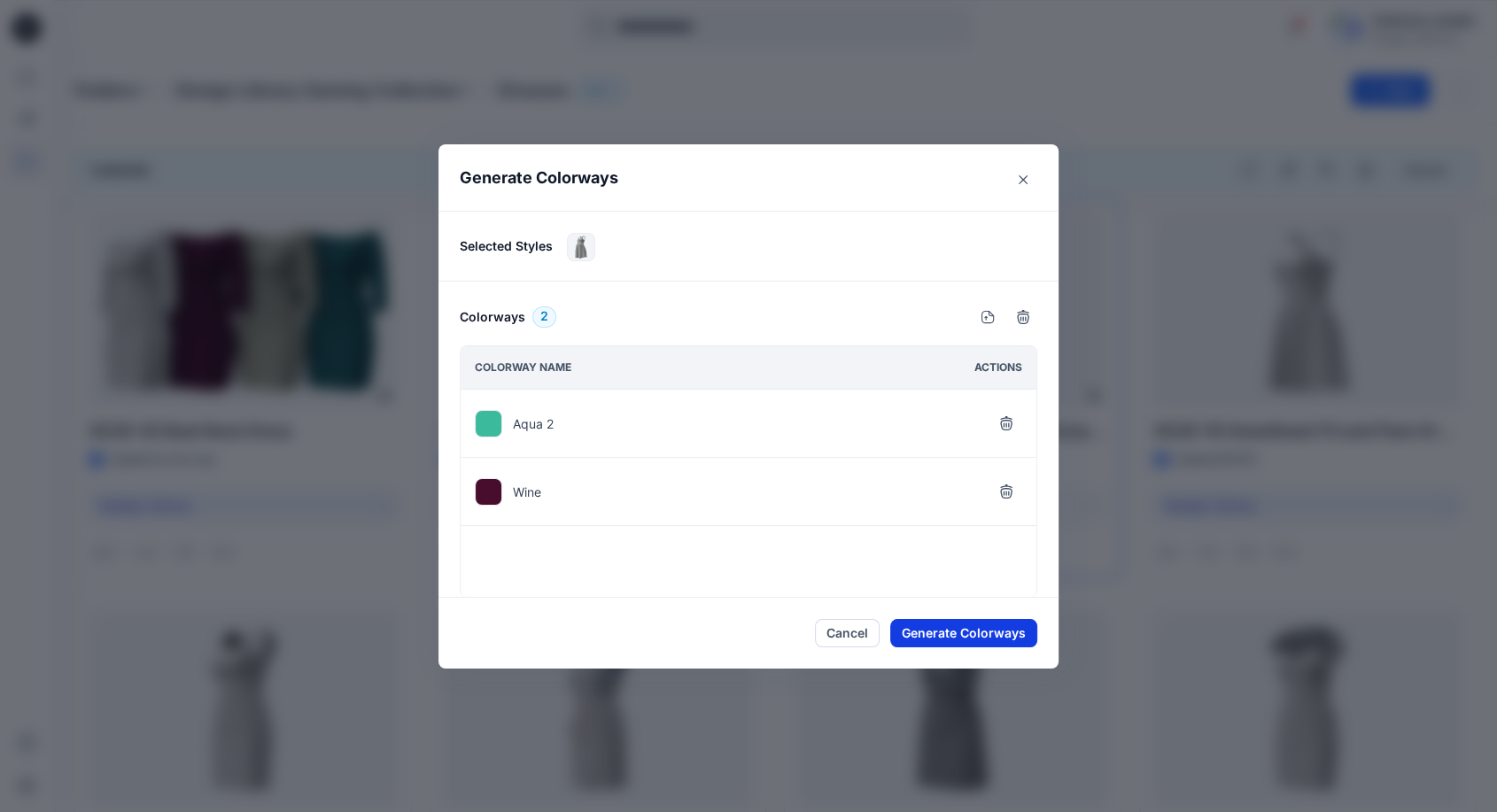
click at [944, 632] on button "Generate Colorways" at bounding box center [964, 633] width 147 height 28
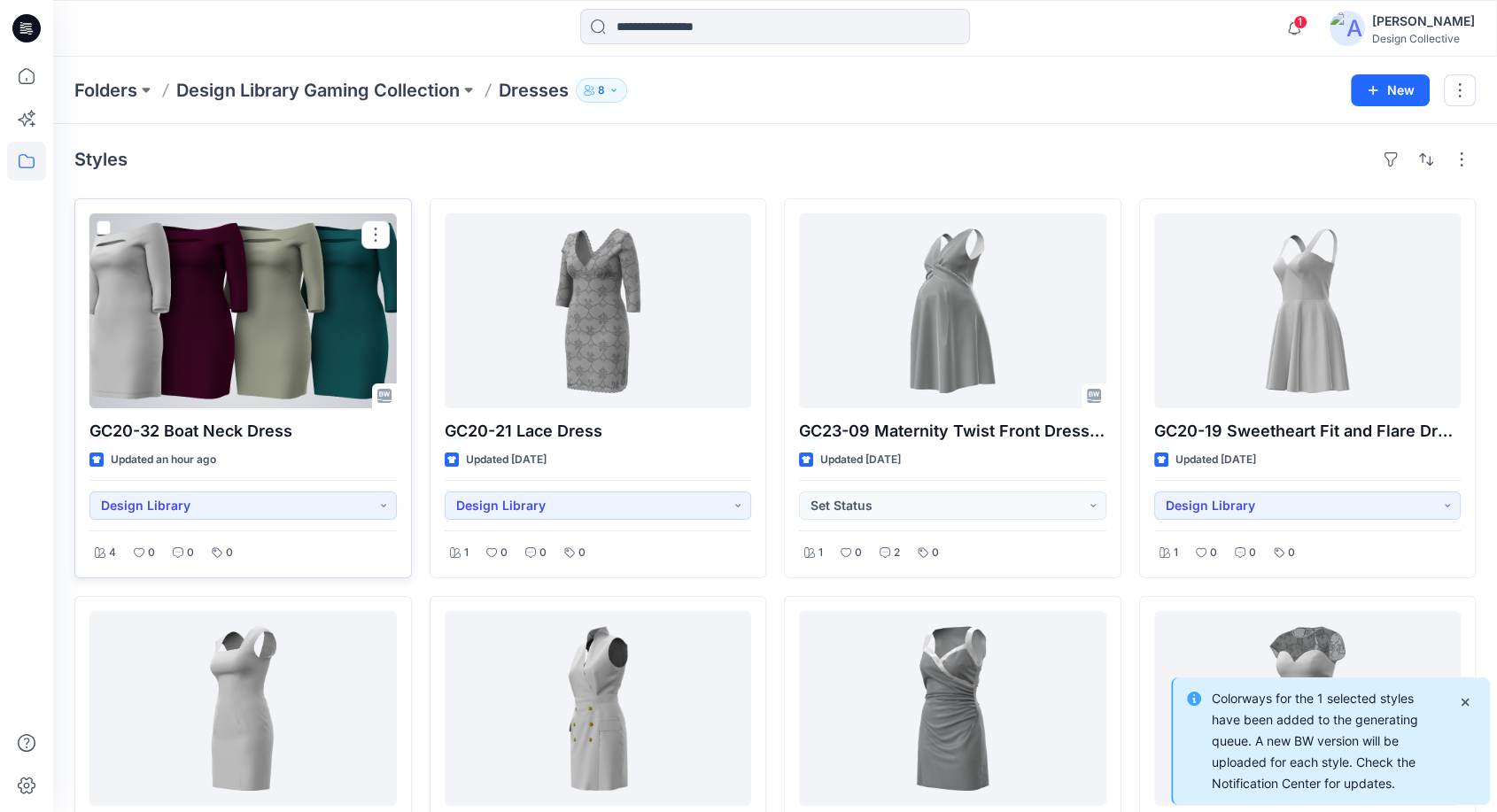
click at [254, 299] on div at bounding box center [243, 311] width 307 height 195
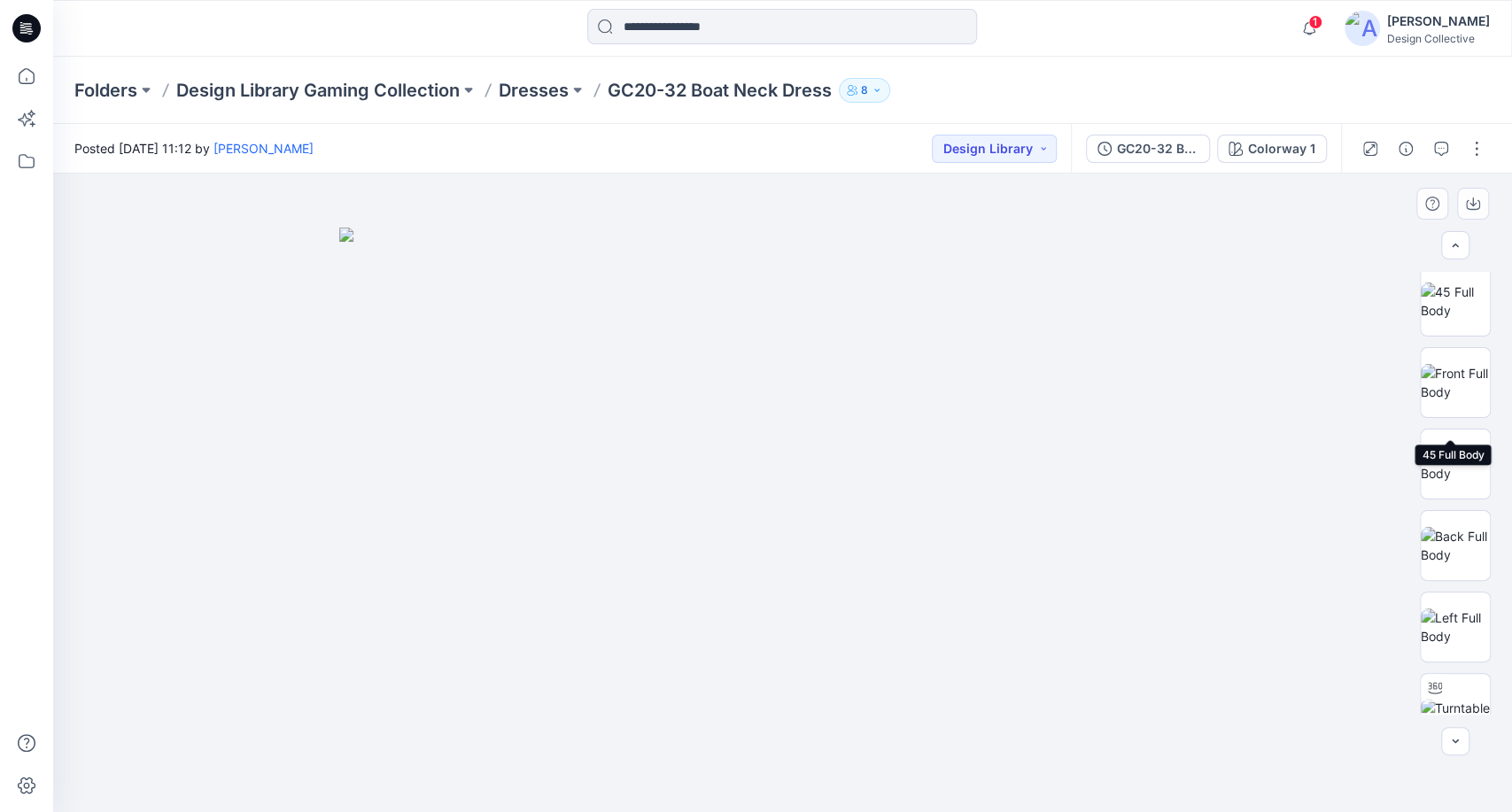
scroll to position [458, 0]
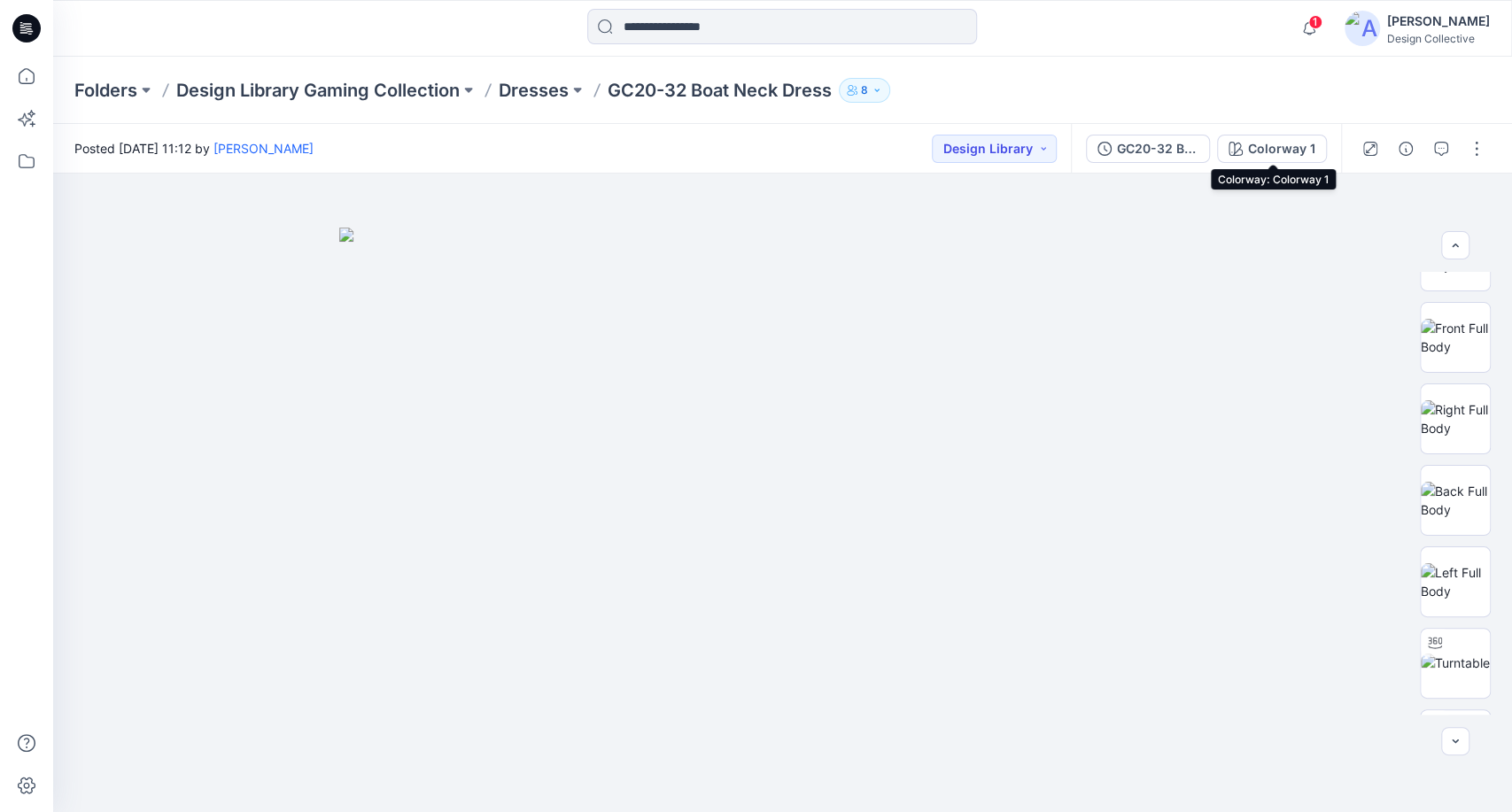
click at [1276, 149] on div "Colorway 1" at bounding box center [1281, 149] width 67 height 19
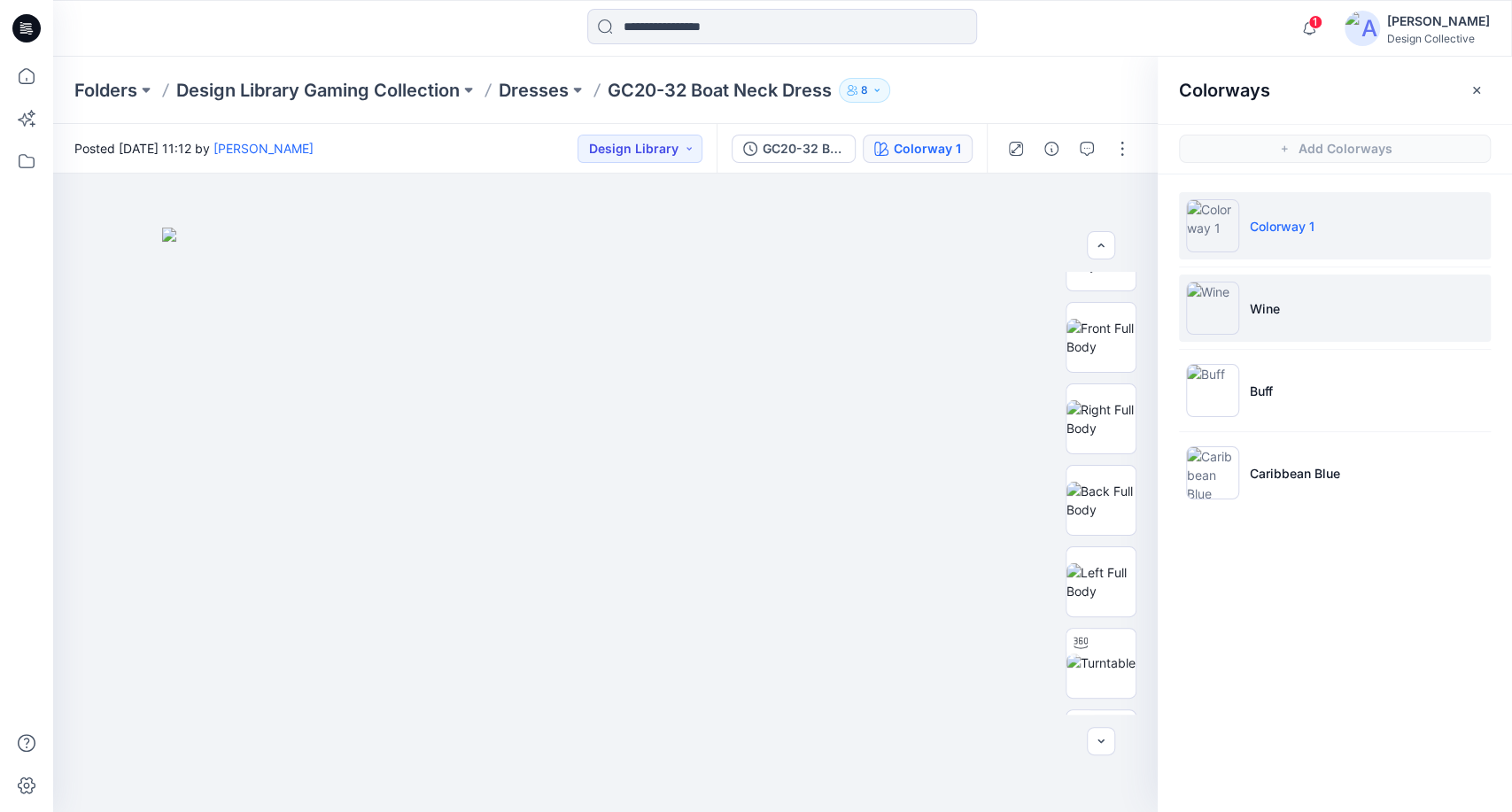
click at [1260, 314] on p "Wine" at bounding box center [1264, 308] width 30 height 18
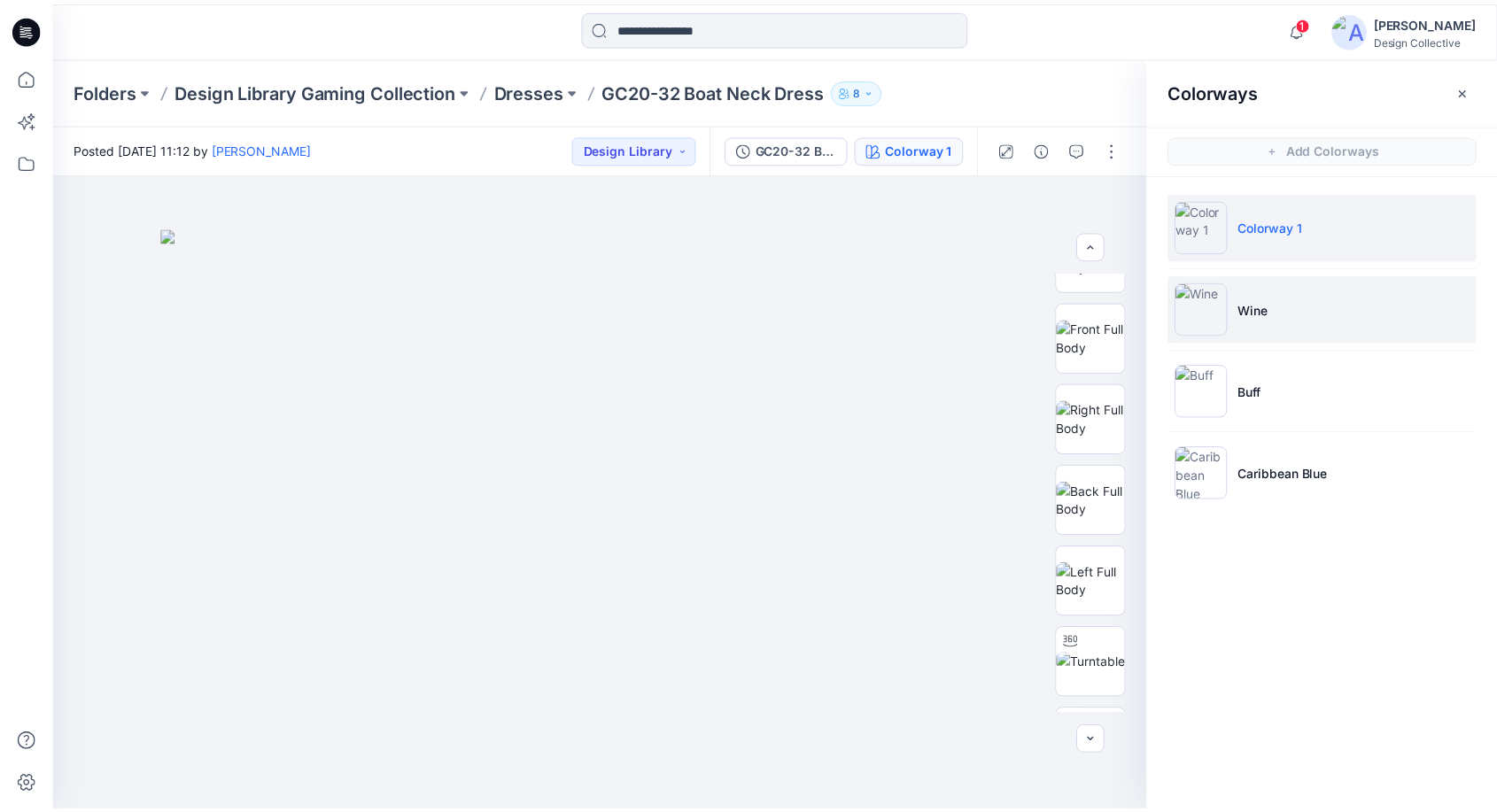
scroll to position [0, 0]
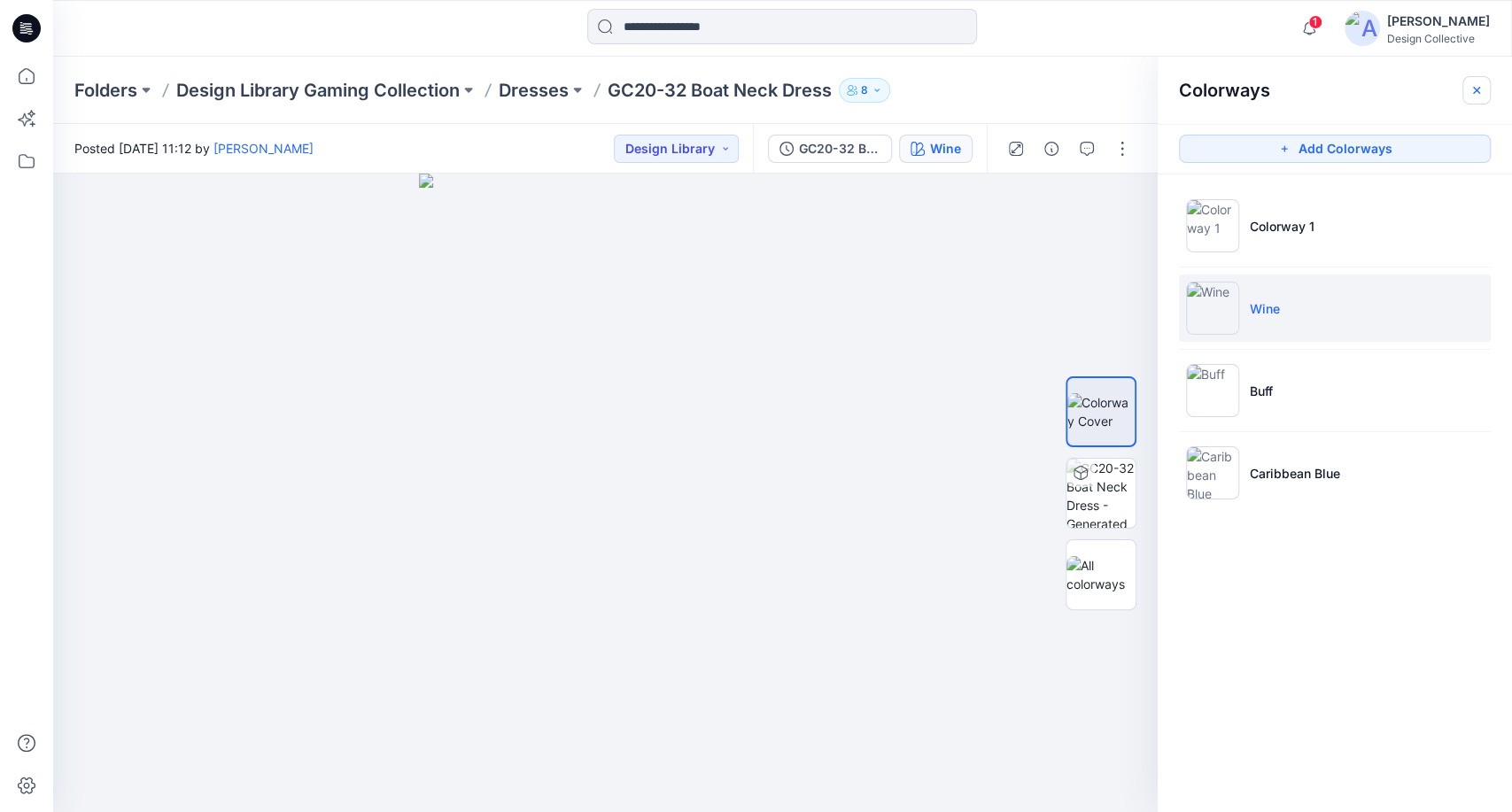
click at [1474, 86] on icon "button" at bounding box center [1476, 90] width 15 height 15
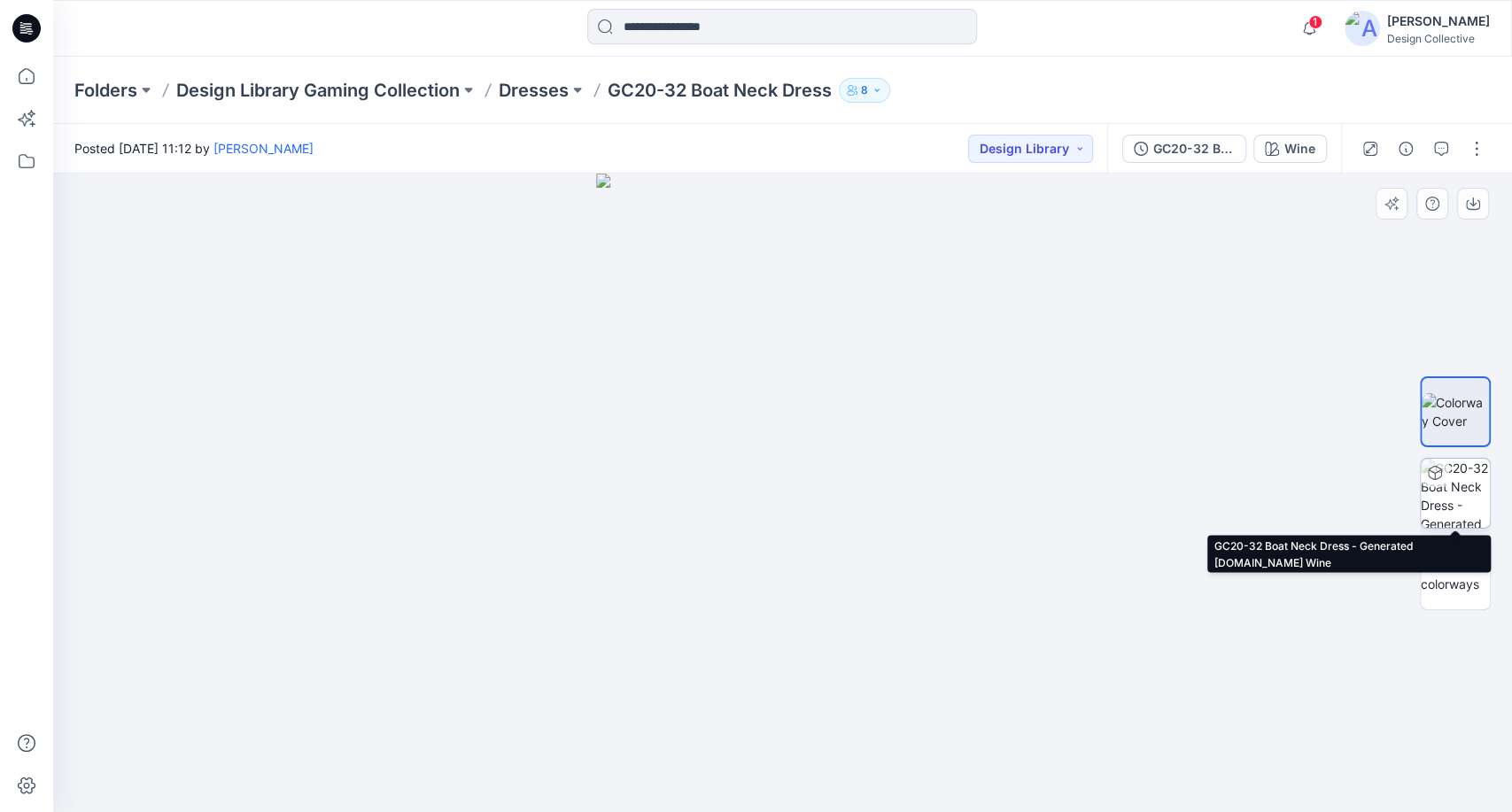
click at [1462, 492] on img at bounding box center [1455, 492] width 69 height 69
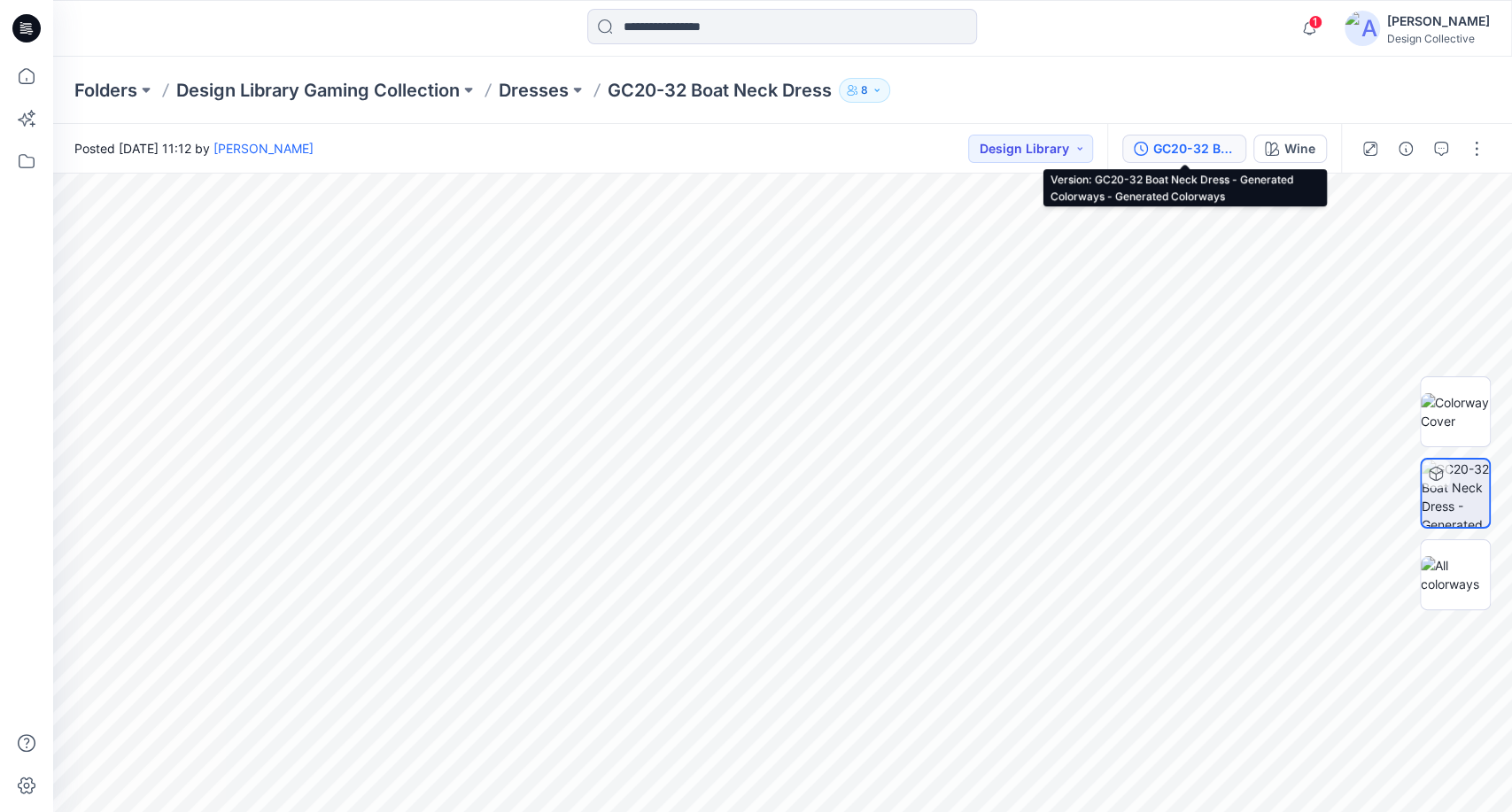
click at [1190, 156] on button "GC20-32 Boat Neck Dress - Generated Colorways - Generated Colorways" at bounding box center [1185, 149] width 124 height 28
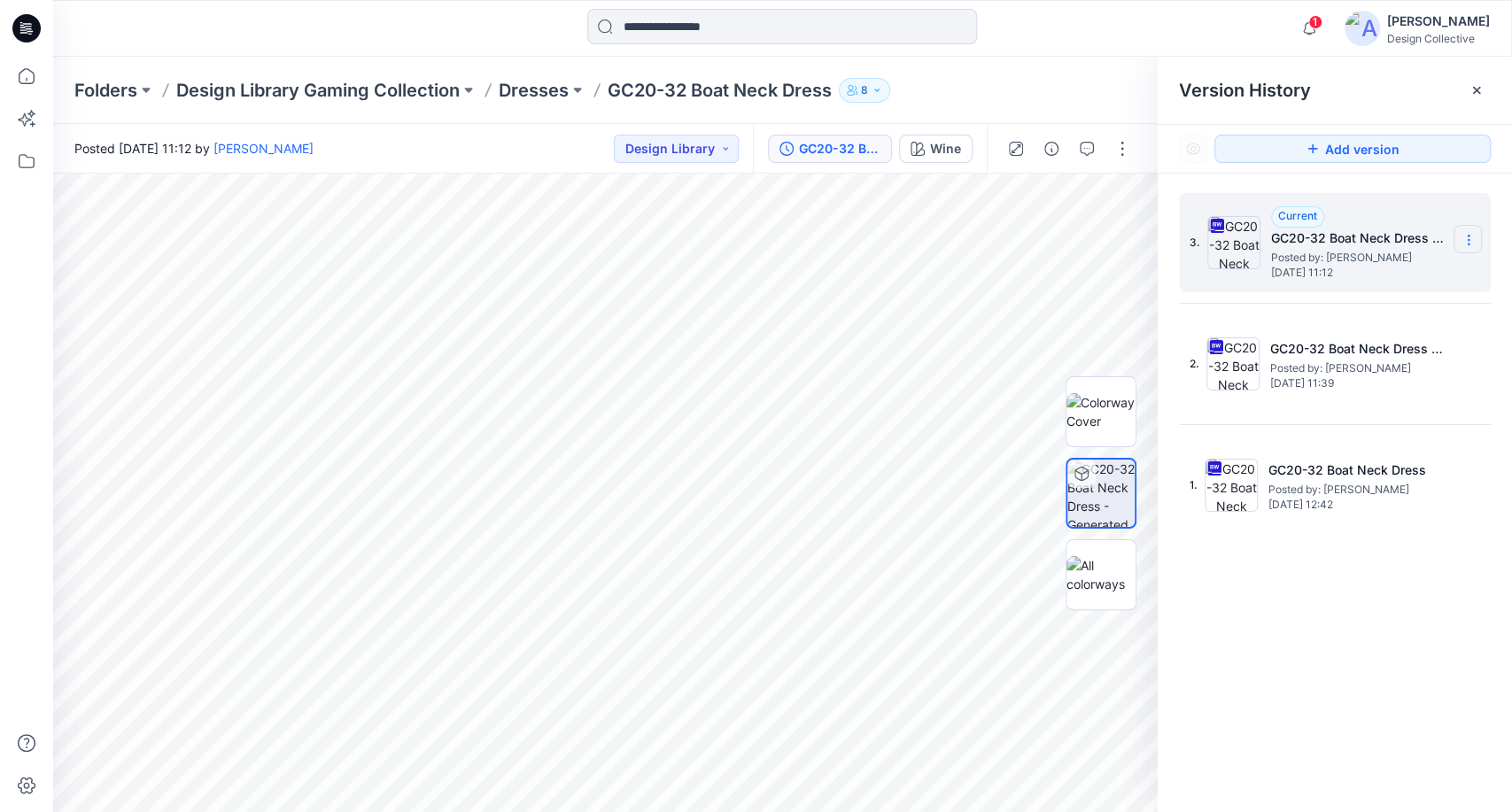
click at [1474, 245] on icon at bounding box center [1468, 240] width 15 height 15
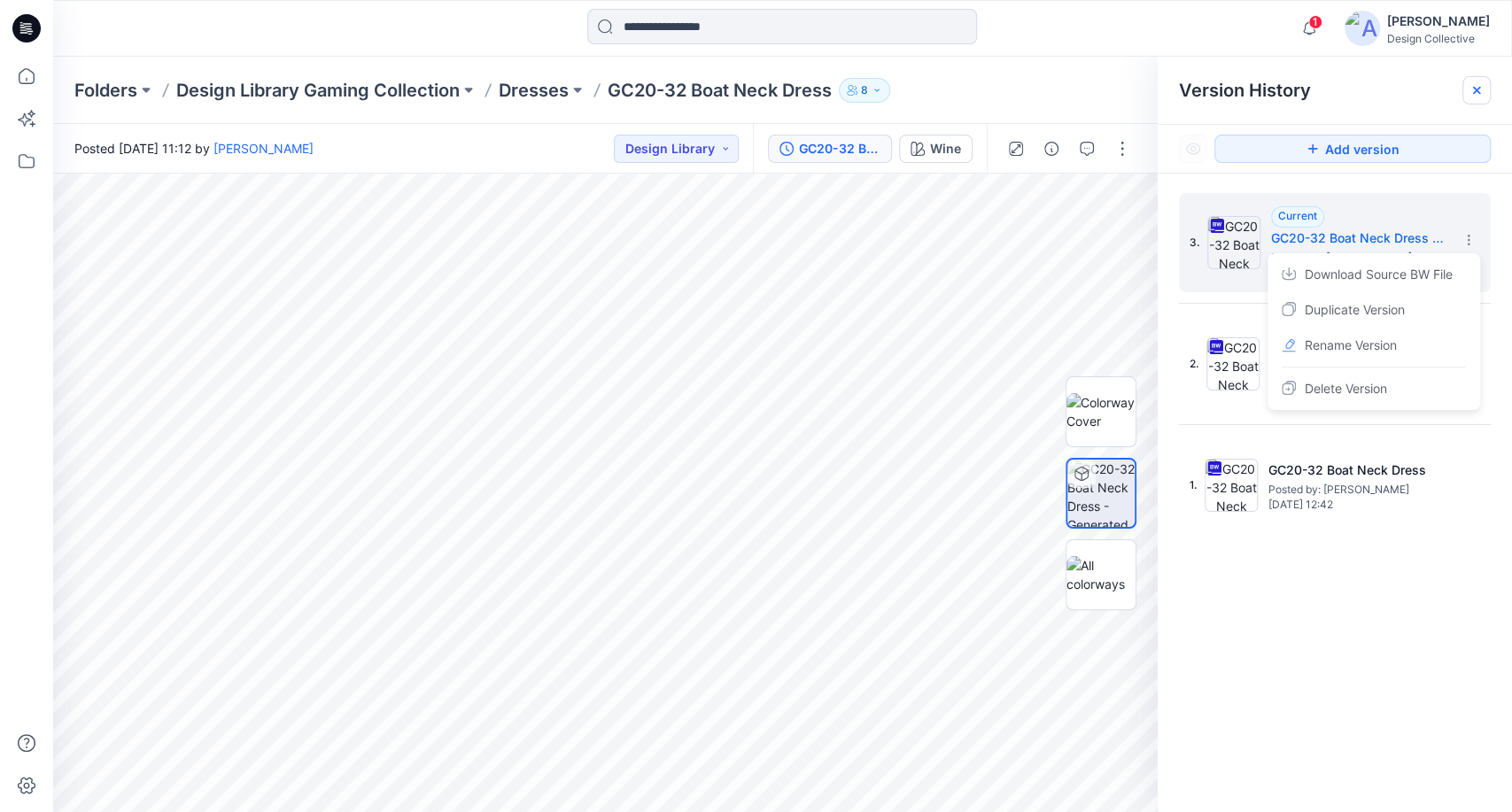
click at [1473, 104] on div "Version History" at bounding box center [1334, 89] width 354 height 67
click at [1481, 96] on icon at bounding box center [1476, 90] width 15 height 15
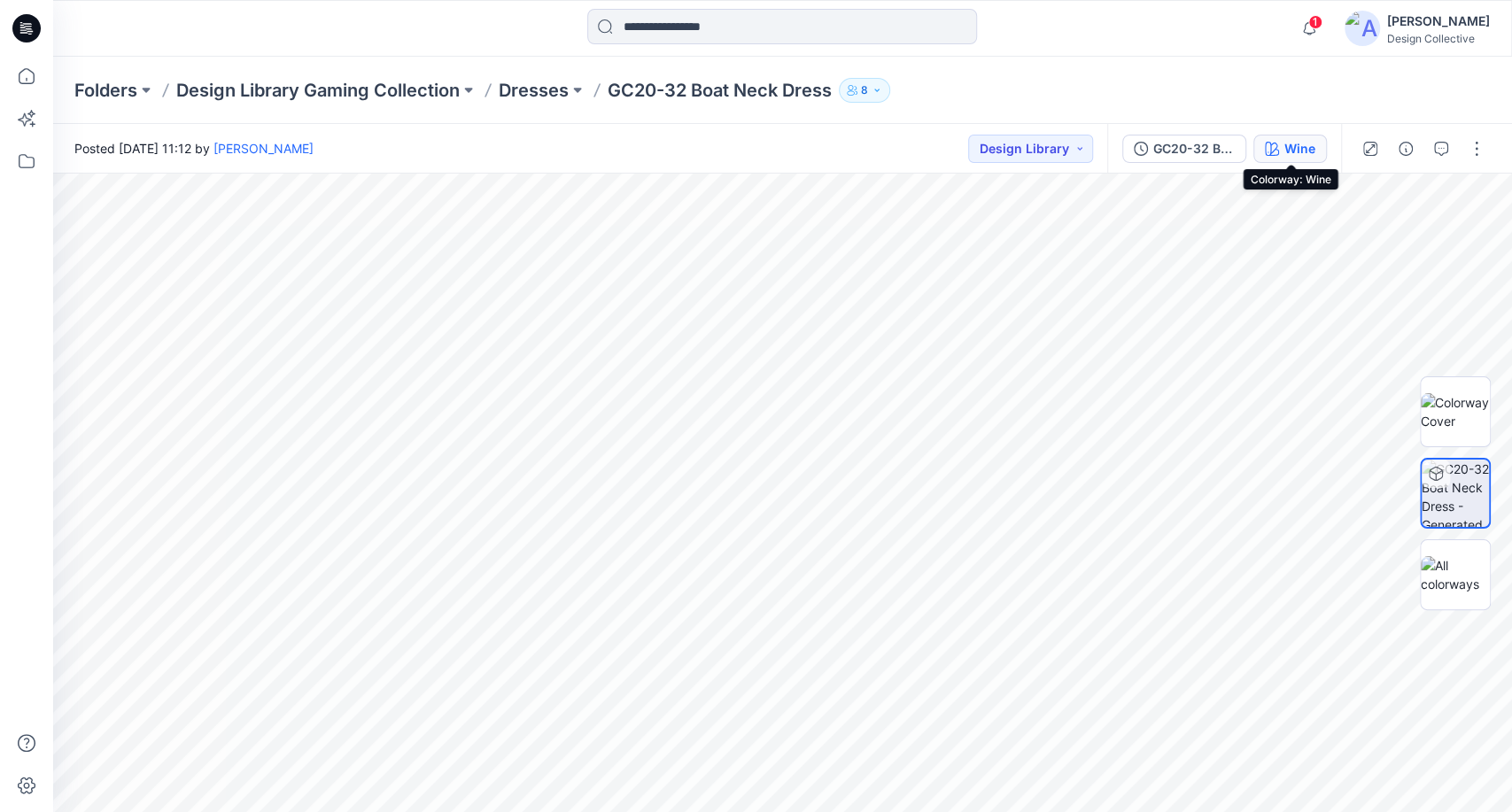
click at [1304, 155] on div "Wine" at bounding box center [1299, 149] width 31 height 19
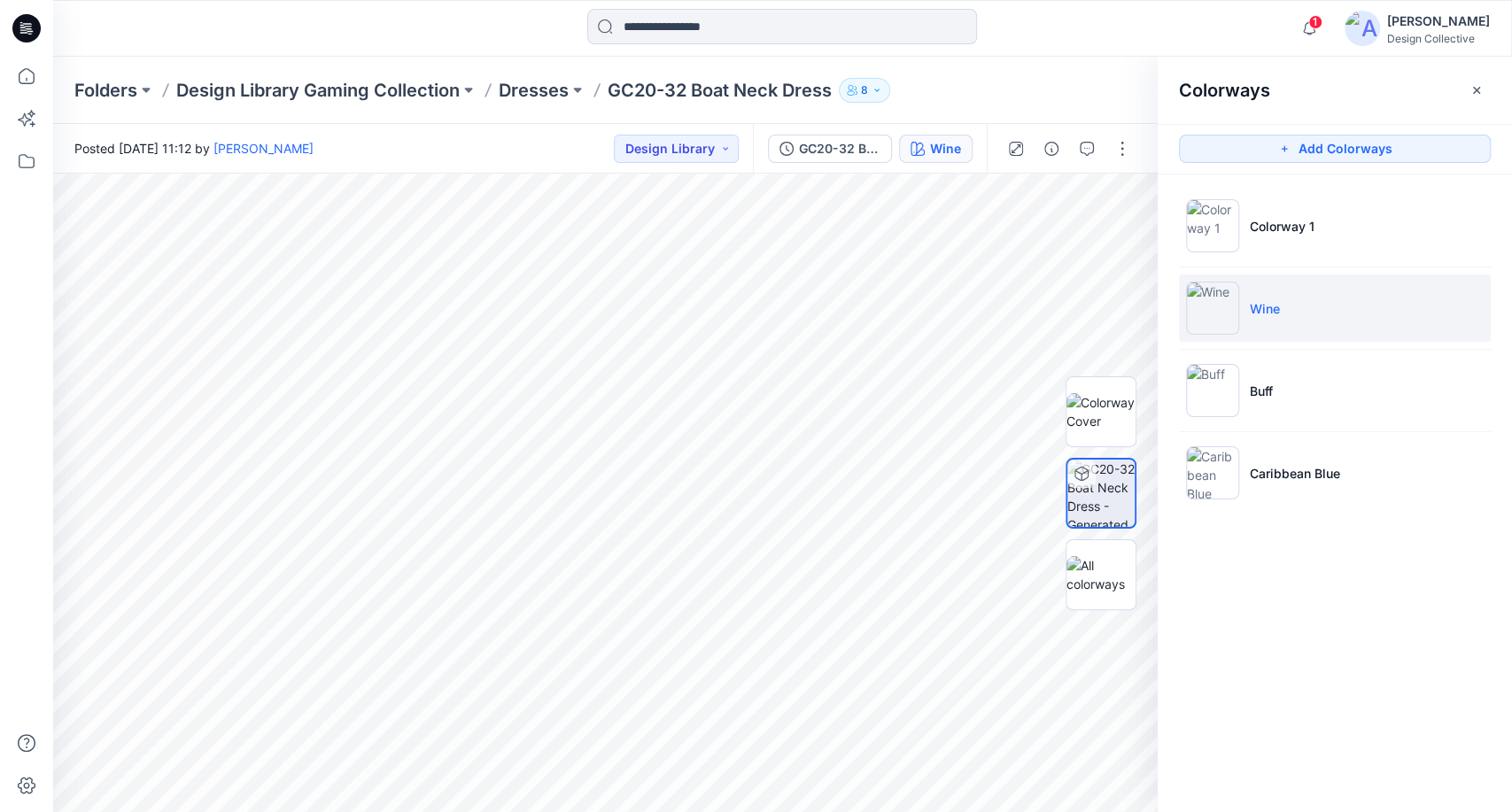
click at [1470, 86] on icon "button" at bounding box center [1476, 90] width 15 height 15
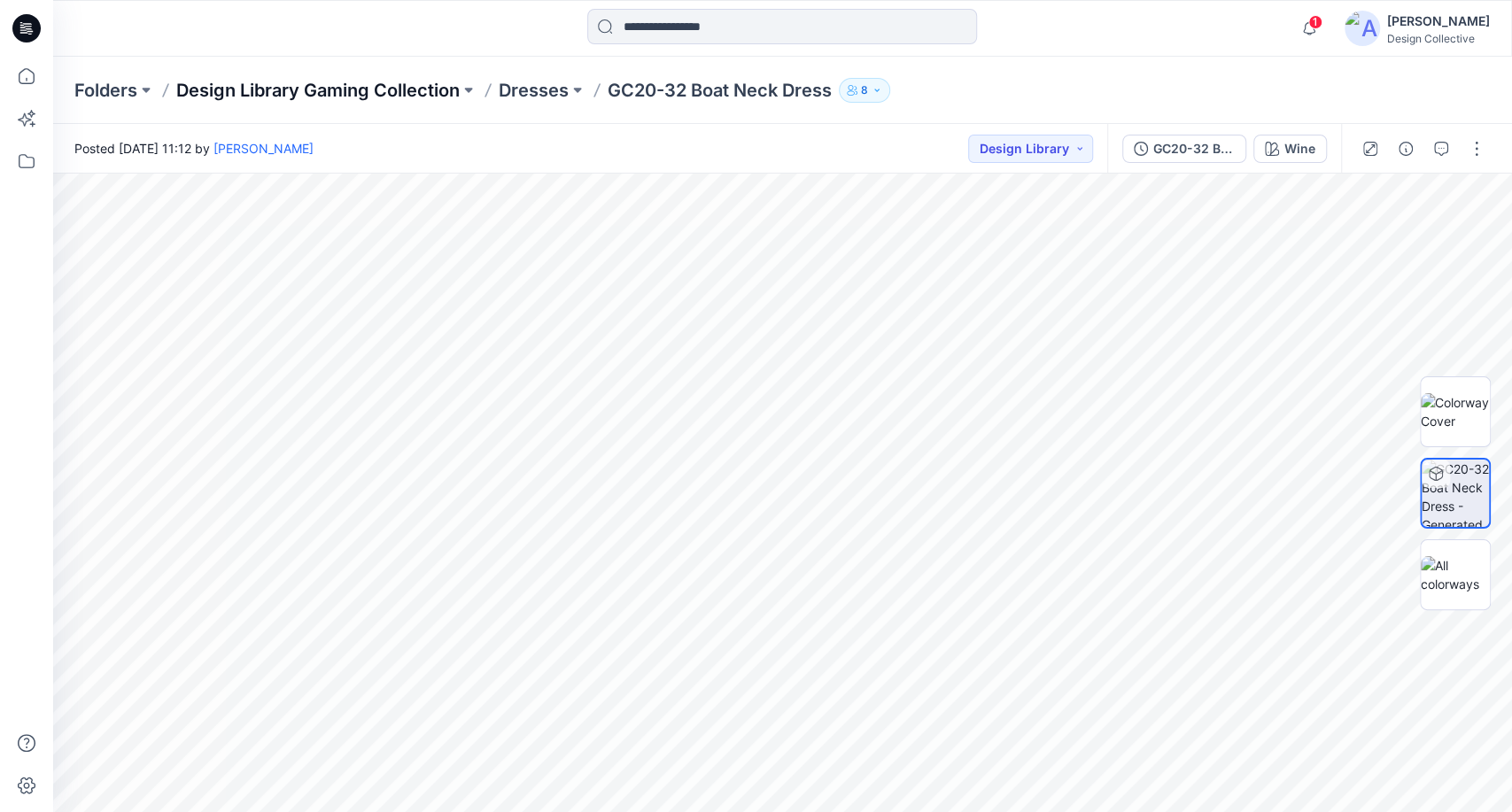
click at [361, 85] on p "Design Library Gaming Collection" at bounding box center [318, 90] width 284 height 25
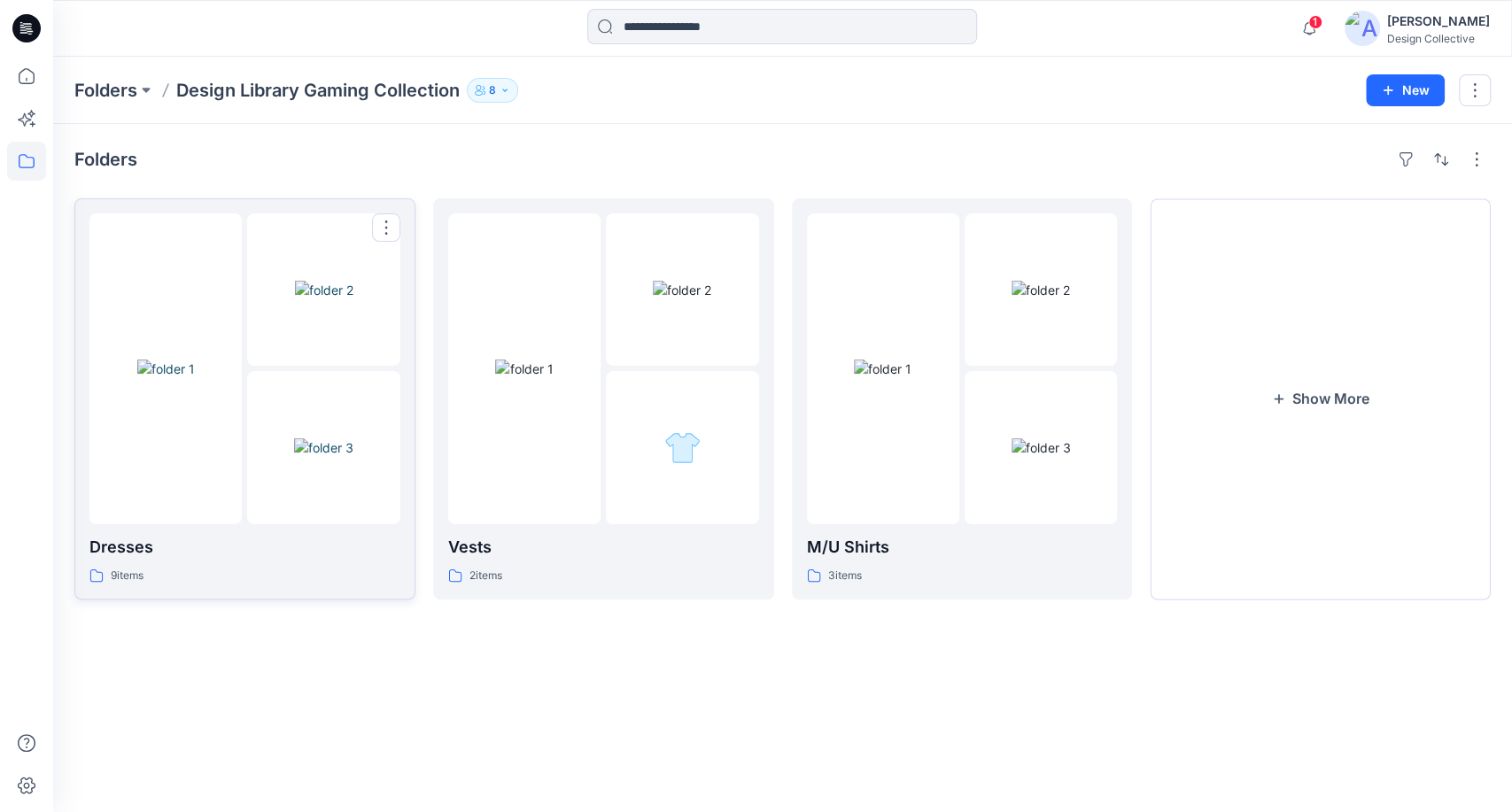
click at [195, 378] on img at bounding box center [165, 368] width 57 height 18
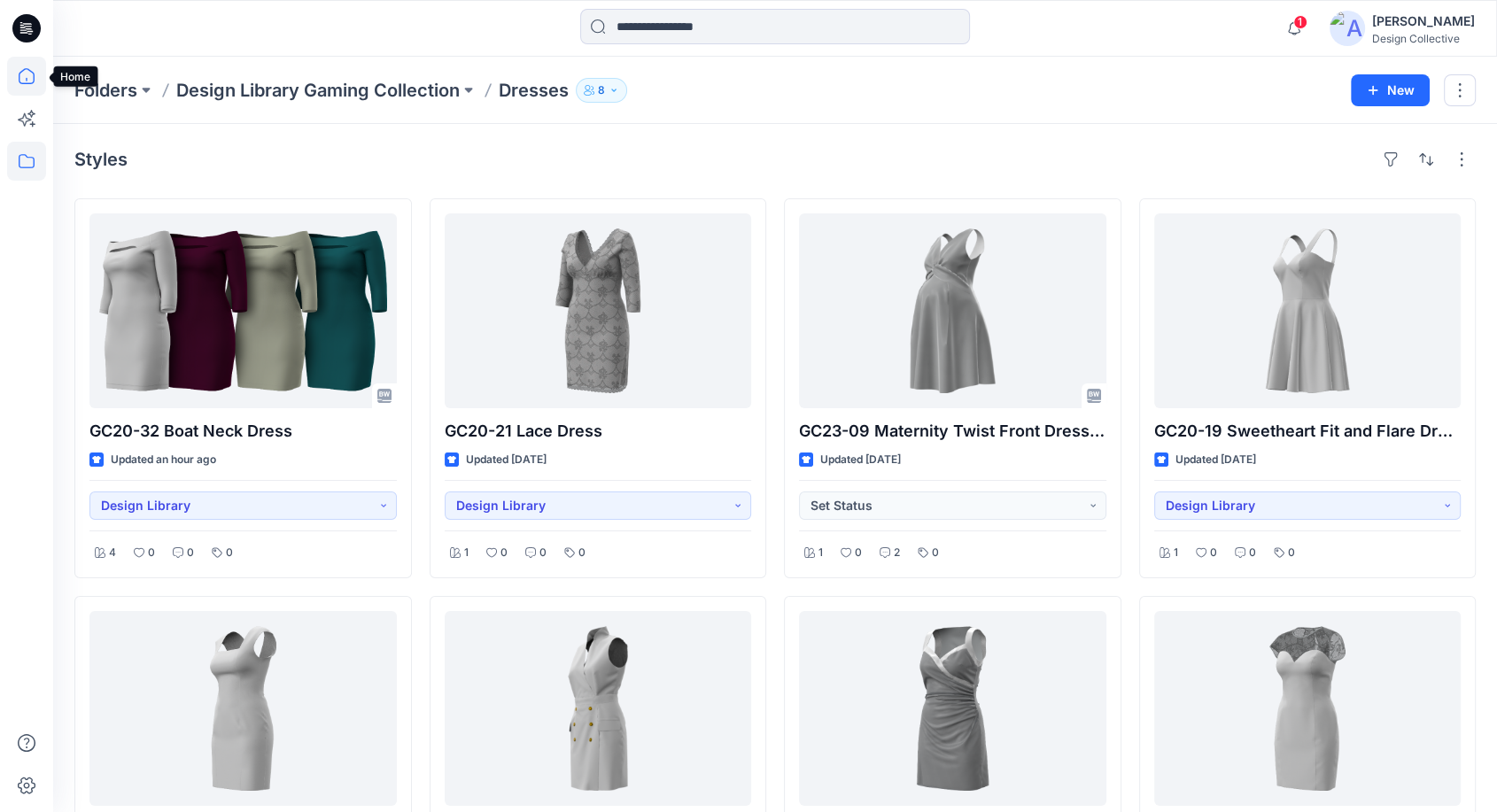
click at [35, 82] on icon at bounding box center [26, 76] width 39 height 39
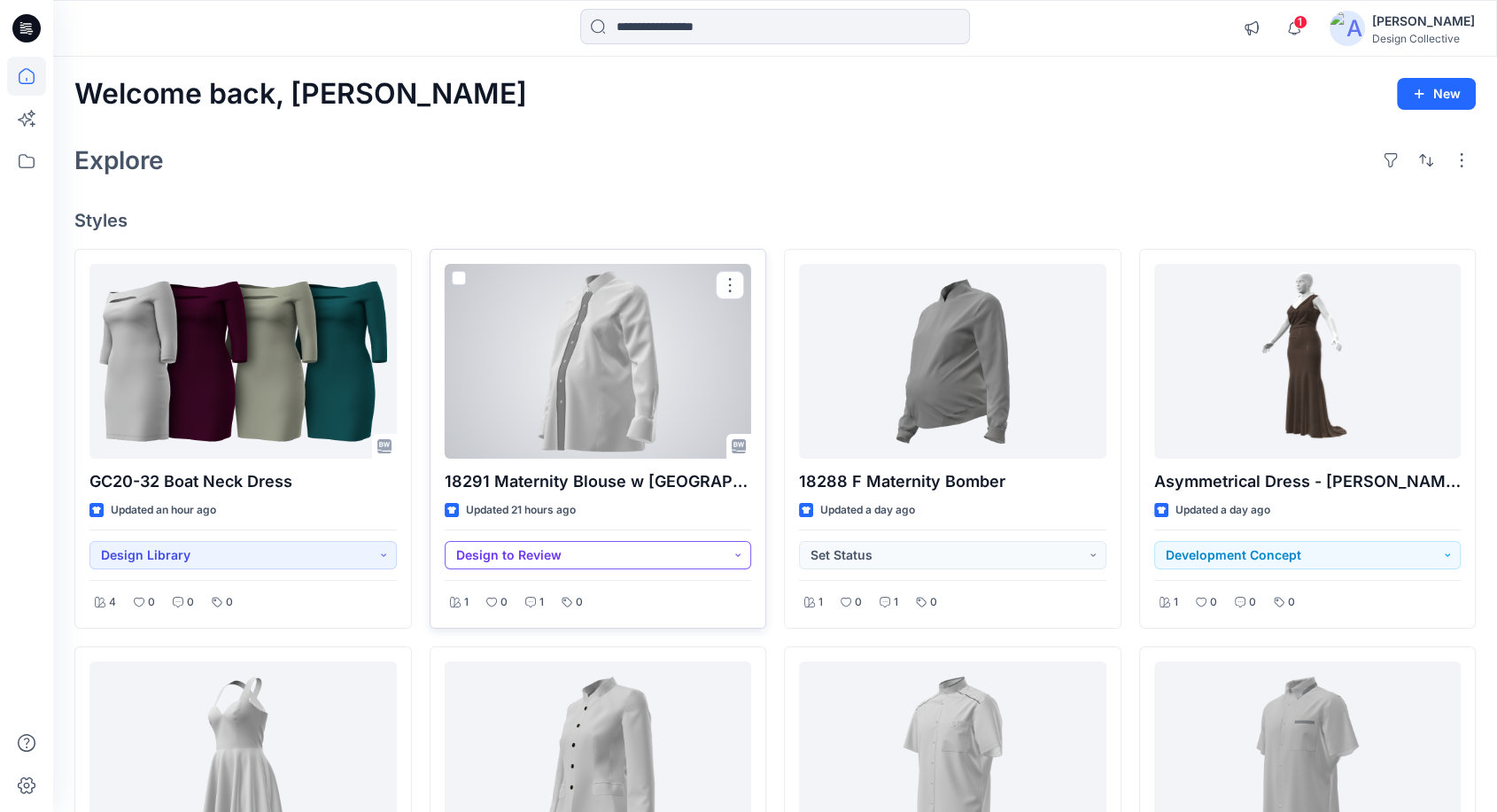
click at [698, 553] on button "Design to Review" at bounding box center [598, 555] width 307 height 28
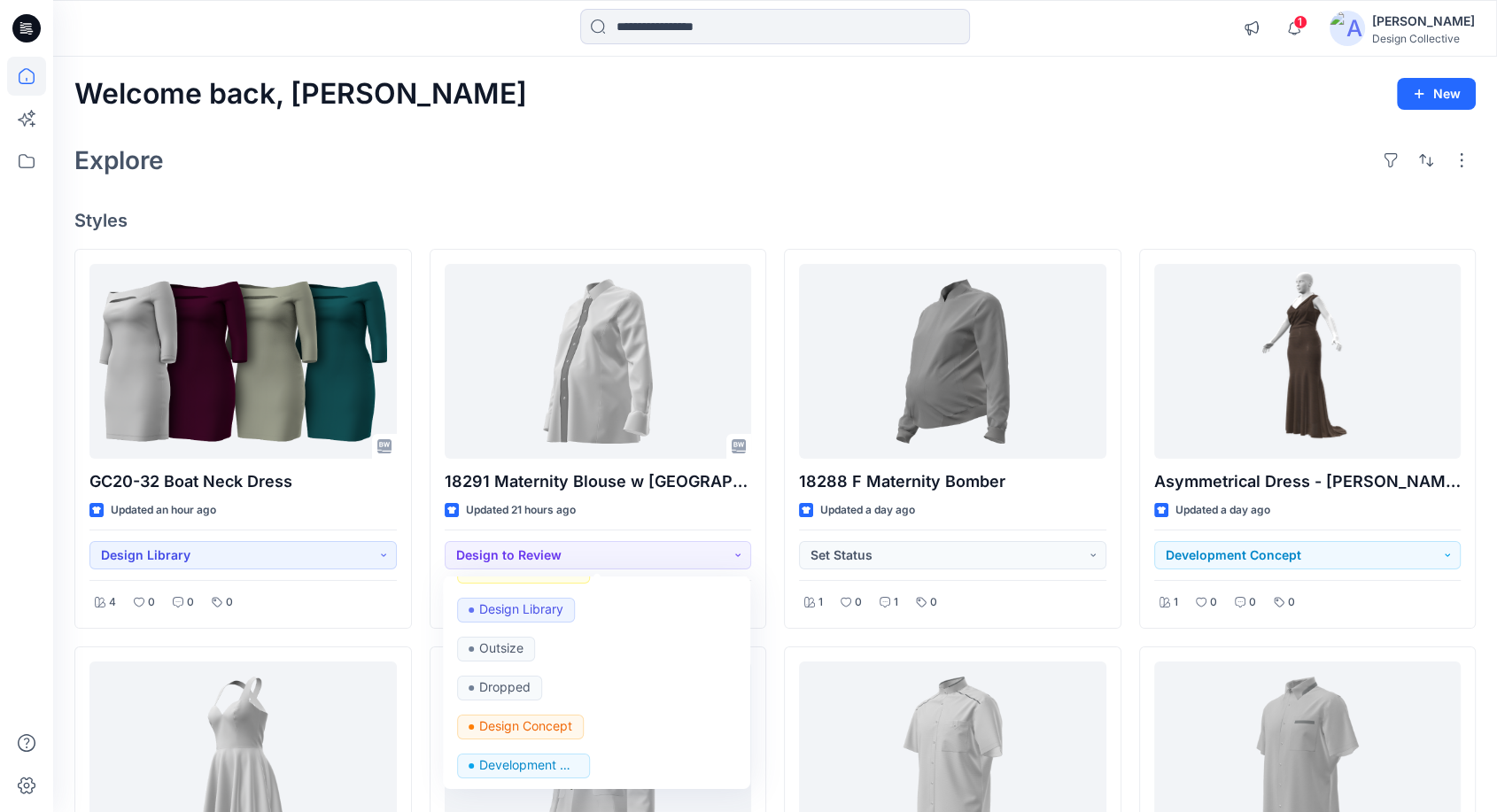
drag, startPoint x: 822, startPoint y: 160, endPoint x: 834, endPoint y: 166, distance: 13.4
click at [822, 159] on div "Explore" at bounding box center [775, 160] width 1402 height 43
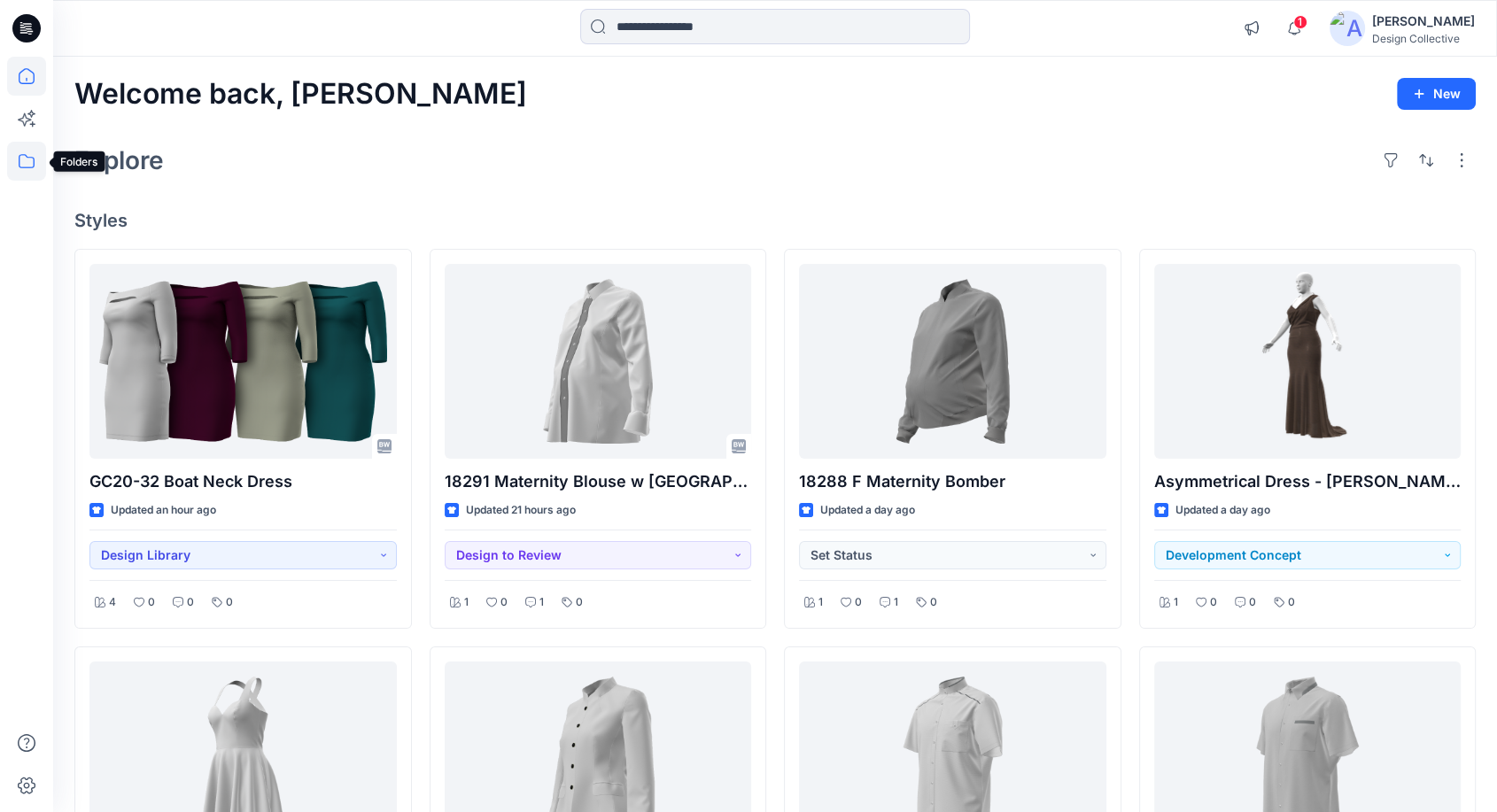
click at [15, 160] on icon at bounding box center [26, 161] width 39 height 39
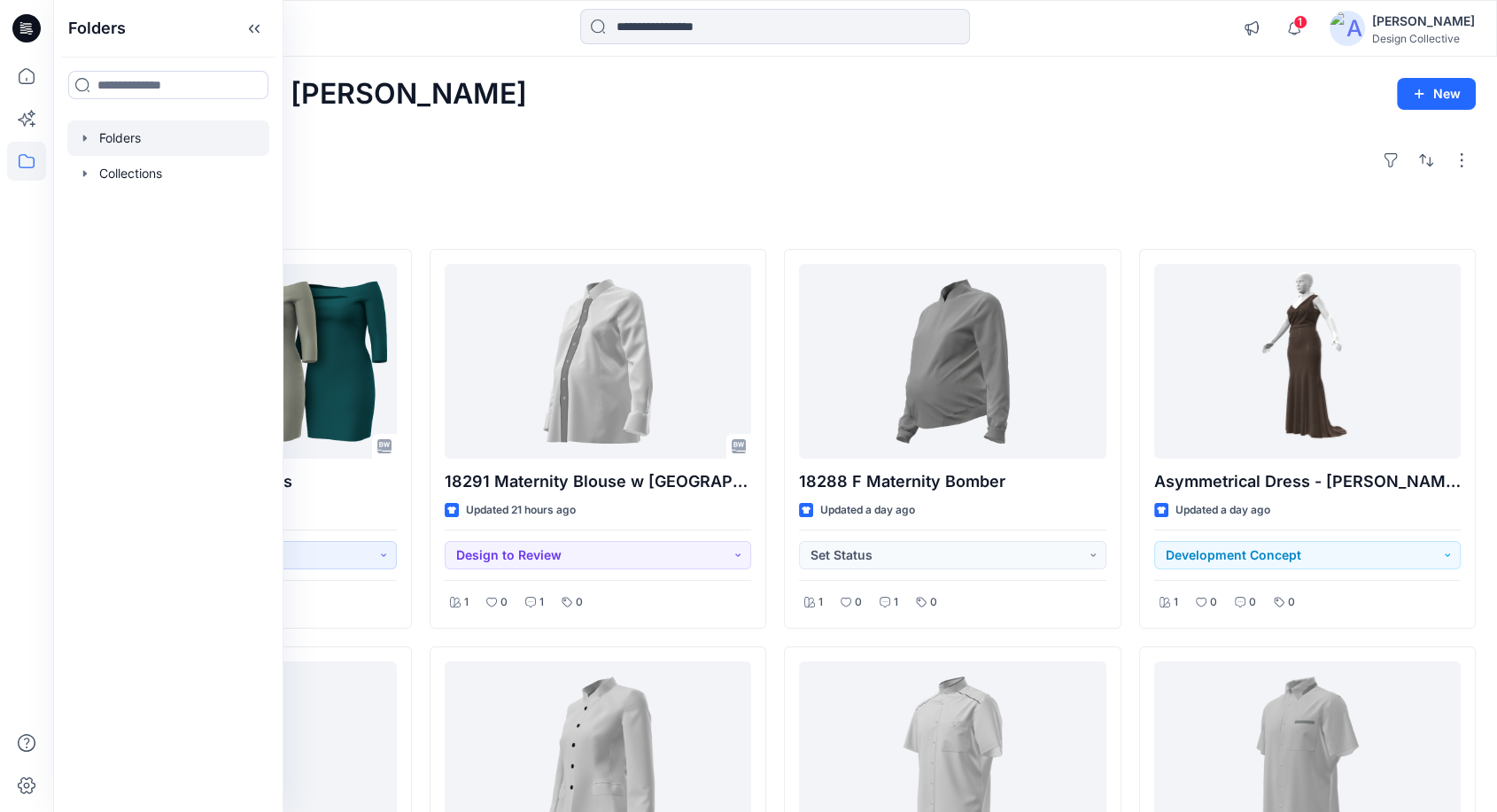
click at [81, 132] on icon "button" at bounding box center [85, 138] width 15 height 15
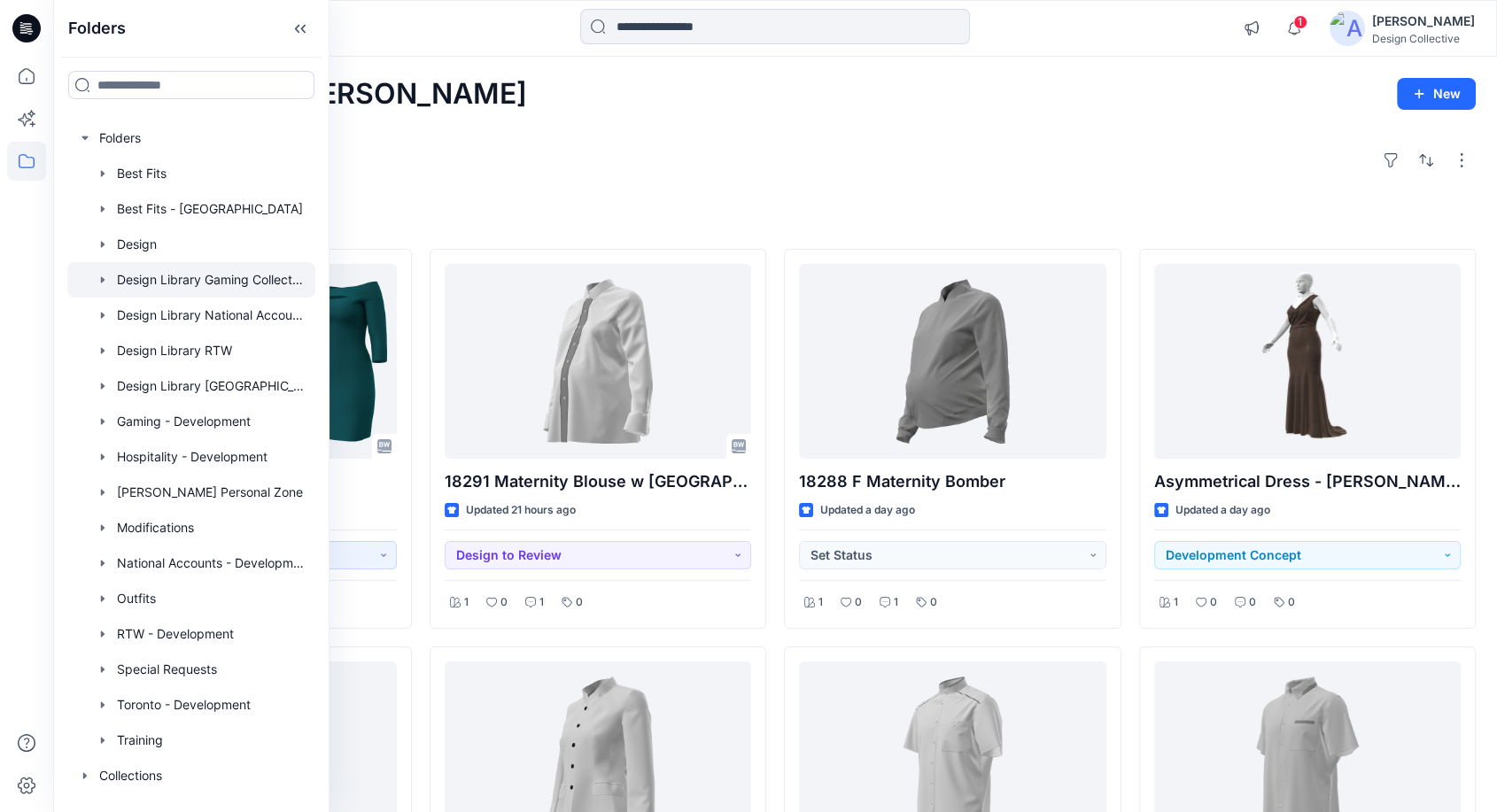
click at [176, 278] on div at bounding box center [190, 280] width 248 height 35
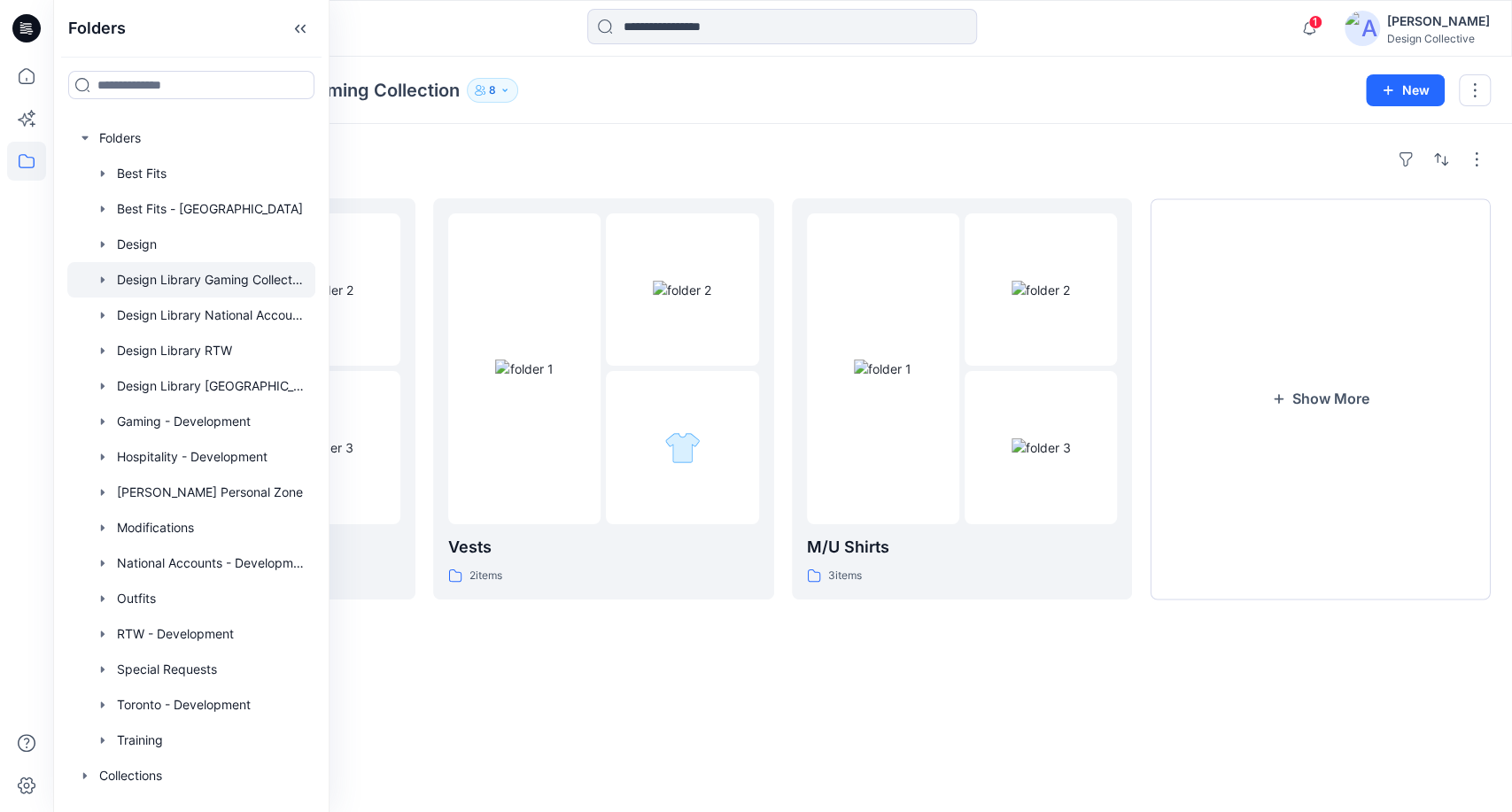
click at [737, 116] on div "Folders Design Library Gaming Collection 8 New" at bounding box center [783, 89] width 1459 height 67
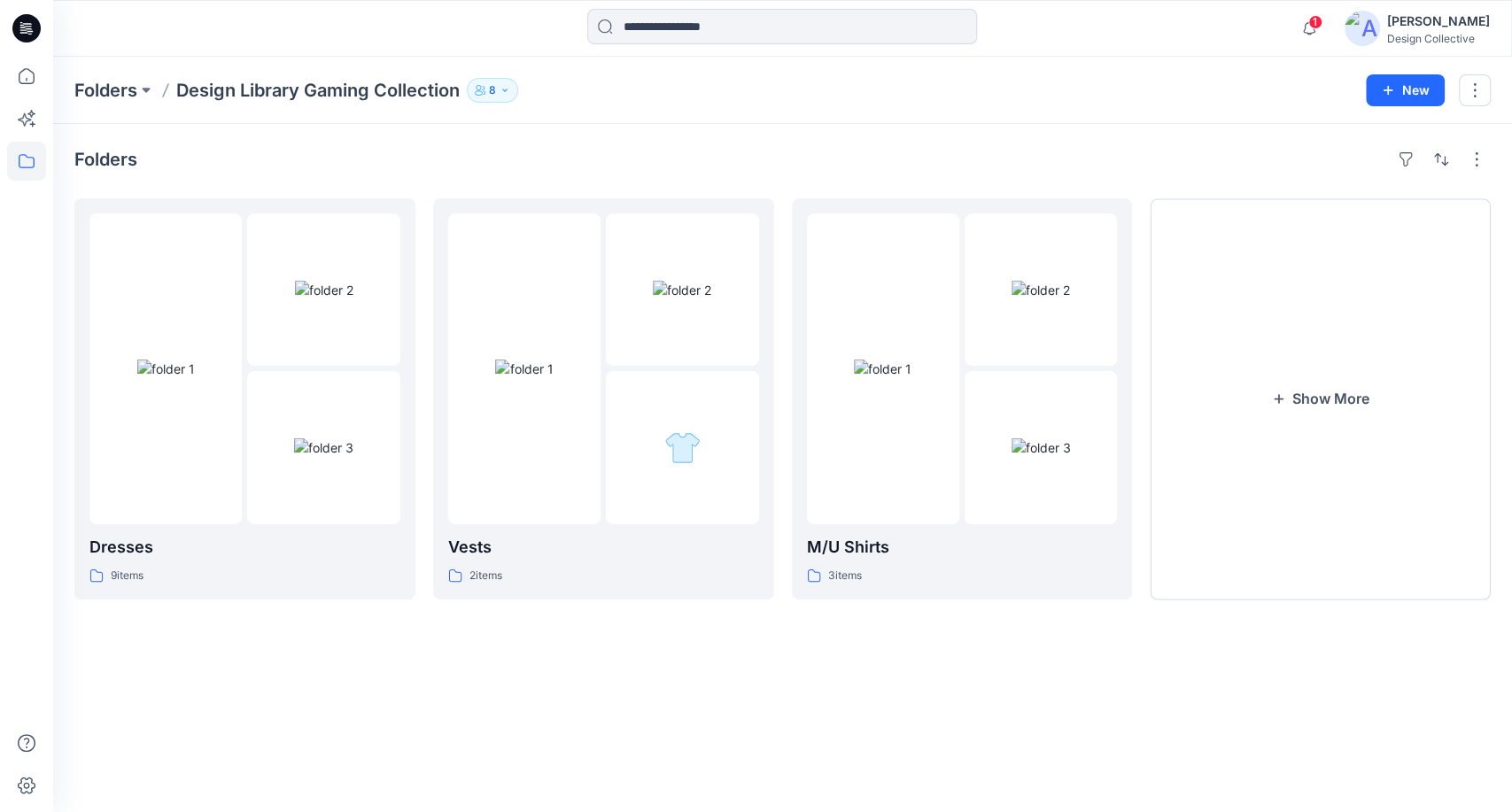
click at [538, 171] on div "Folders" at bounding box center [783, 159] width 1416 height 28
click at [35, 76] on icon at bounding box center [26, 76] width 39 height 39
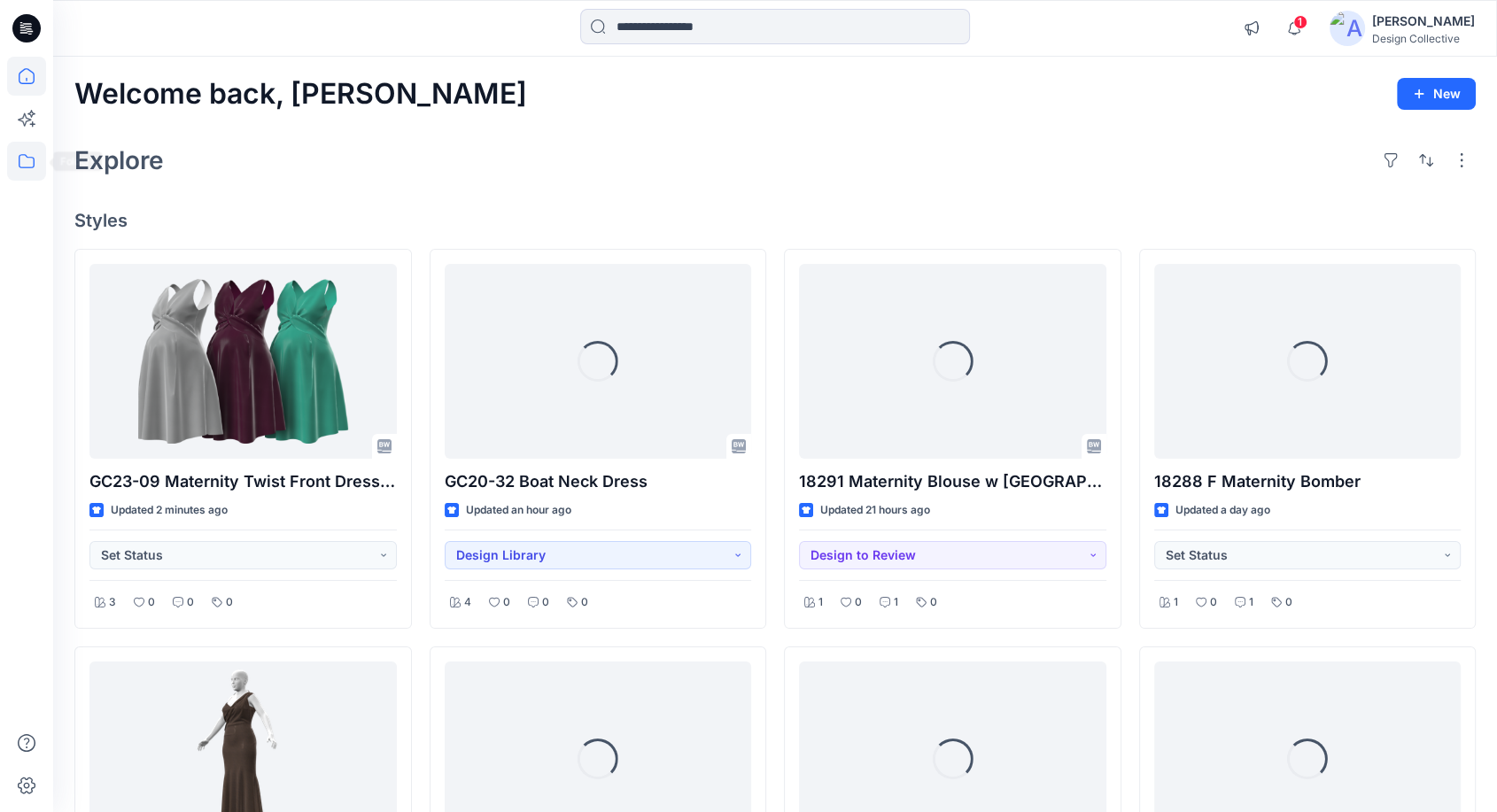
click at [41, 169] on icon at bounding box center [26, 161] width 39 height 39
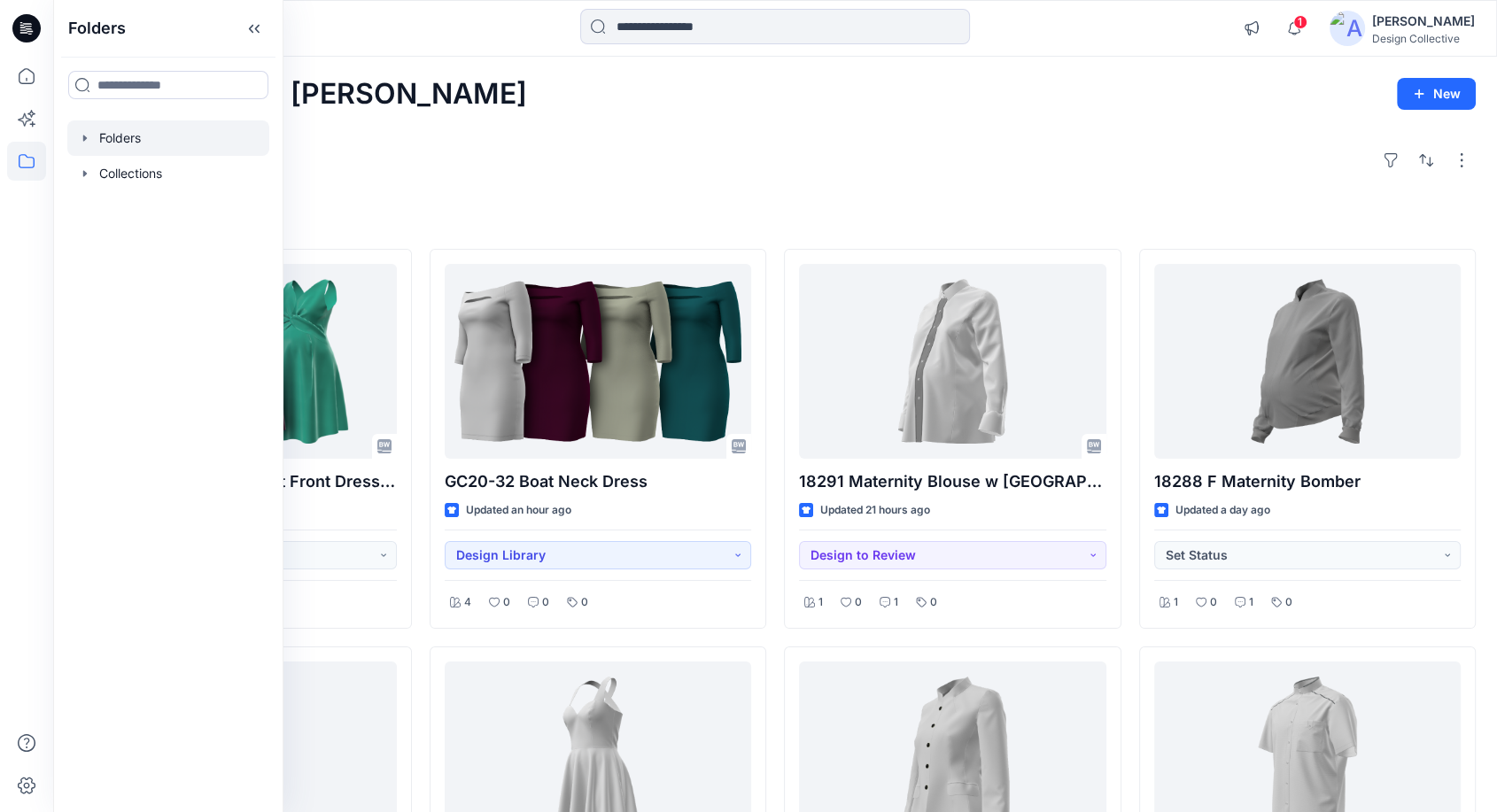
click at [93, 142] on div at bounding box center [168, 138] width 202 height 35
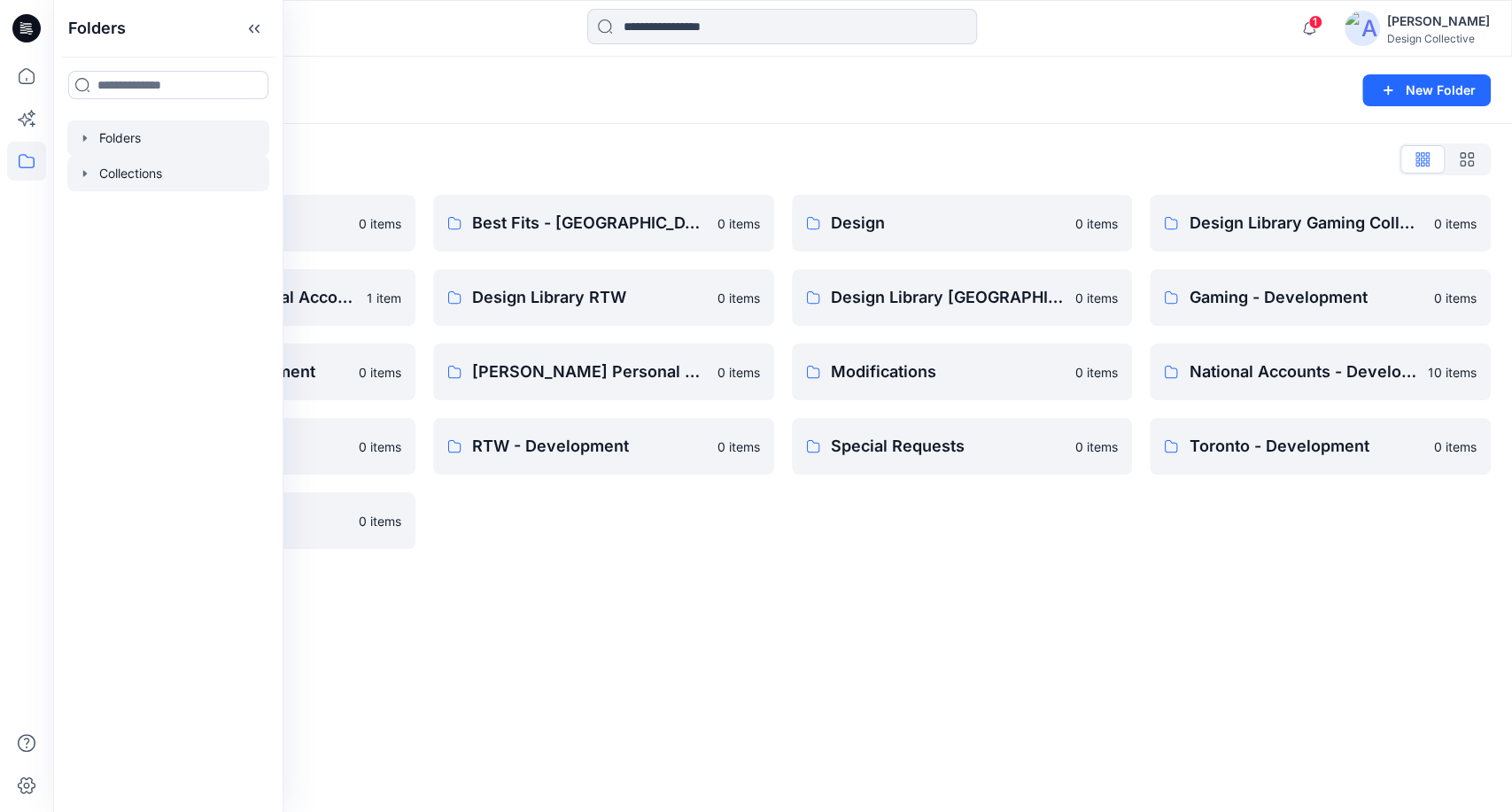
click at [96, 166] on div at bounding box center [168, 174] width 202 height 35
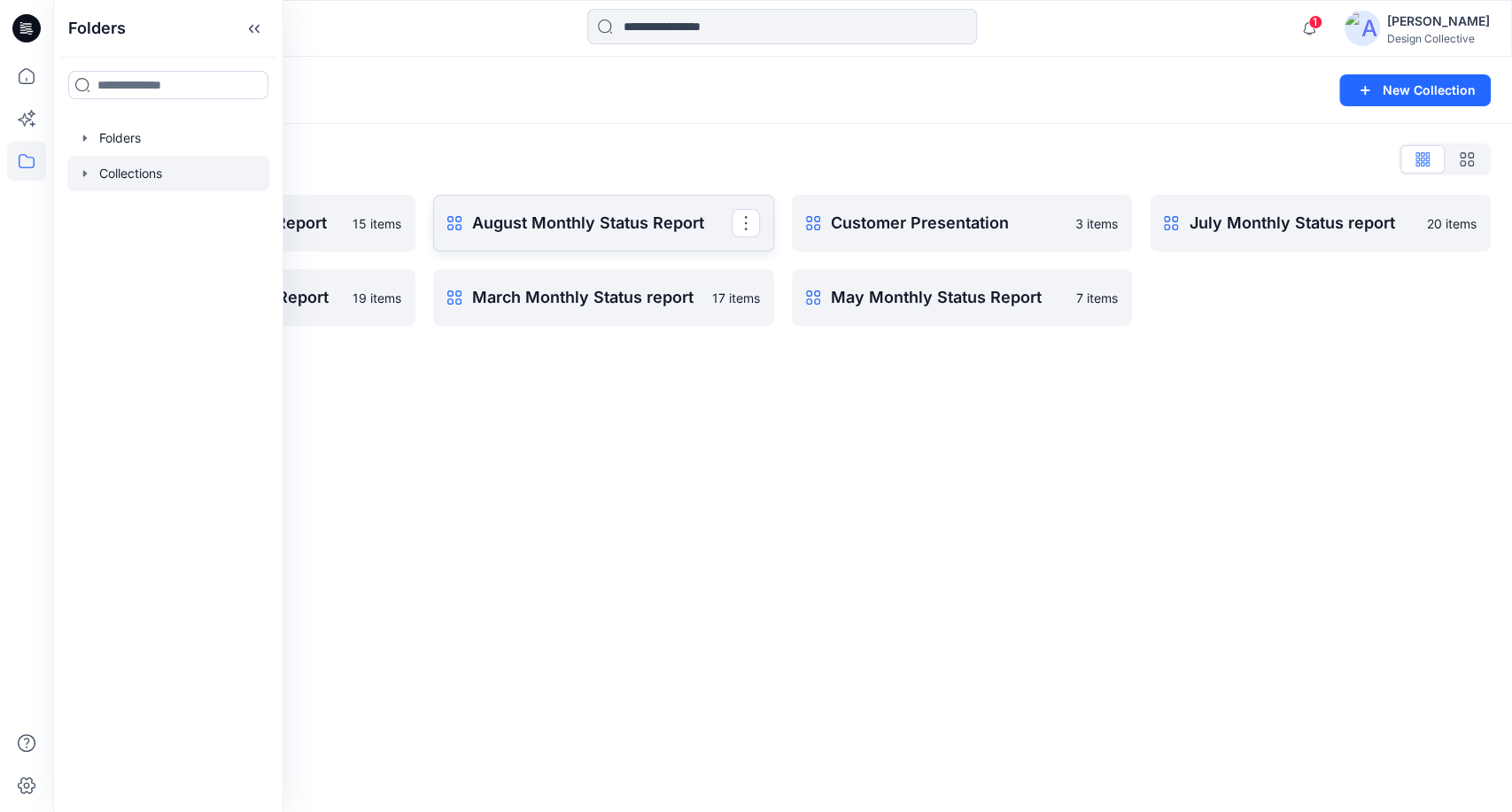
click at [587, 233] on p "August Monthly Status Report" at bounding box center [601, 223] width 259 height 25
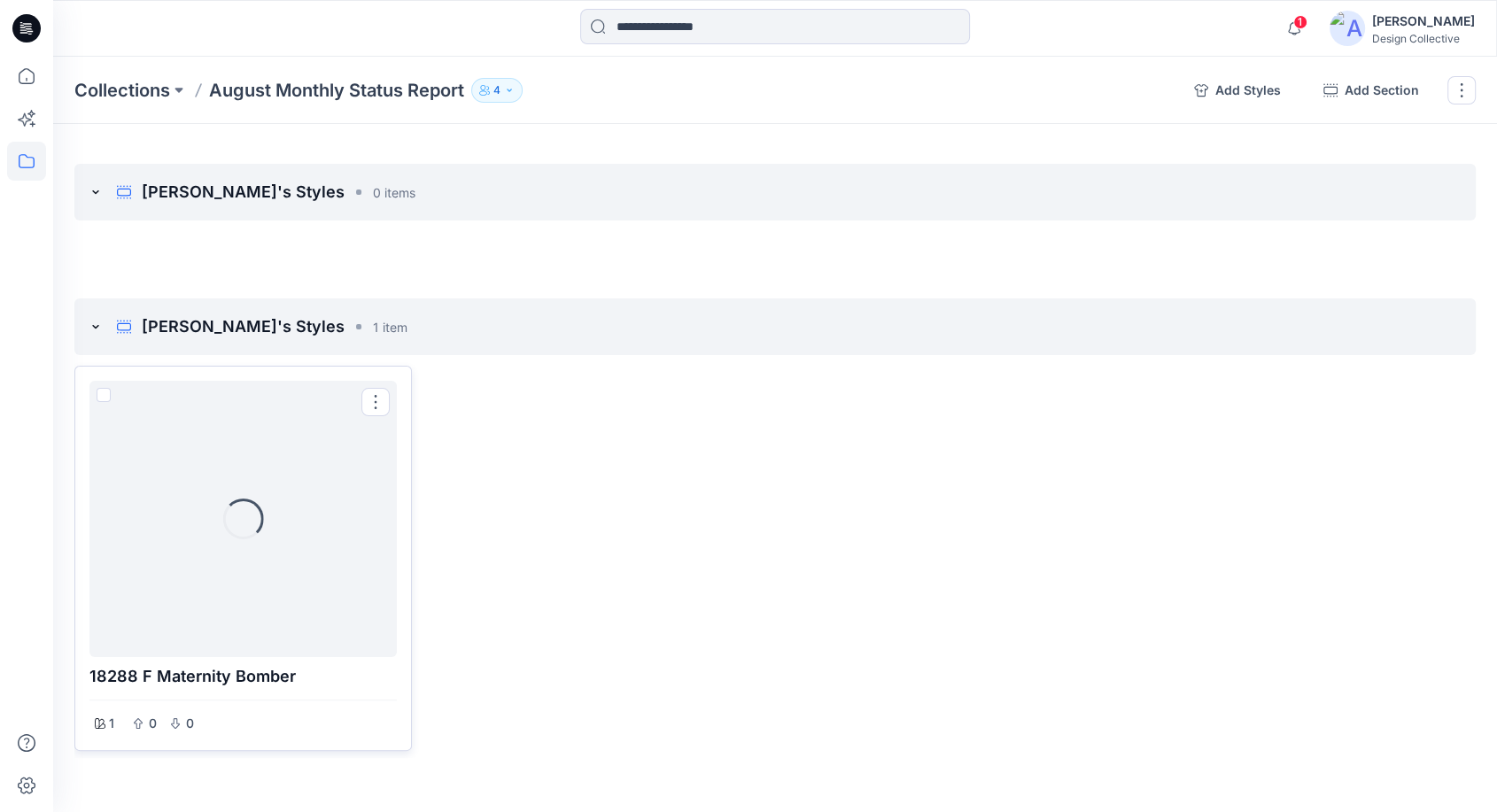
scroll to position [131, 0]
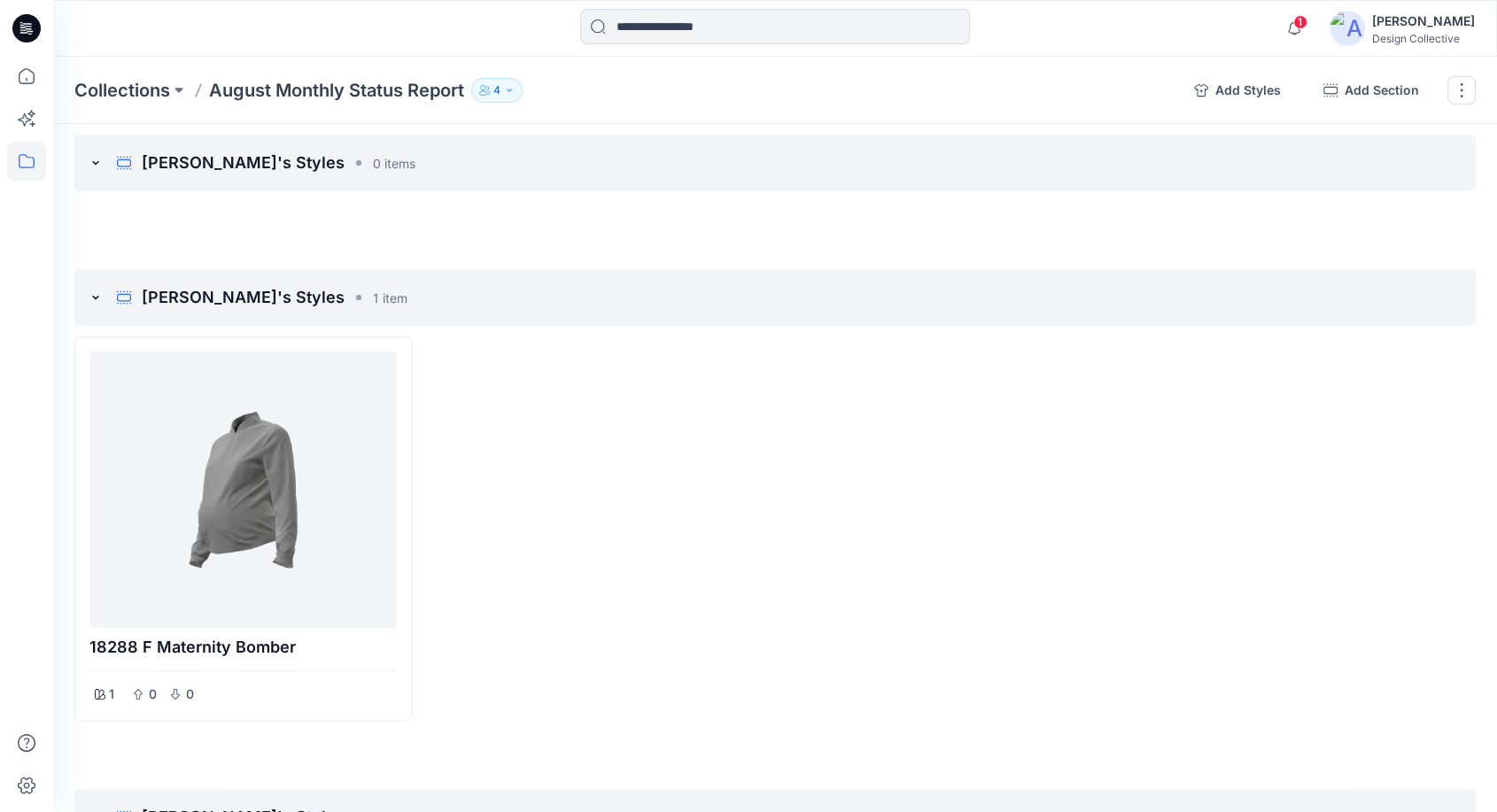
click at [489, 549] on div at bounding box center [597, 529] width 337 height 386
click at [231, 569] on div at bounding box center [243, 490] width 293 height 262
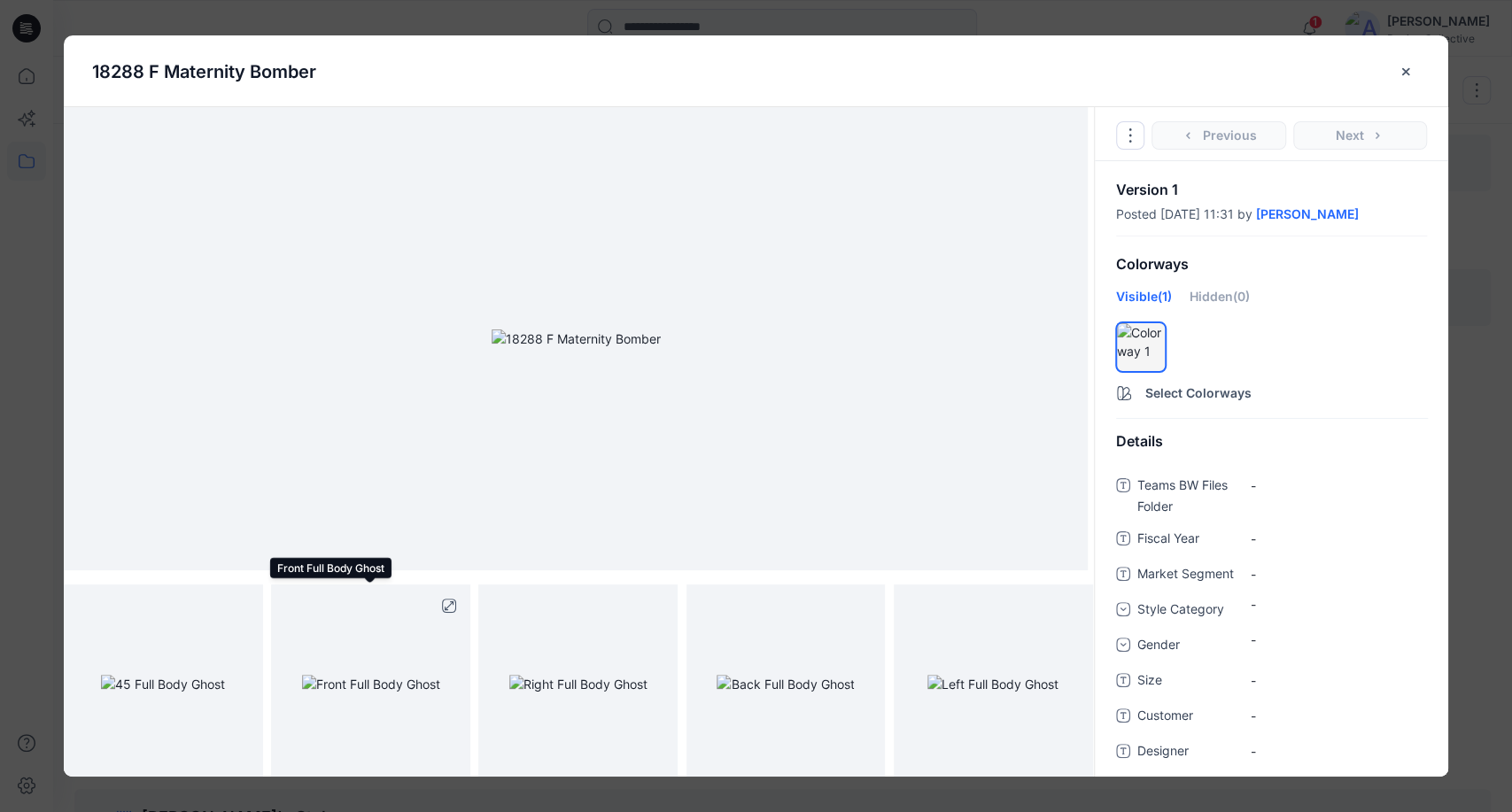
click at [326, 675] on img at bounding box center [371, 684] width 138 height 18
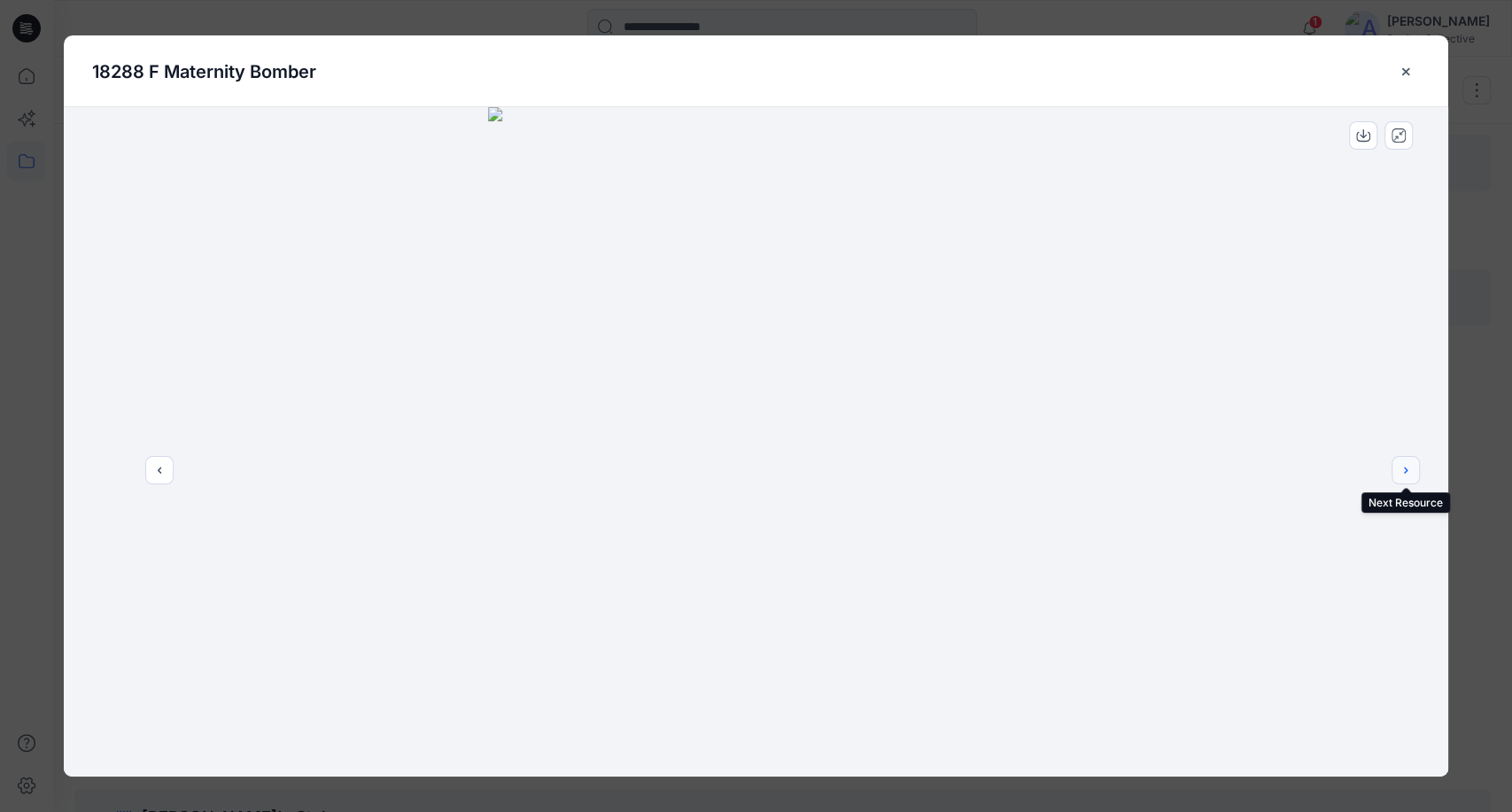
click at [1402, 471] on icon "next" at bounding box center [1405, 470] width 15 height 15
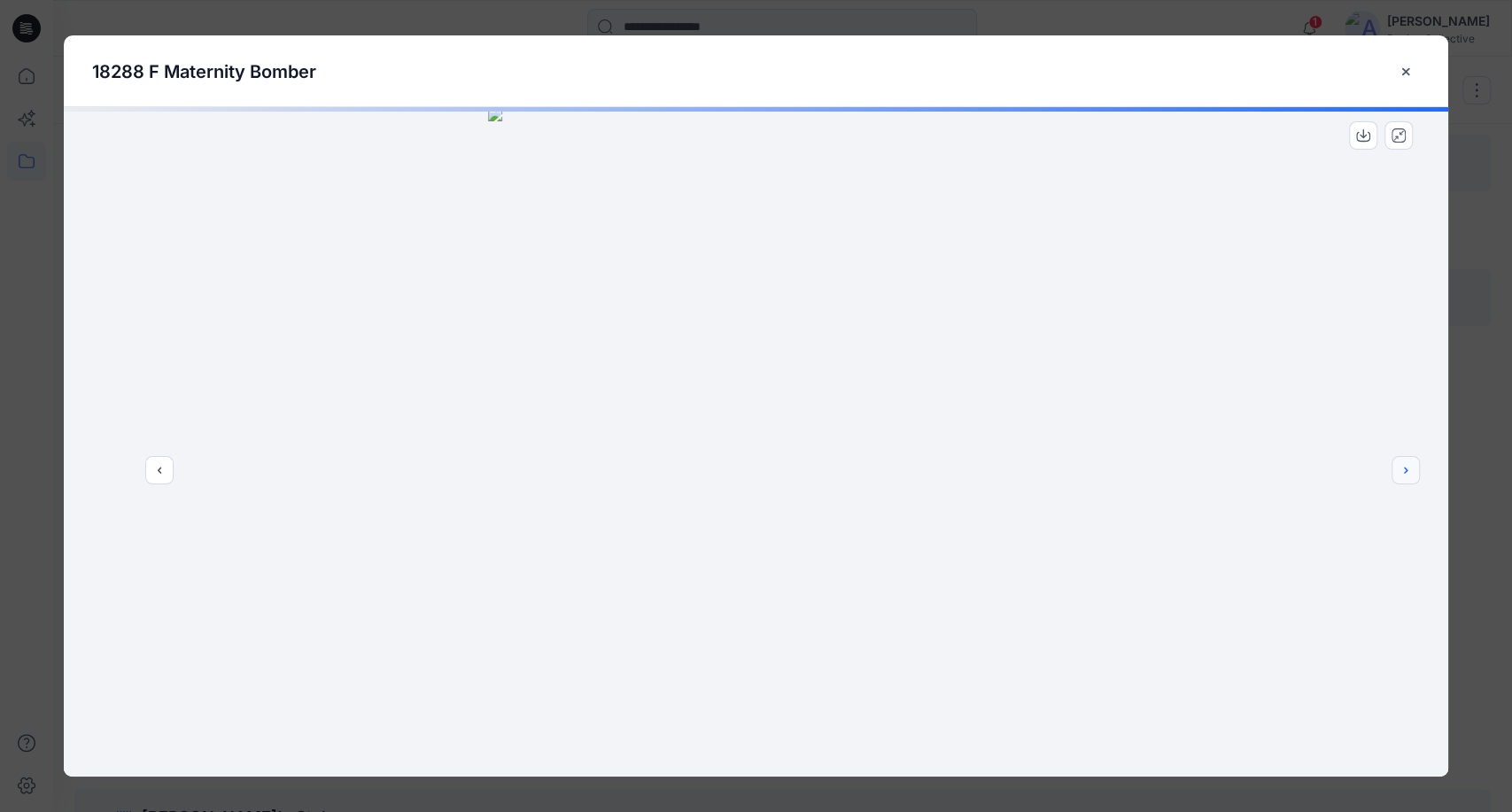
click at [1402, 471] on icon "next" at bounding box center [1405, 470] width 15 height 15
click at [1402, 469] on icon "next" at bounding box center [1405, 470] width 15 height 15
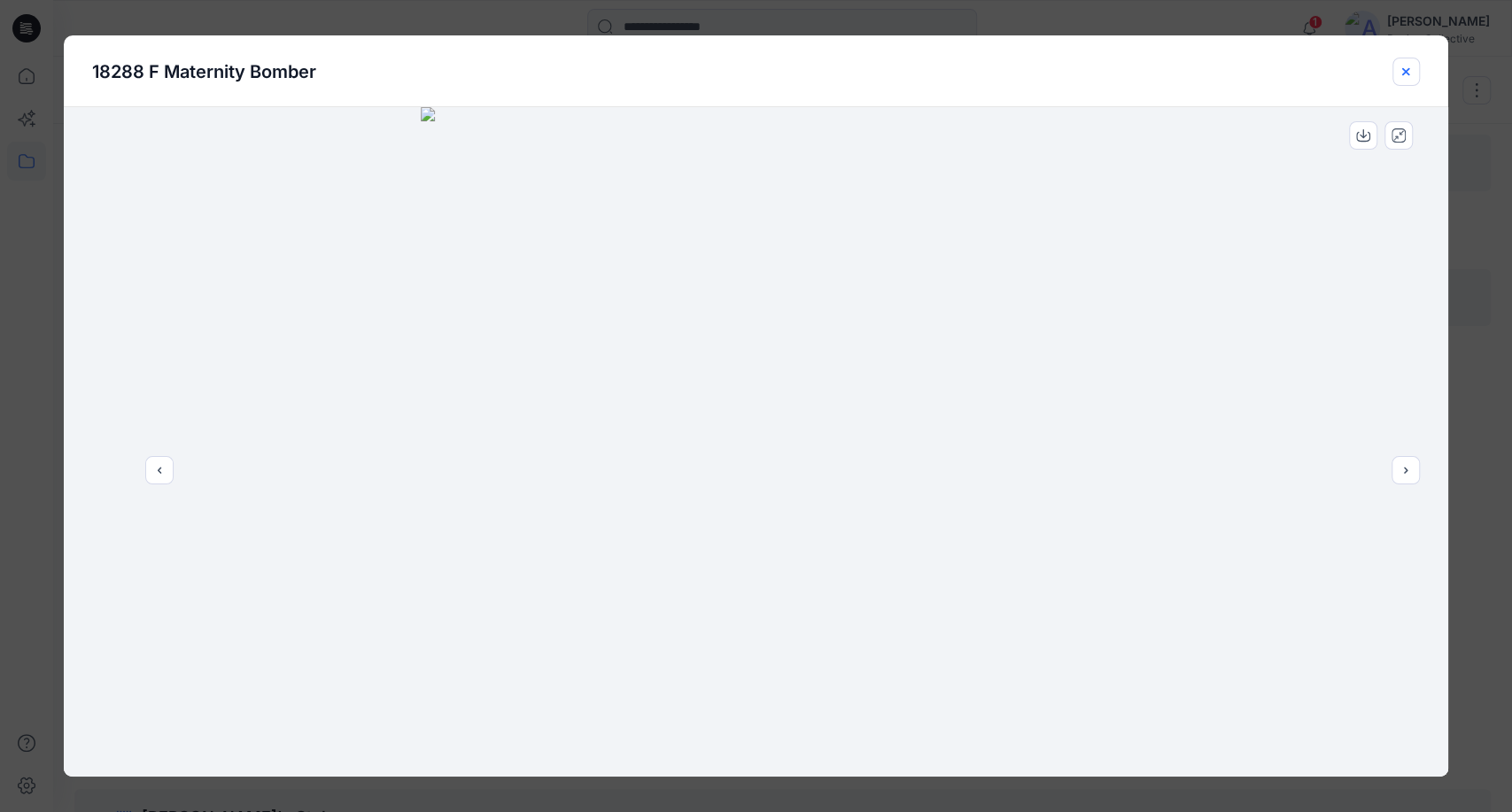
click at [1401, 77] on icon "close-btn" at bounding box center [1405, 72] width 15 height 15
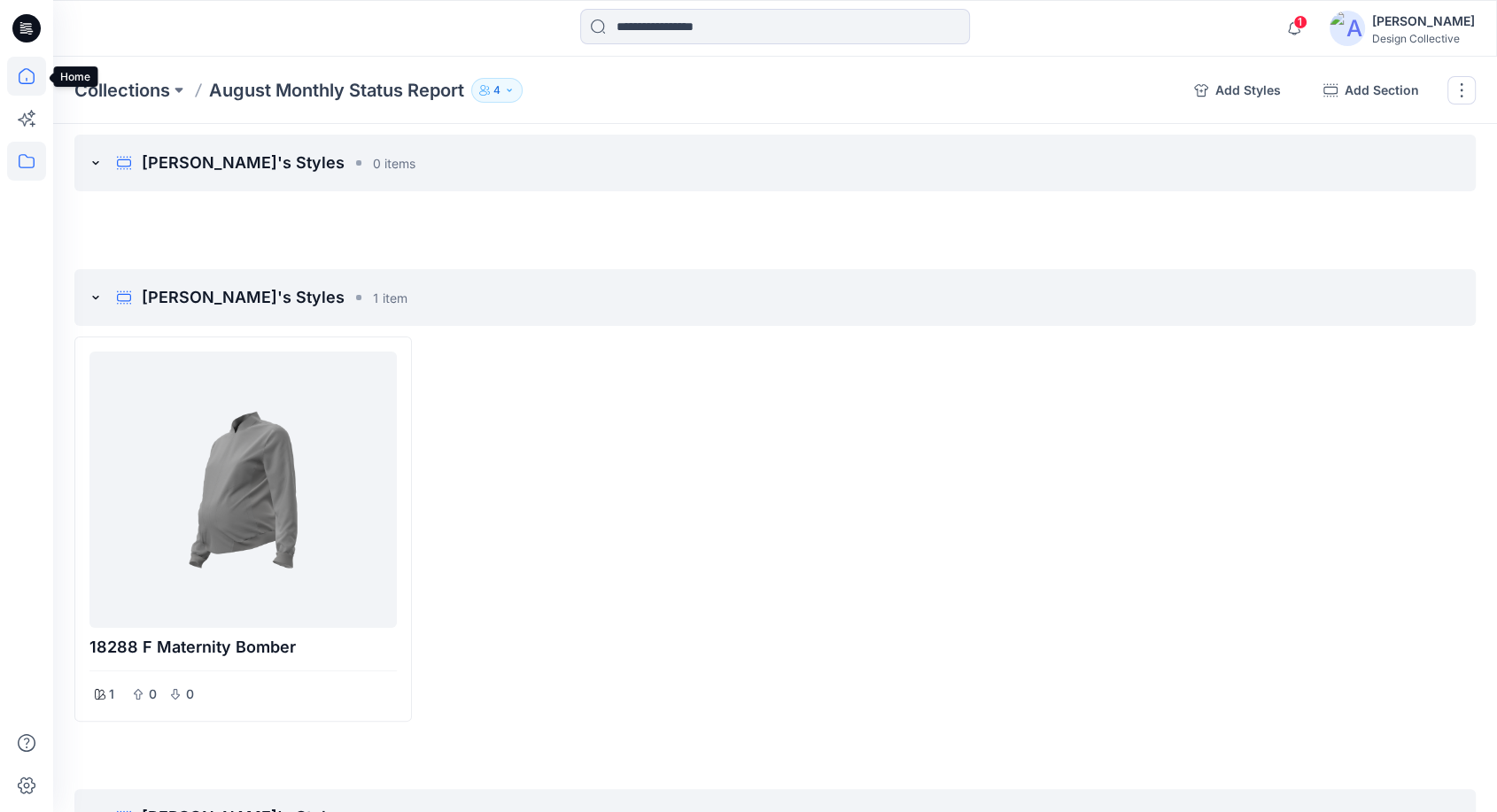
click at [25, 74] on icon at bounding box center [26, 76] width 39 height 39
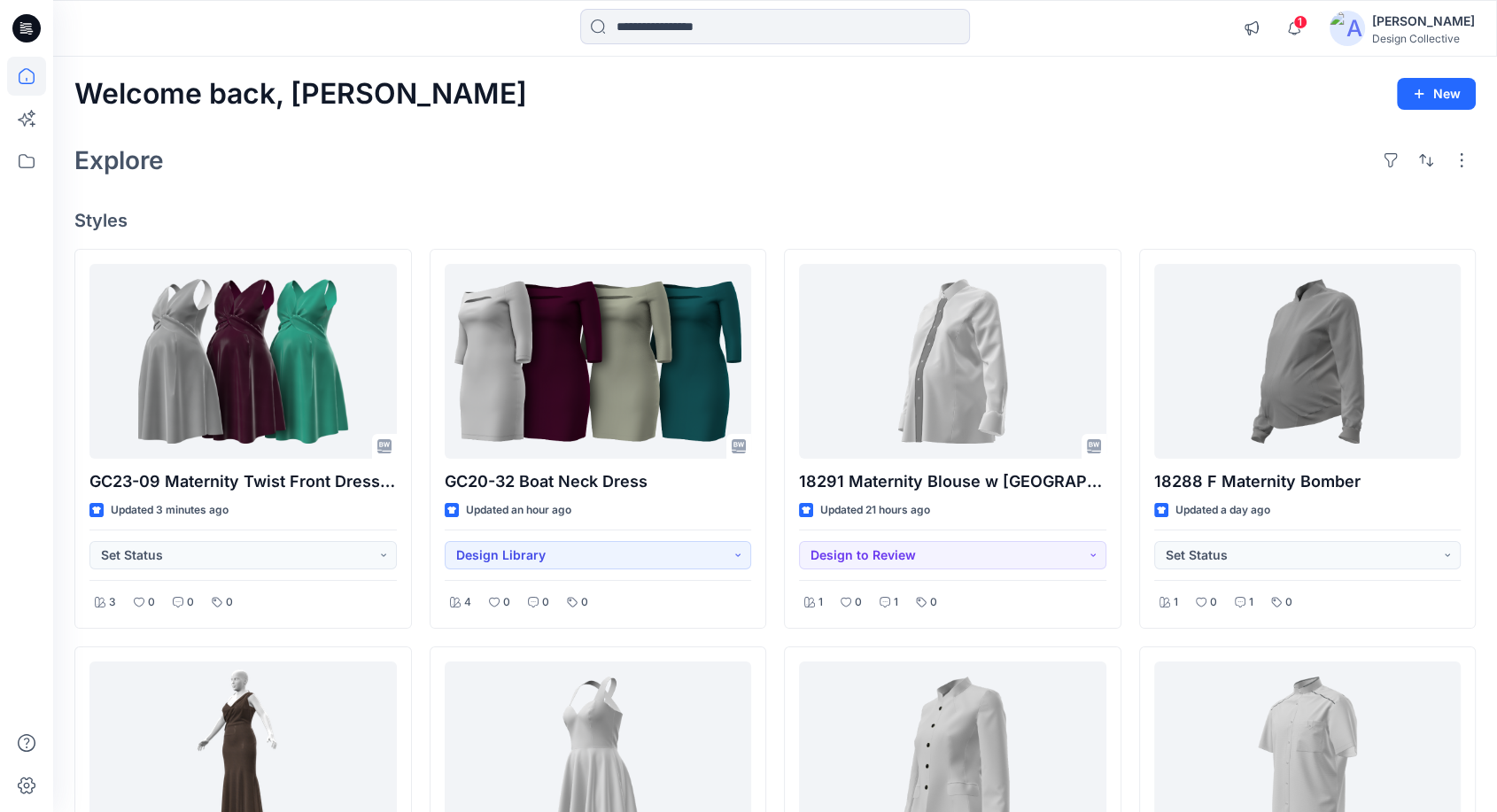
click at [1035, 146] on div "Explore" at bounding box center [775, 160] width 1402 height 43
click at [947, 98] on div "Welcome back, Taryn New" at bounding box center [775, 94] width 1402 height 33
click at [26, 84] on icon at bounding box center [26, 76] width 39 height 39
click at [34, 164] on icon at bounding box center [26, 161] width 16 height 15
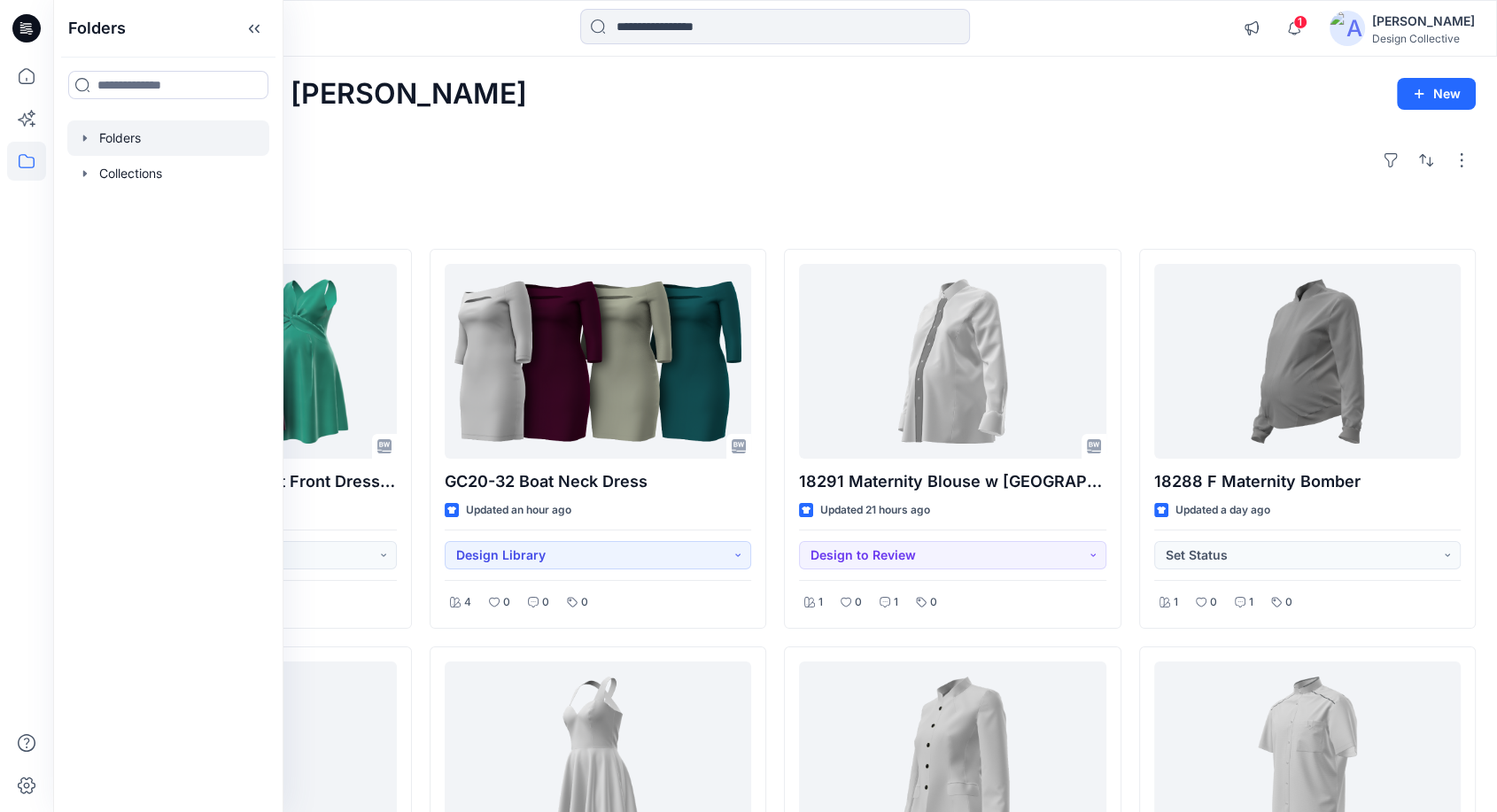
click at [91, 144] on icon "button" at bounding box center [85, 138] width 15 height 15
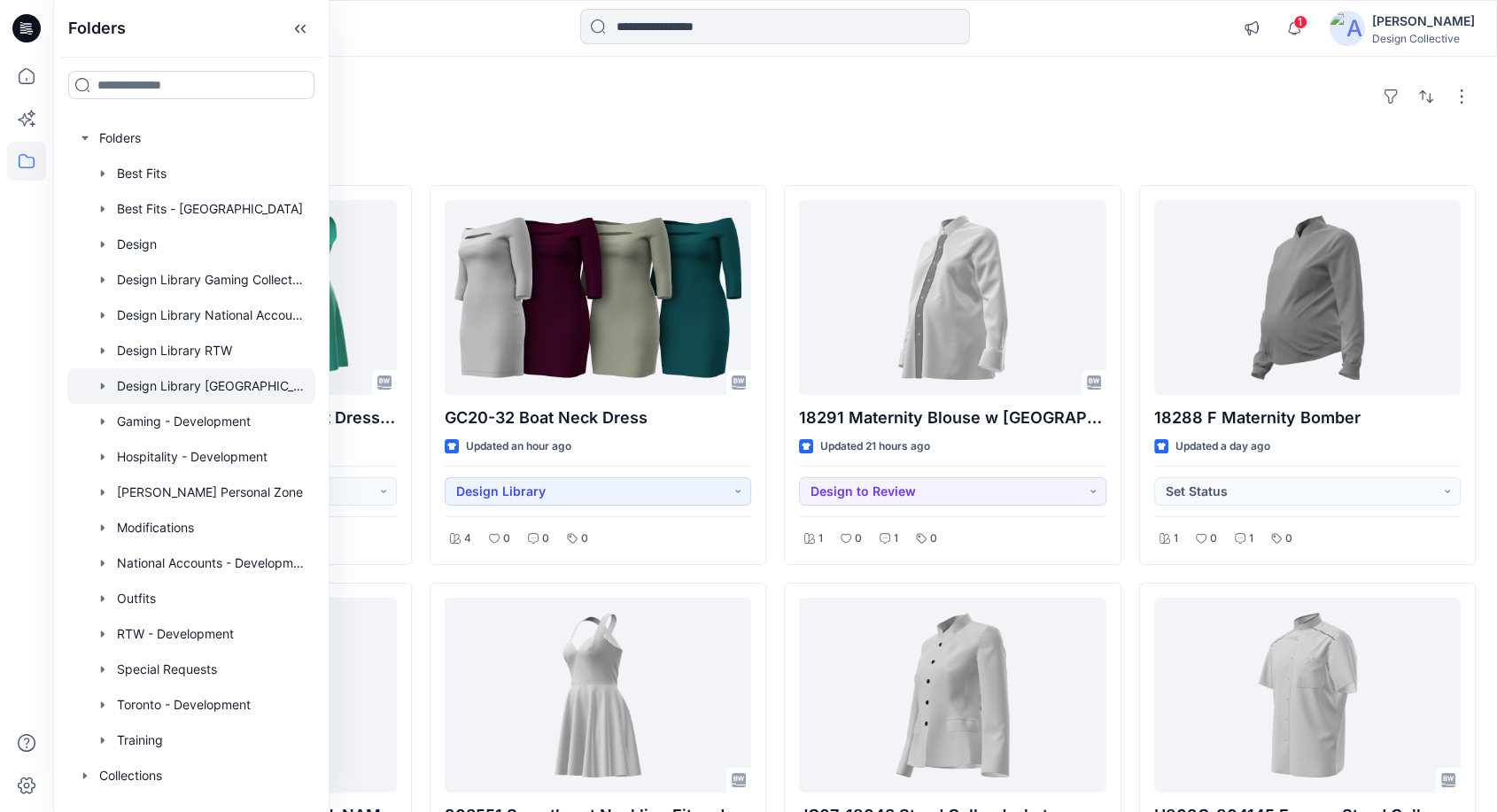
scroll to position [65, 0]
click at [182, 562] on div at bounding box center [190, 563] width 248 height 35
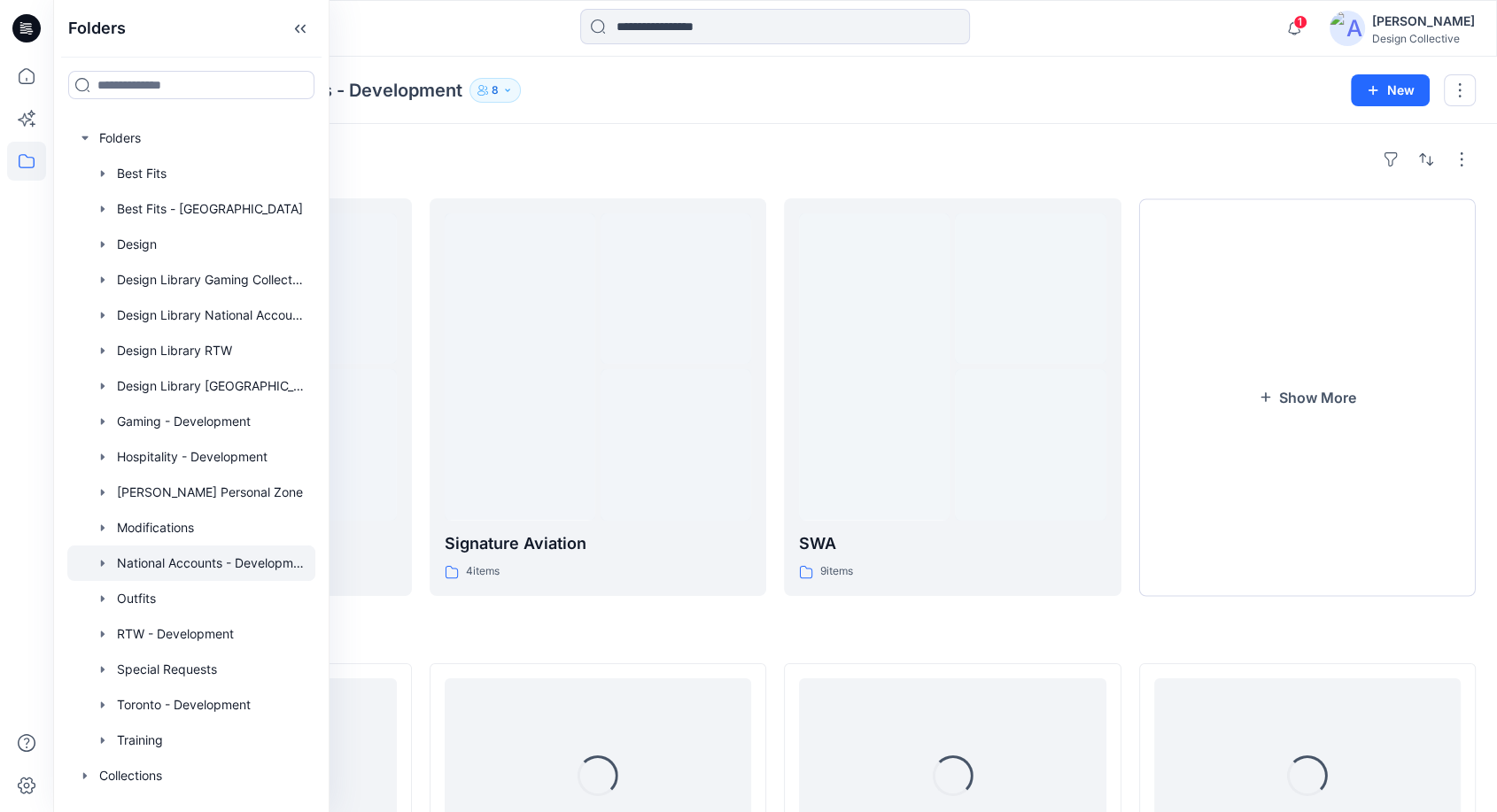
click at [638, 122] on div "Folders National Accounts - Development 8 New" at bounding box center [775, 89] width 1445 height 67
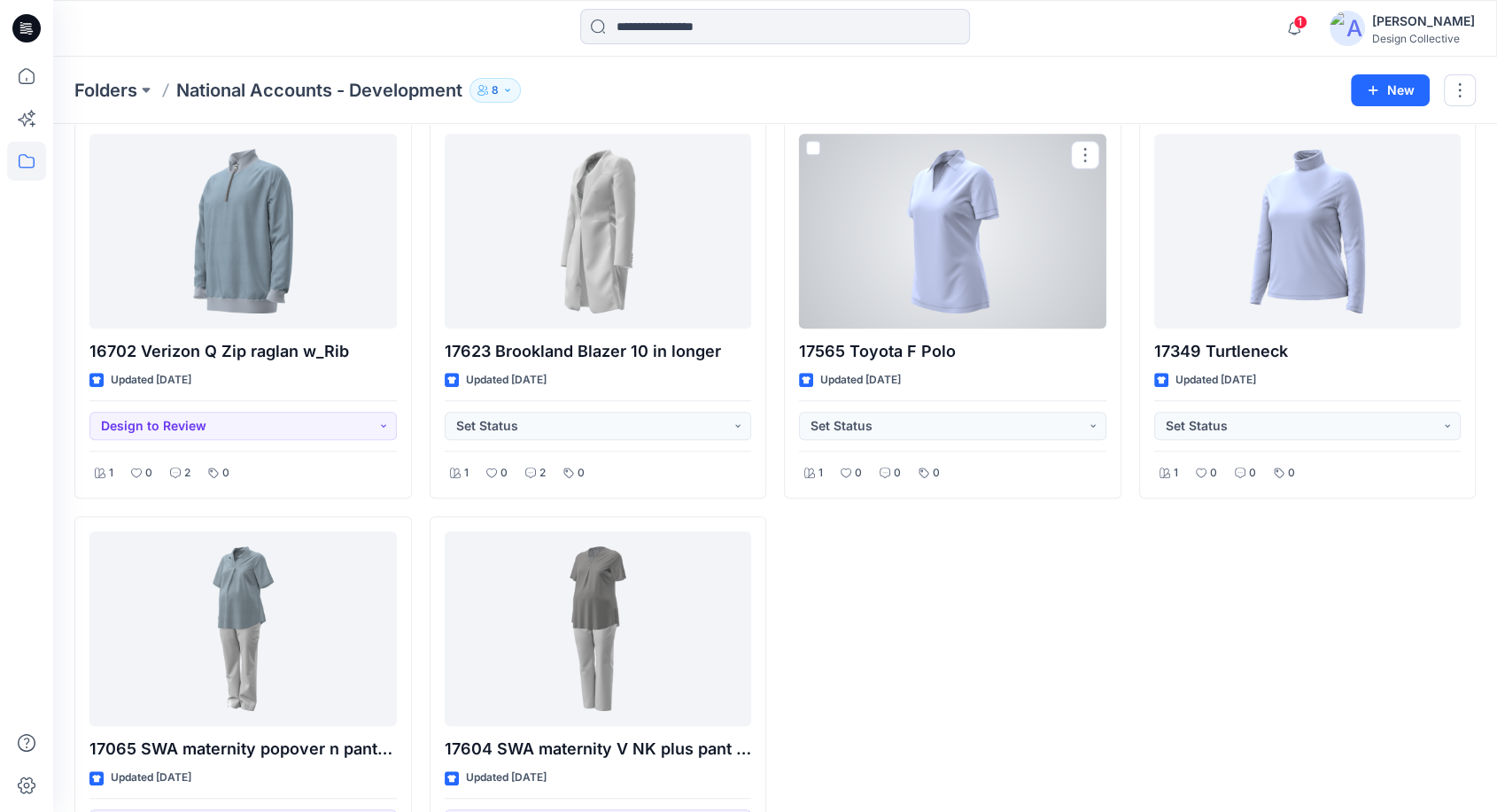
scroll to position [914, 0]
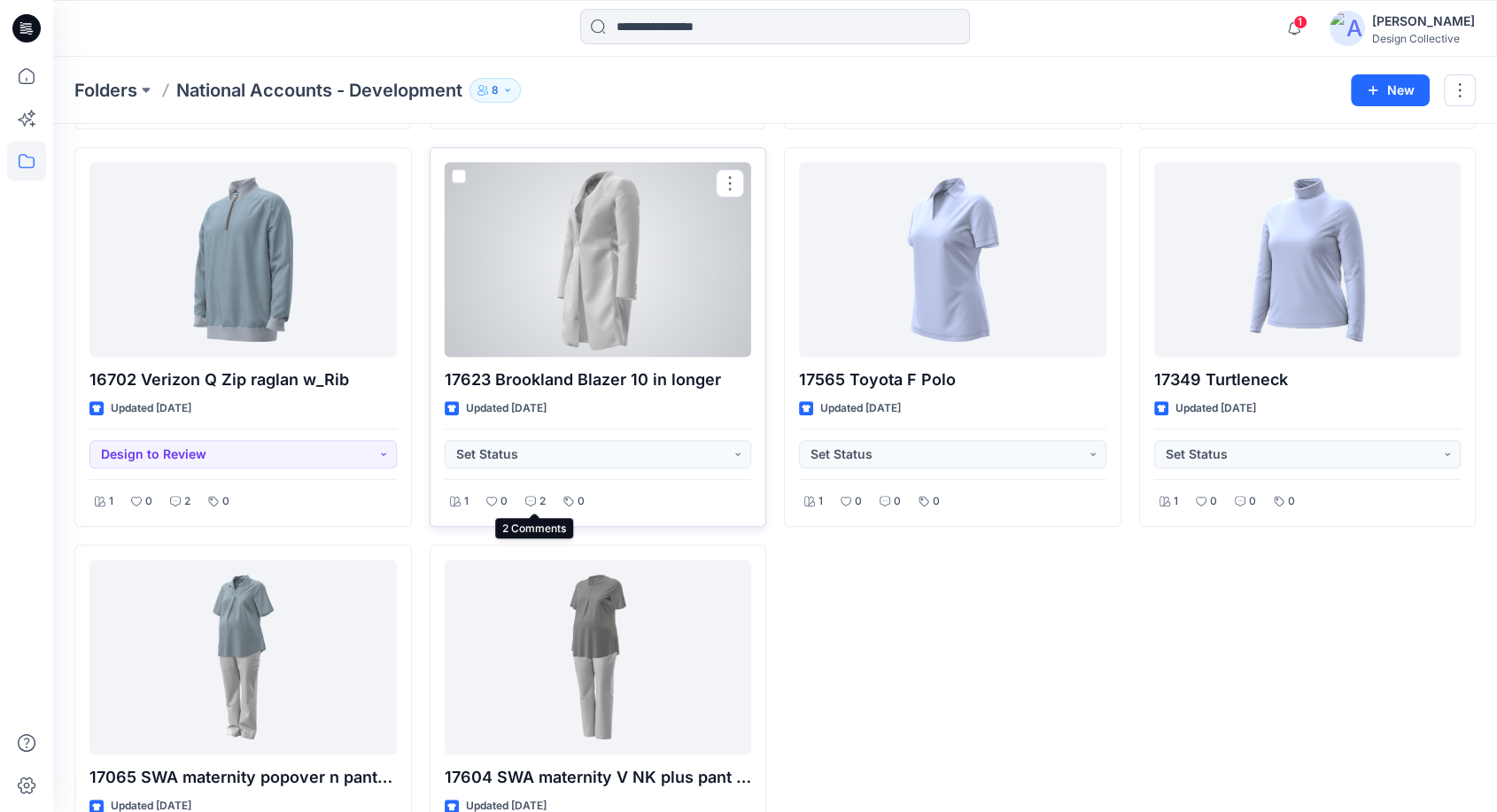
click at [529, 504] on icon at bounding box center [530, 501] width 11 height 11
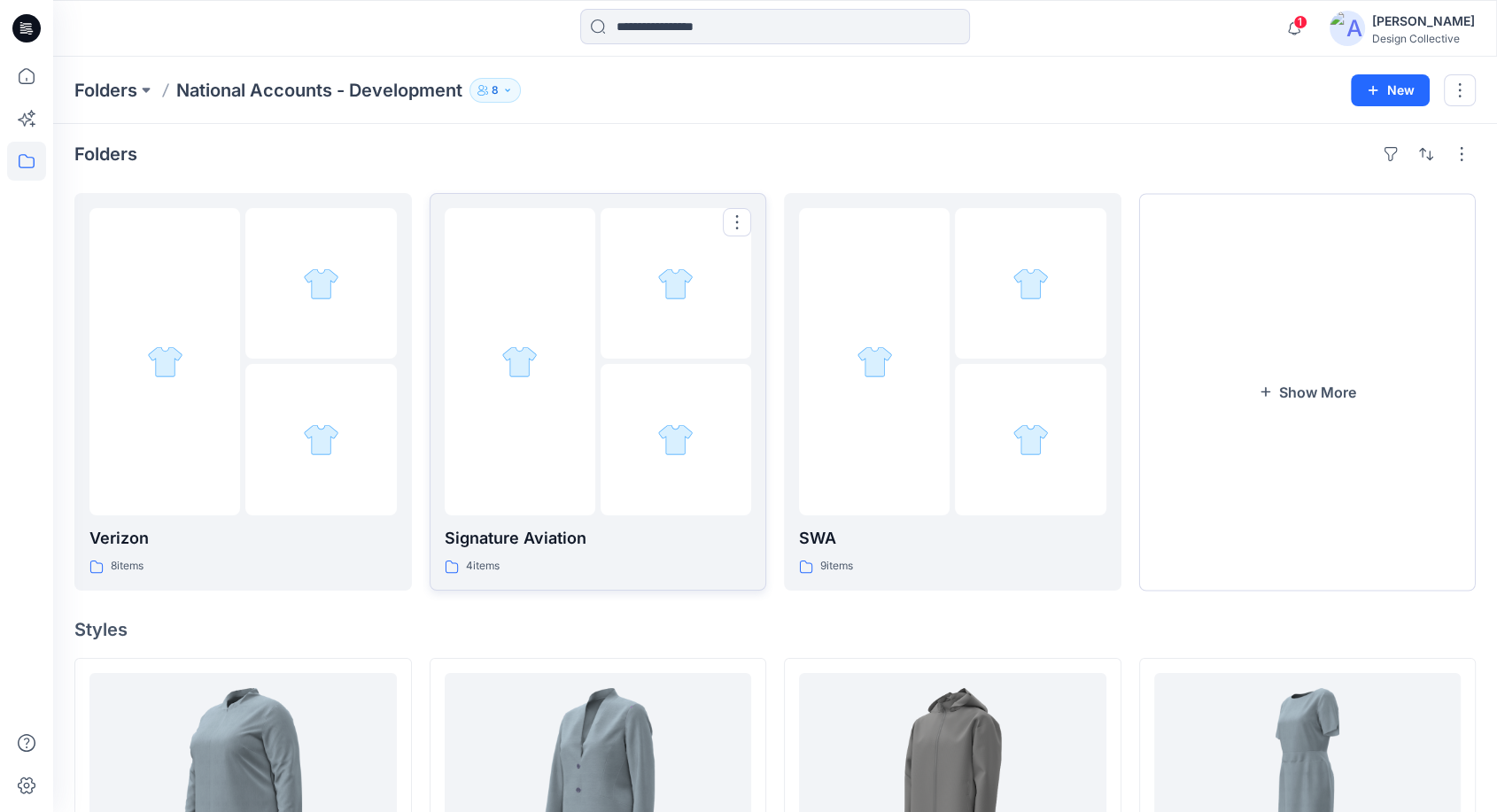
scroll to position [0, 0]
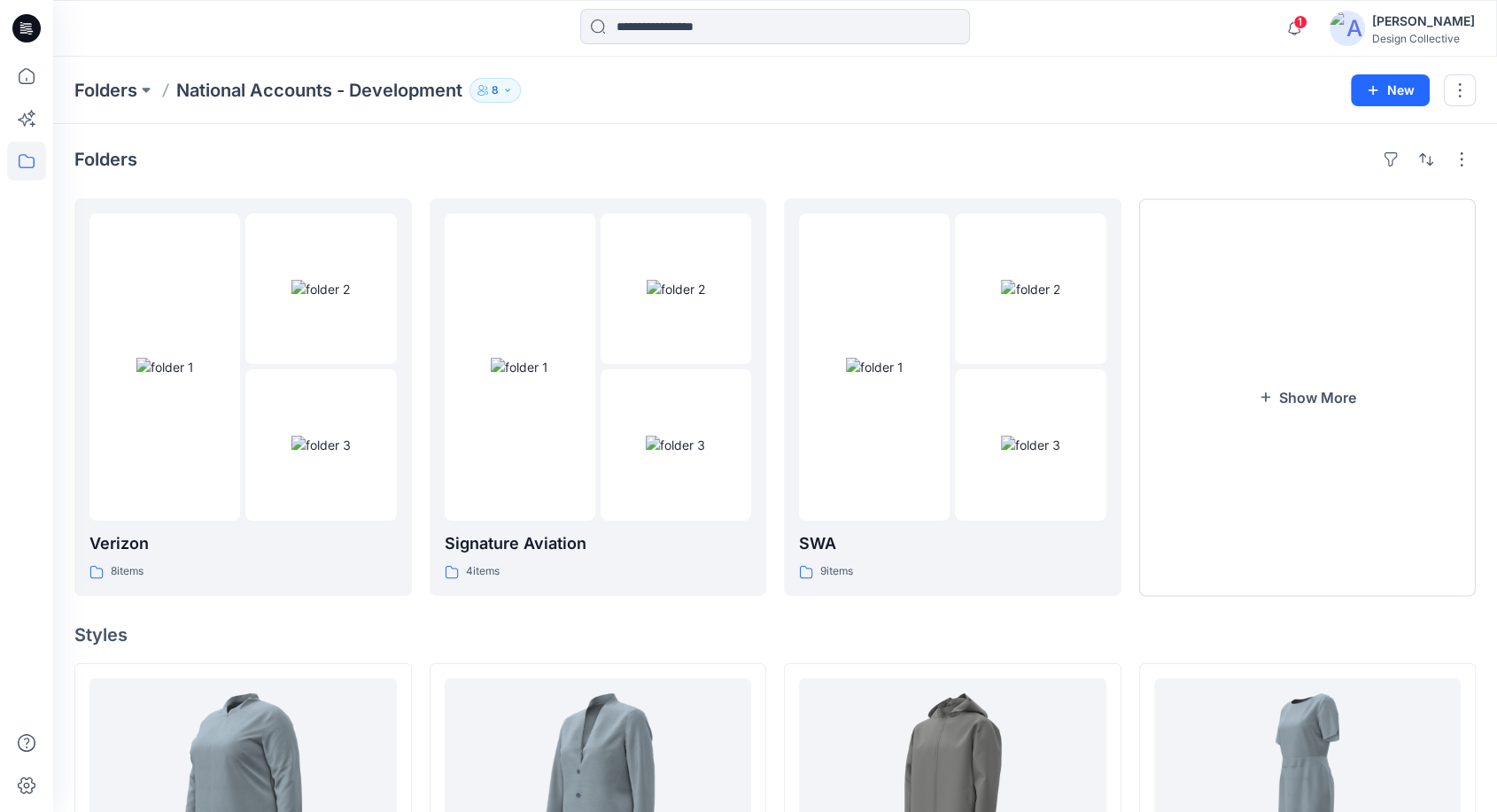
click at [5, 71] on div at bounding box center [26, 406] width 53 height 812
click at [13, 75] on icon at bounding box center [26, 76] width 39 height 39
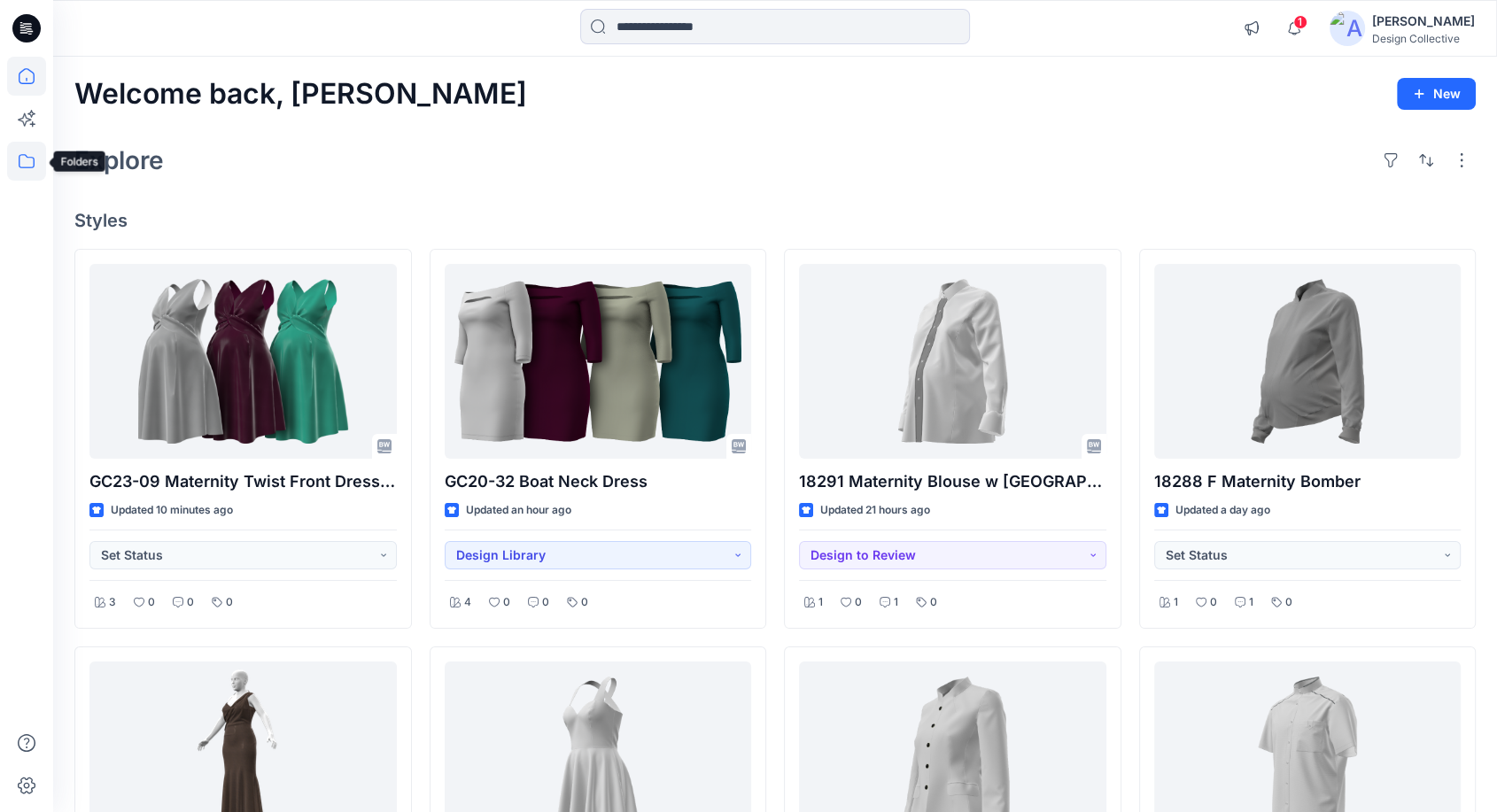
click at [24, 164] on icon at bounding box center [26, 161] width 39 height 39
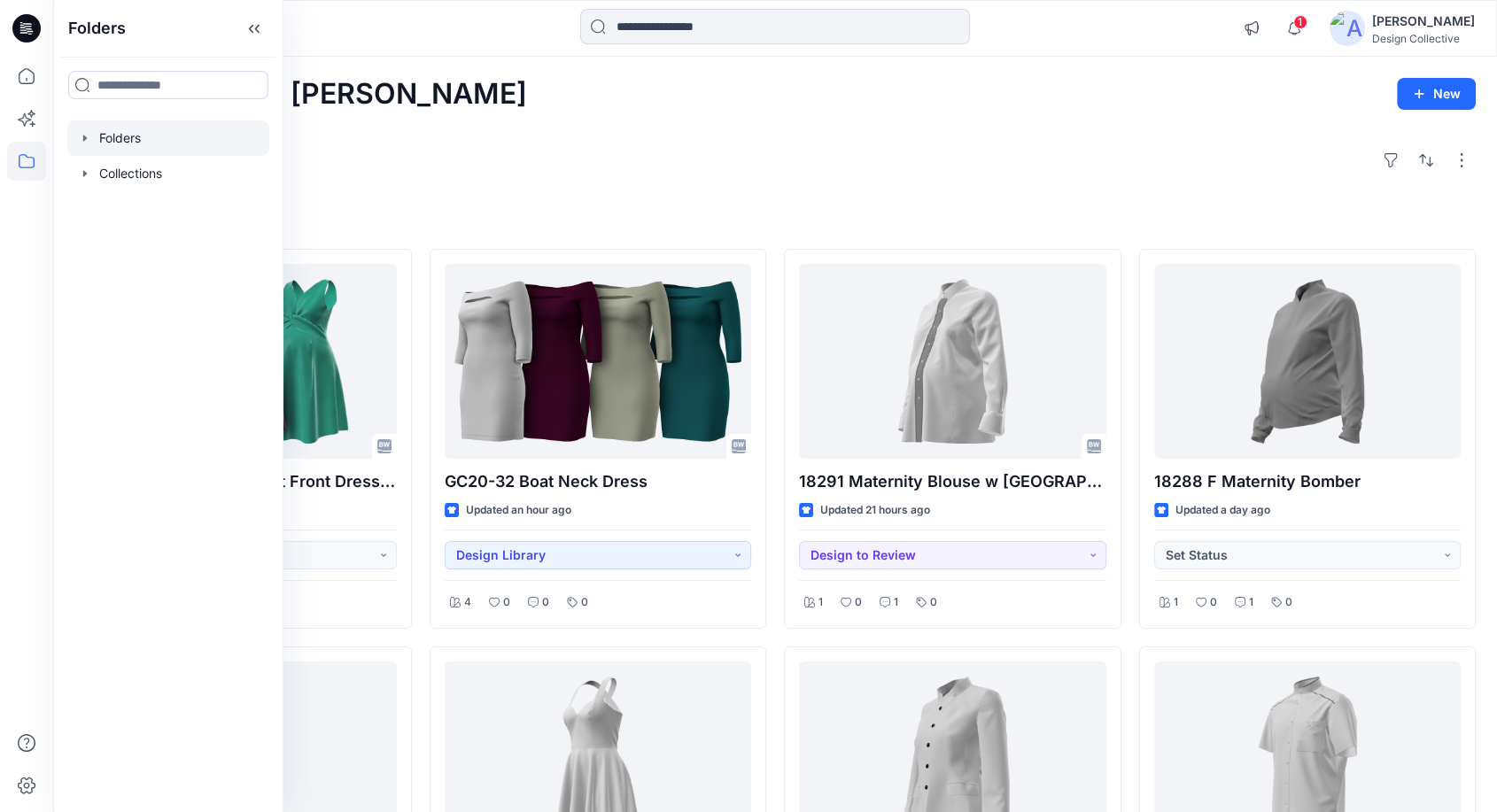
click at [95, 142] on div at bounding box center [168, 138] width 202 height 35
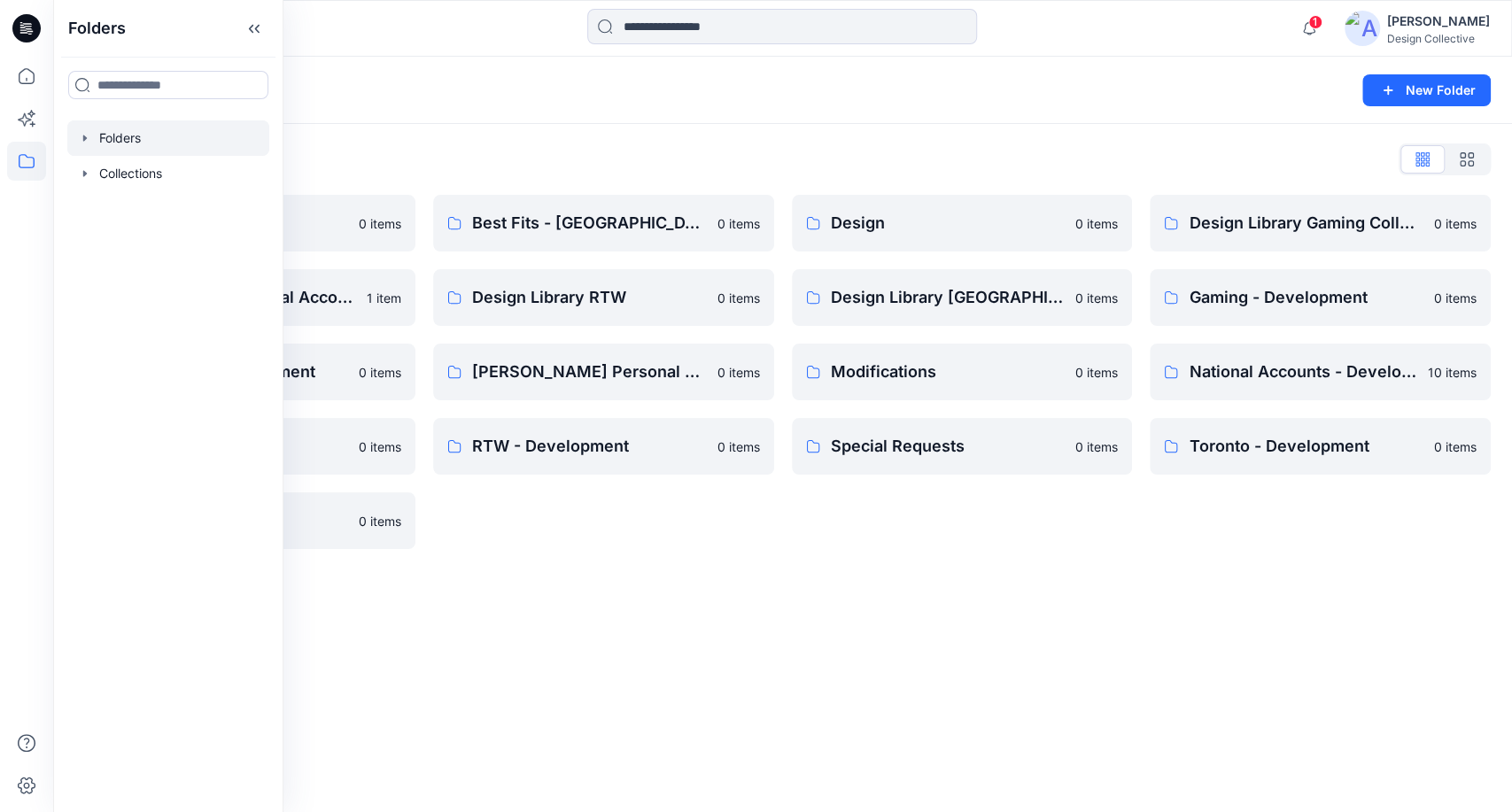
click at [82, 138] on icon "button" at bounding box center [84, 138] width 15 height 15
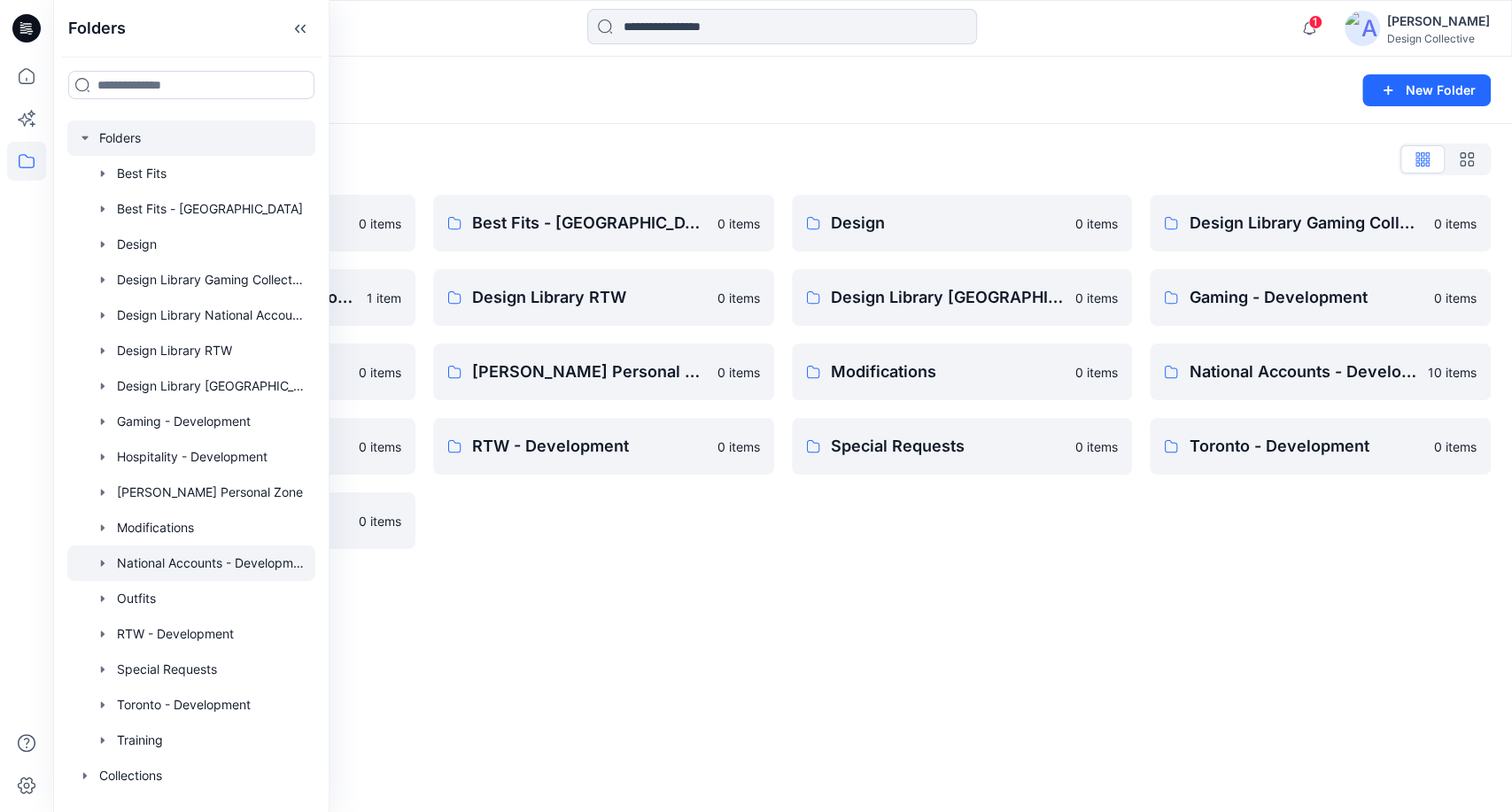
click at [180, 561] on div at bounding box center [190, 563] width 248 height 35
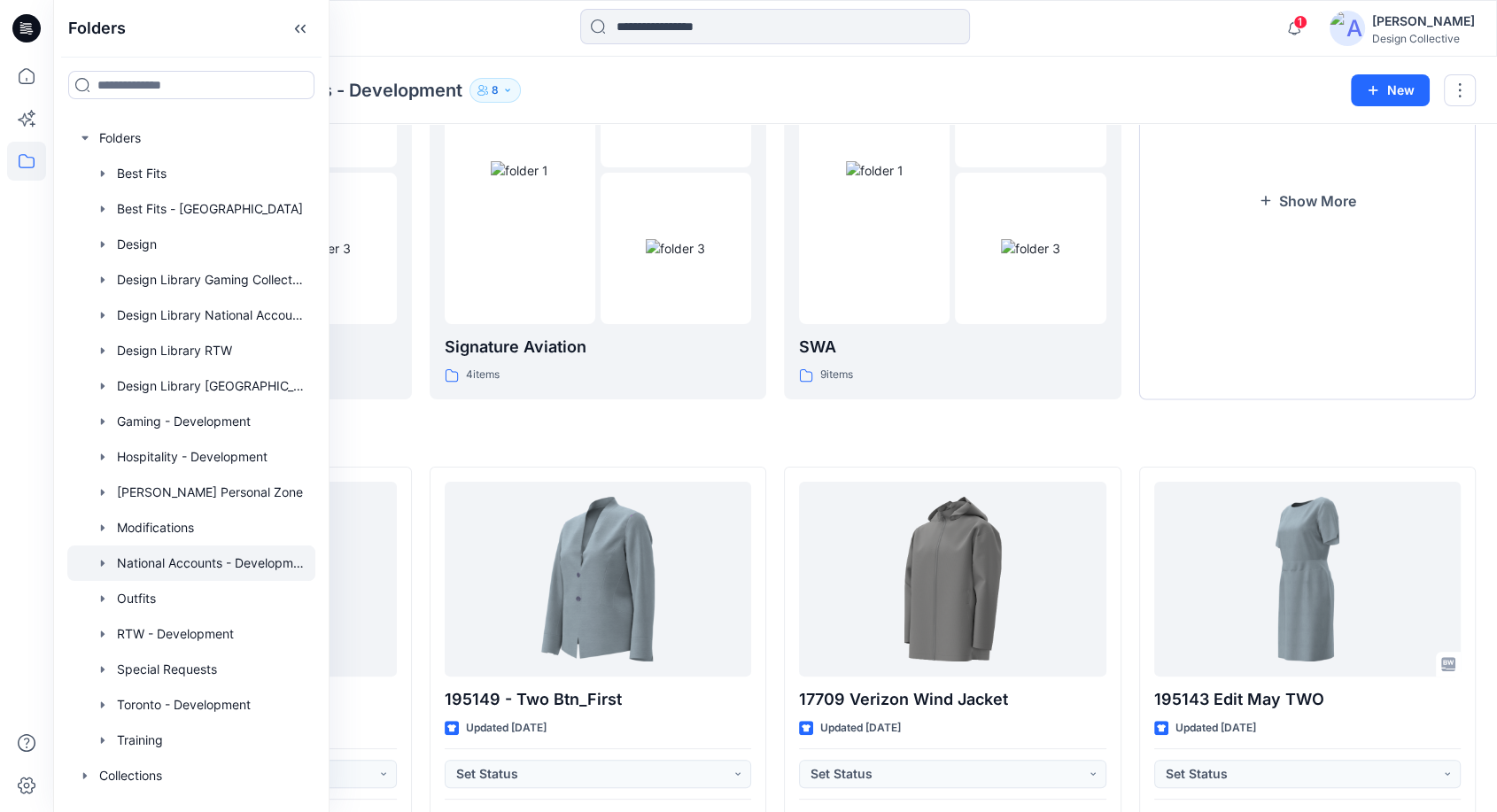
click at [832, 439] on h4 "Styles" at bounding box center [775, 439] width 1402 height 21
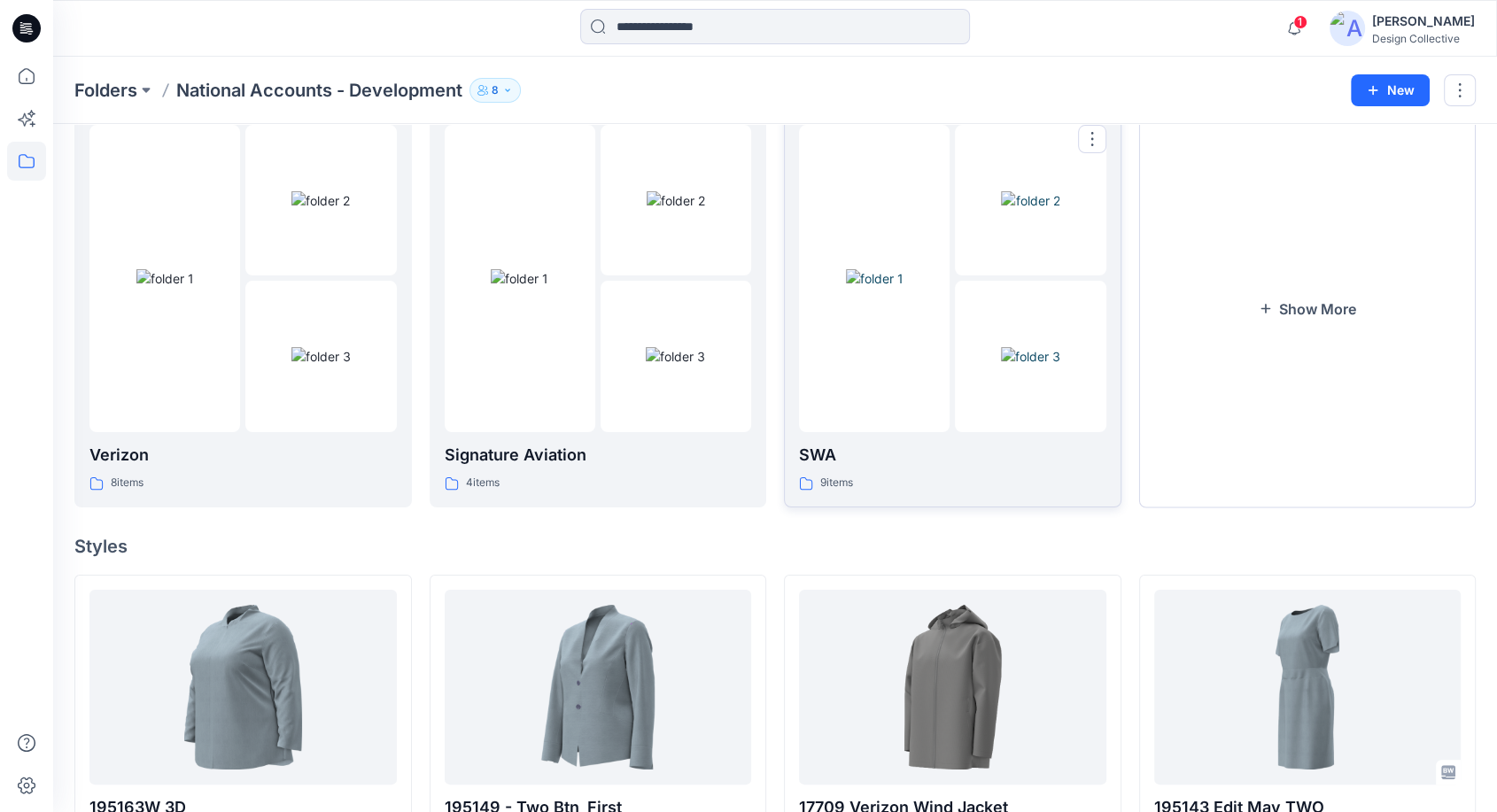
scroll to position [65, 0]
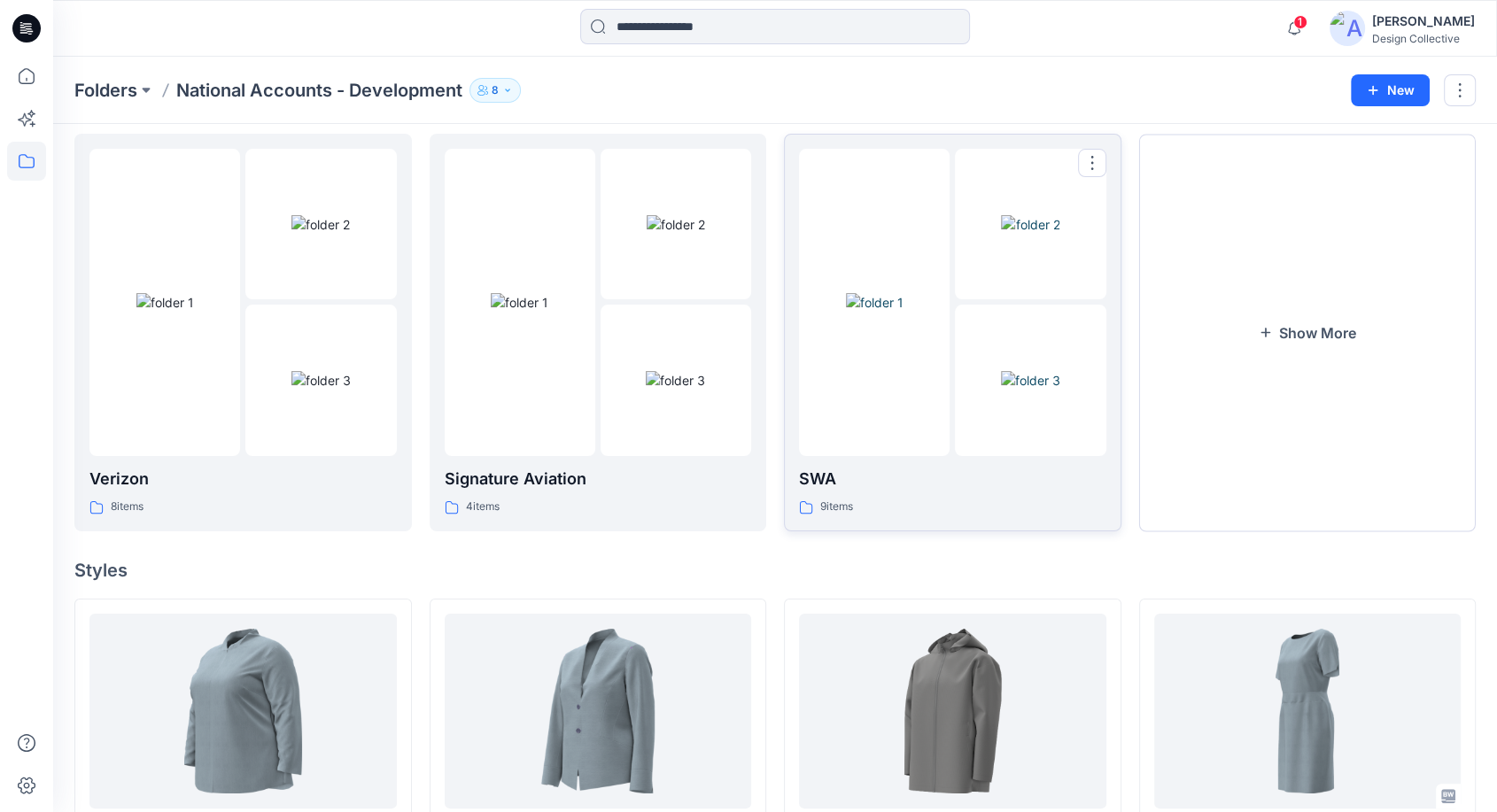
click at [925, 491] on div "SWA 9 items" at bounding box center [953, 492] width 307 height 51
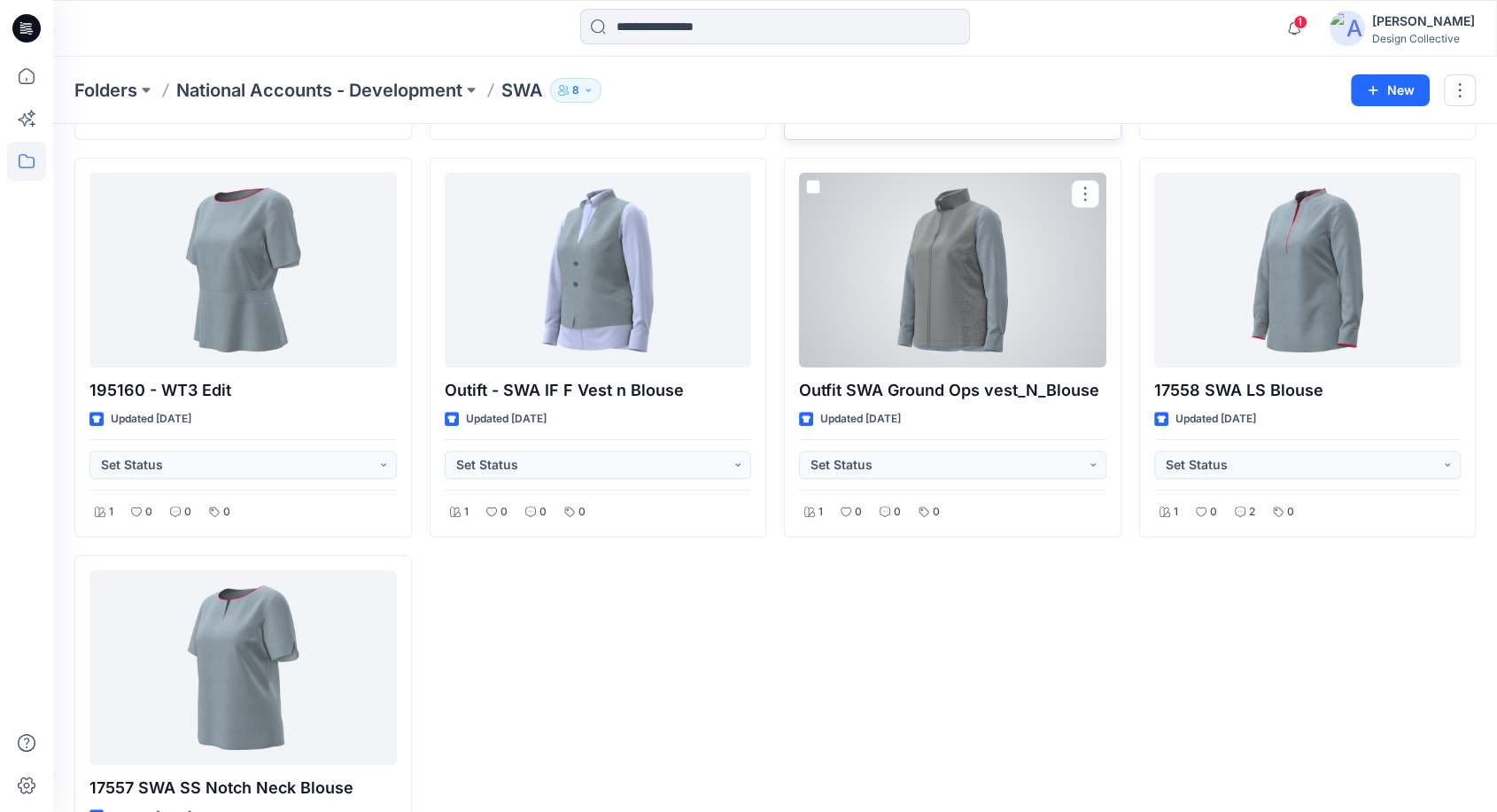
scroll to position [581, 0]
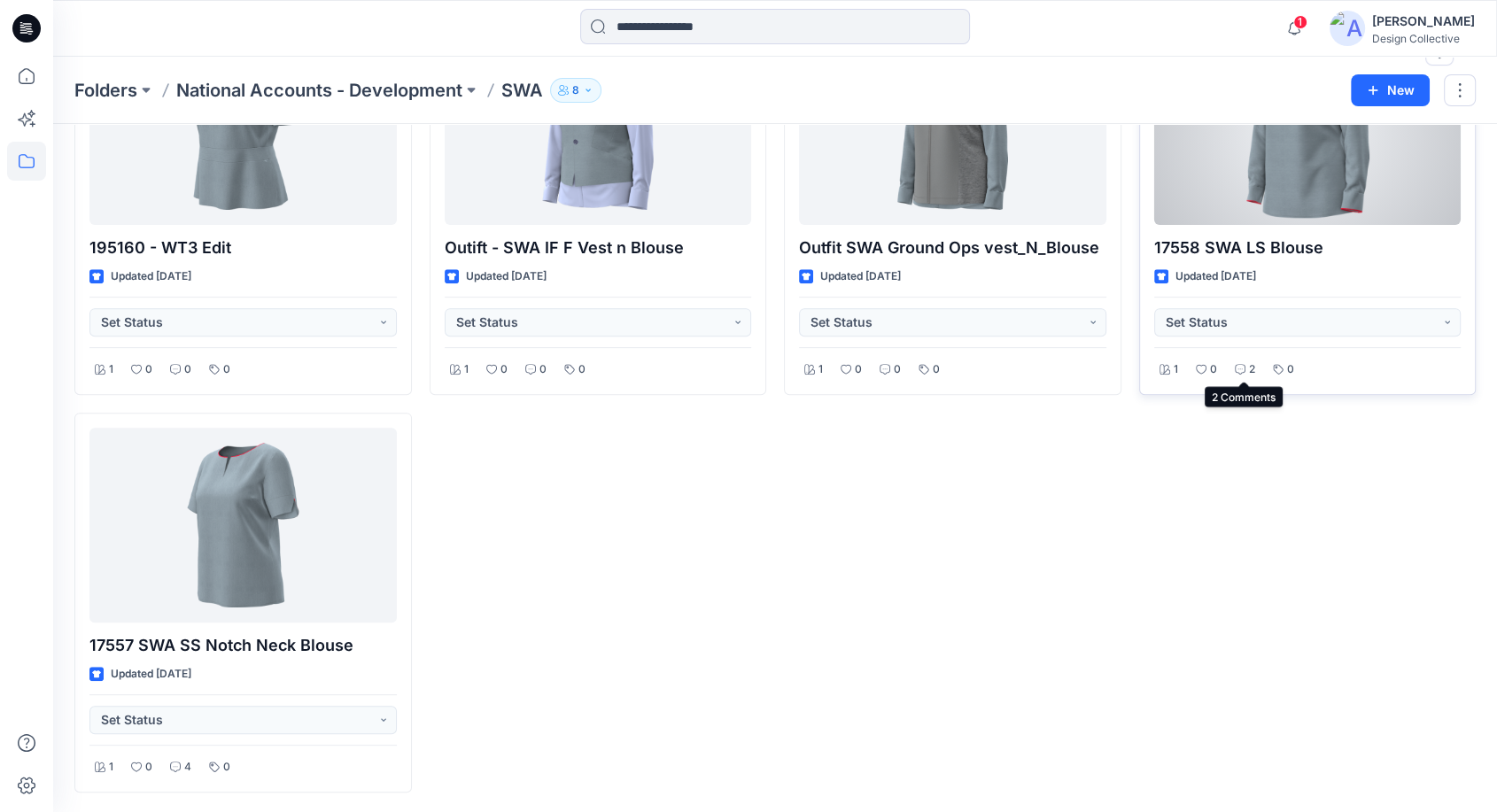
click at [1243, 375] on div "2" at bounding box center [1245, 369] width 31 height 22
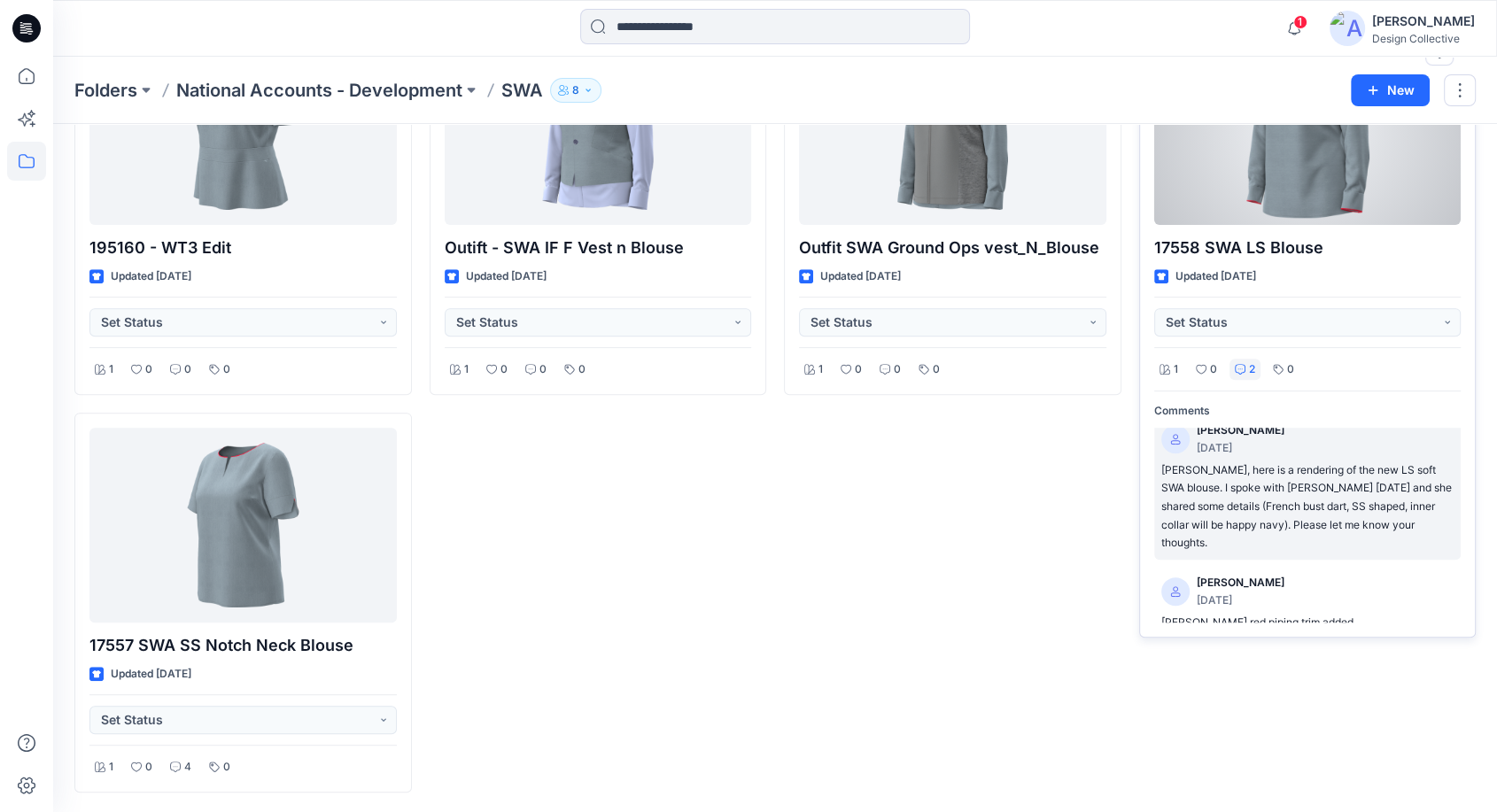
scroll to position [28, 0]
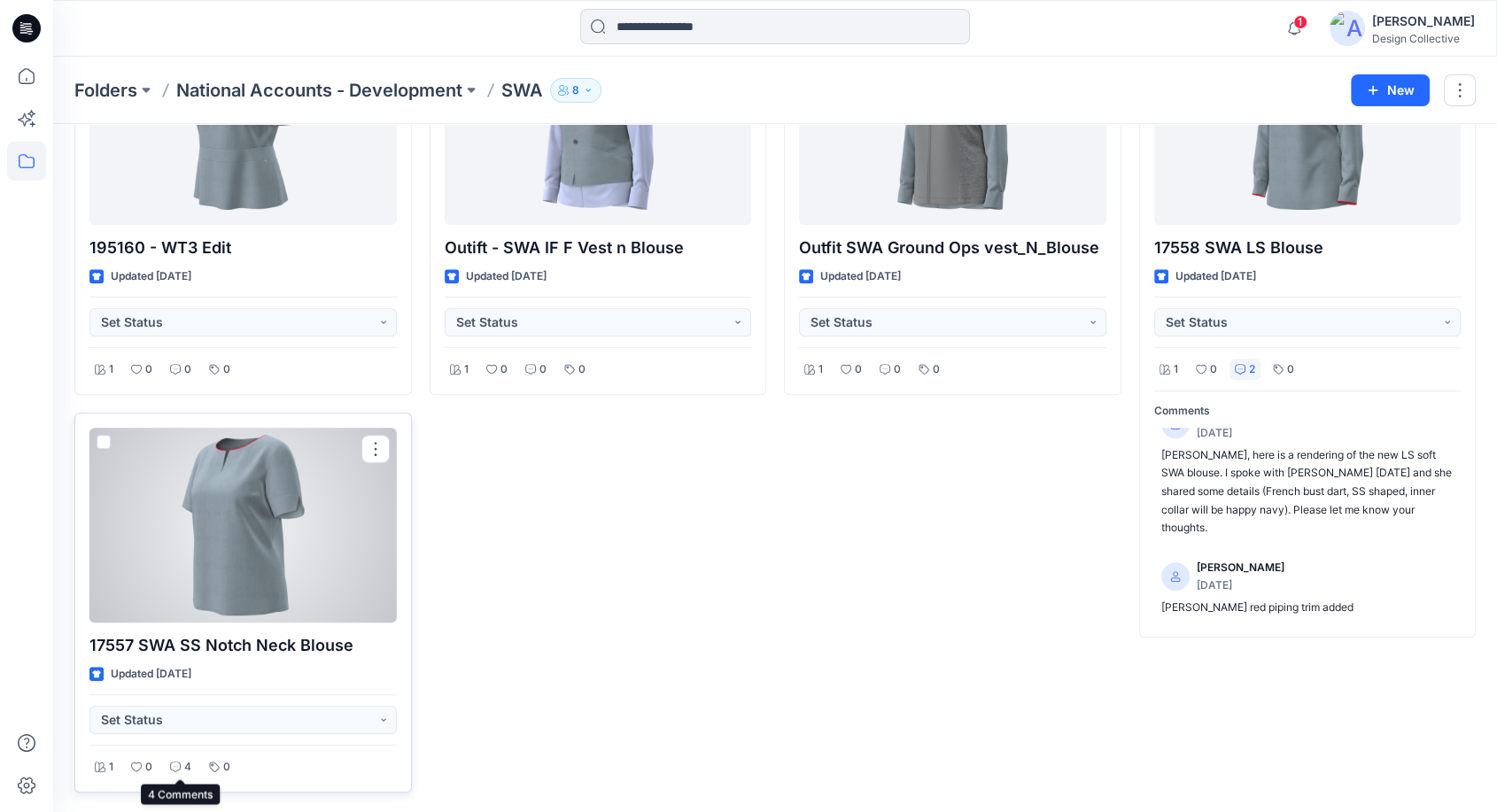
click at [178, 718] on icon at bounding box center [175, 766] width 11 height 11
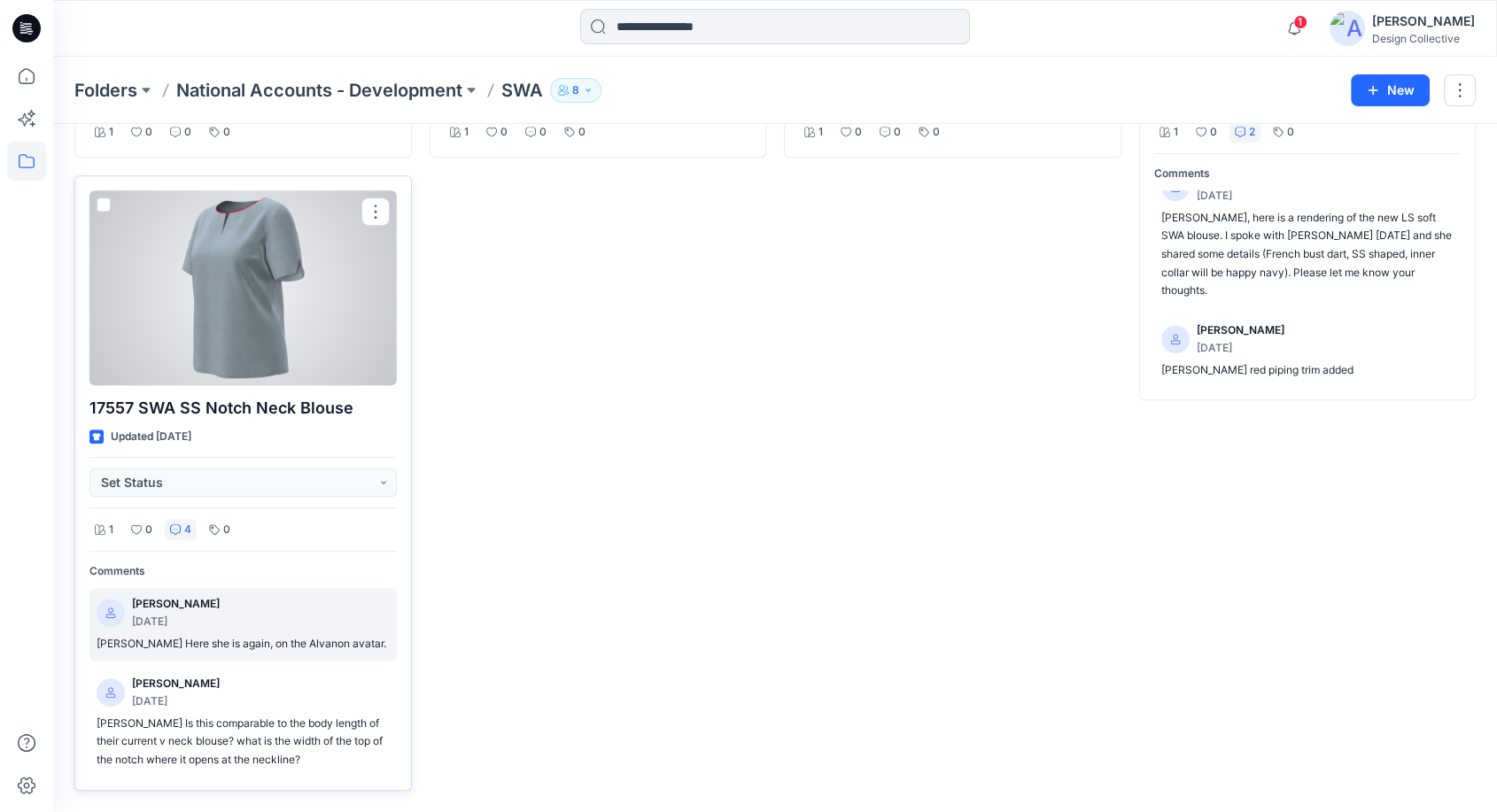
scroll to position [11, 0]
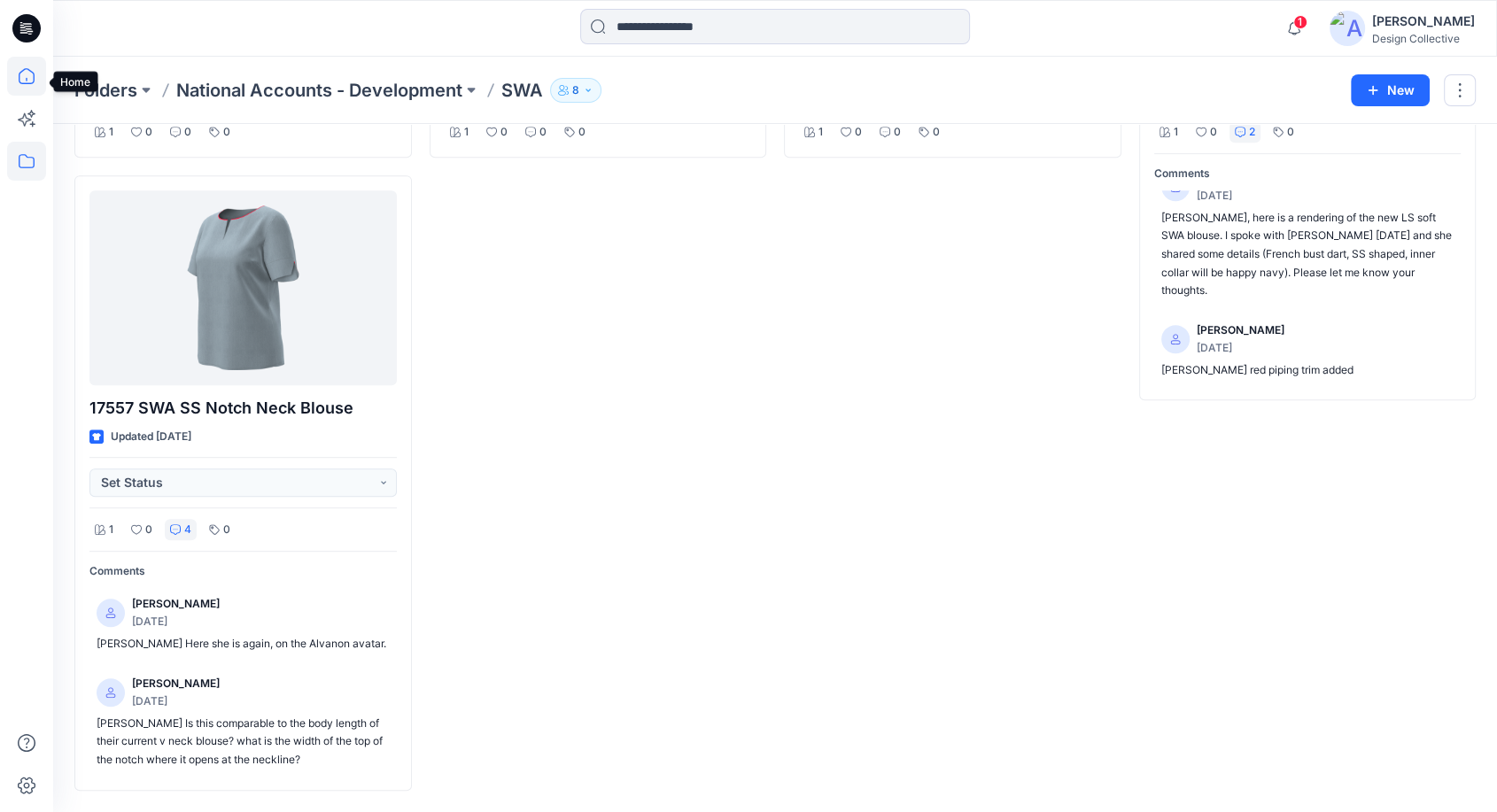
click at [35, 87] on icon at bounding box center [26, 76] width 39 height 39
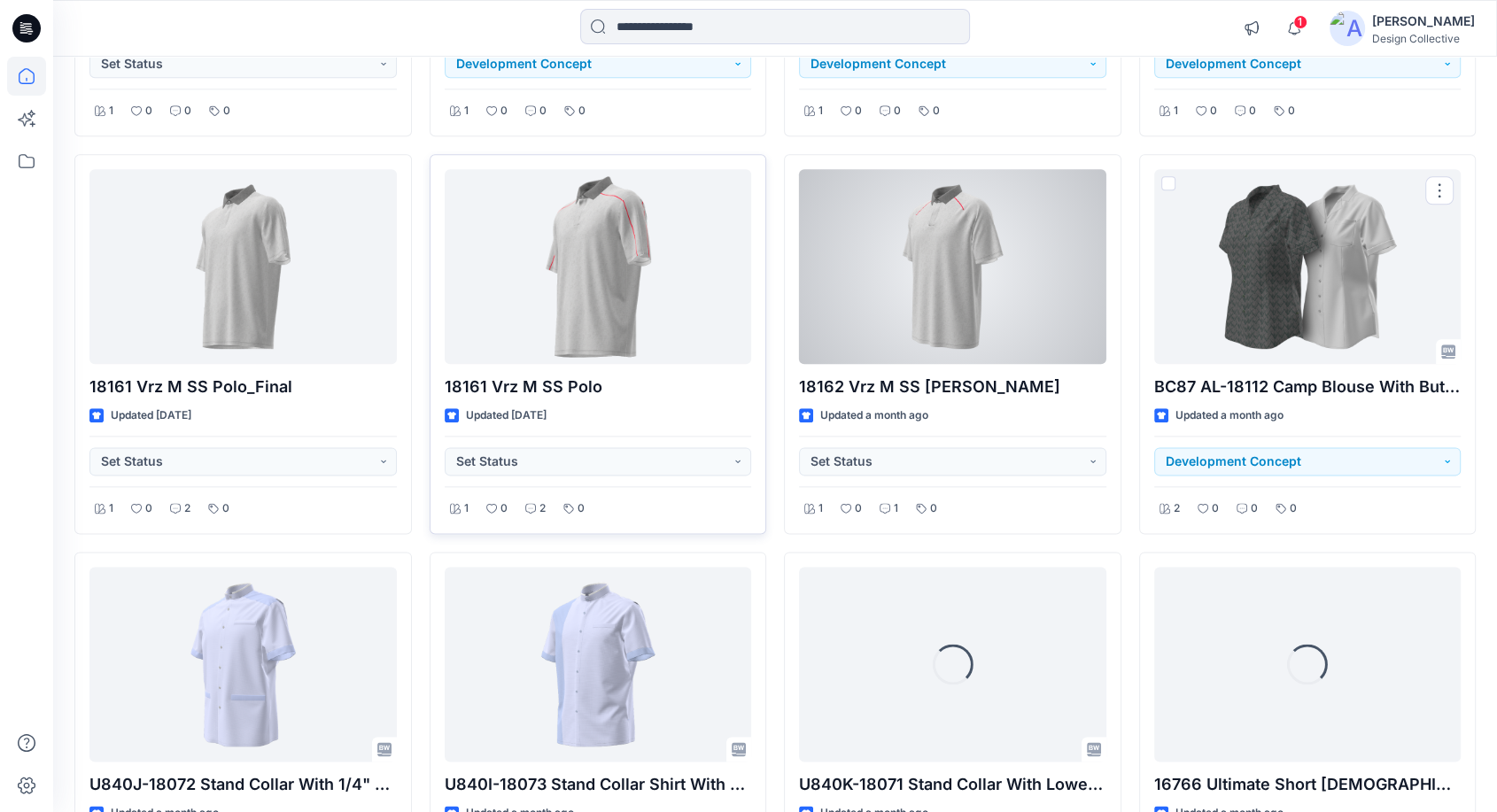
scroll to position [2084, 0]
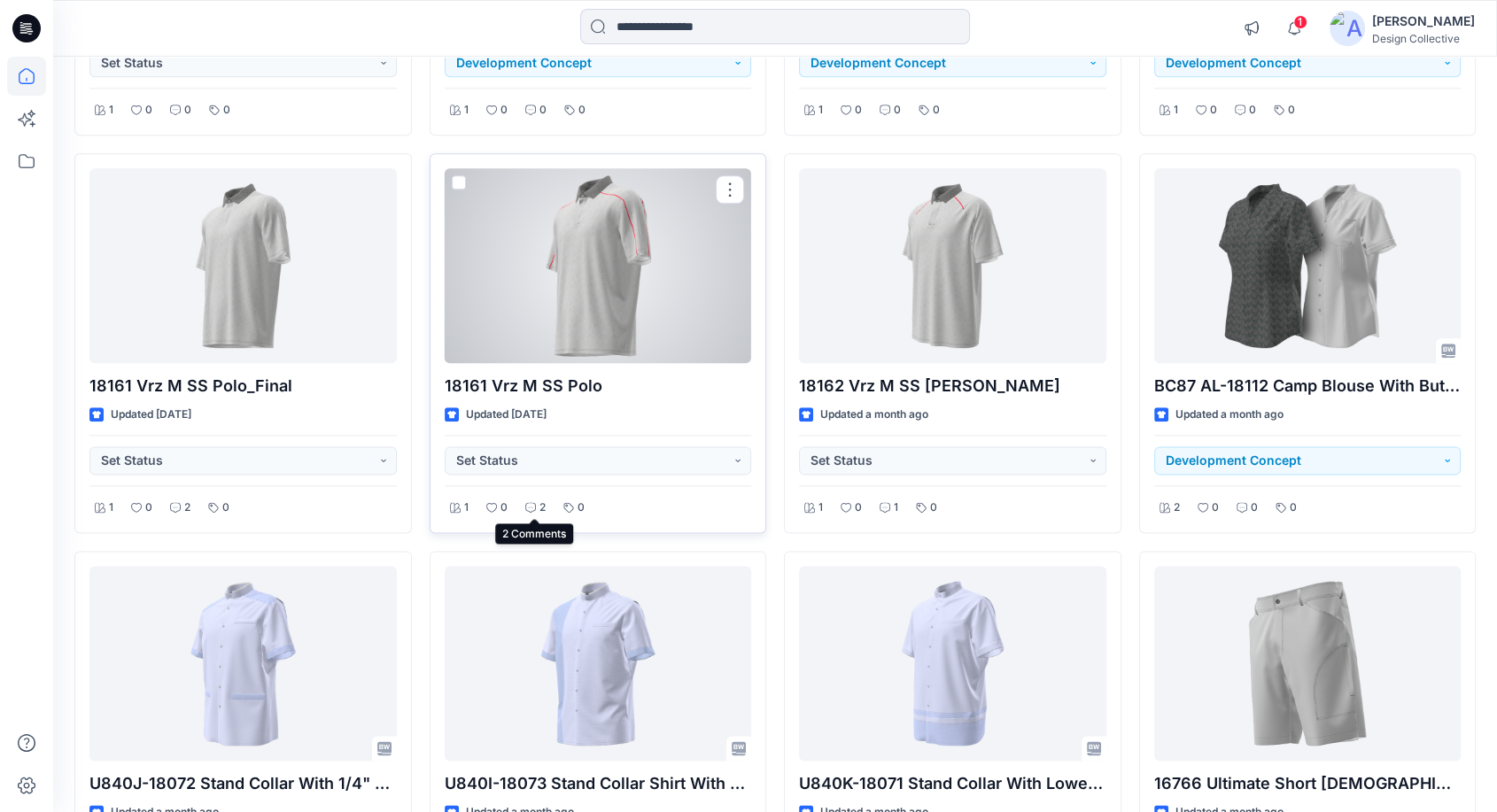
click at [534, 509] on icon at bounding box center [530, 507] width 11 height 11
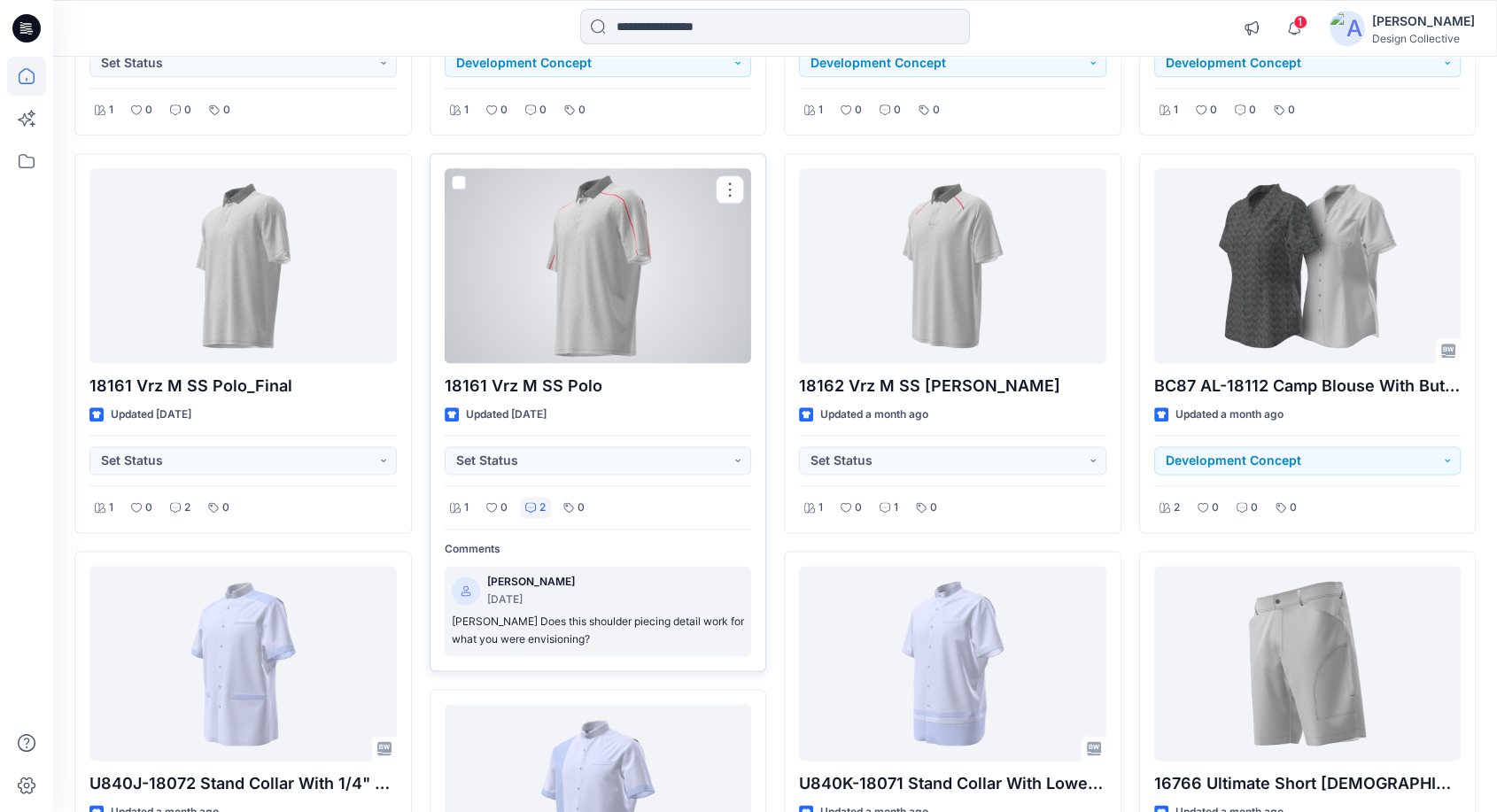
click at [590, 629] on p "[PERSON_NAME] Does this shoulder piecing detail work for what you were envision…" at bounding box center [598, 630] width 293 height 36
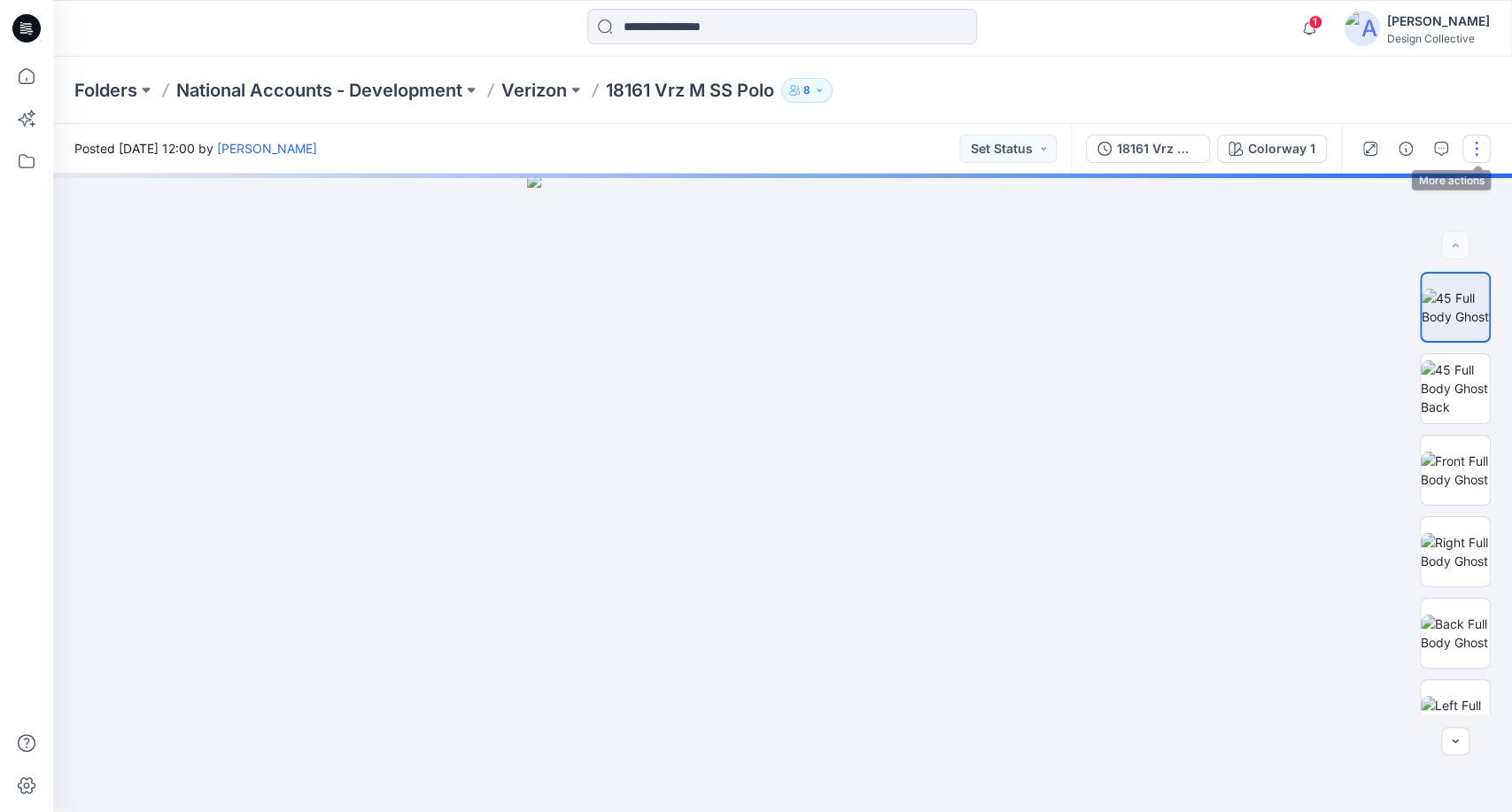
click at [1474, 153] on button "button" at bounding box center [1476, 149] width 28 height 28
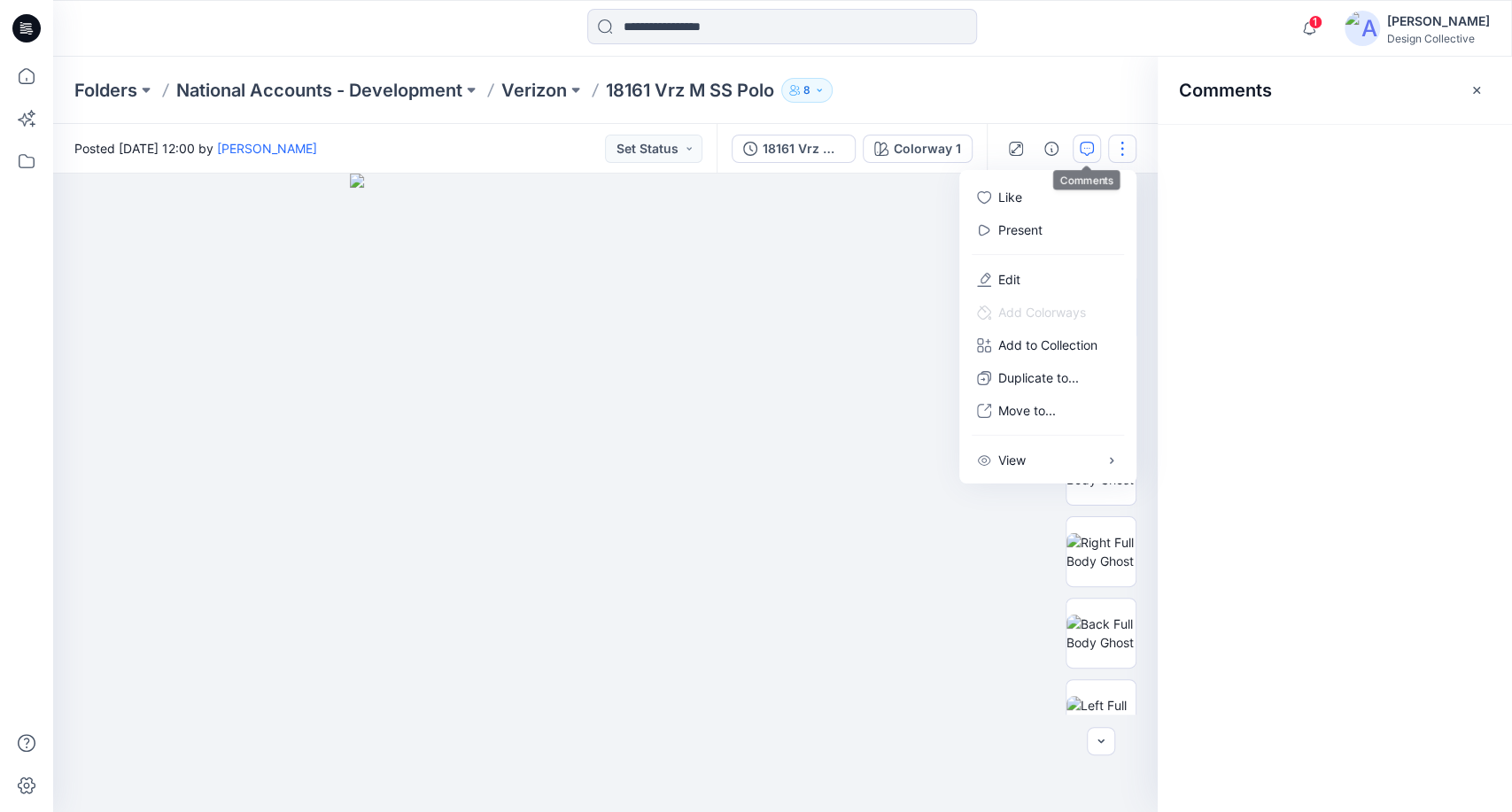
click at [1445, 148] on div "Comments" at bounding box center [1334, 434] width 354 height 756
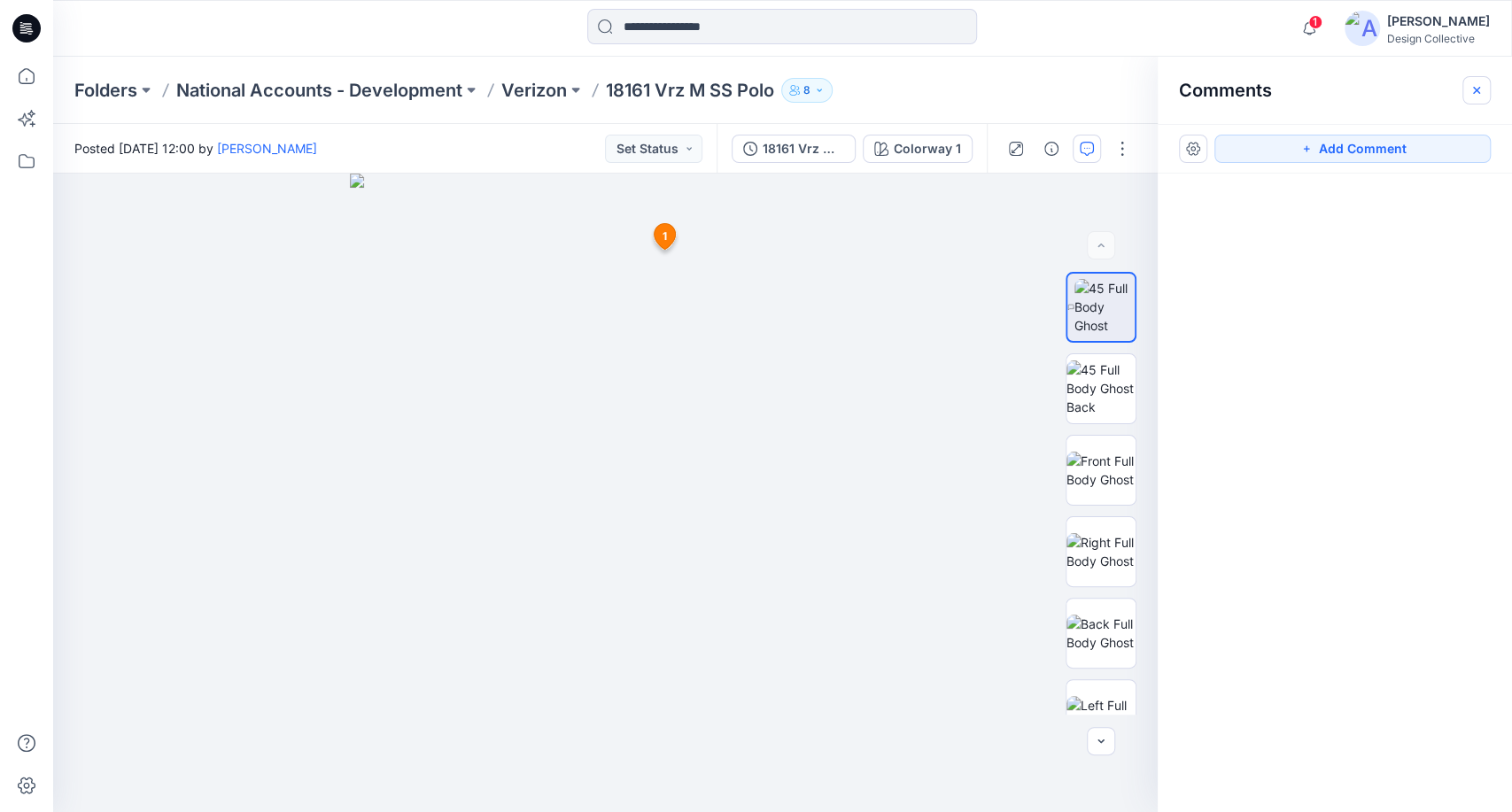
click at [1474, 84] on icon "button" at bounding box center [1476, 90] width 15 height 15
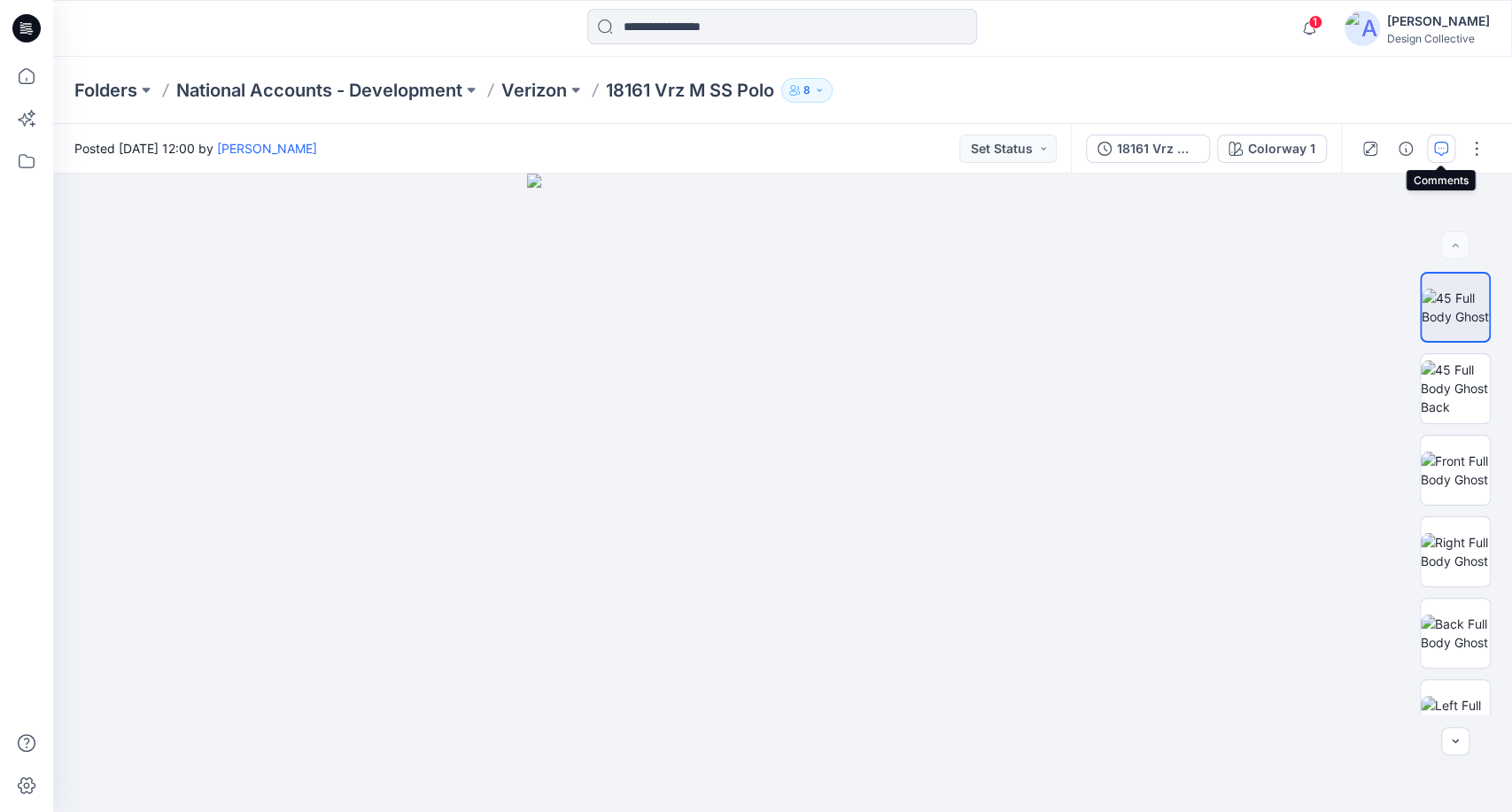
click at [1440, 146] on icon "button" at bounding box center [1441, 149] width 15 height 15
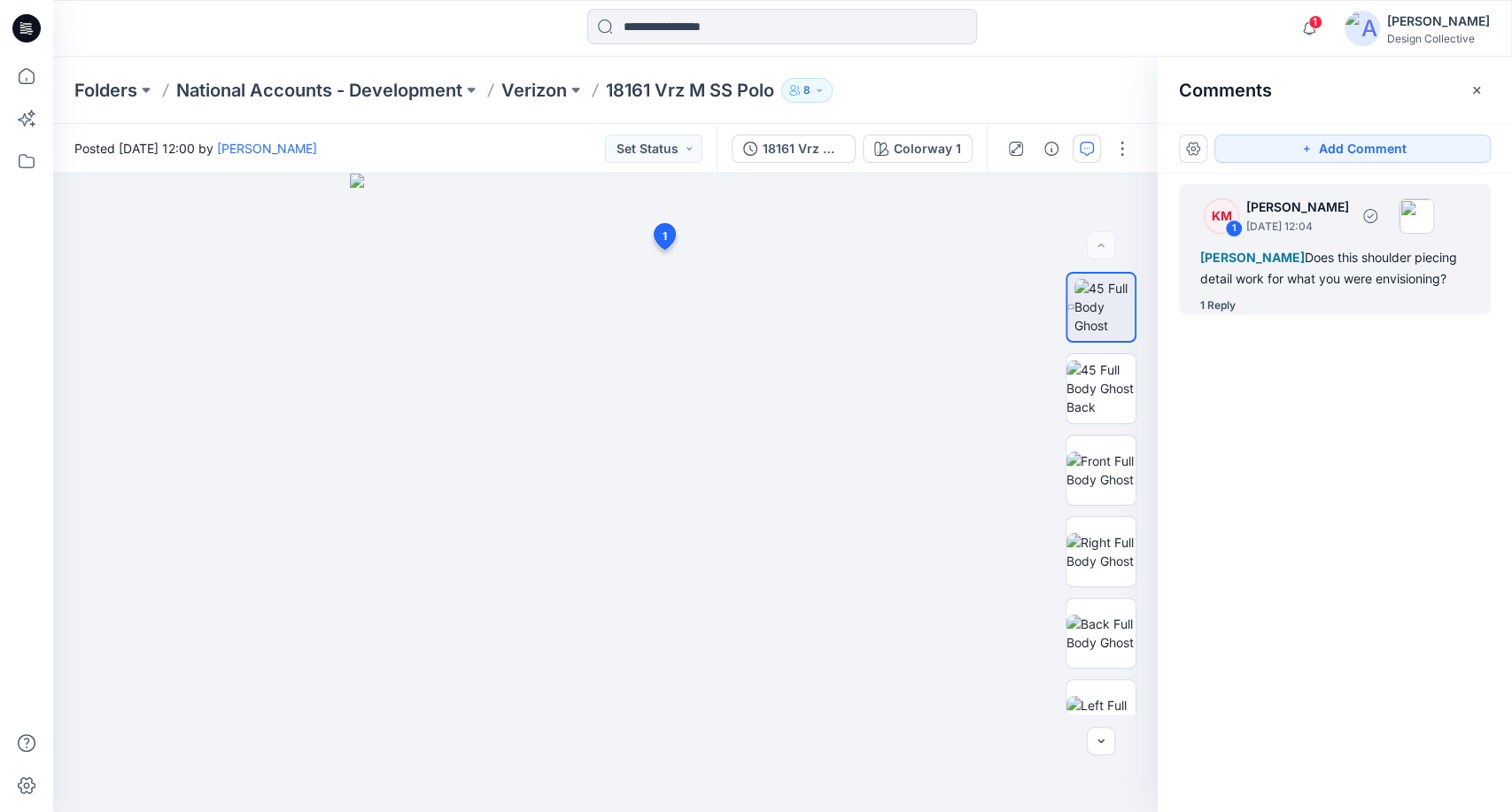
click at [1313, 288] on div "[PERSON_NAME] Does this shoulder piecing detail work for what you were envision…" at bounding box center [1334, 268] width 269 height 43
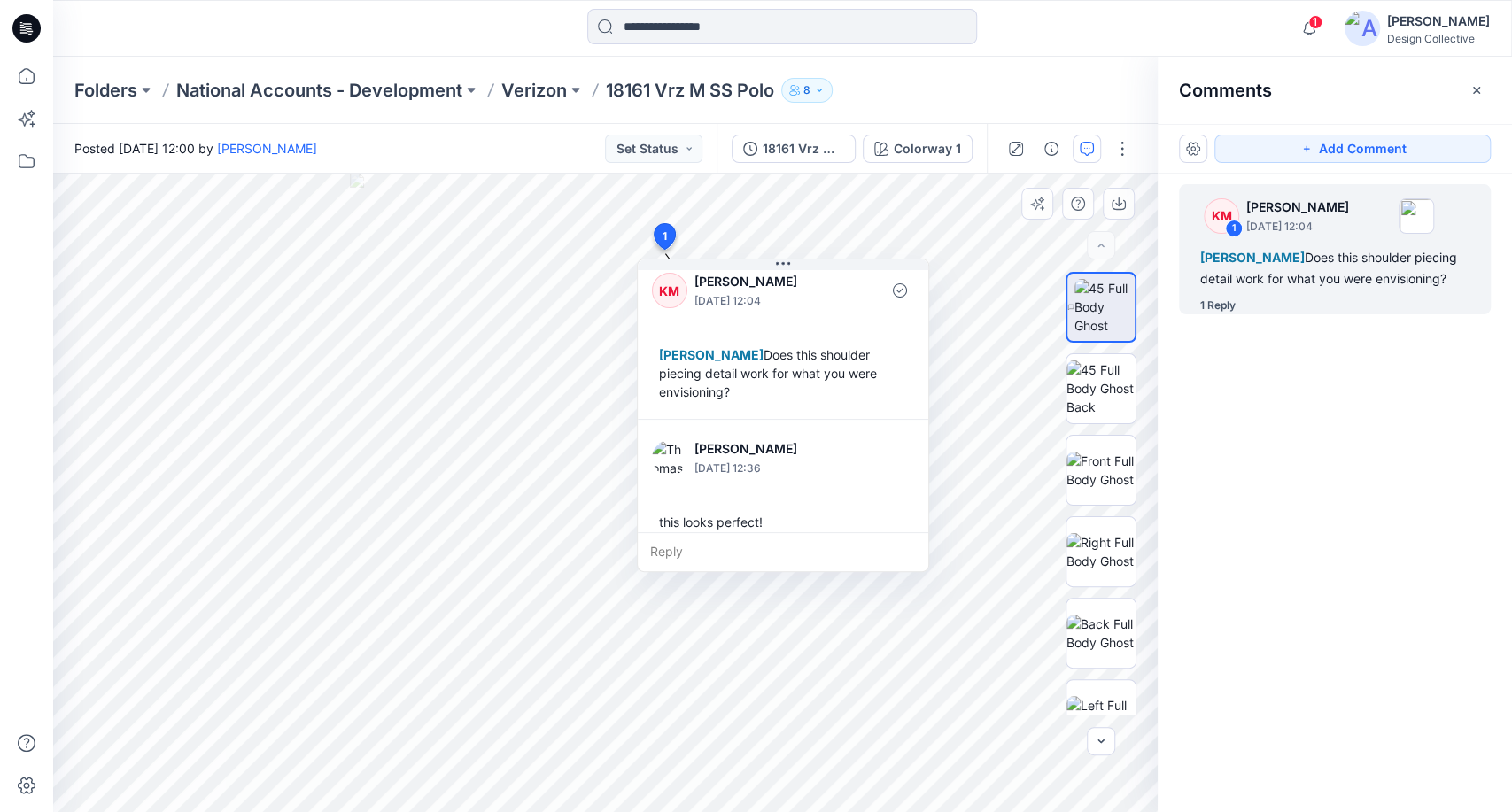
scroll to position [30, 0]
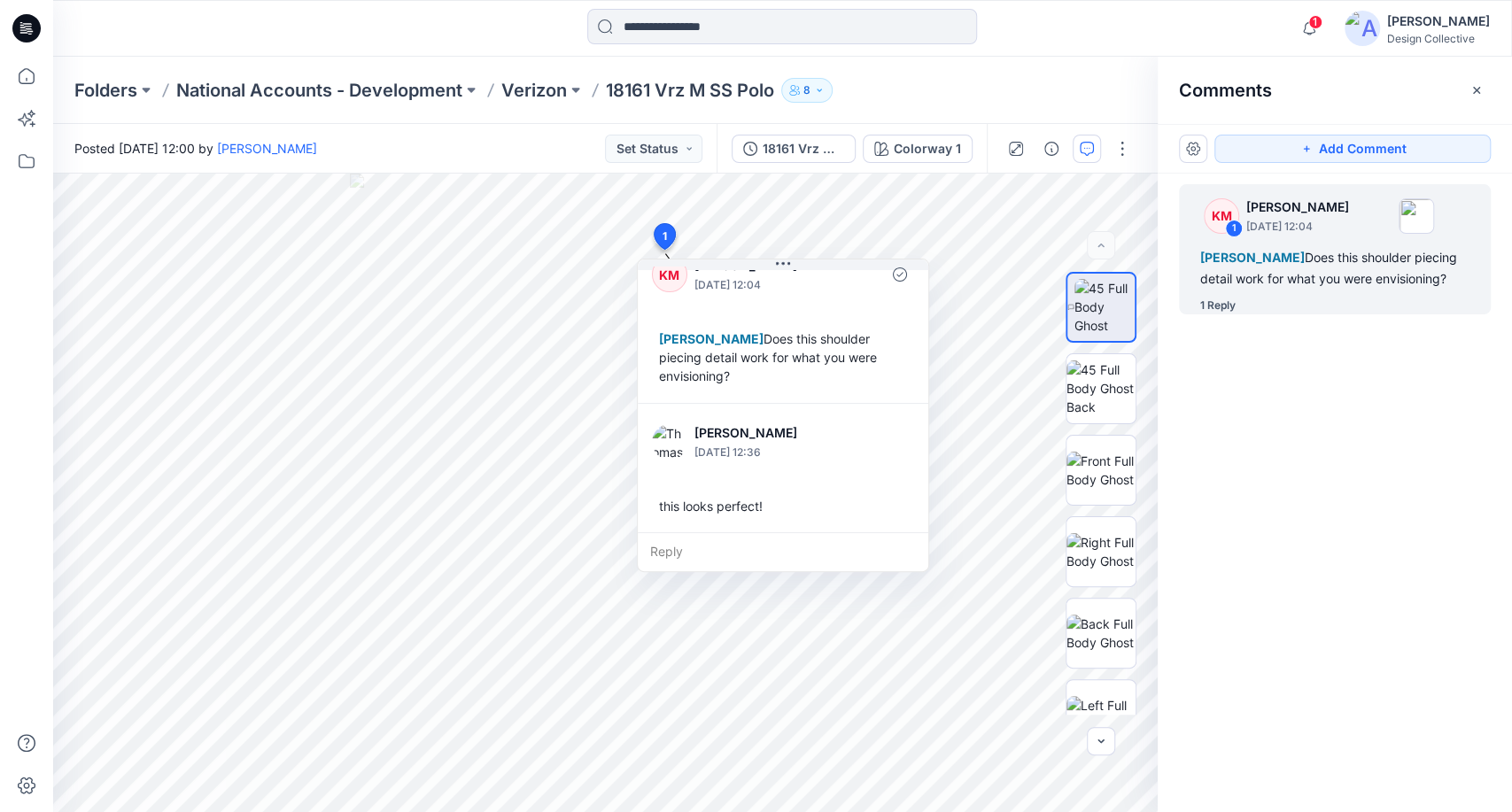
click at [977, 96] on div "Folders National Accounts - Development Verizon 18161 Vrz M SS Polo 8" at bounding box center [714, 90] width 1278 height 25
click at [1318, 491] on div "KM 1 [PERSON_NAME] [DATE] 12:04 [PERSON_NAME] Does this shoulder piecing detail…" at bounding box center [1334, 460] width 354 height 573
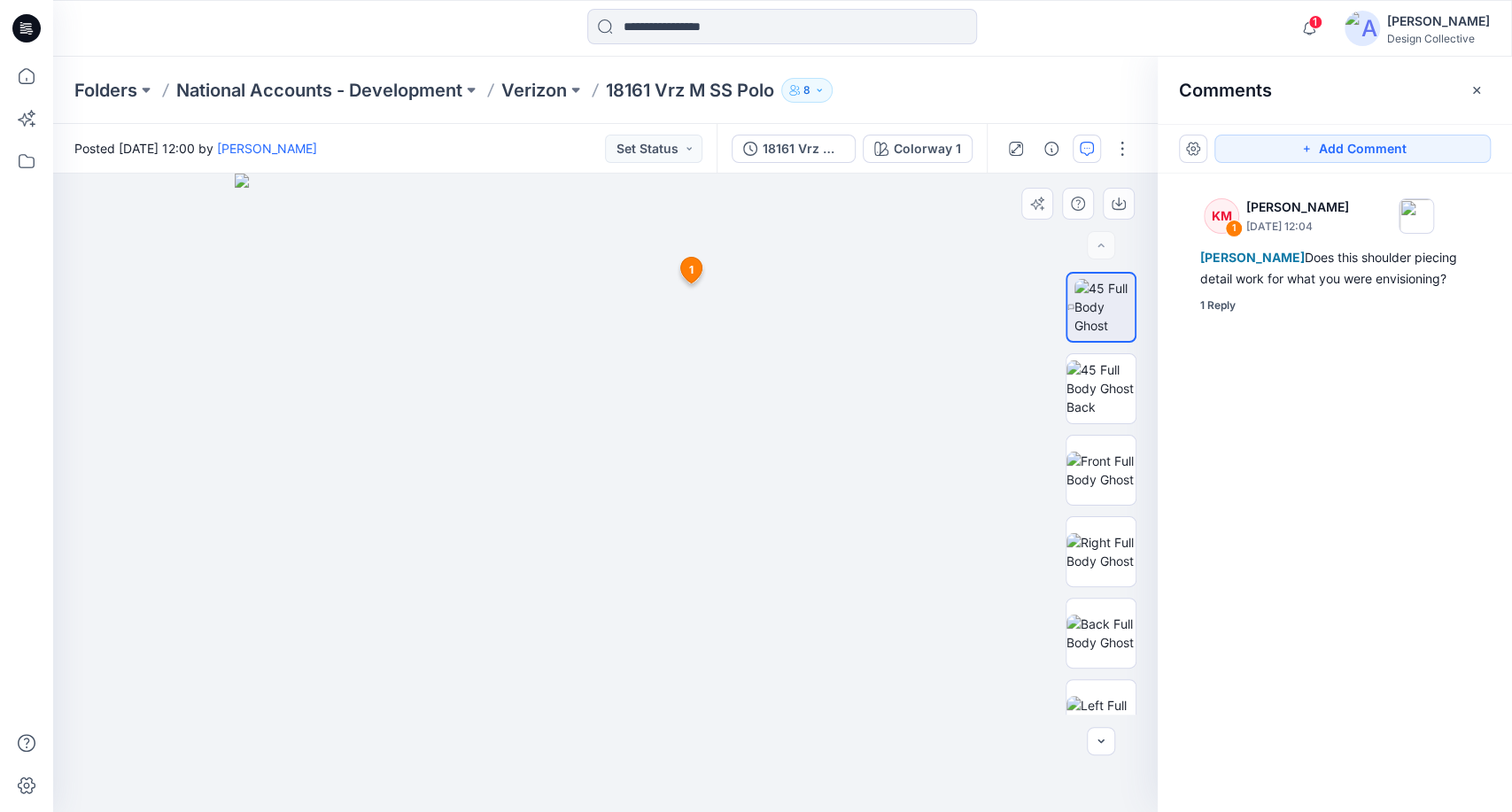
drag, startPoint x: 668, startPoint y: 307, endPoint x: 666, endPoint y: 430, distance: 123.0
